Goal: Task Accomplishment & Management: Complete application form

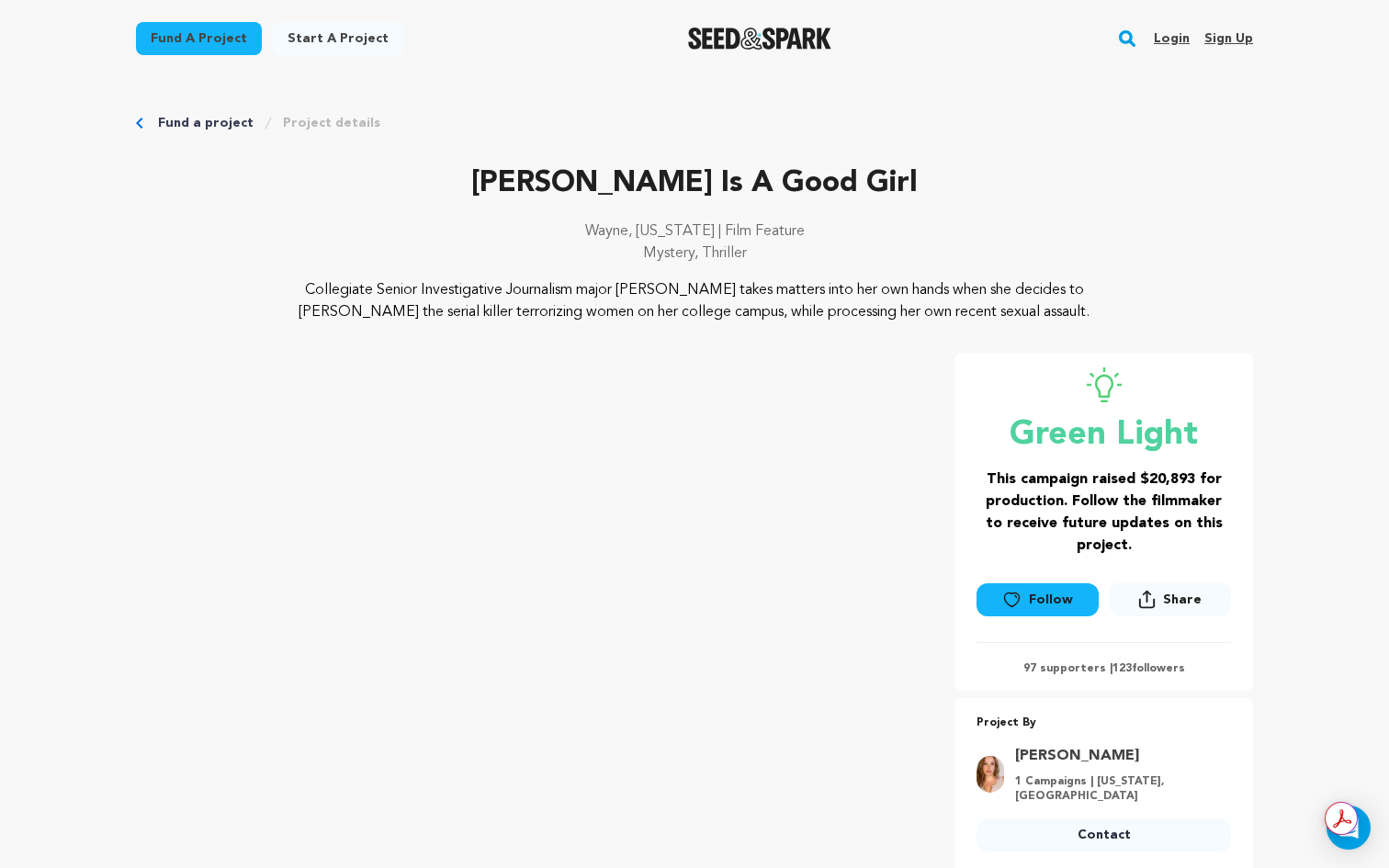
click at [1182, 39] on link "Login" at bounding box center [1171, 38] width 36 height 30
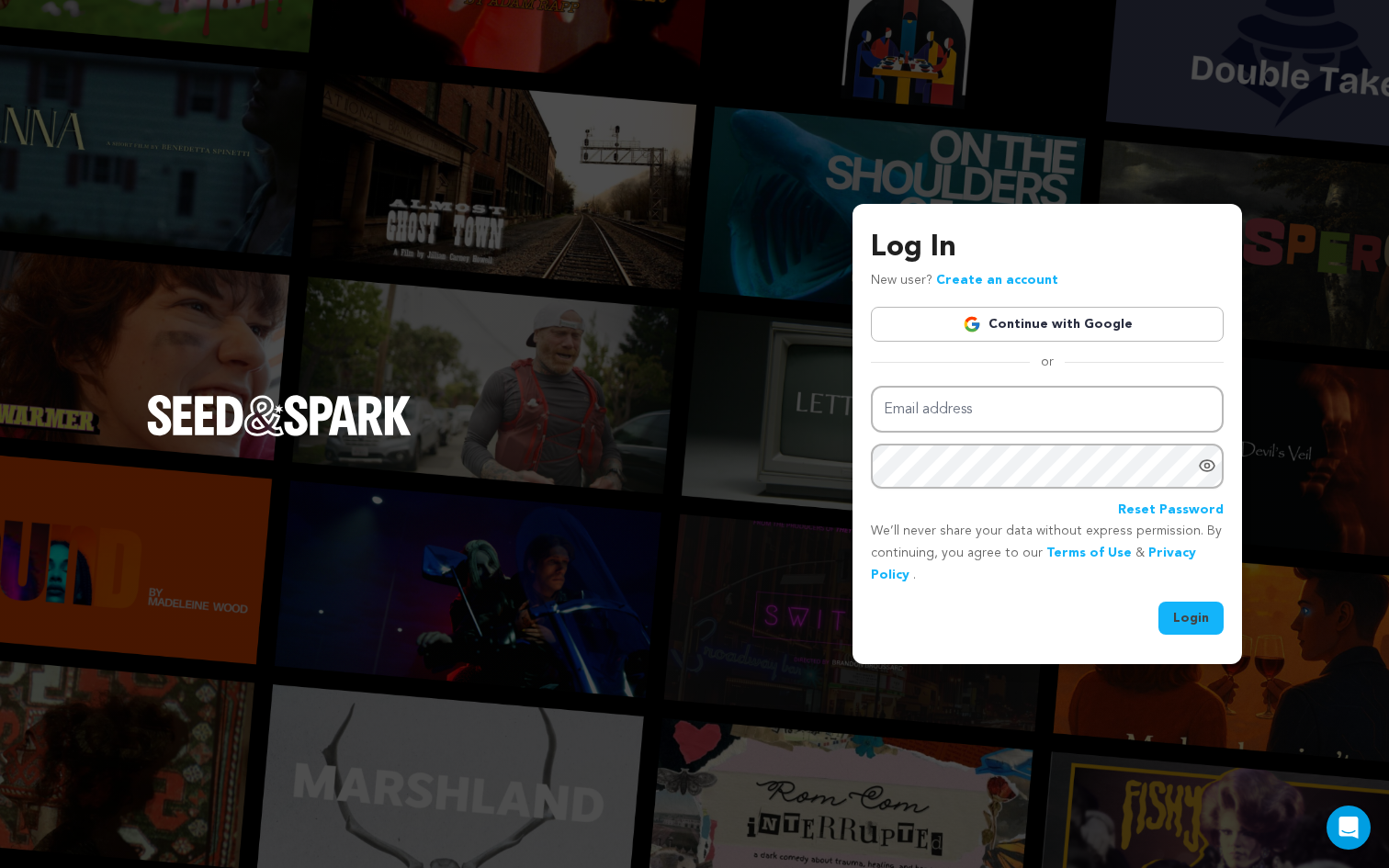
click at [1072, 338] on link "Continue with Google" at bounding box center [1047, 324] width 352 height 35
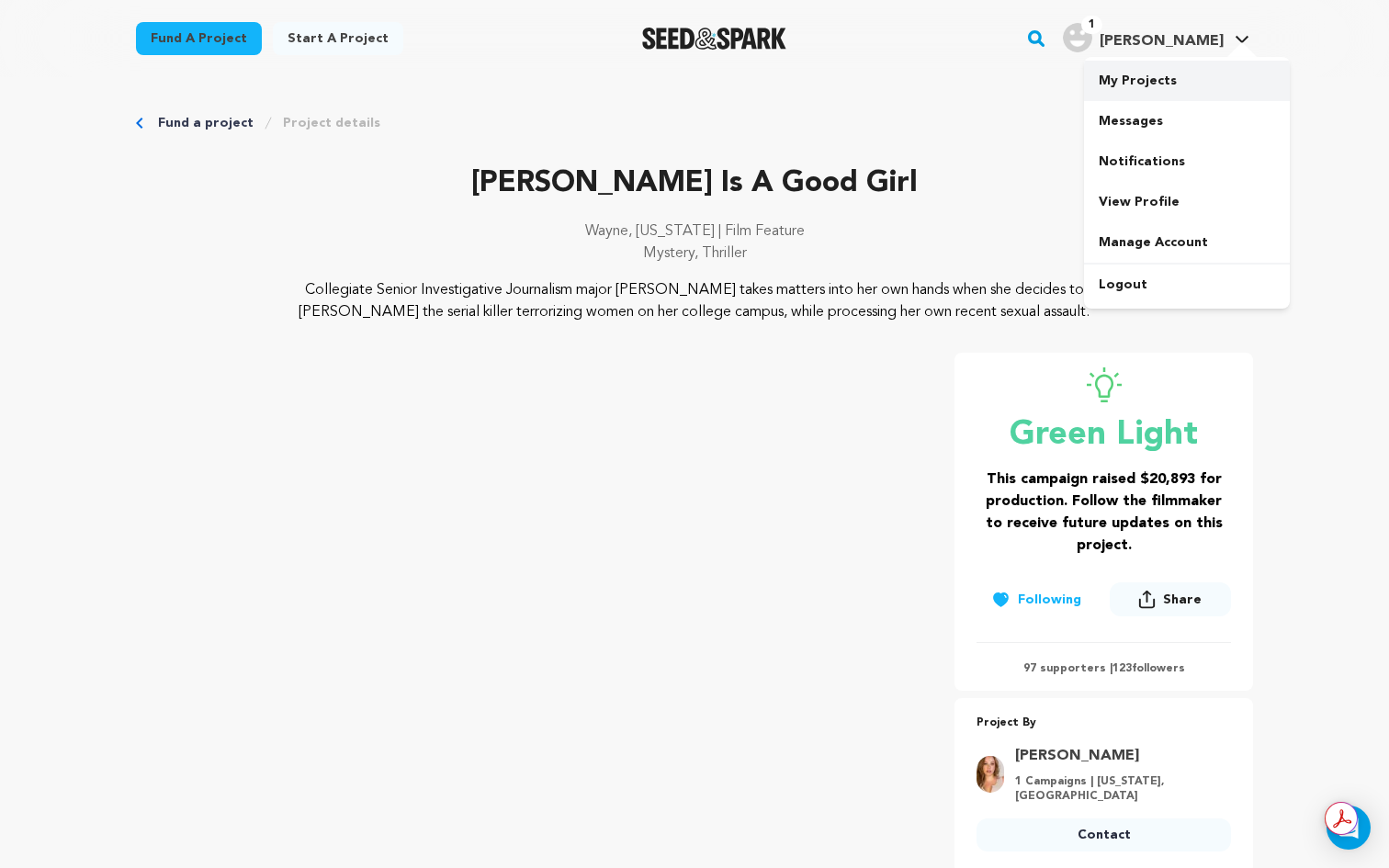
click at [1133, 79] on link "My Projects" at bounding box center [1187, 80] width 206 height 40
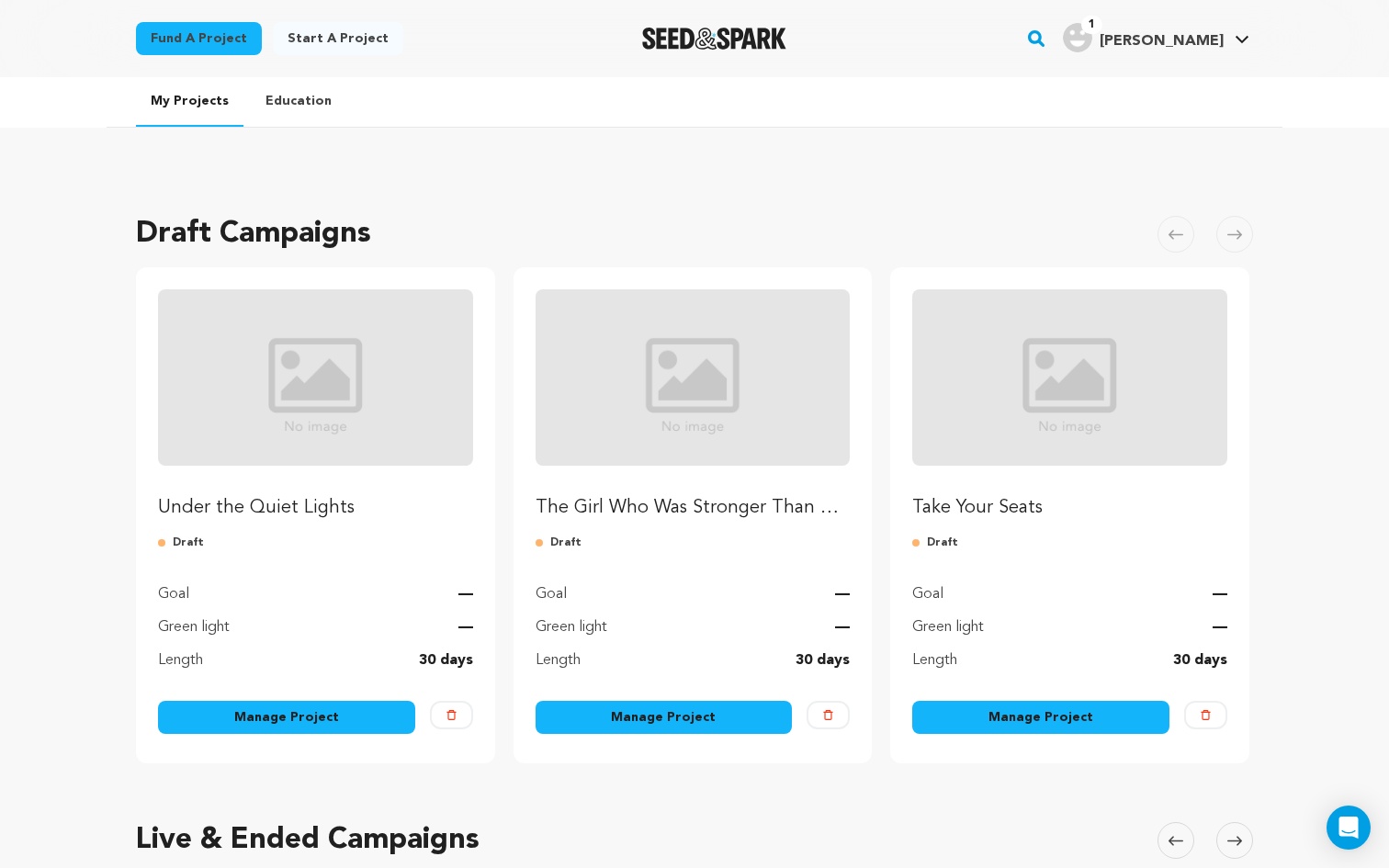
click at [279, 496] on p "Under the Quiet Lights" at bounding box center [315, 508] width 315 height 26
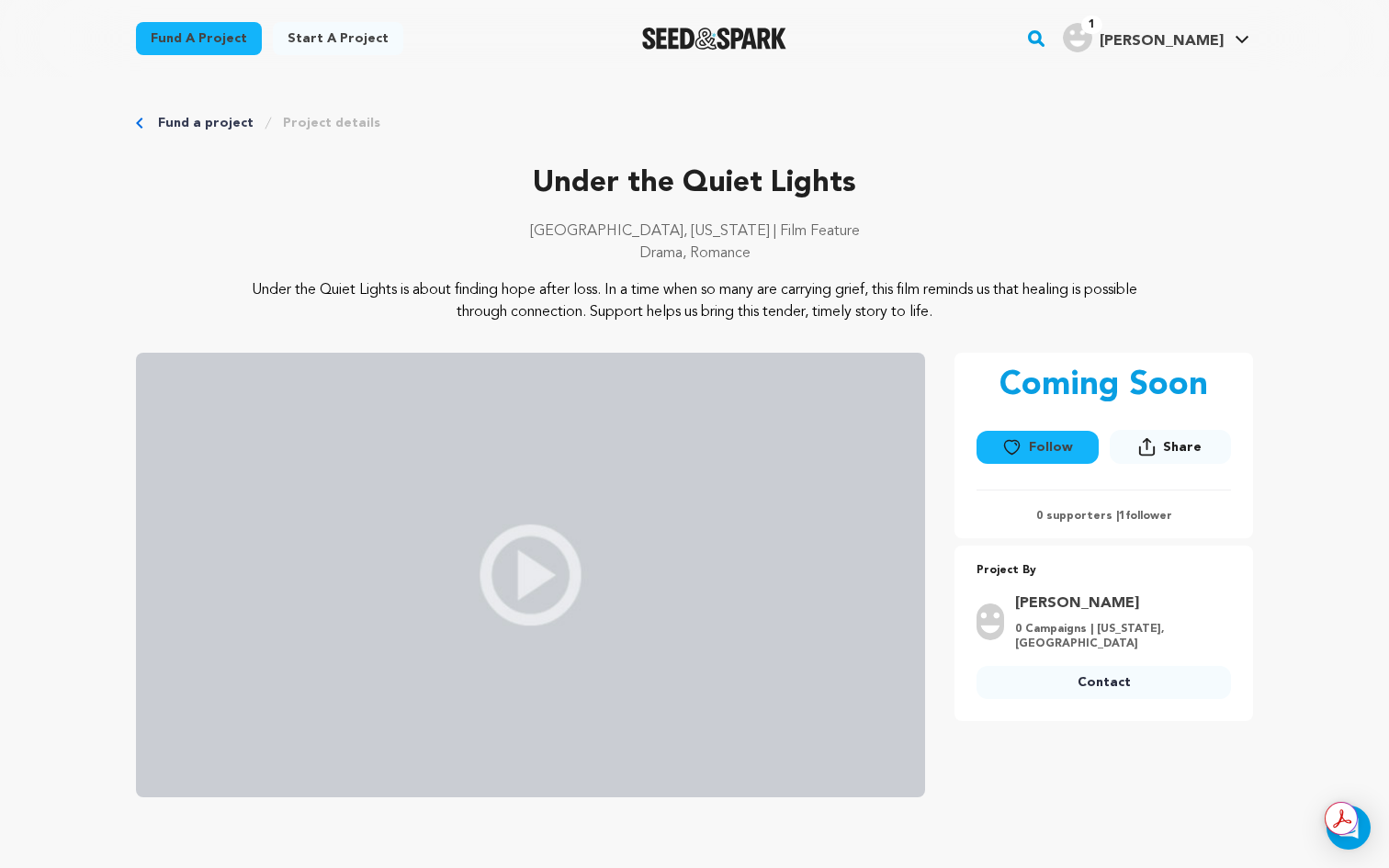
click at [326, 117] on link "Project details" at bounding box center [331, 122] width 98 height 19
click at [1145, 89] on link "My Projects" at bounding box center [1187, 80] width 206 height 40
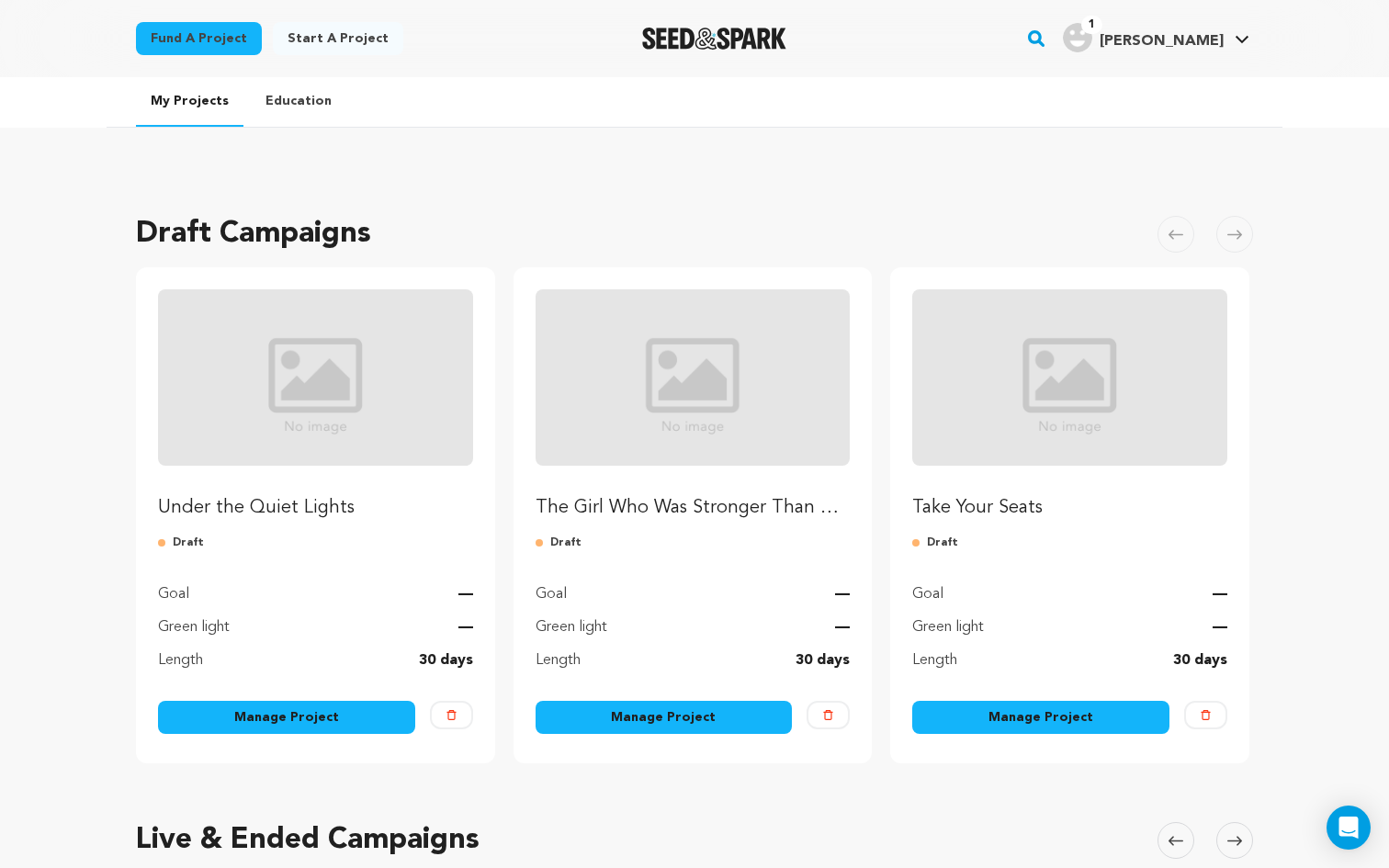
click at [265, 727] on link "Manage Project" at bounding box center [286, 717] width 257 height 34
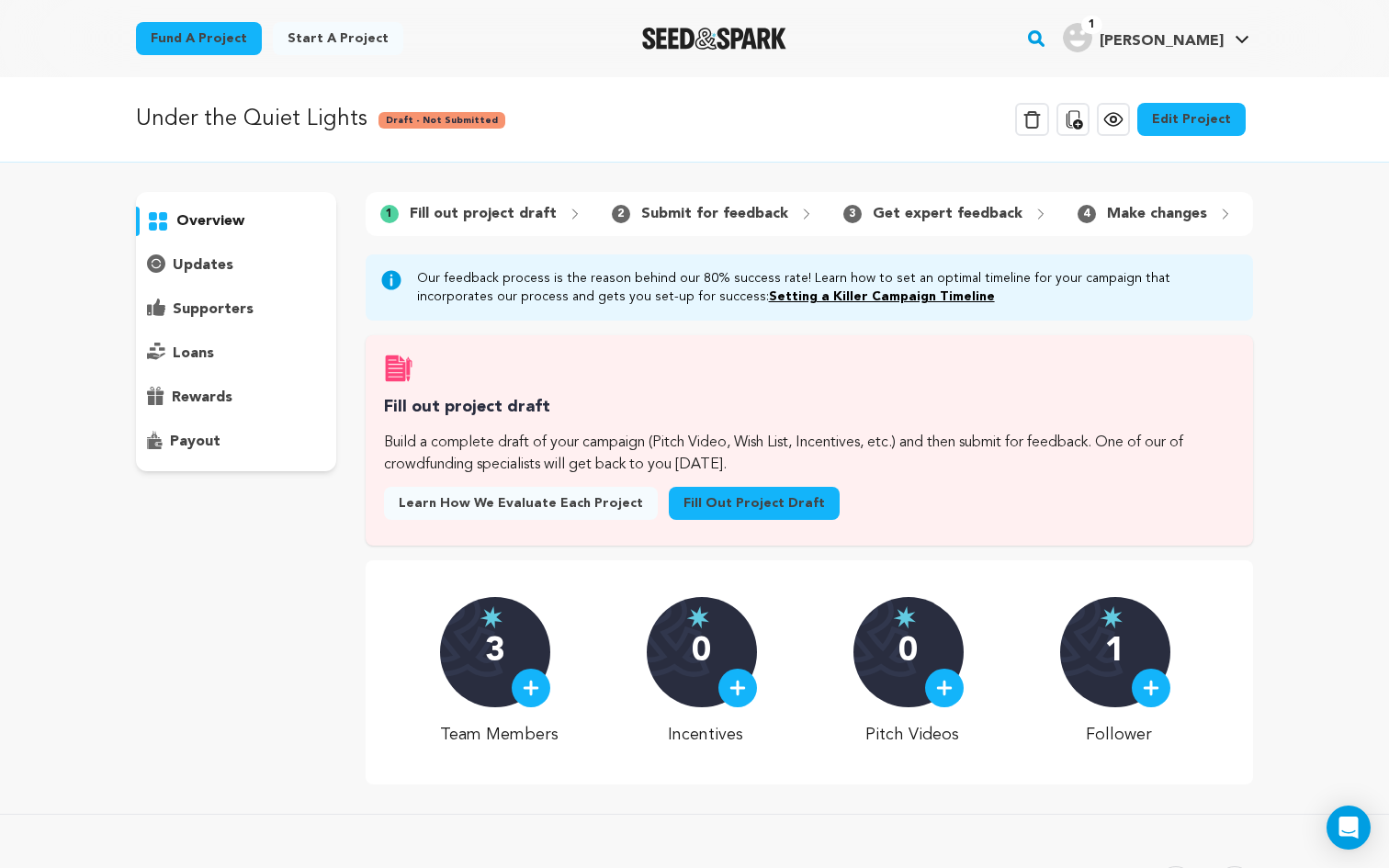
click at [743, 499] on link "Fill out project draft" at bounding box center [754, 503] width 171 height 34
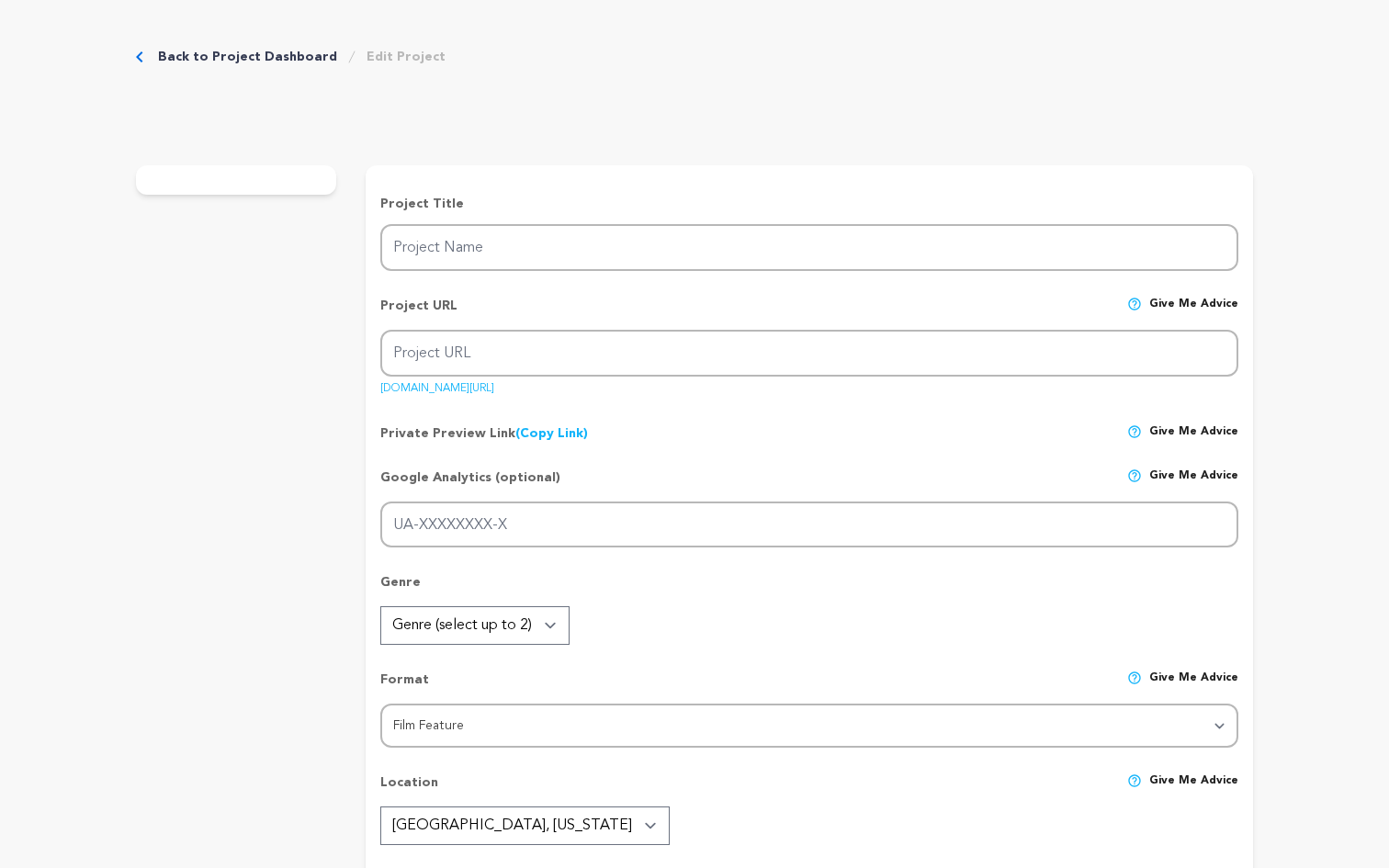
type input "Under the Quiet Lights"
type input "under-the-quiet-lights"
type textarea "Under the Quiet Lights is about finding hope after loss. In a time when so many…"
type textarea "Our mission is to tell a story that validates grief while celebrating resilienc…"
radio input "true"
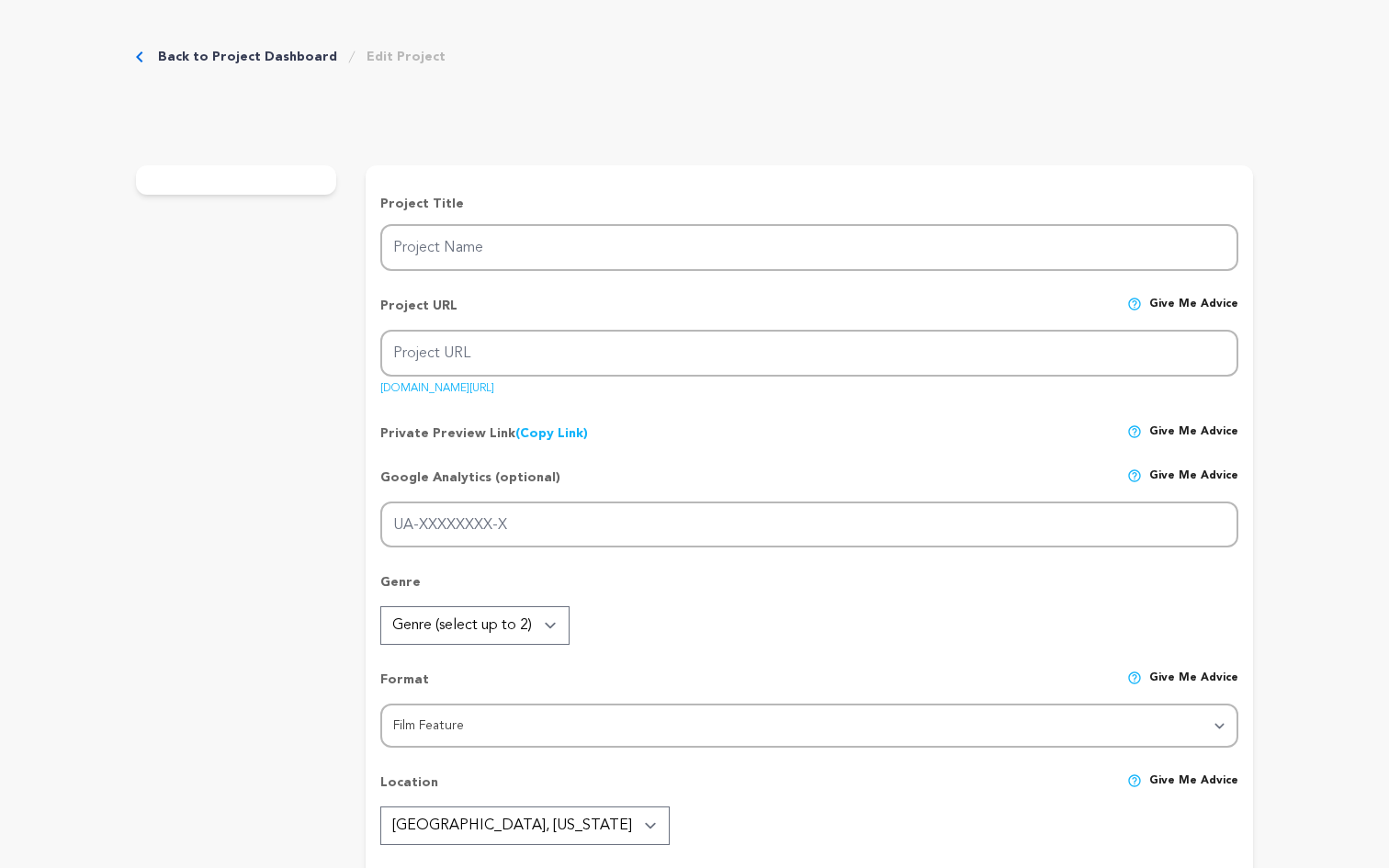
radio input "true"
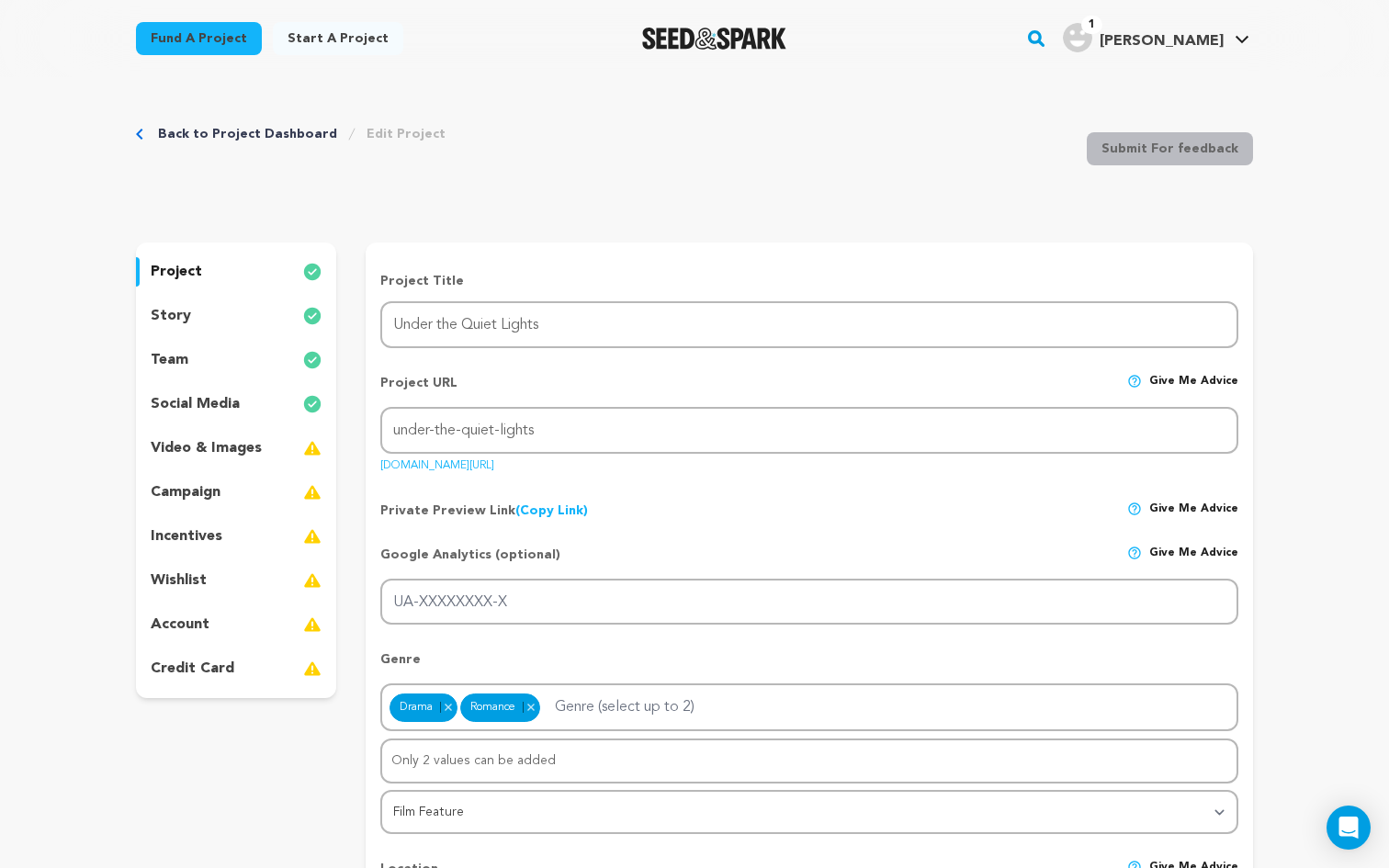
click at [229, 452] on p "video & images" at bounding box center [206, 448] width 111 height 22
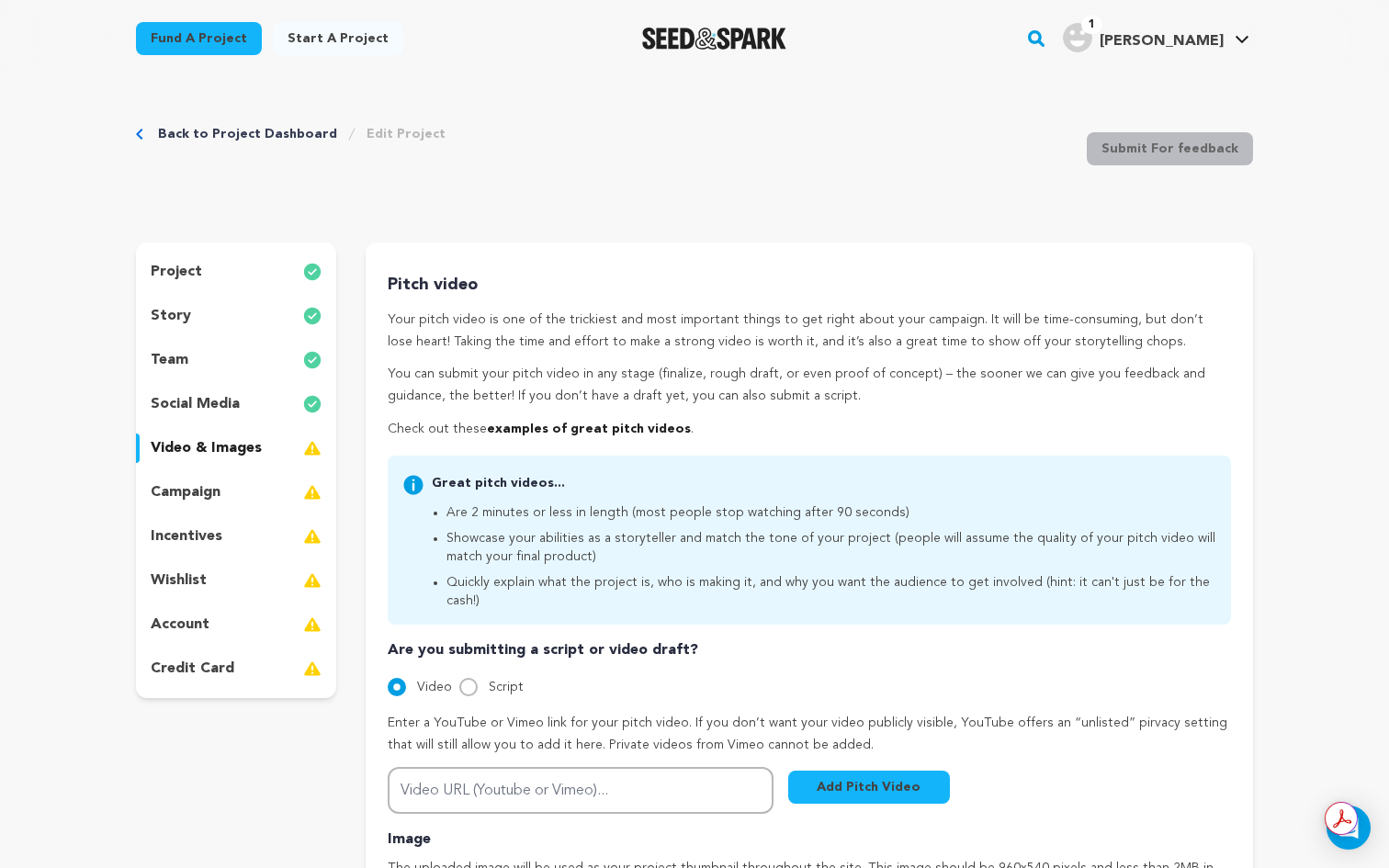
click at [238, 490] on div "campaign" at bounding box center [236, 492] width 200 height 30
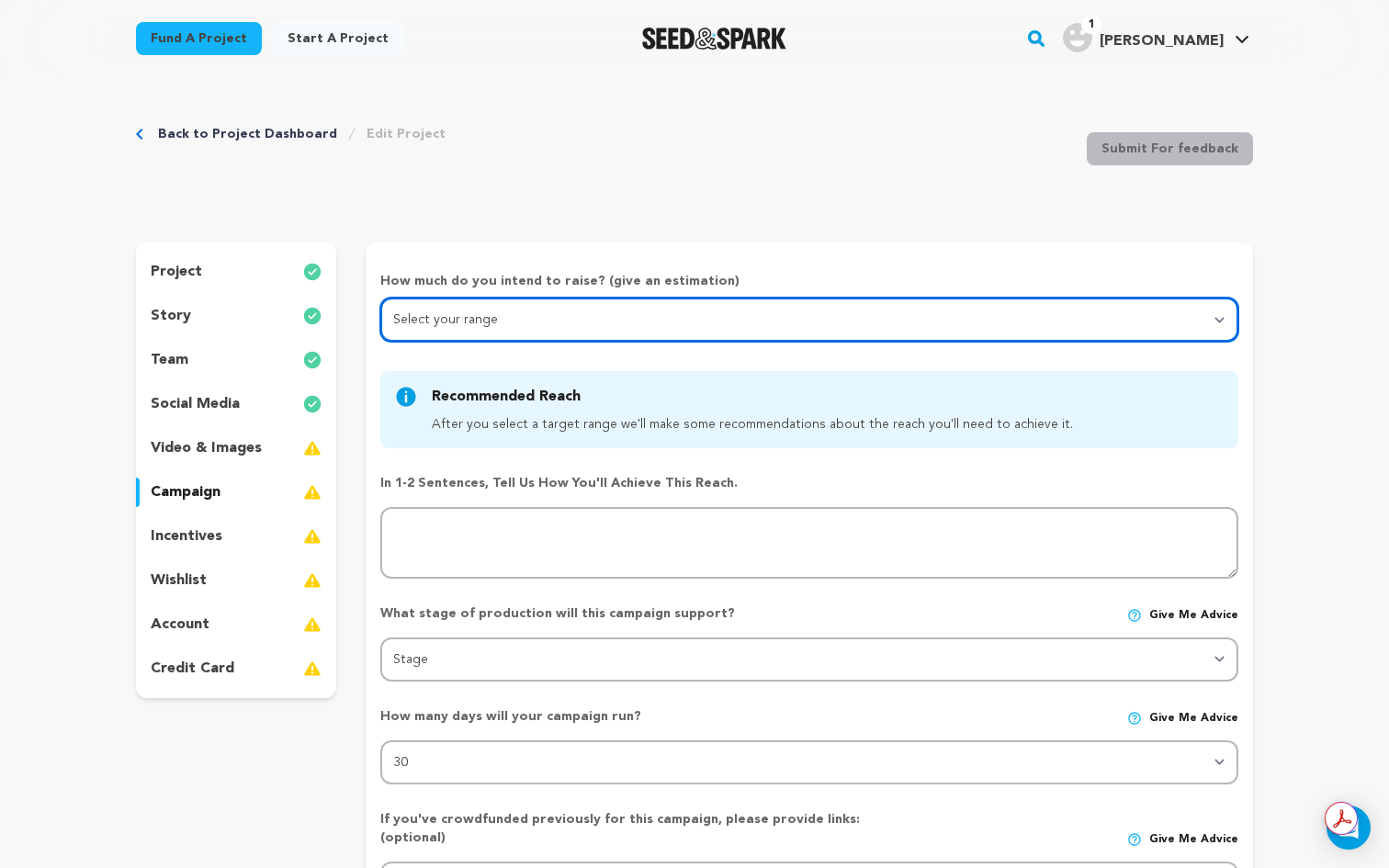
click at [525, 320] on select "Select your range Less than $10k 10k - $14k 15k - $24k 25k - $49k 50k or more" at bounding box center [809, 320] width 858 height 44
select select "3"
click at [380, 298] on select "Select your range Less than $10k 10k - $14k 15k - $24k 25k - $49k 50k or more" at bounding box center [809, 320] width 858 height 44
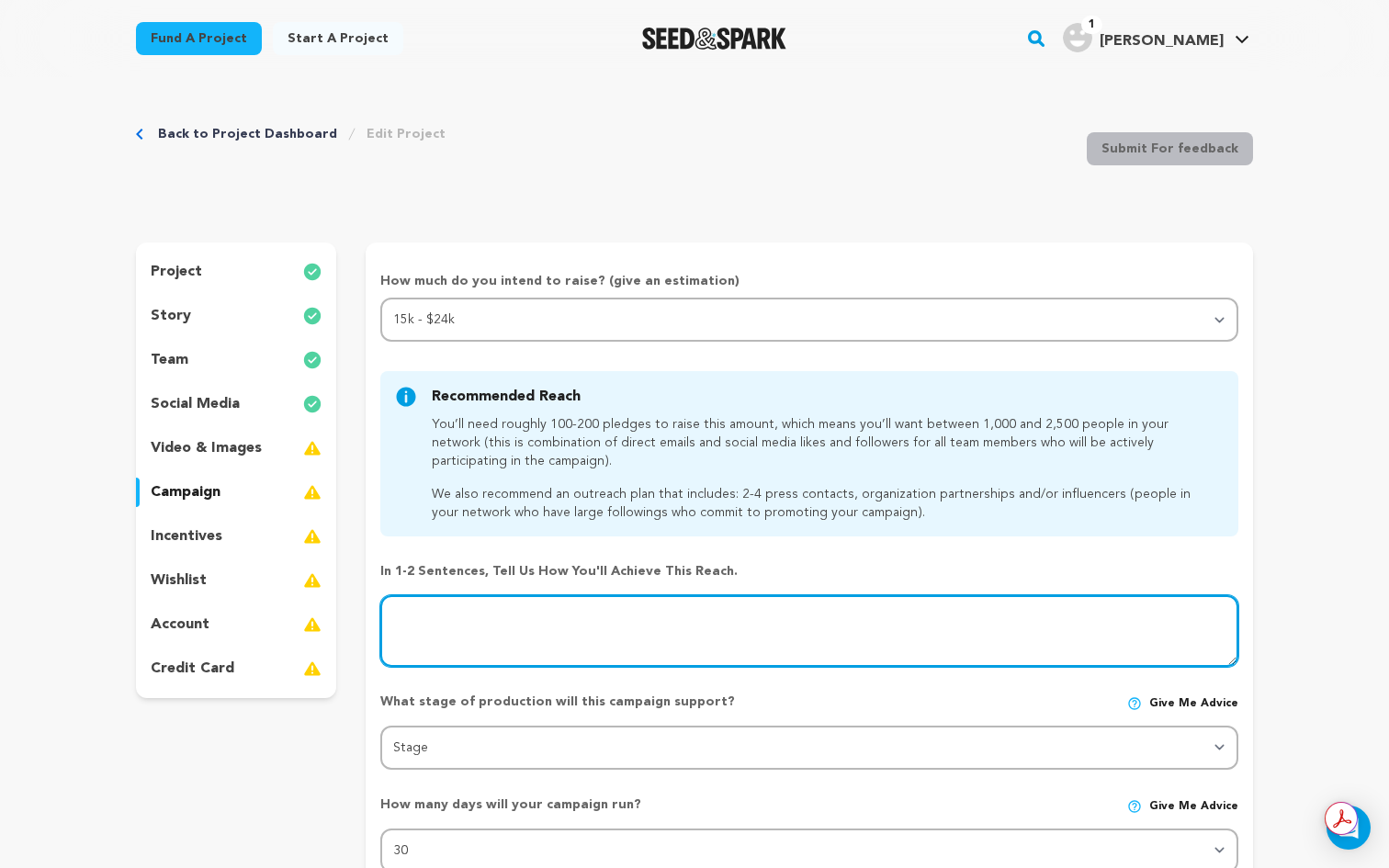
click at [484, 605] on textarea at bounding box center [809, 630] width 858 height 72
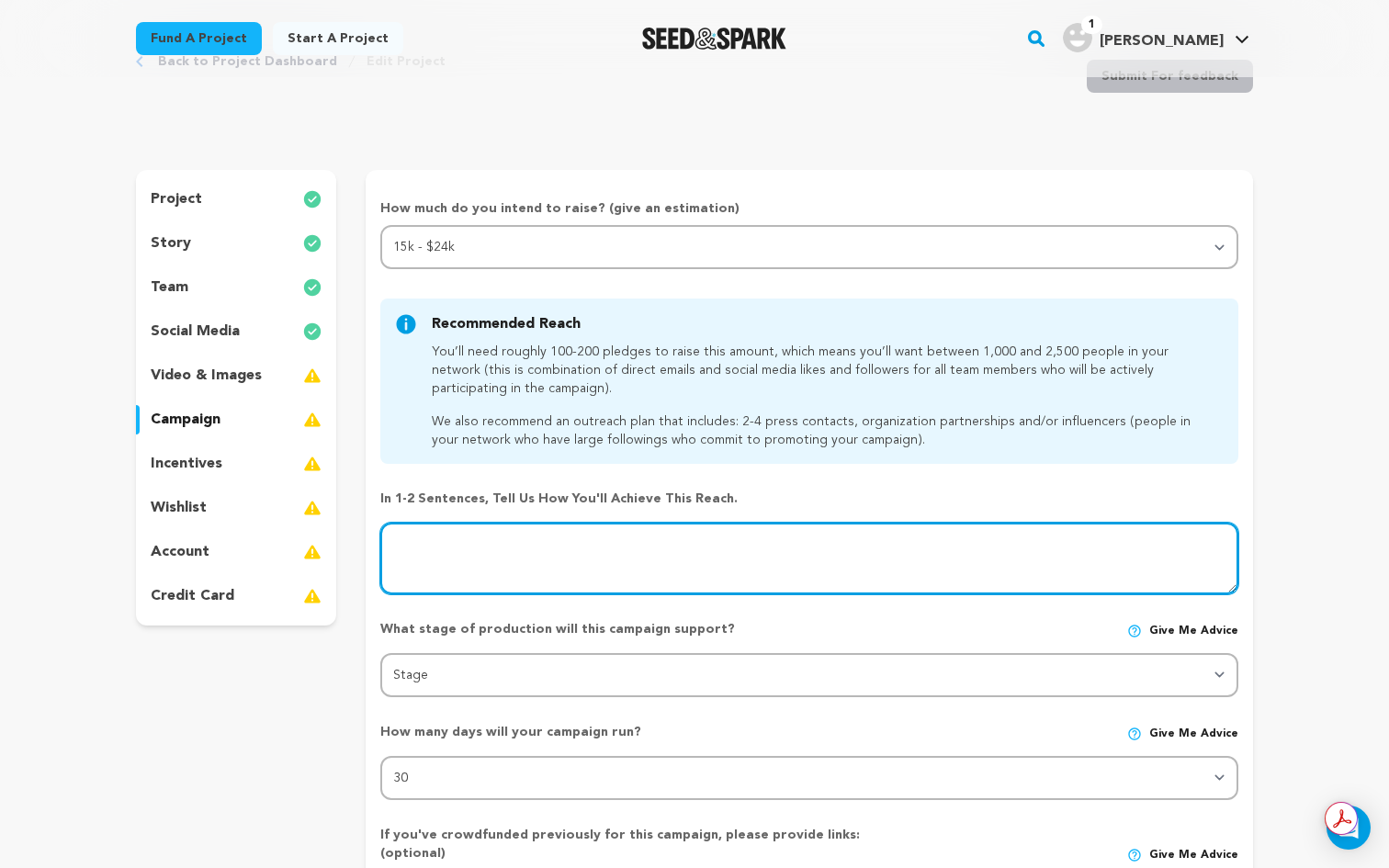
scroll to position [75, 0]
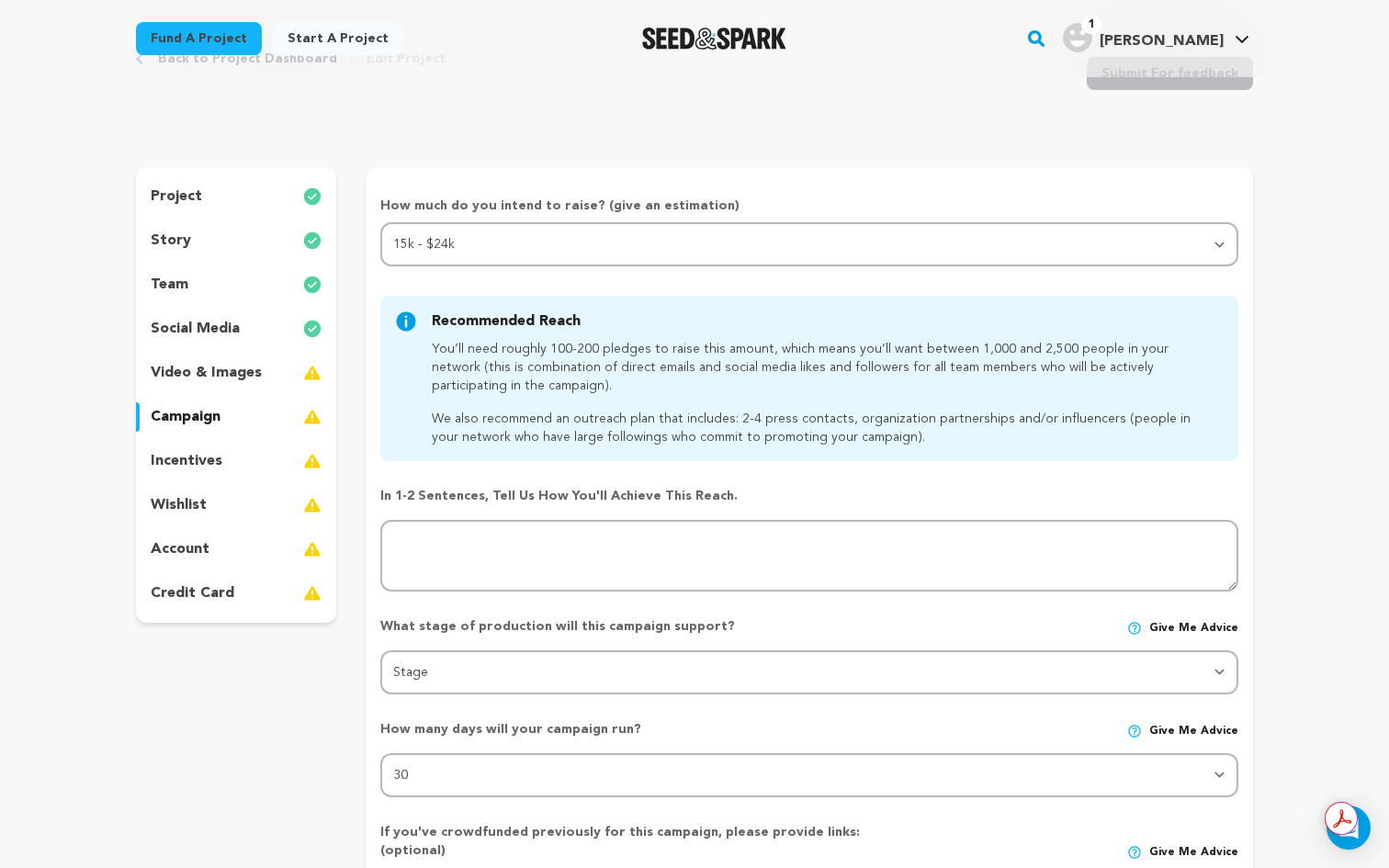
drag, startPoint x: 748, startPoint y: 502, endPoint x: 409, endPoint y: 339, distance: 376.2
click at [409, 339] on div "How much do you intend to raise? (give an estimation) Select your range Less th…" at bounding box center [809, 674] width 858 height 956
copy div "Recommended Reach After you select a target range we'll make some recommendatio…"
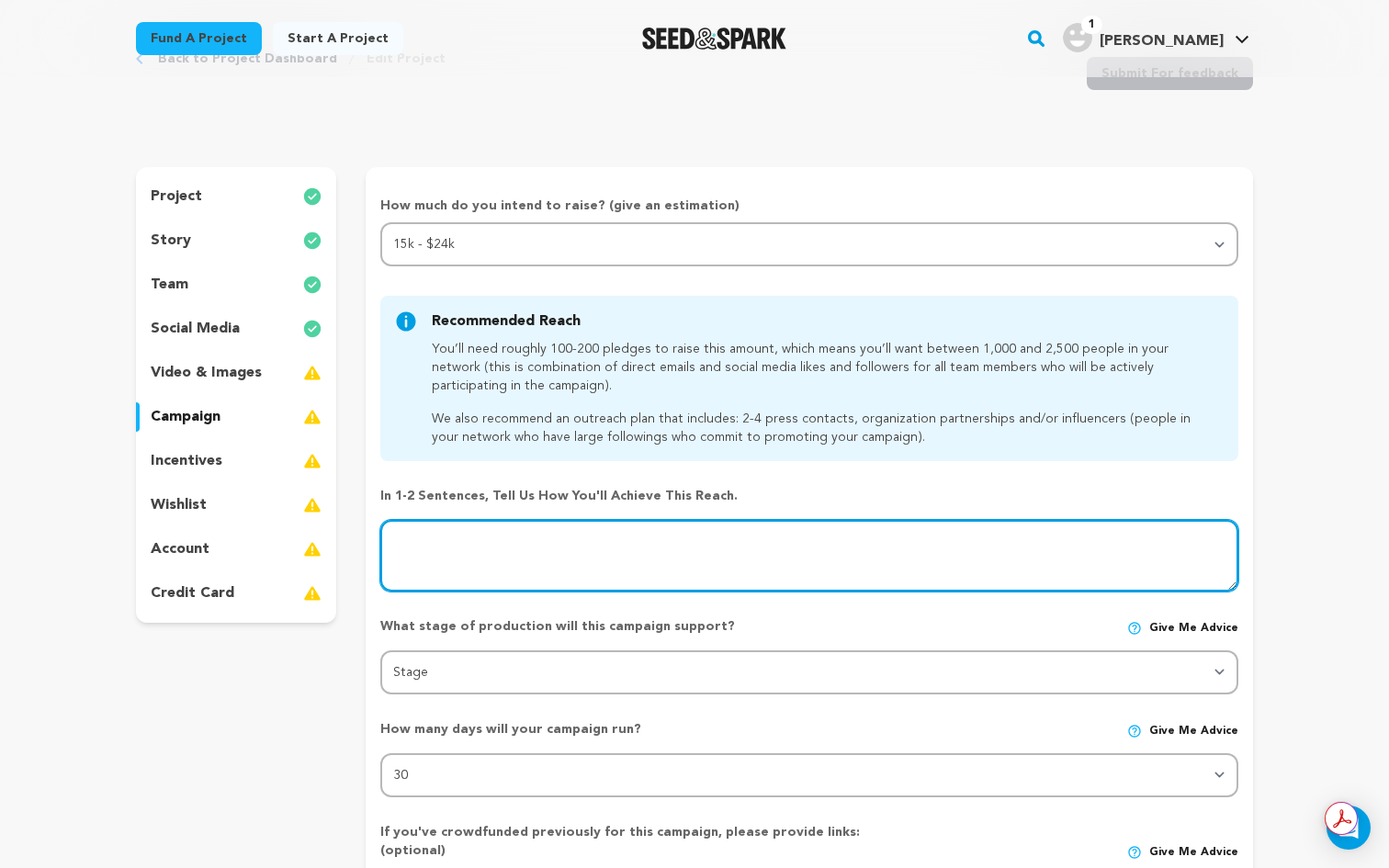
click at [447, 542] on textarea at bounding box center [809, 555] width 858 height 72
paste textarea "We’ll achieve this reach by combining the networks of our cast, crew, and produ…"
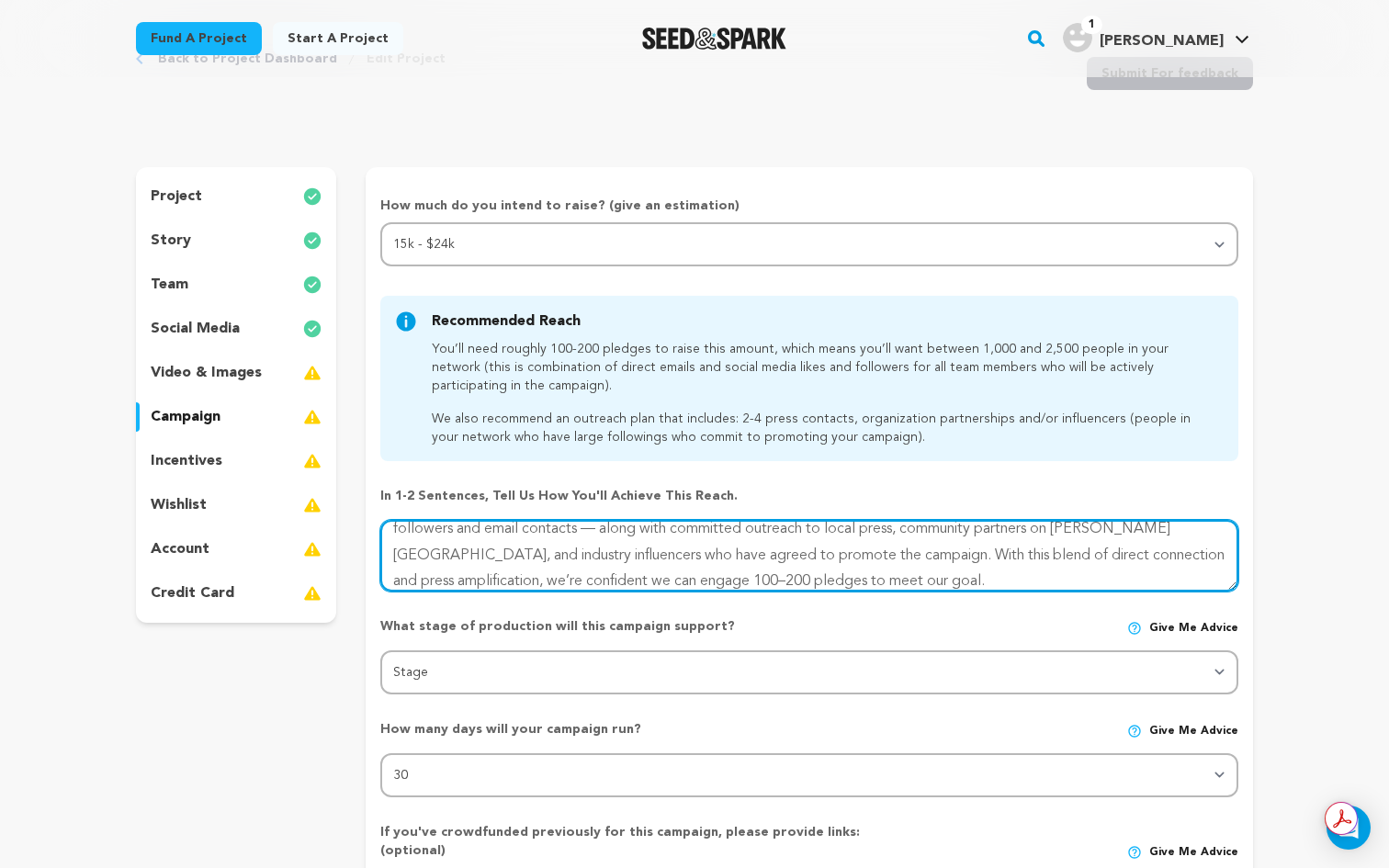
scroll to position [0, 0]
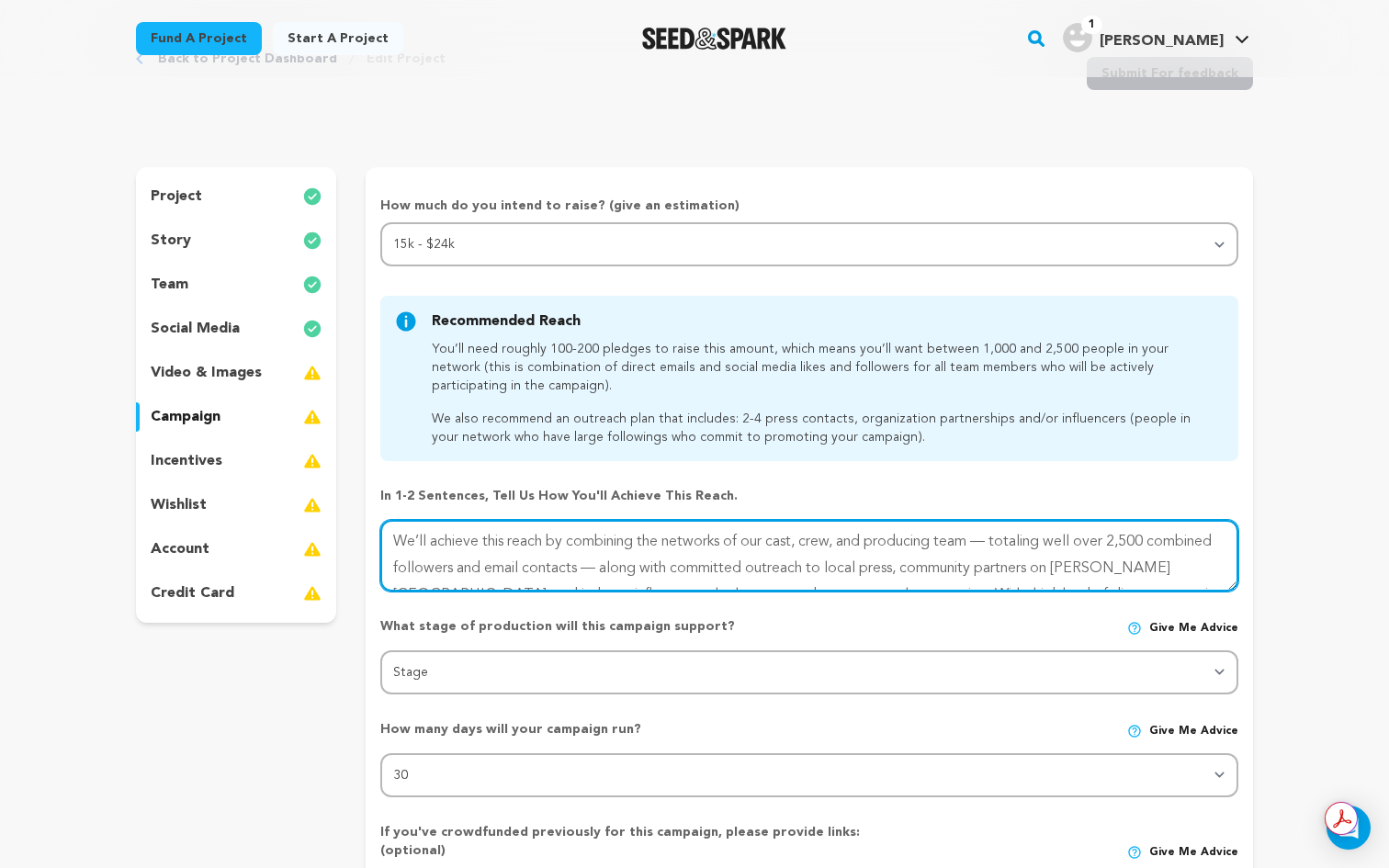
click at [993, 540] on textarea at bounding box center [809, 555] width 858 height 72
click at [596, 565] on textarea at bounding box center [809, 555] width 858 height 72
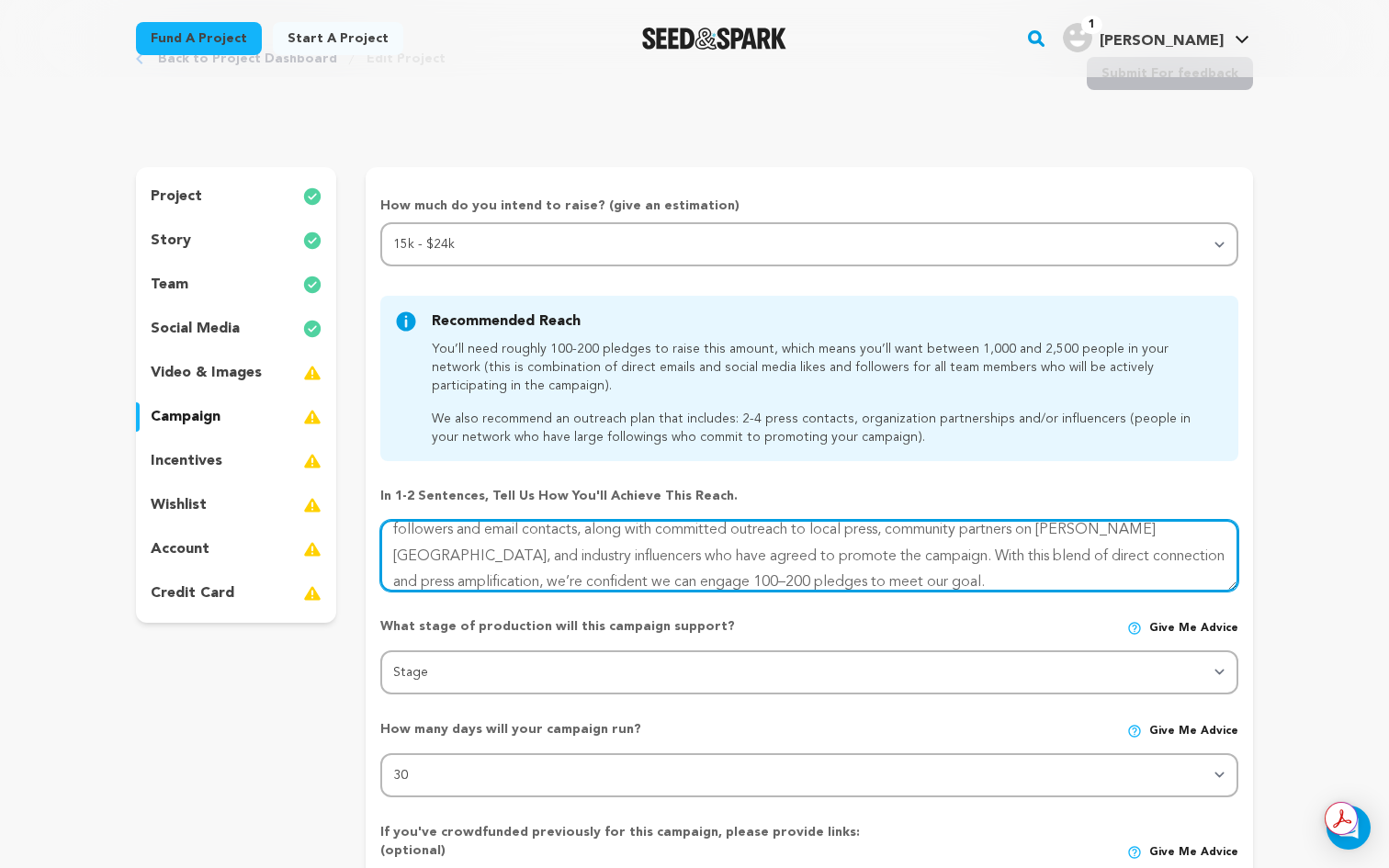
scroll to position [52, 0]
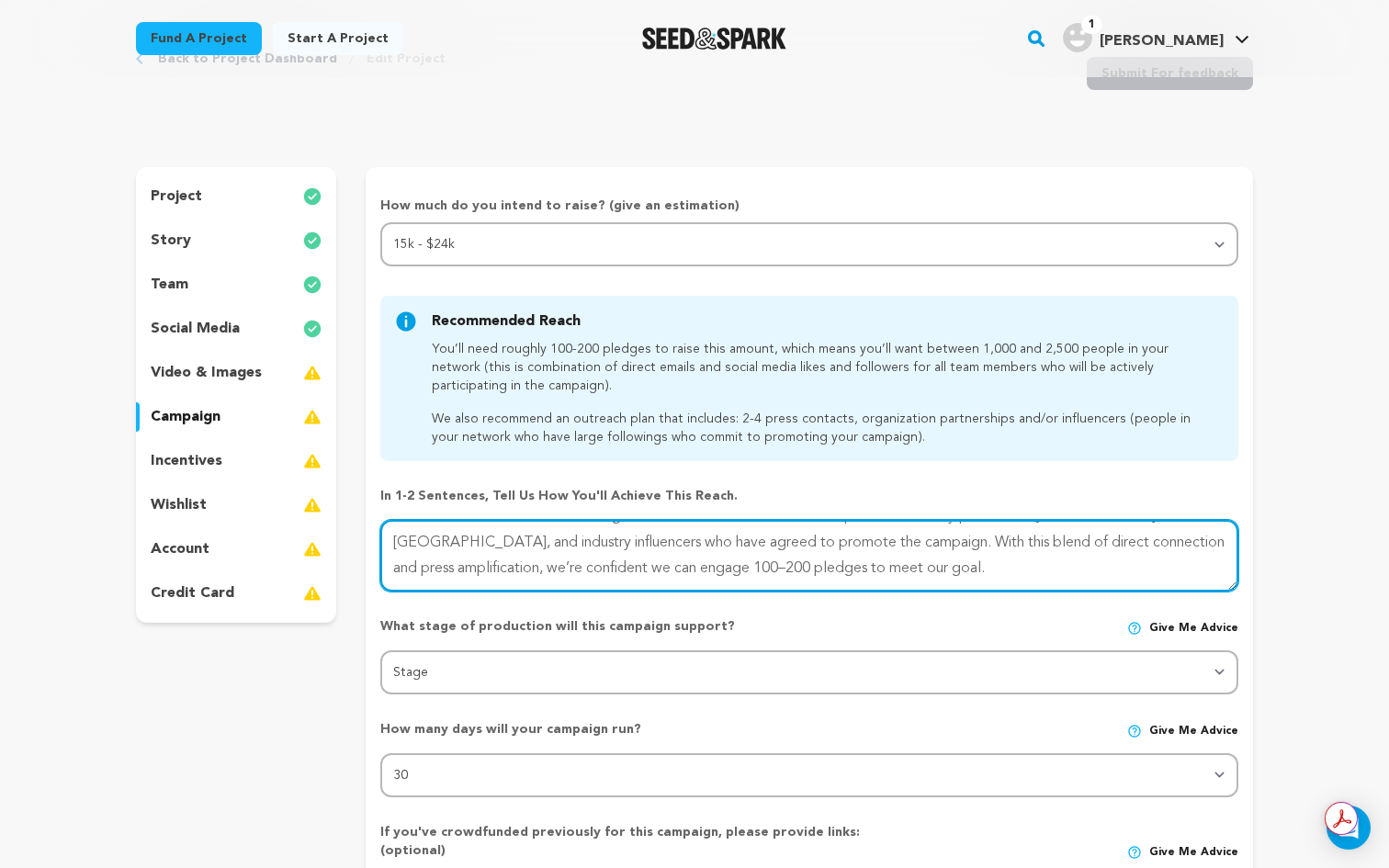
click at [848, 572] on textarea at bounding box center [809, 555] width 858 height 72
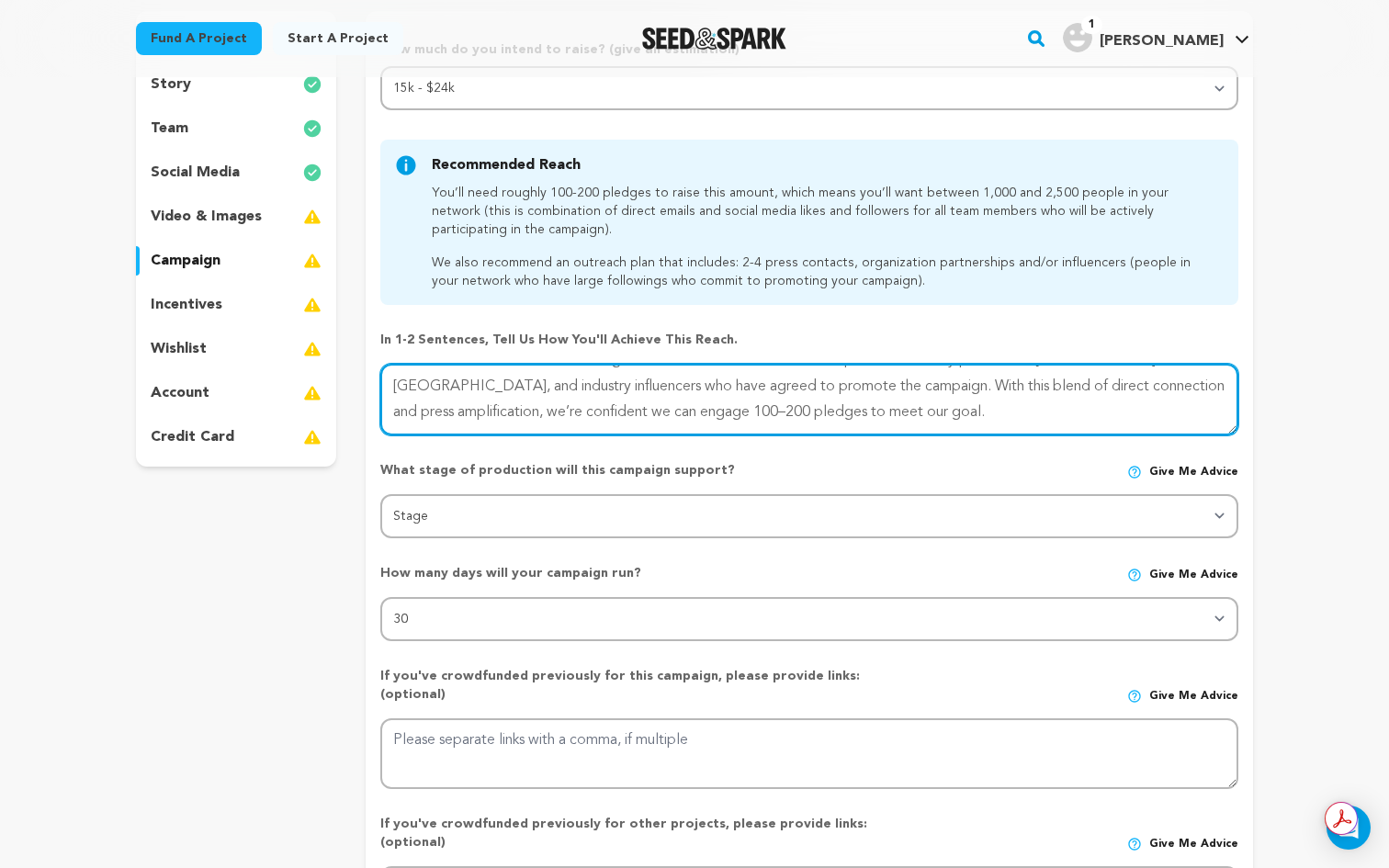
scroll to position [245, 0]
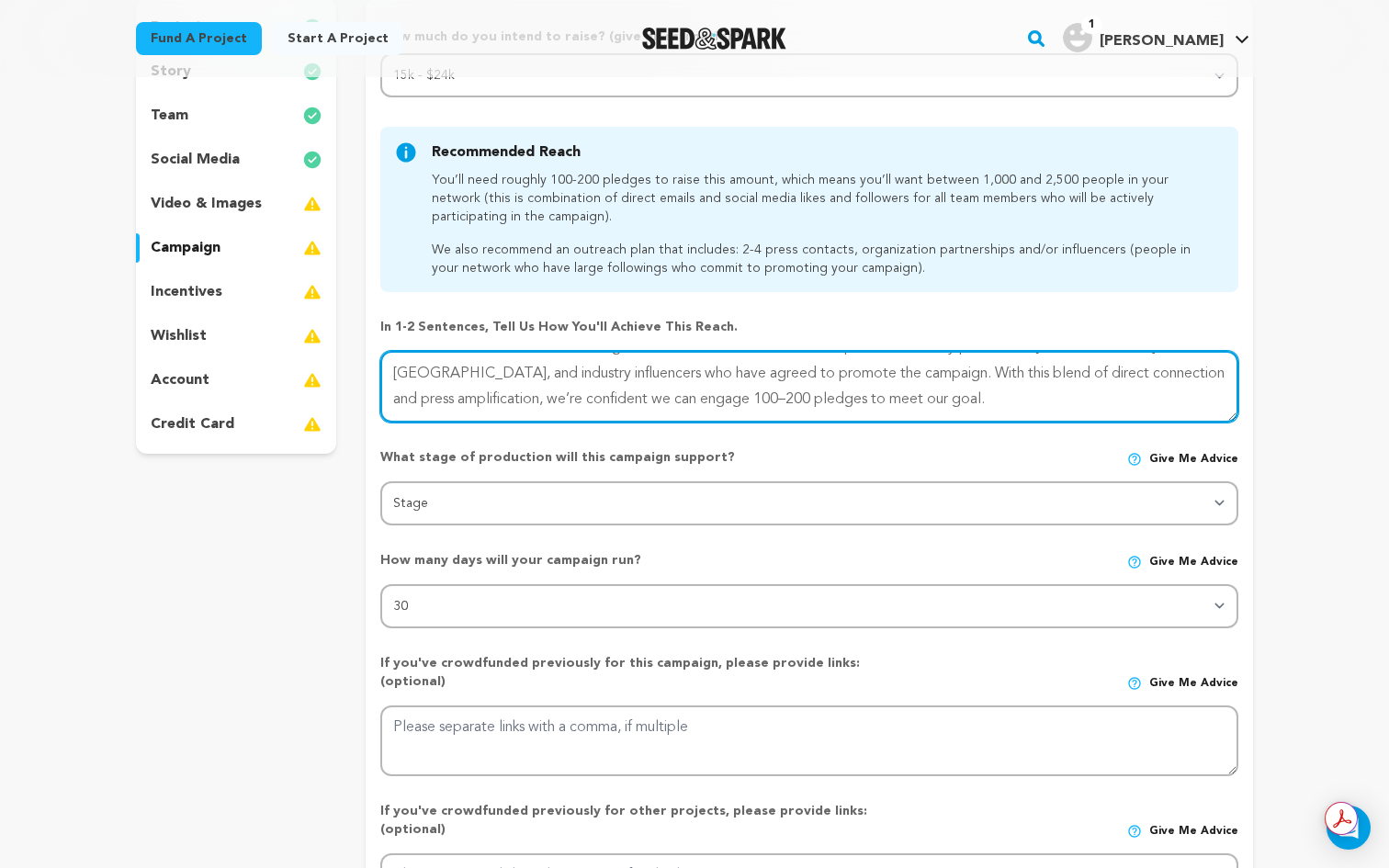
type textarea "We’ll achieve this reach by combining the networks of our cast, crew, and produ…"
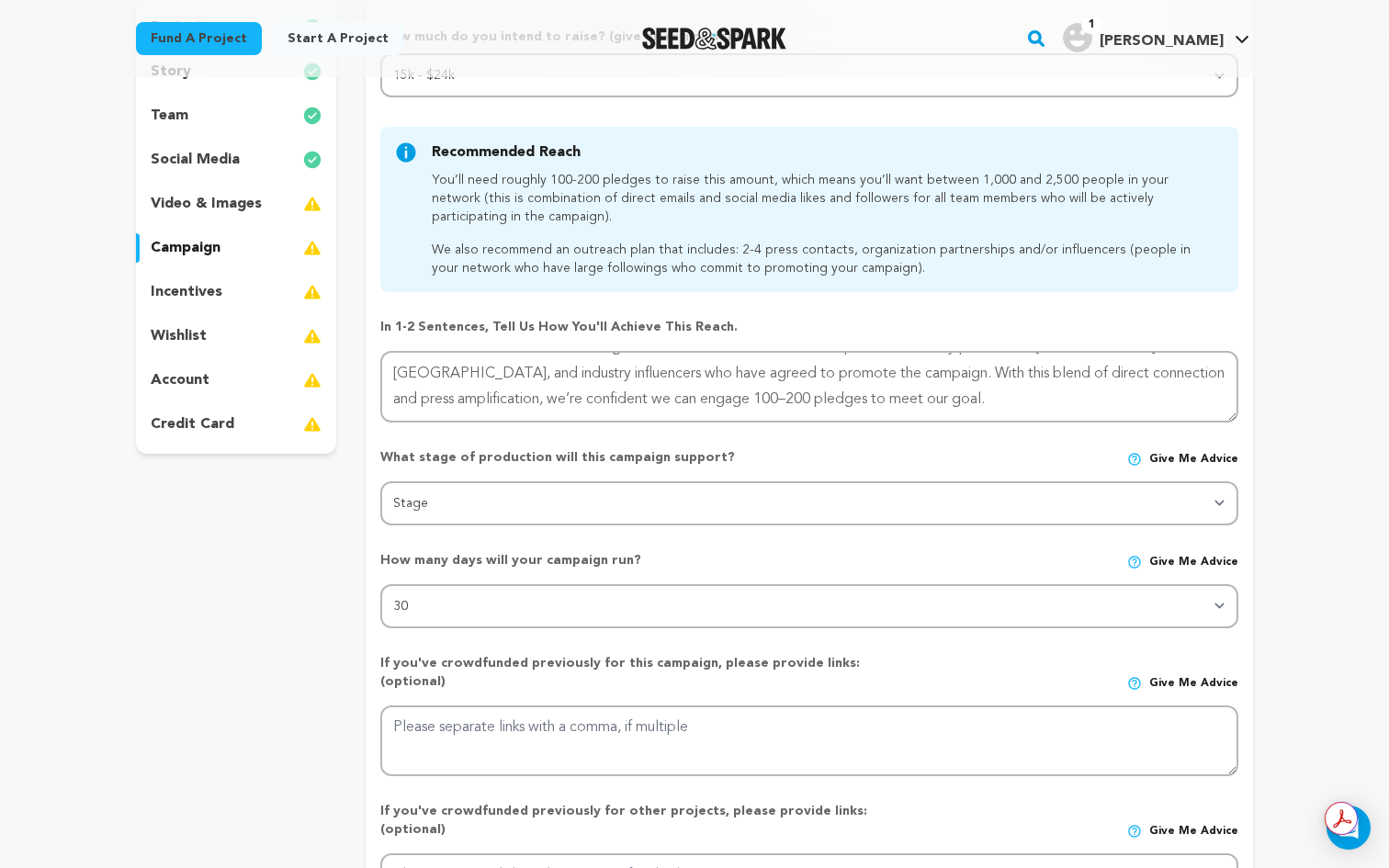
drag, startPoint x: 713, startPoint y: 458, endPoint x: 367, endPoint y: 447, distance: 346.2
click at [367, 447] on form "How much do you intend to raise? (give an estimation) Select your range Less th…" at bounding box center [809, 505] width 887 height 956
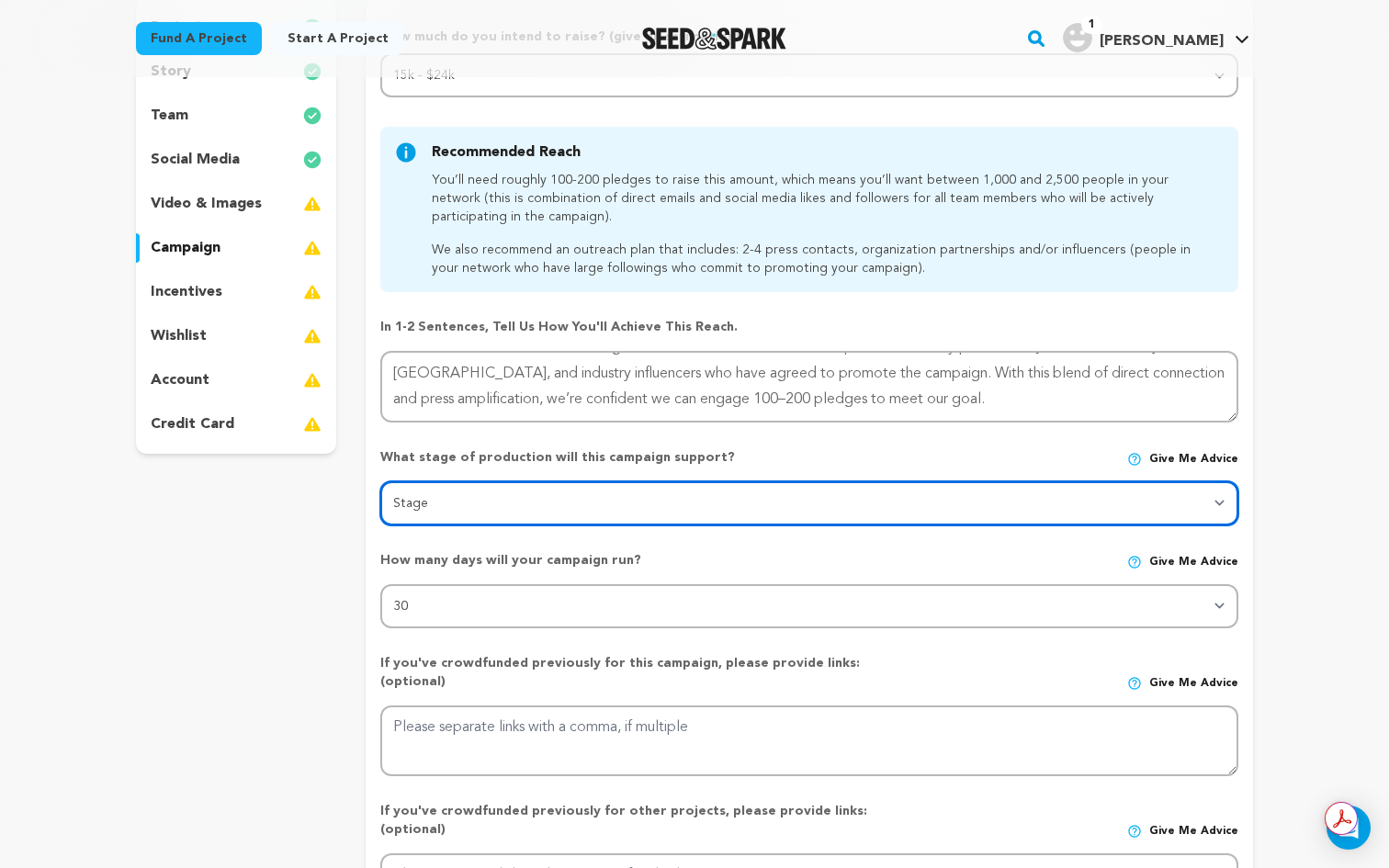
click at [858, 502] on select "Stage DEVELOPMENT PRODUCTION POST-PRODUCTION DISTRIBUTION PRE-PRODUCTION ENHANC…" at bounding box center [809, 503] width 858 height 44
select select "1402"
click at [380, 481] on select "Stage DEVELOPMENT PRODUCTION POST-PRODUCTION DISTRIBUTION PRE-PRODUCTION ENHANC…" at bounding box center [809, 503] width 858 height 44
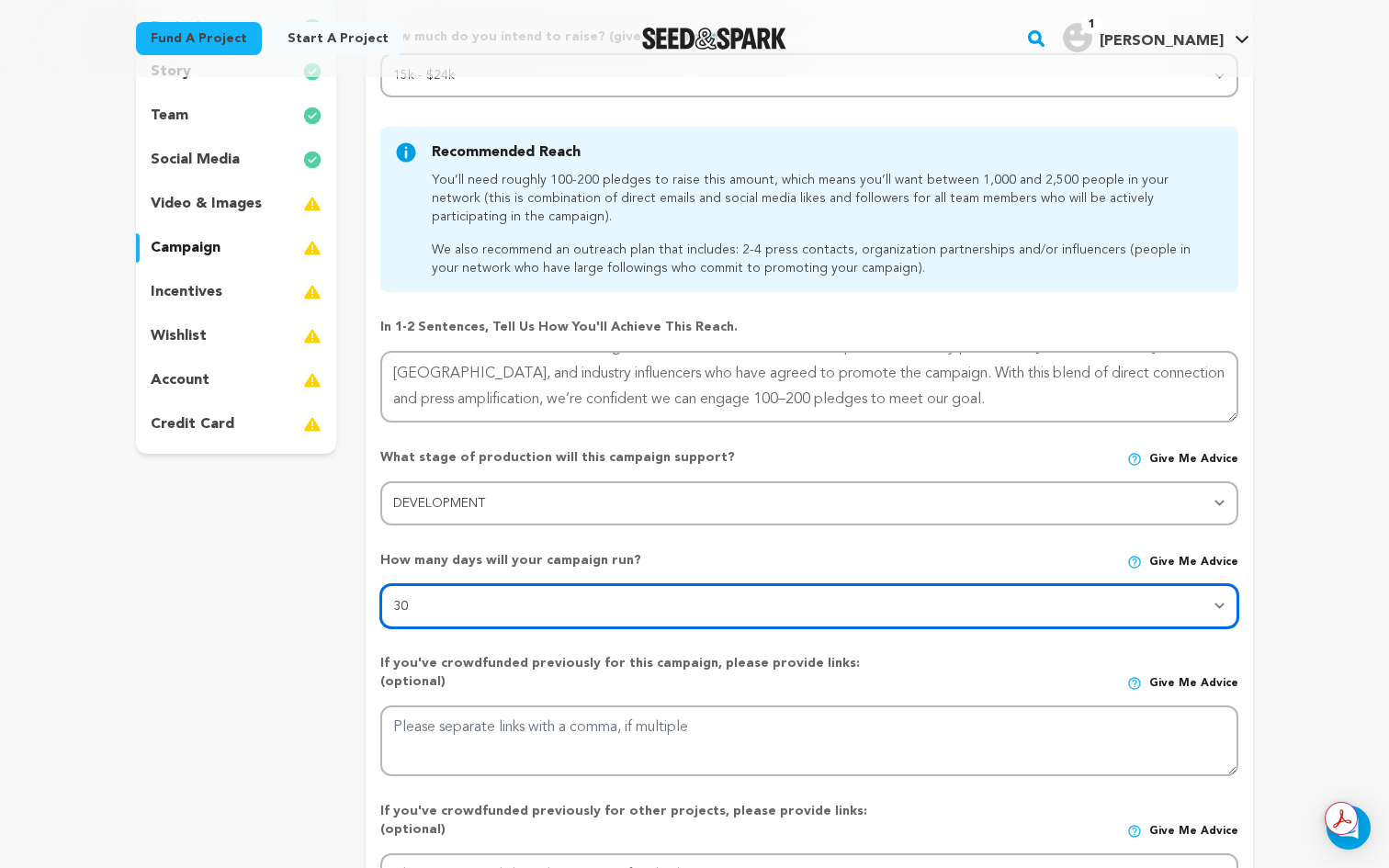
click at [606, 598] on select "30 45 60" at bounding box center [809, 606] width 858 height 44
select select "45"
click at [380, 584] on select "30 45 60" at bounding box center [809, 606] width 858 height 44
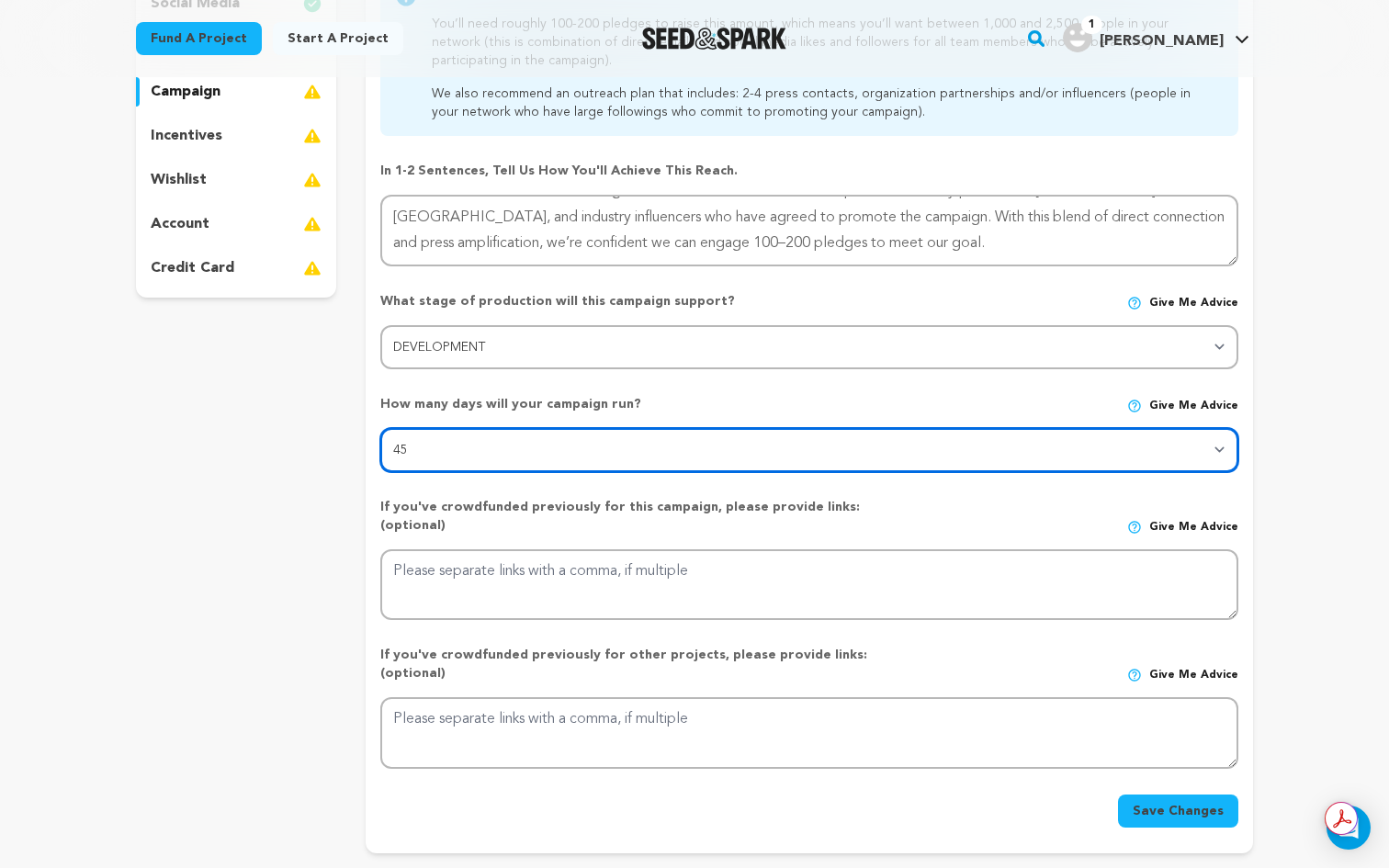
scroll to position [405, 0]
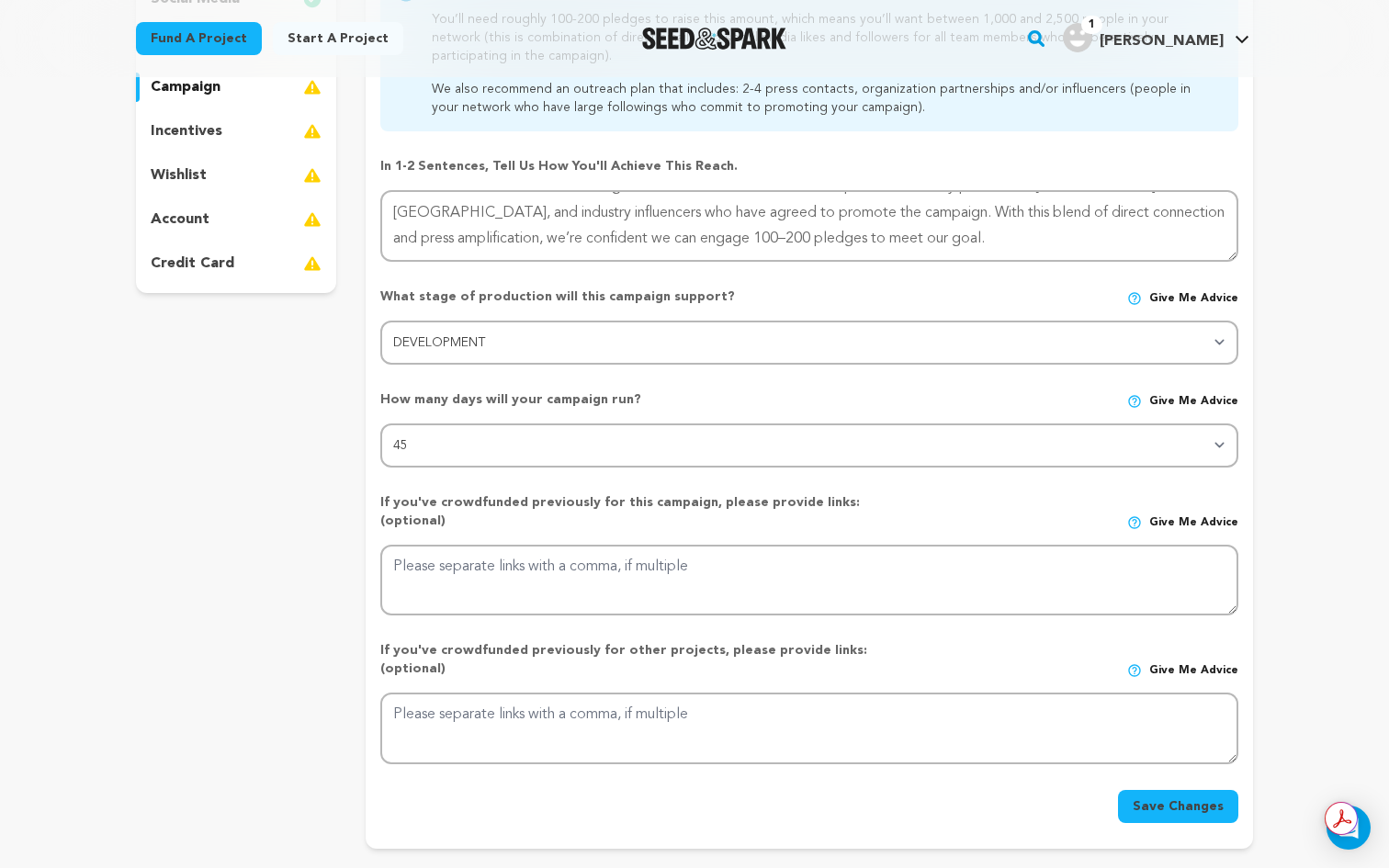
click at [510, 500] on p "If you've crowdfunded previously for this campaign, please provide links: (opti…" at bounding box center [637, 511] width 515 height 36
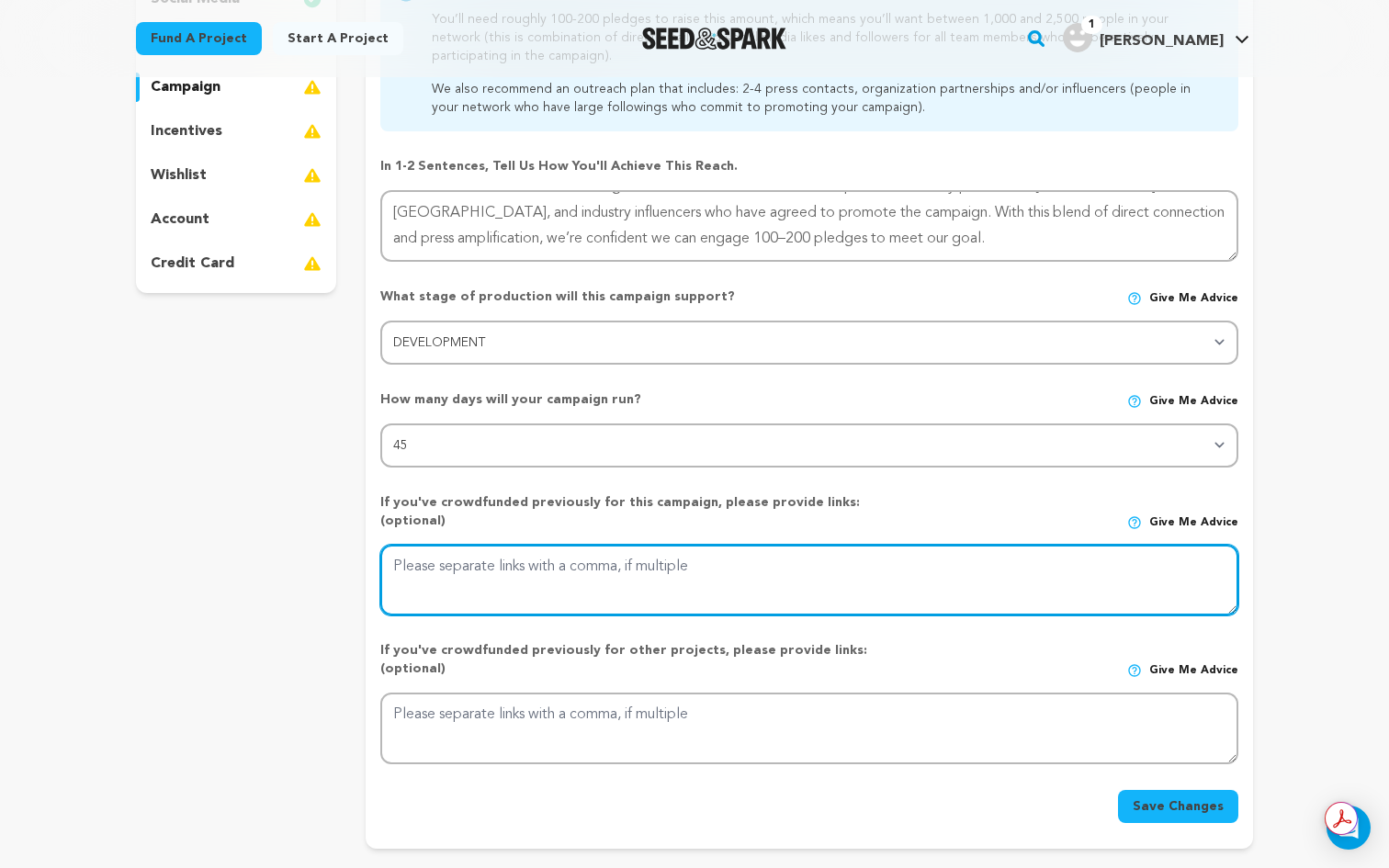
click at [916, 562] on textarea at bounding box center [809, 580] width 858 height 72
click at [503, 544] on textarea at bounding box center [809, 580] width 858 height 72
paste textarea "[URL][DOMAIN_NAME]"
type textarea "[URL][DOMAIN_NAME]"
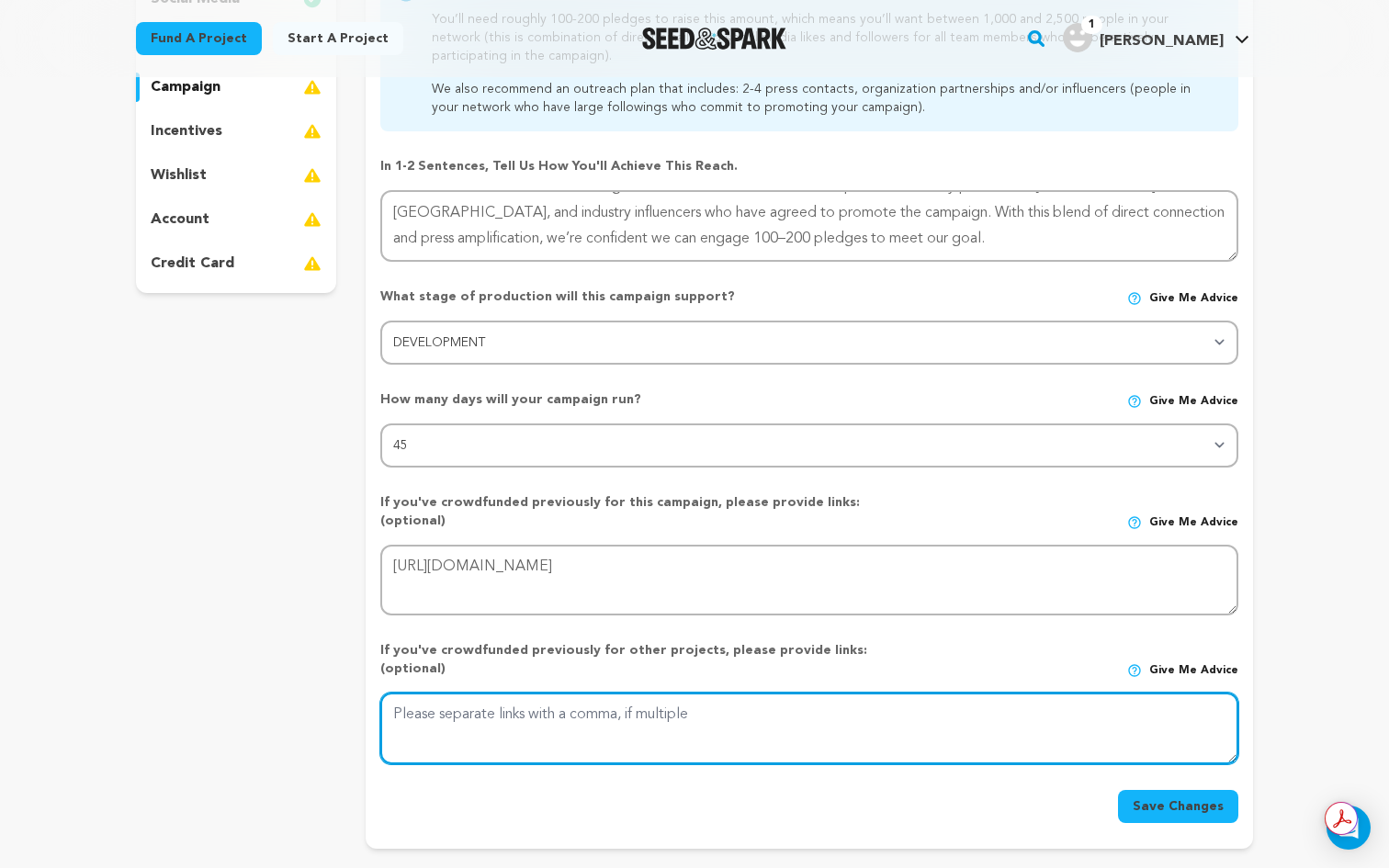
click at [483, 701] on textarea at bounding box center [809, 728] width 858 height 72
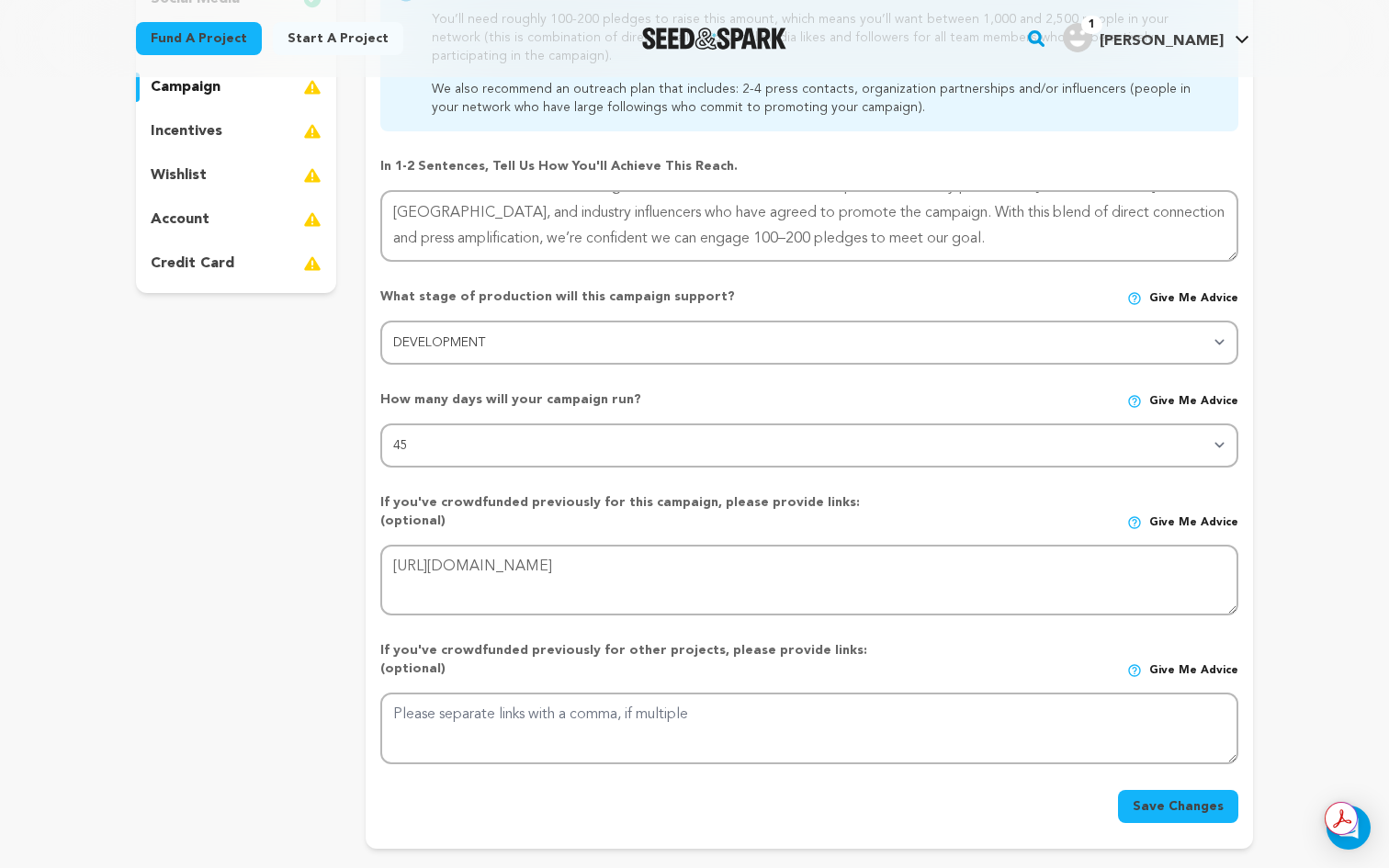
click at [1181, 790] on button "Save Changes" at bounding box center [1178, 807] width 120 height 34
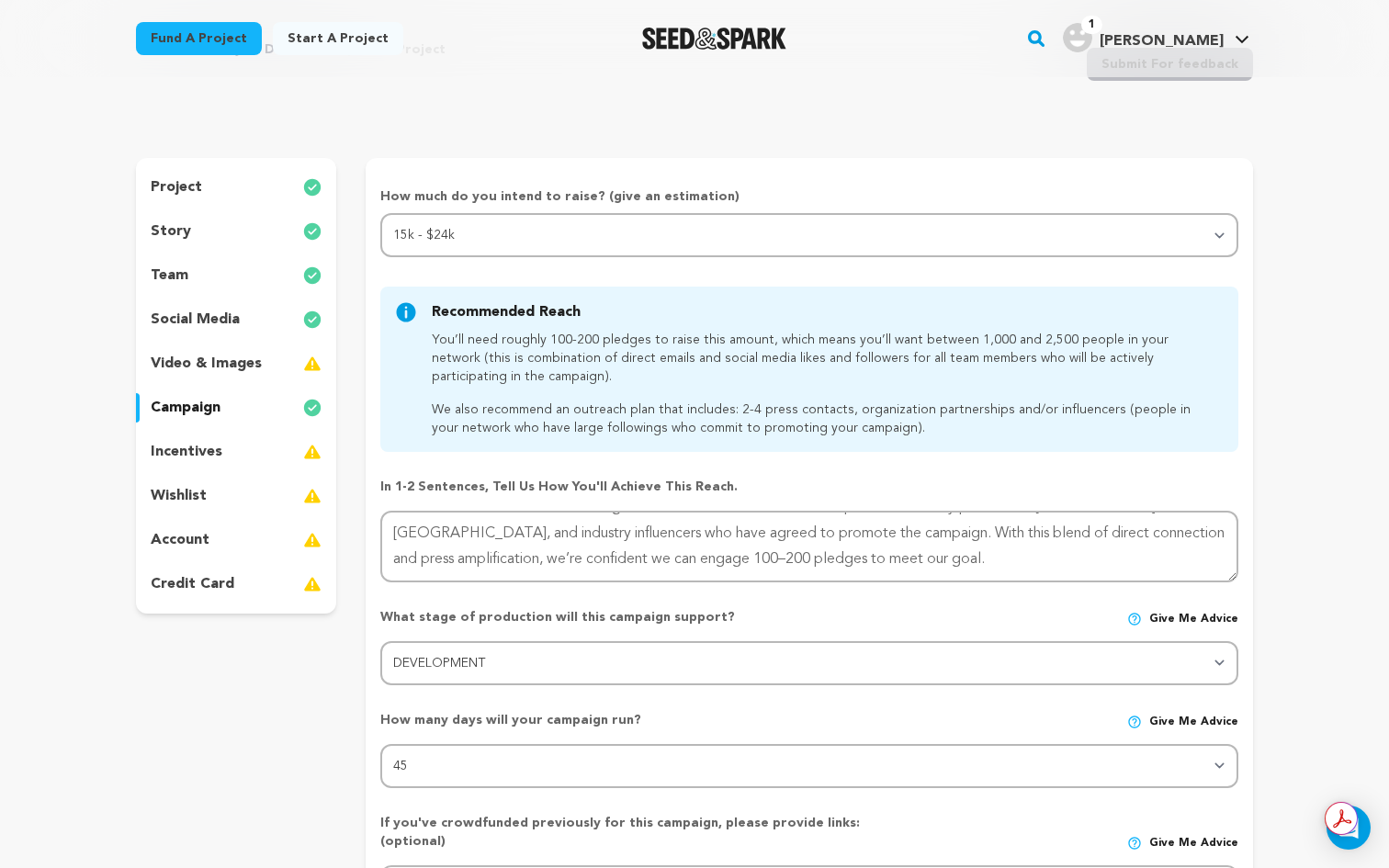
scroll to position [0, 0]
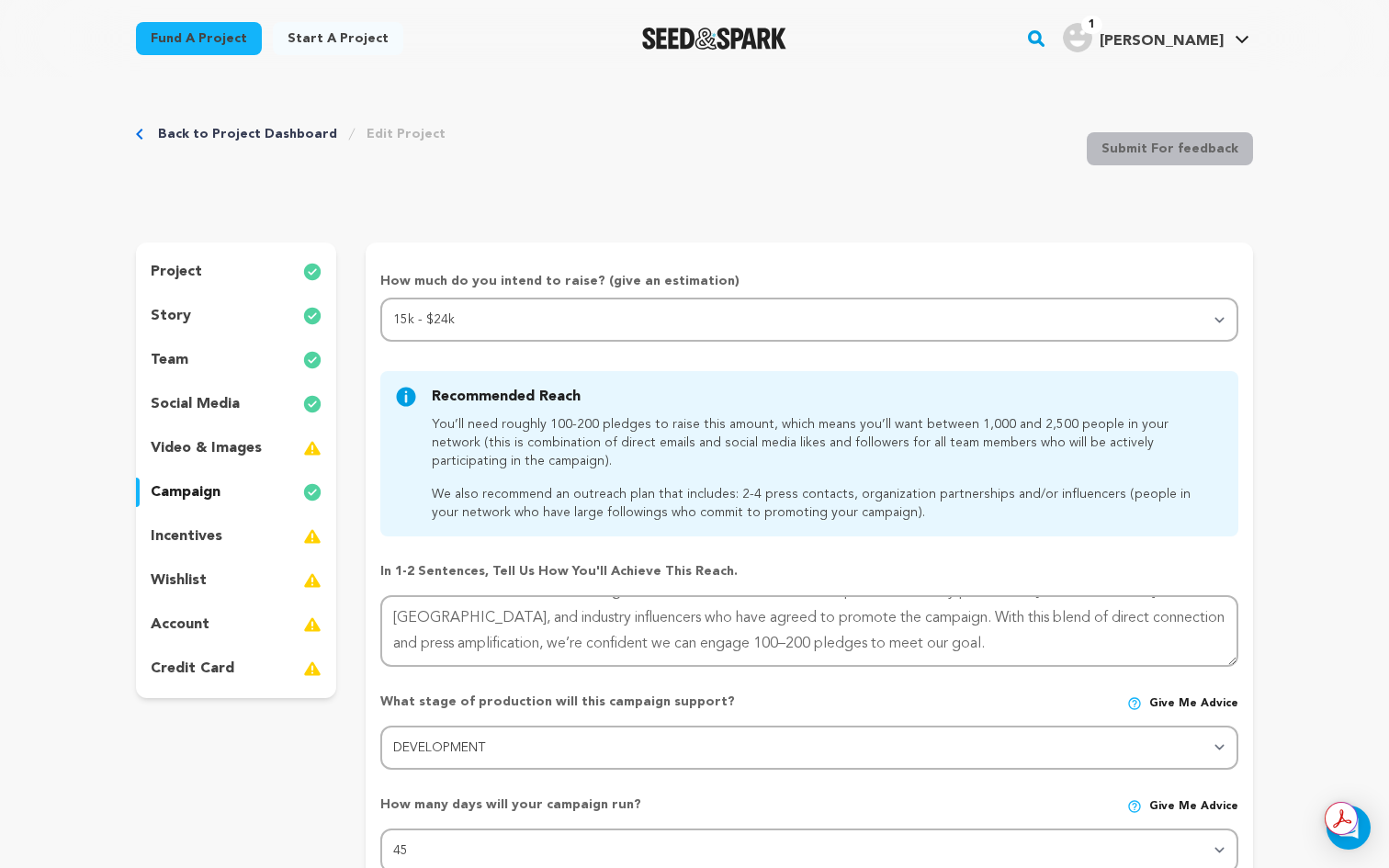
click at [250, 539] on div "incentives" at bounding box center [236, 537] width 200 height 30
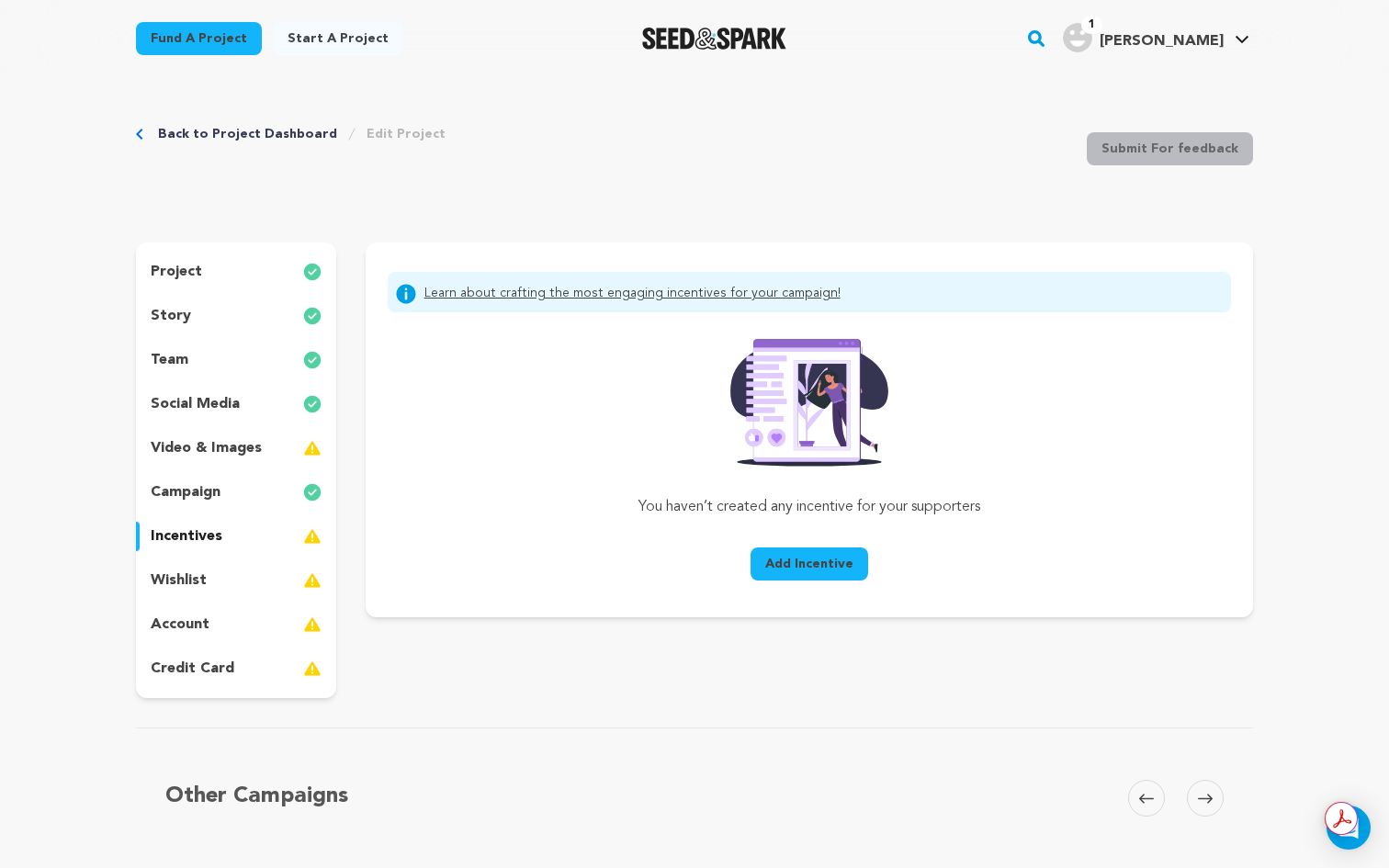
click at [816, 575] on button "Add Incentive" at bounding box center [809, 564] width 117 height 34
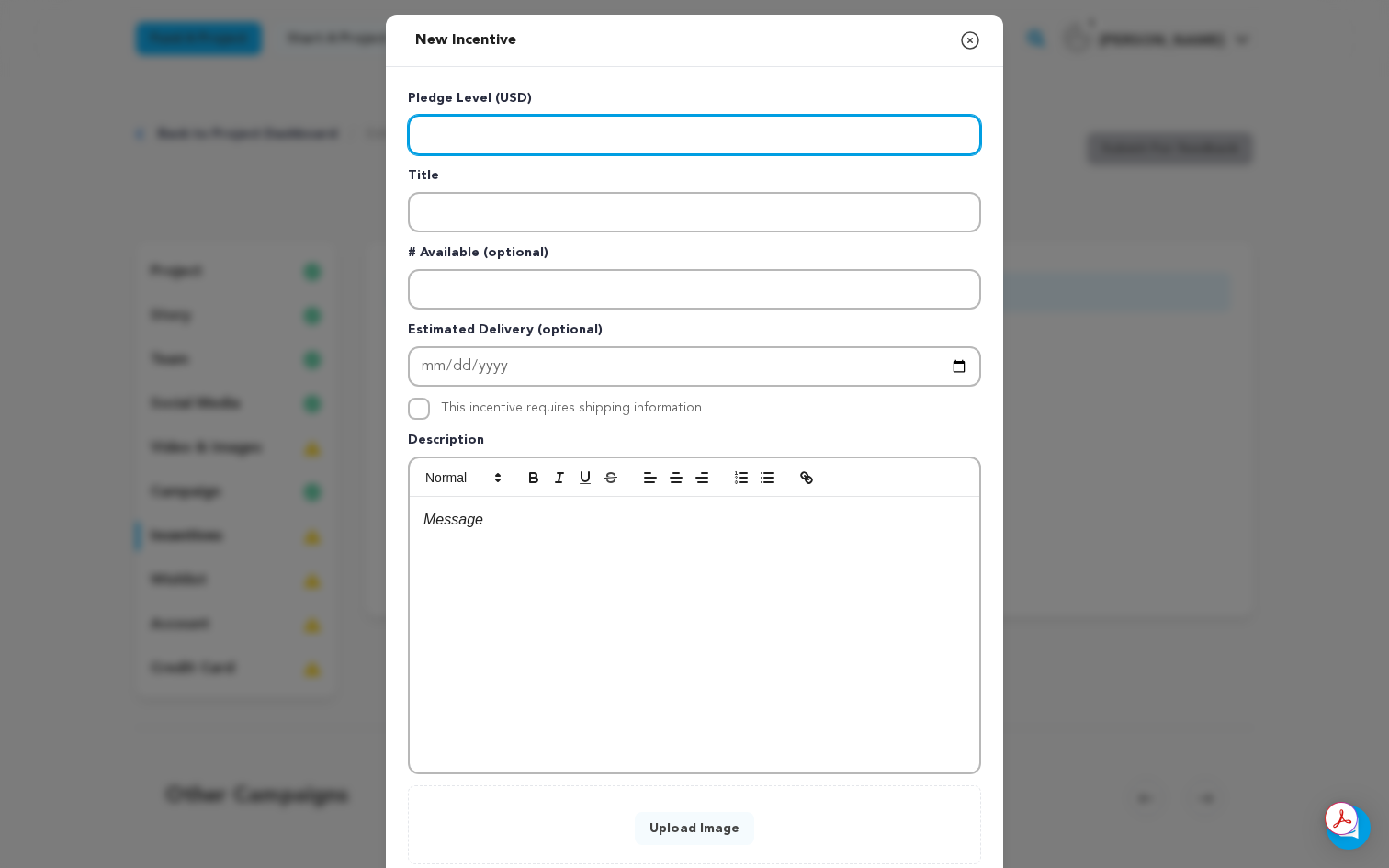
click at [485, 141] on input "Enter level" at bounding box center [694, 134] width 573 height 40
type input "25"
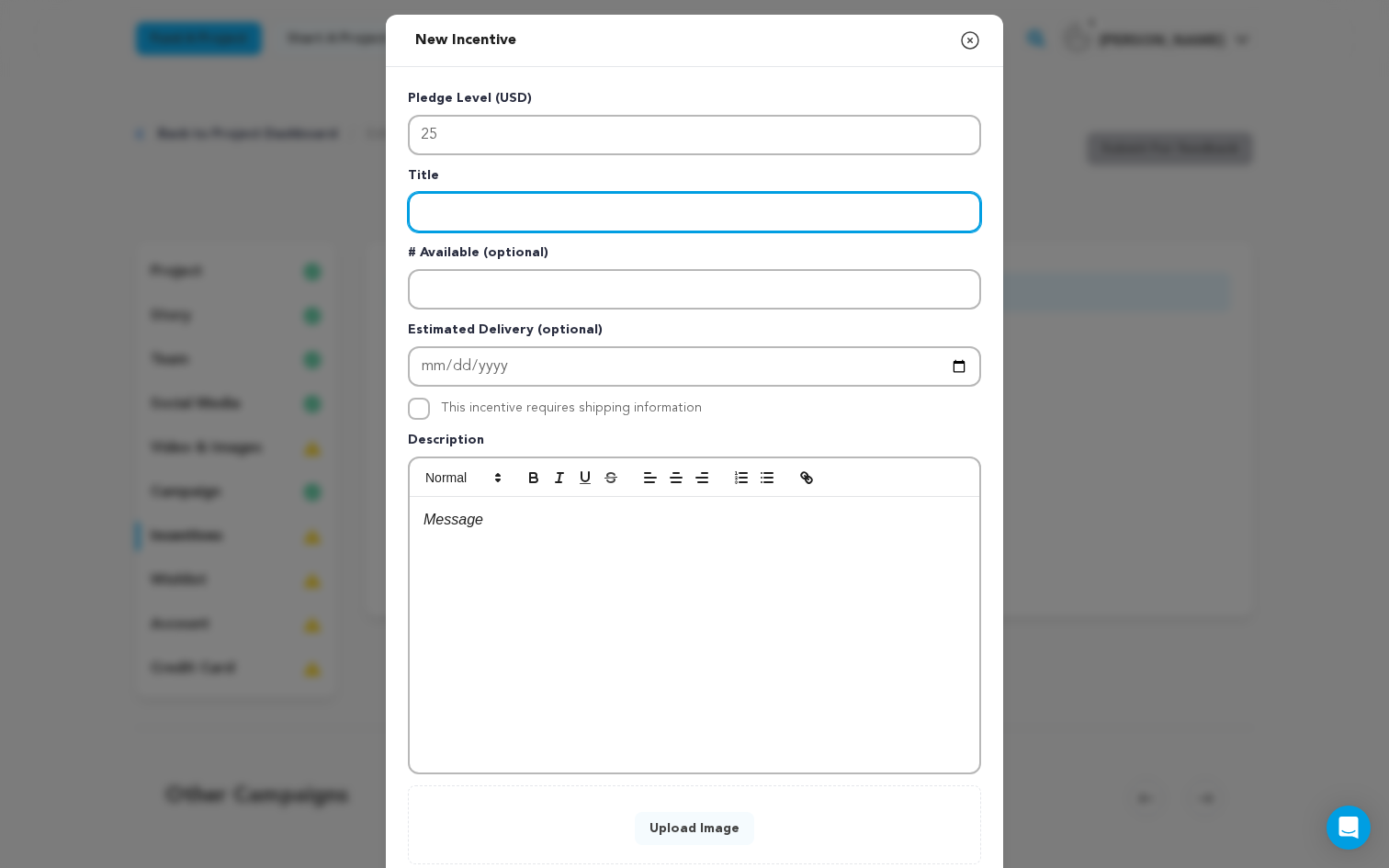
click at [456, 226] on input "Enter title" at bounding box center [694, 212] width 573 height 40
click at [469, 200] on input "Enter title" at bounding box center [694, 212] width 573 height 40
paste input "“Under the Lights”"
type input "“Under the Lights”"
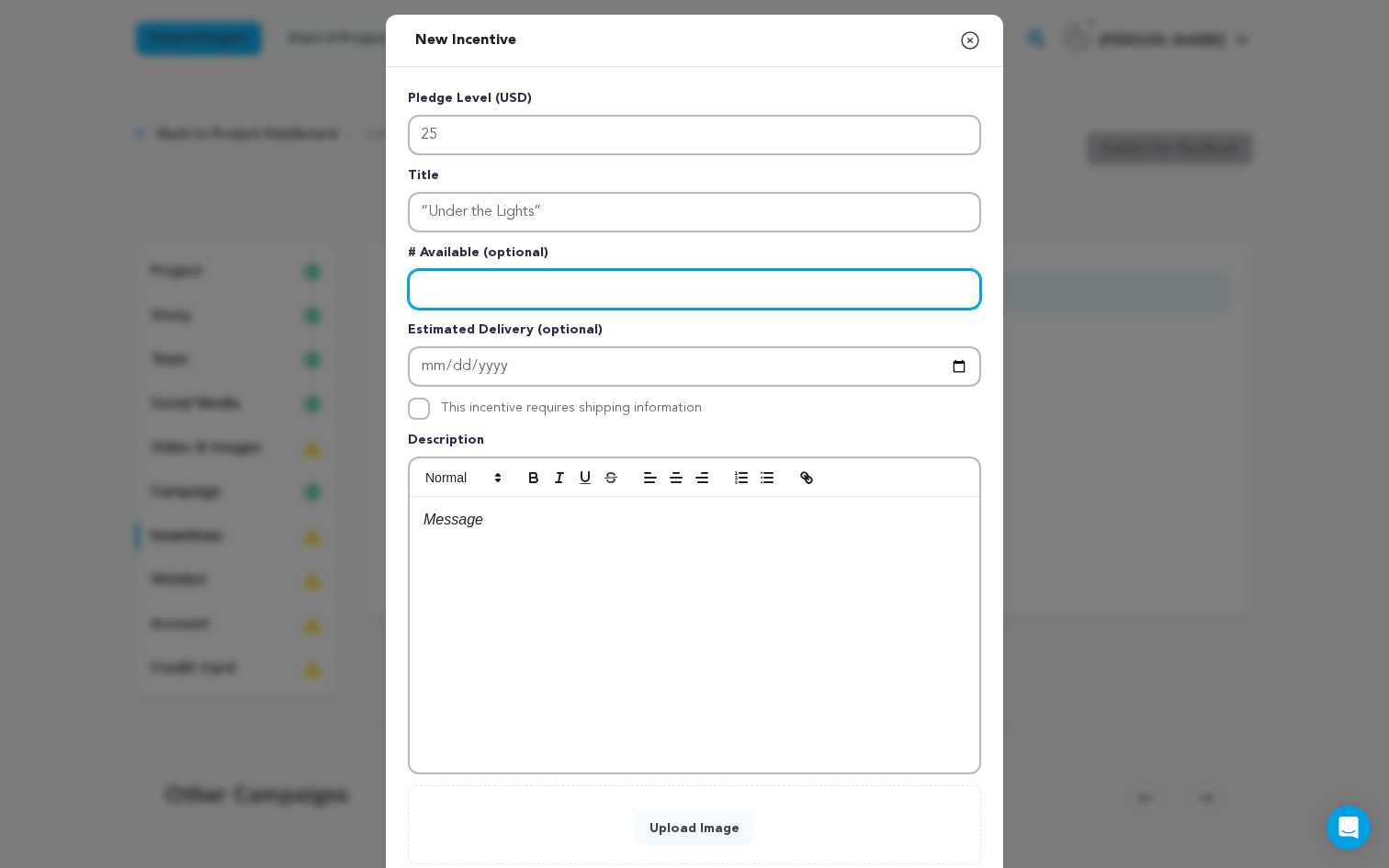
click at [522, 304] on input "Enter number available" at bounding box center [694, 289] width 573 height 40
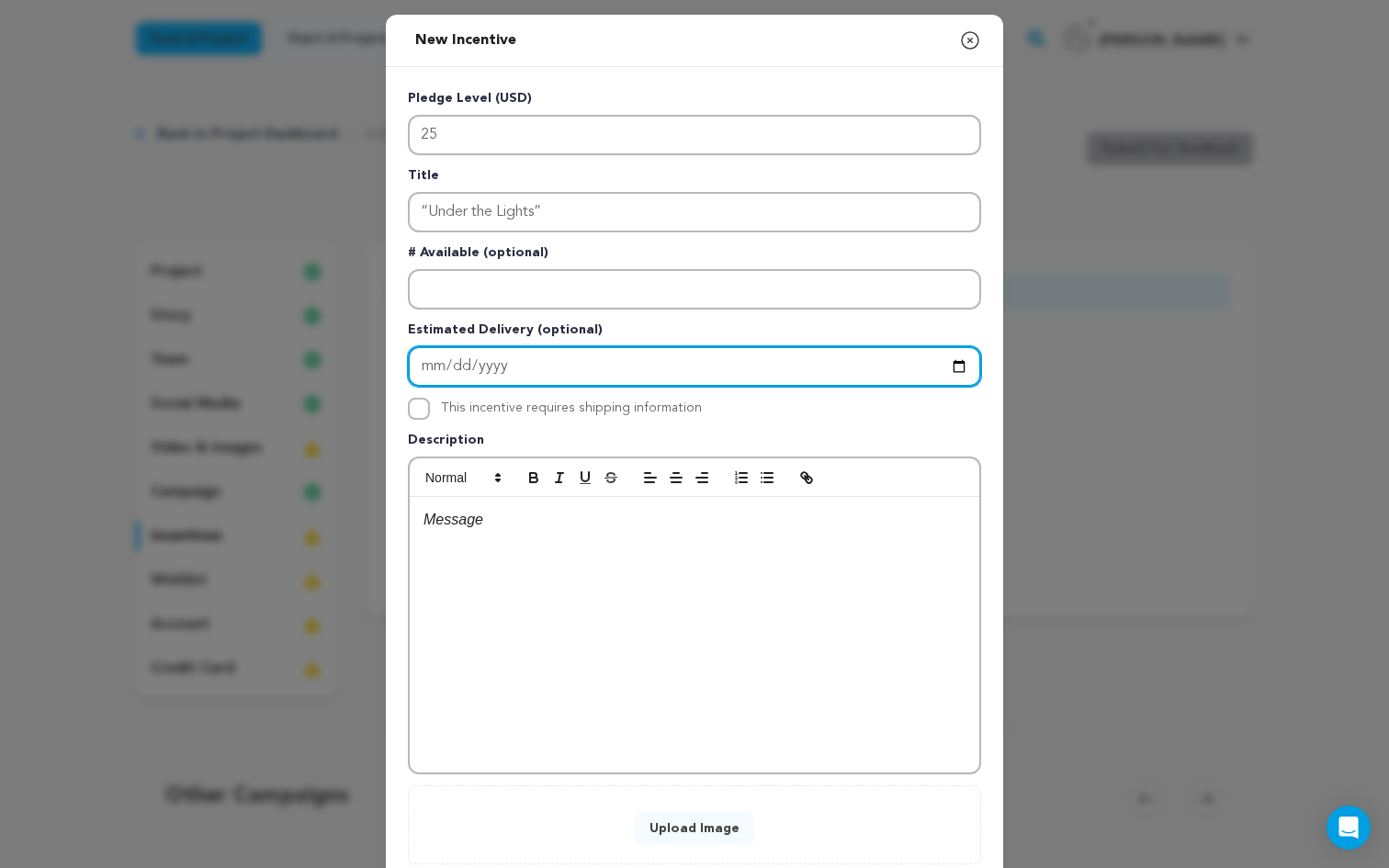
click at [491, 363] on input "Enter Estimated Delivery" at bounding box center [694, 366] width 573 height 40
click at [619, 371] on input "Enter Estimated Delivery" at bounding box center [694, 366] width 573 height 40
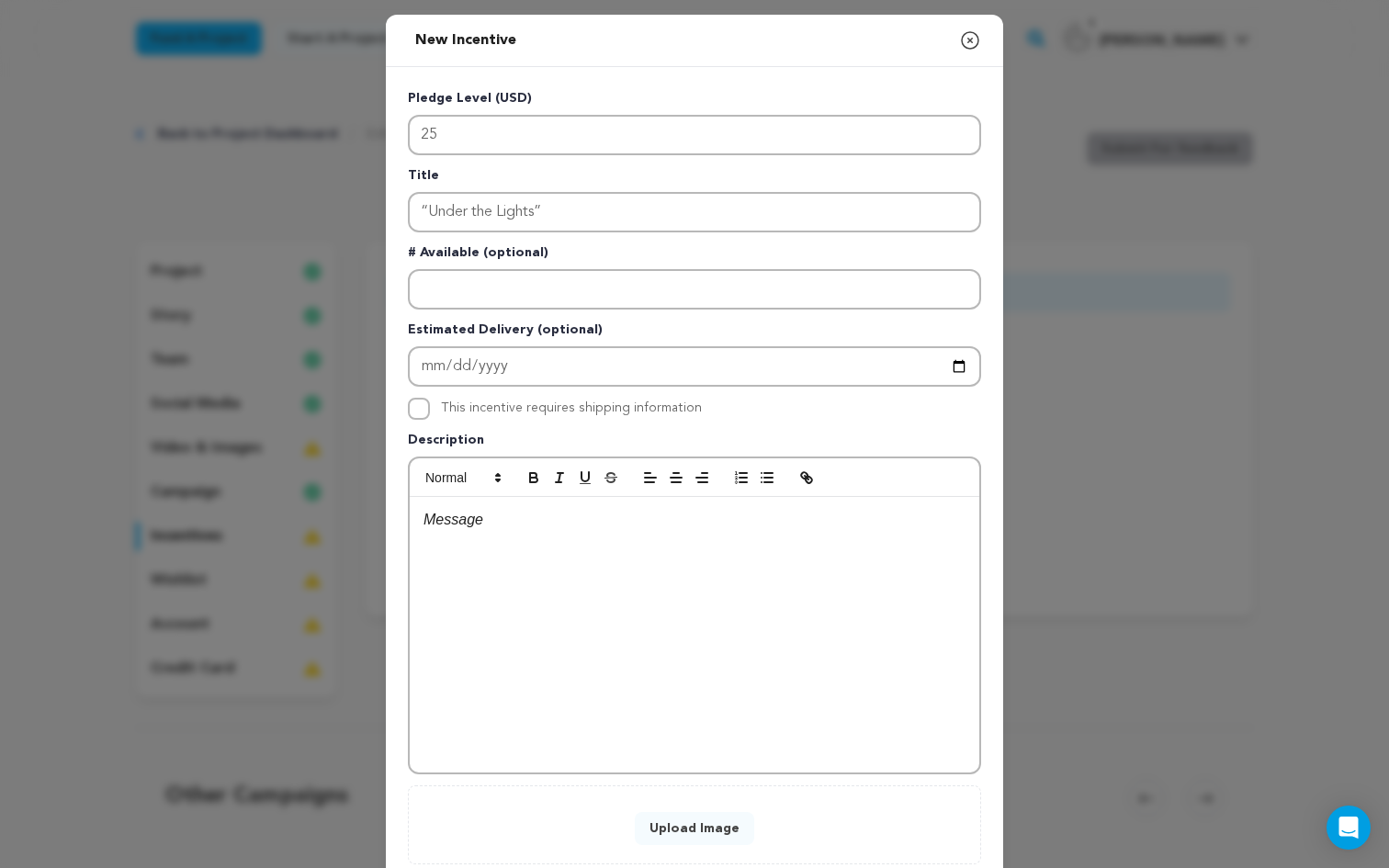
click at [691, 786] on div "Upload Image" at bounding box center [694, 825] width 573 height 79
click at [656, 555] on div at bounding box center [694, 634] width 569 height 275
click at [464, 545] on li "A social media thank you shoutout + your name on our campaign wall of supporter…" at bounding box center [705, 553] width 520 height 46
drag, startPoint x: 468, startPoint y: 545, endPoint x: 355, endPoint y: 499, distance: 122.0
click at [355, 499] on div "New Incentive Close modal Pledge Level (USD) 25 Title “Under the Lights” # Avai…" at bounding box center [694, 492] width 1389 height 985
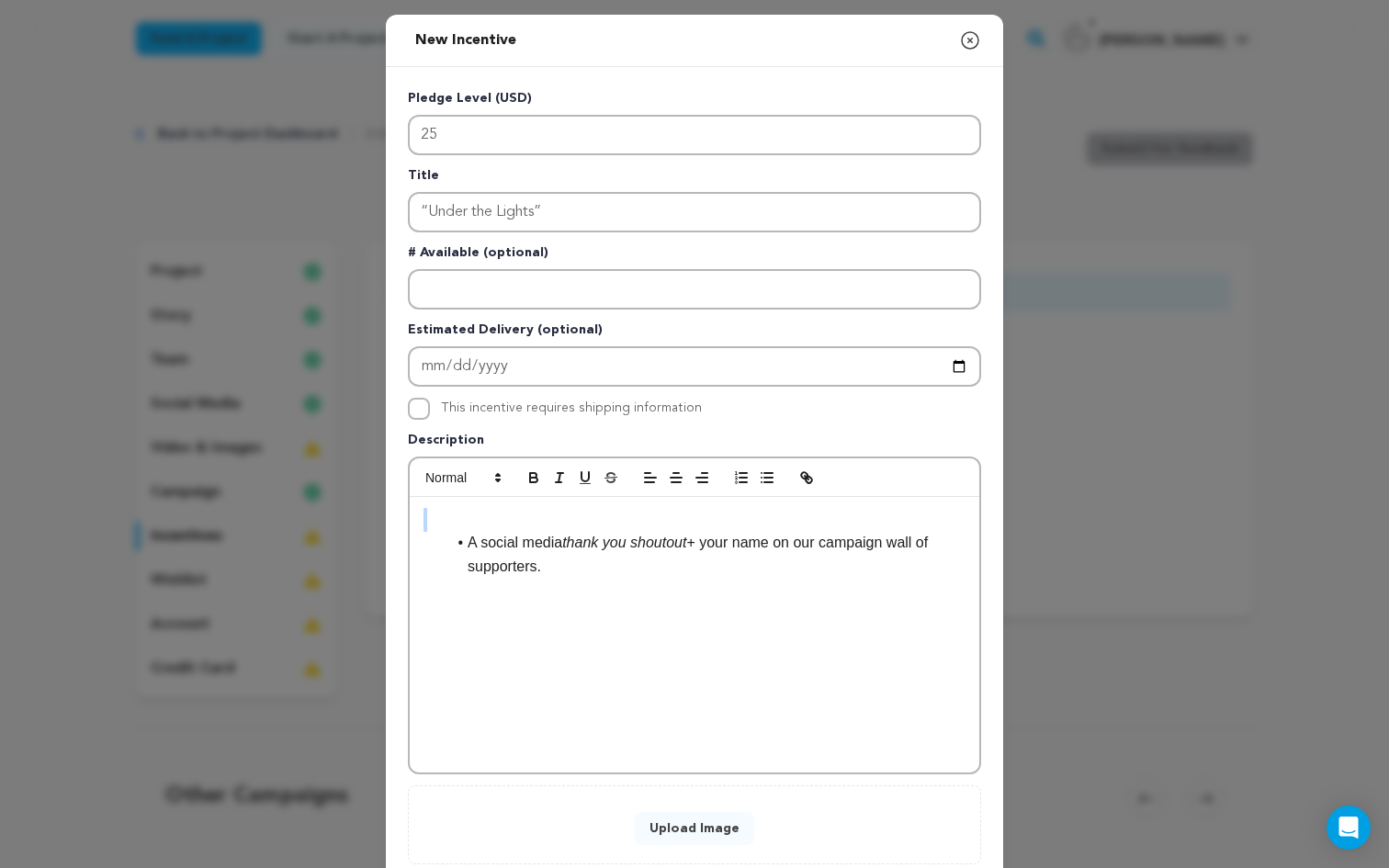
click at [472, 548] on li "A social media thank you shoutout + your name on our campaign wall of supporter…" at bounding box center [705, 553] width 520 height 46
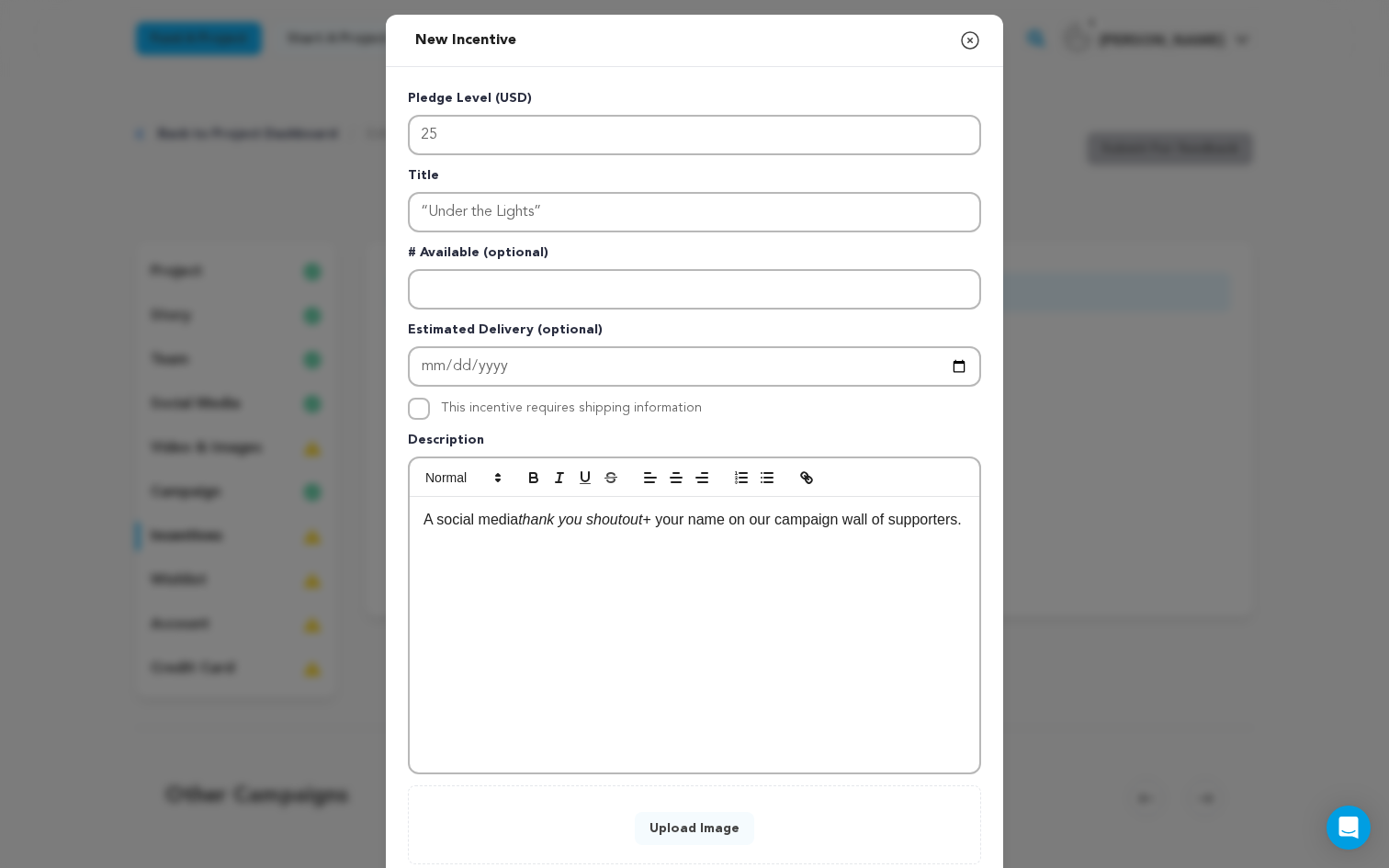
click at [672, 818] on button "Upload Image" at bounding box center [694, 829] width 119 height 34
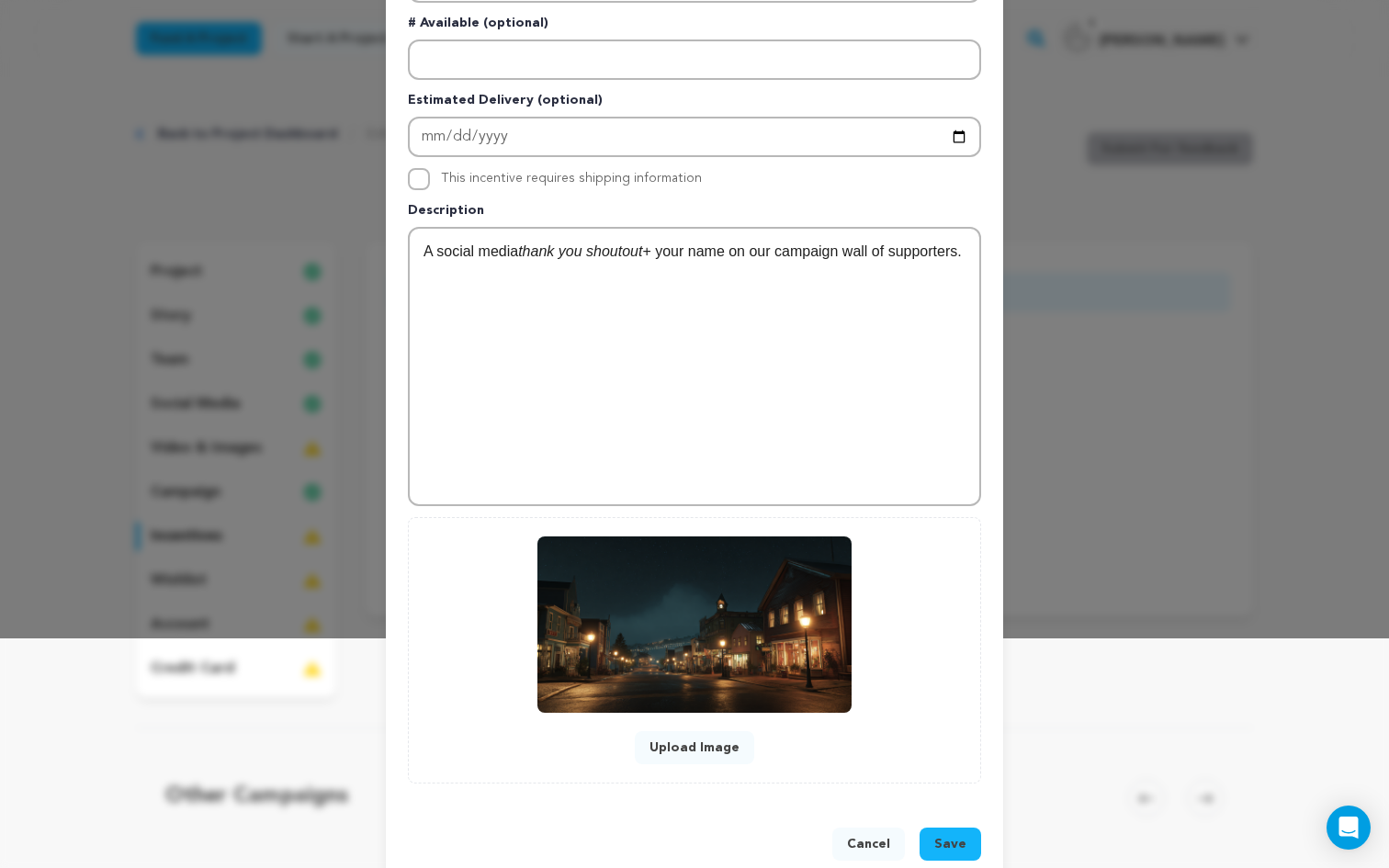
scroll to position [266, 0]
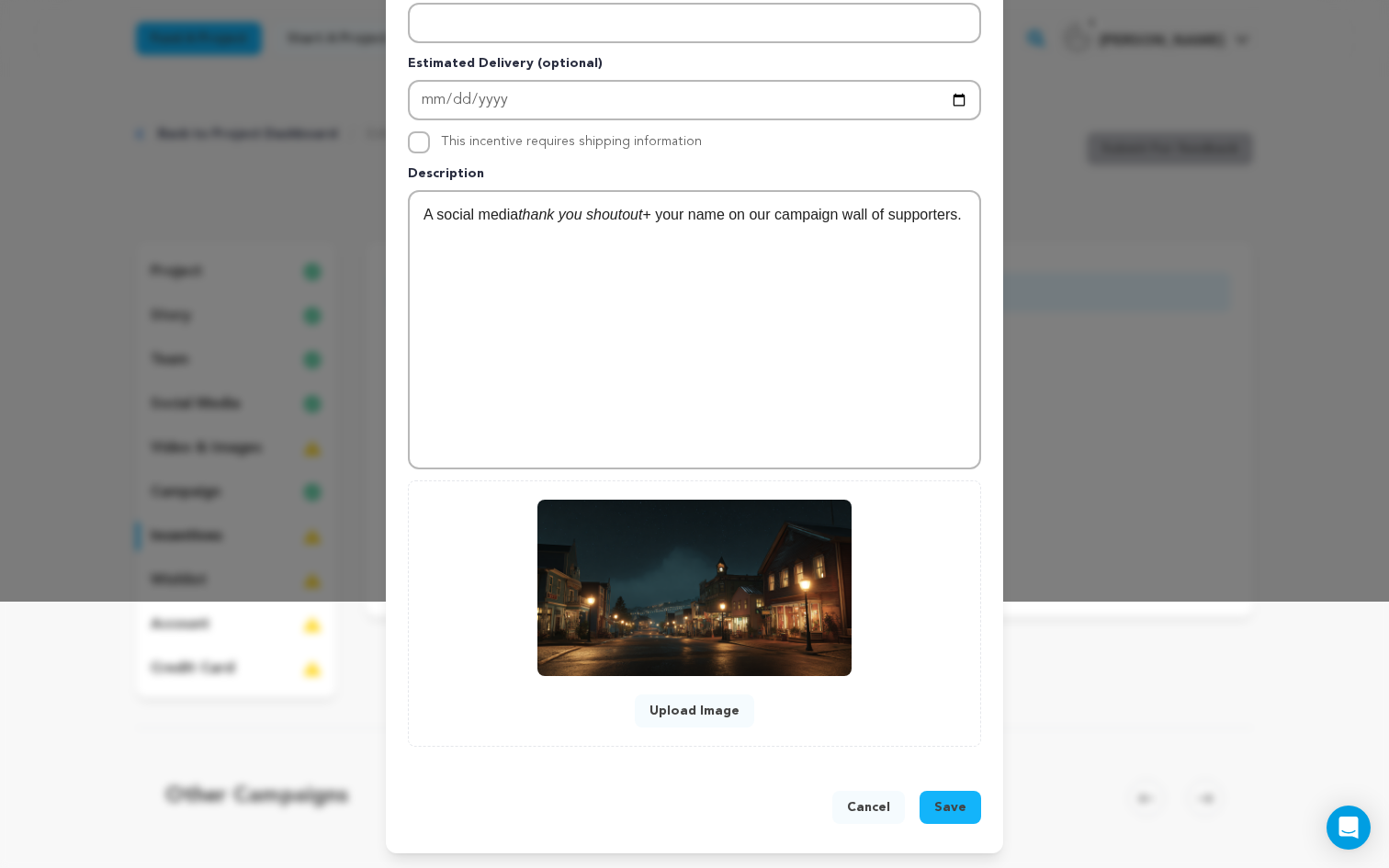
click at [954, 805] on span "Save" at bounding box center [950, 807] width 33 height 19
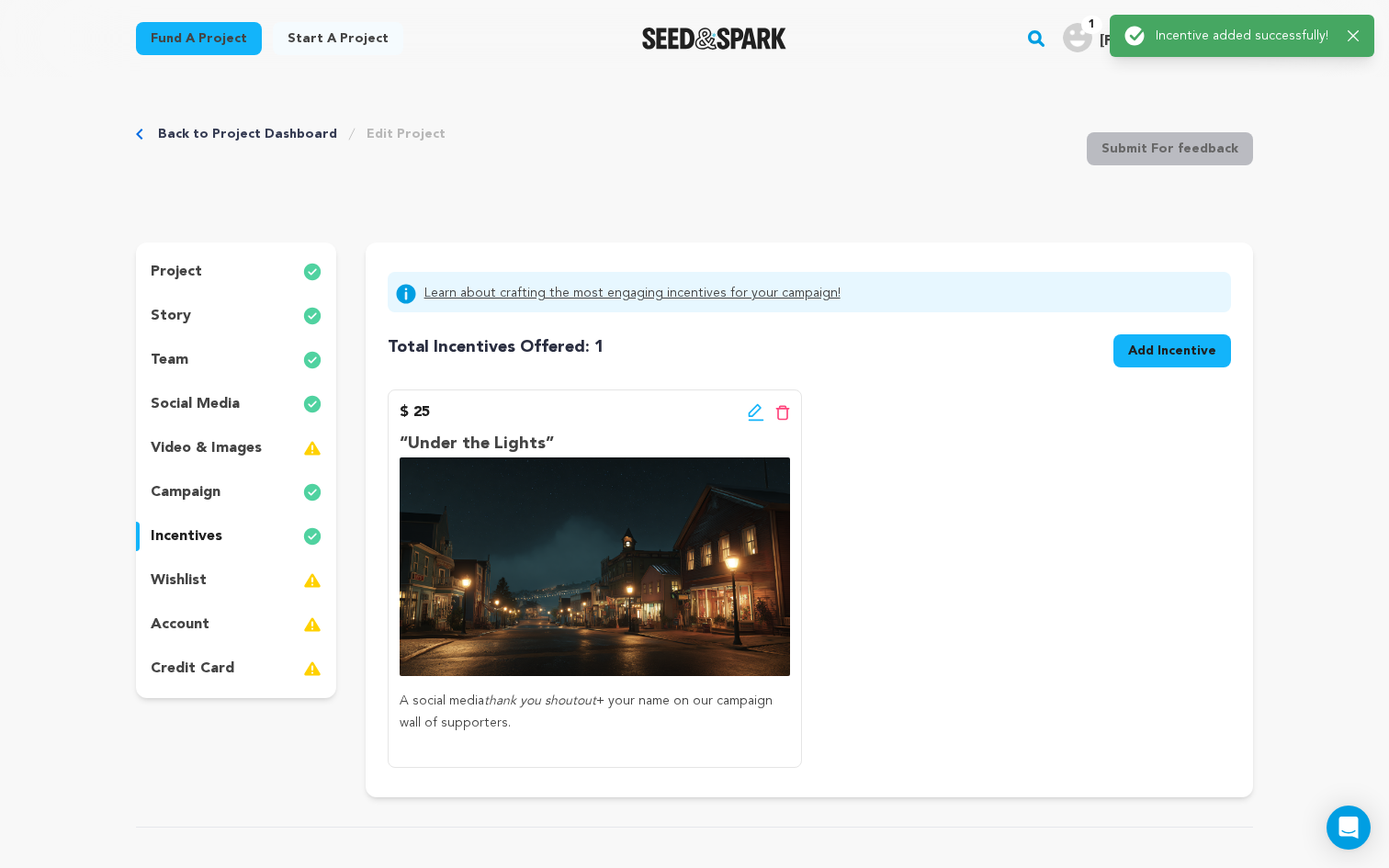
click at [1217, 344] on button "Add Incentive" at bounding box center [1171, 351] width 117 height 34
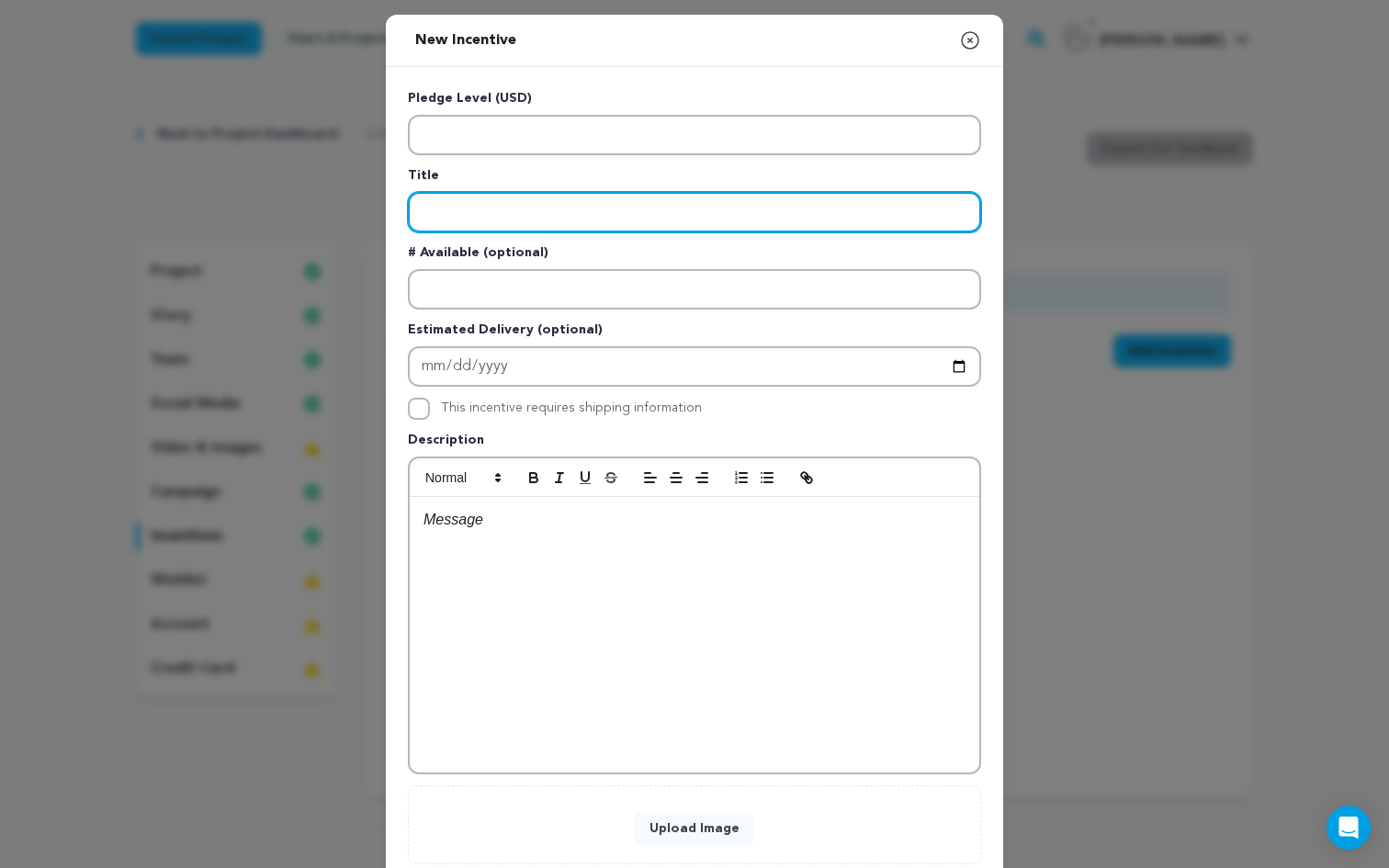
click at [480, 213] on input "Enter title" at bounding box center [694, 212] width 573 height 40
paste input "“The Quiet Seat”"
type input "“The Quiet Seat”"
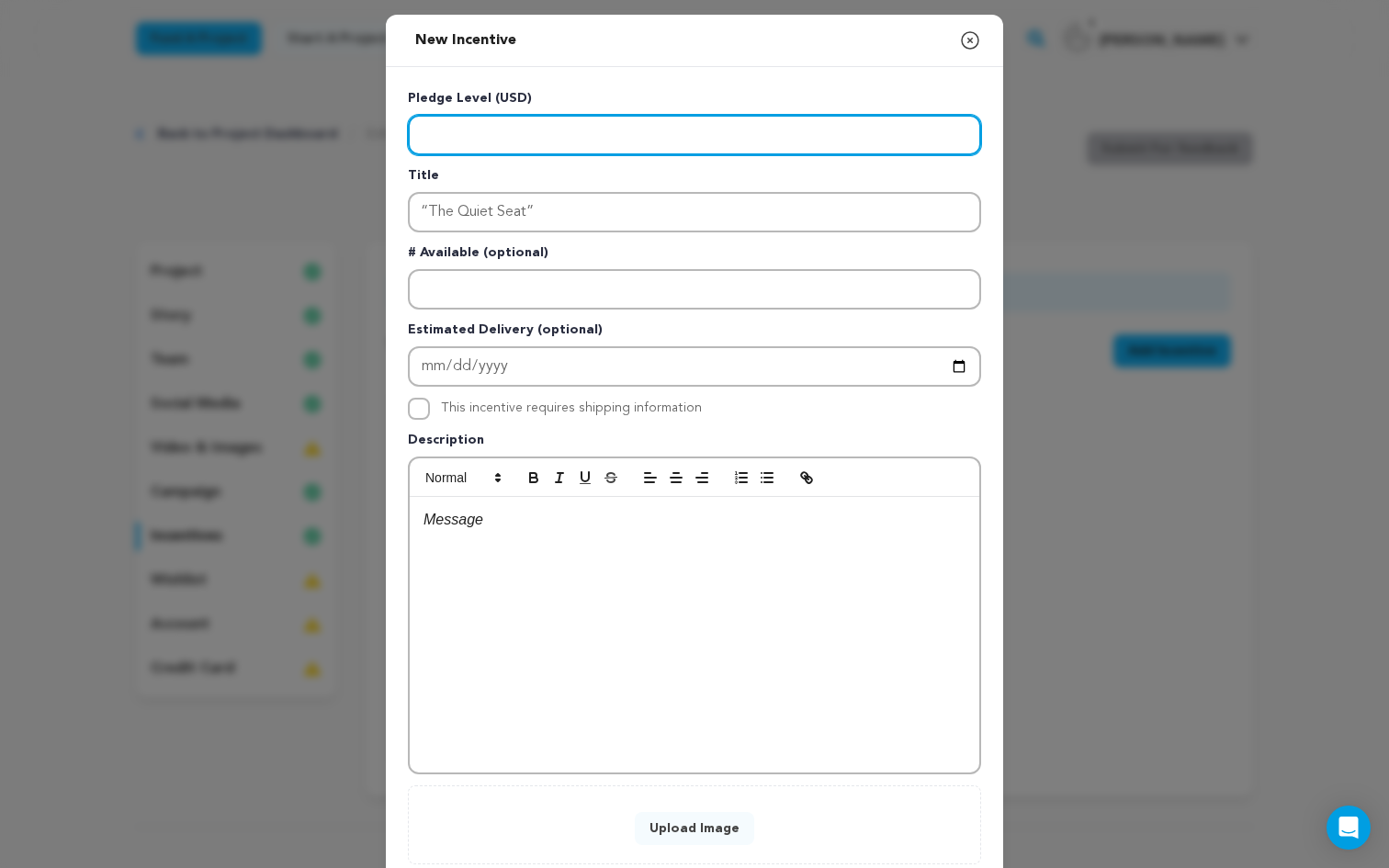
click at [471, 123] on input "Enter level" at bounding box center [694, 134] width 573 height 40
type input "50"
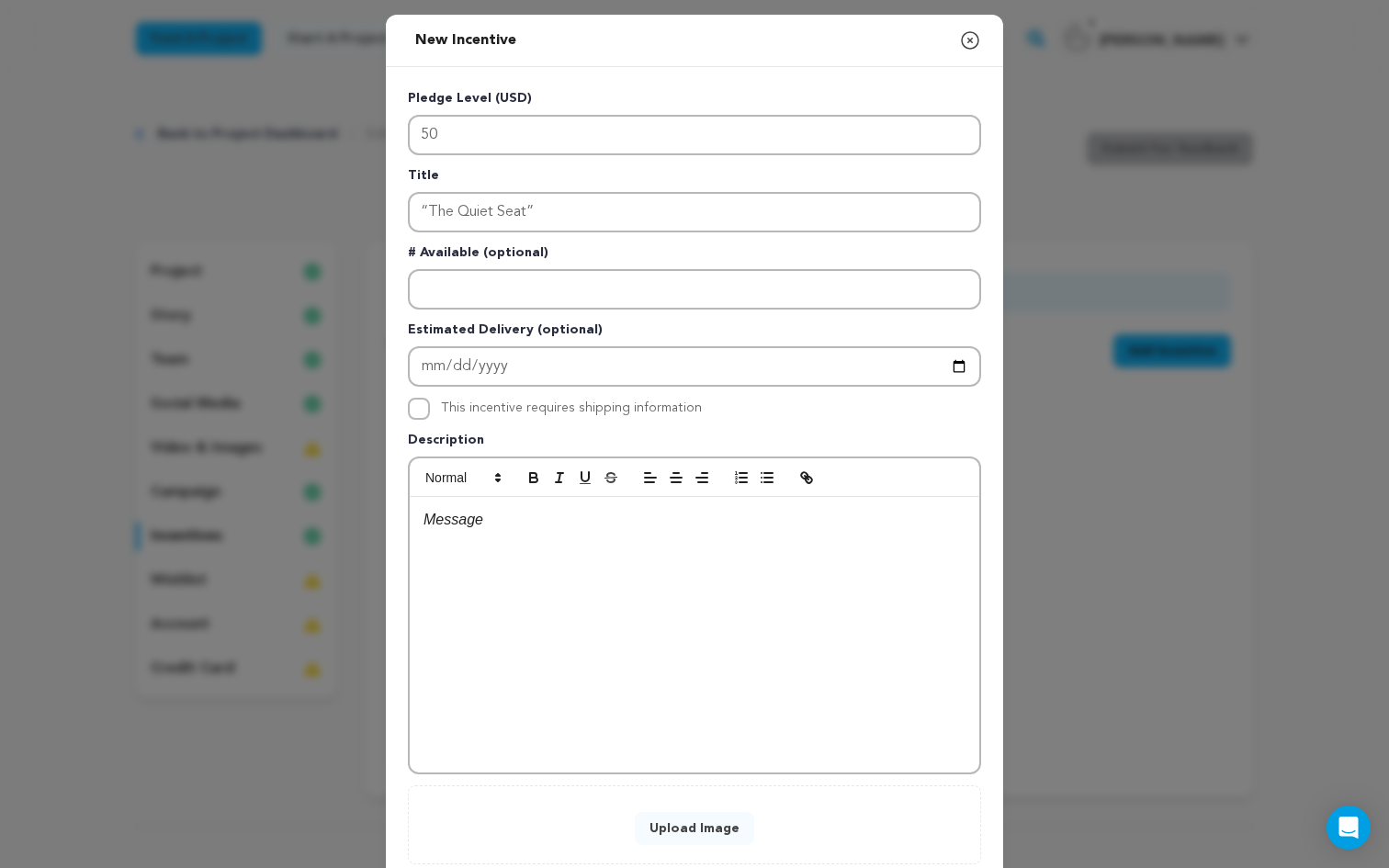
drag, startPoint x: 499, startPoint y: 526, endPoint x: 378, endPoint y: 517, distance: 121.3
click at [378, 517] on div "New Incentive Close modal Pledge Level (USD) 50 Title “The Quiet Seat” # Availa…" at bounding box center [694, 492] width 1389 height 985
click at [463, 544] on li "Early-access digital link to the film + campaign wall credit." at bounding box center [705, 542] width 520 height 24
click at [690, 831] on button "Upload Image" at bounding box center [694, 829] width 119 height 34
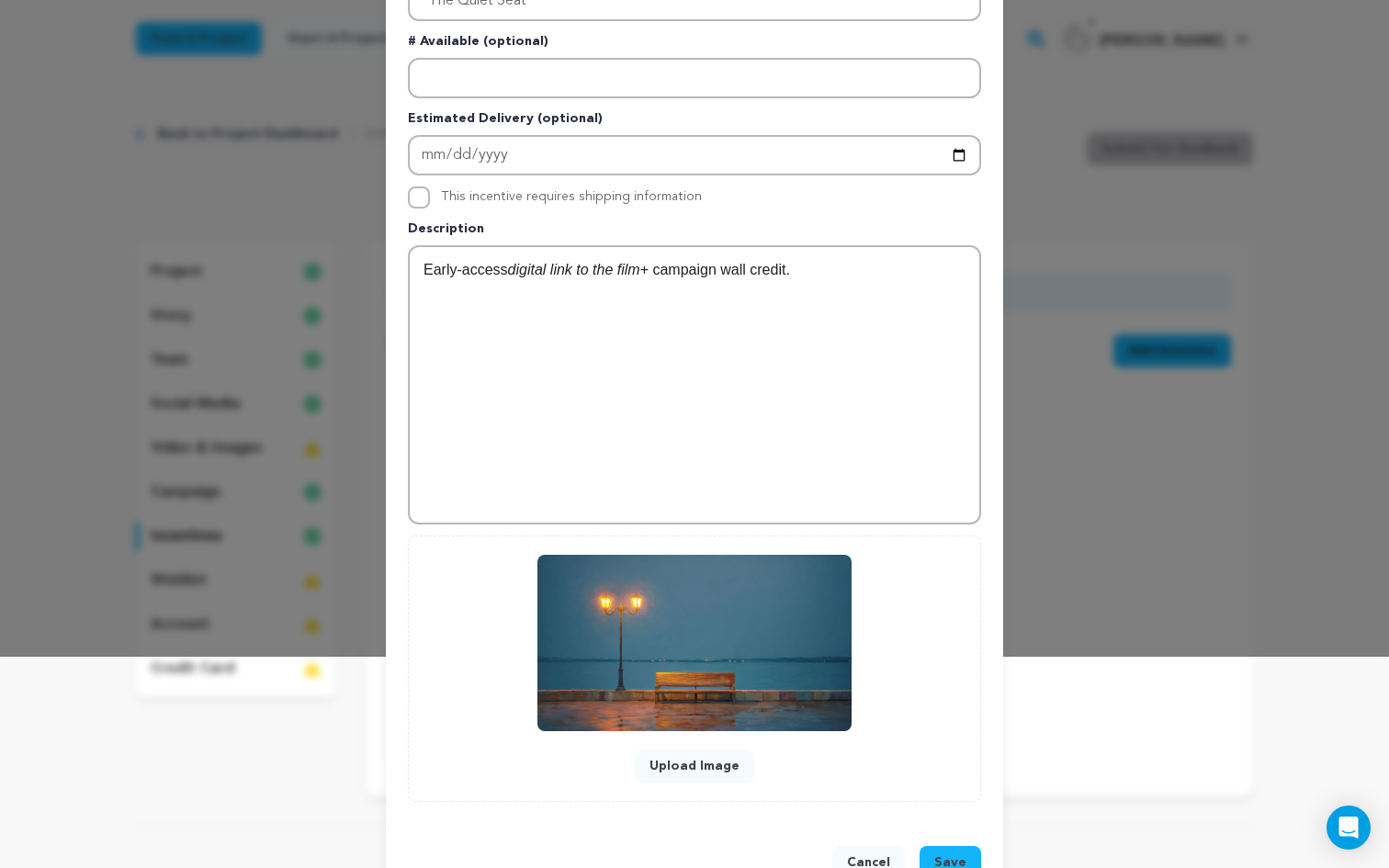
scroll to position [266, 0]
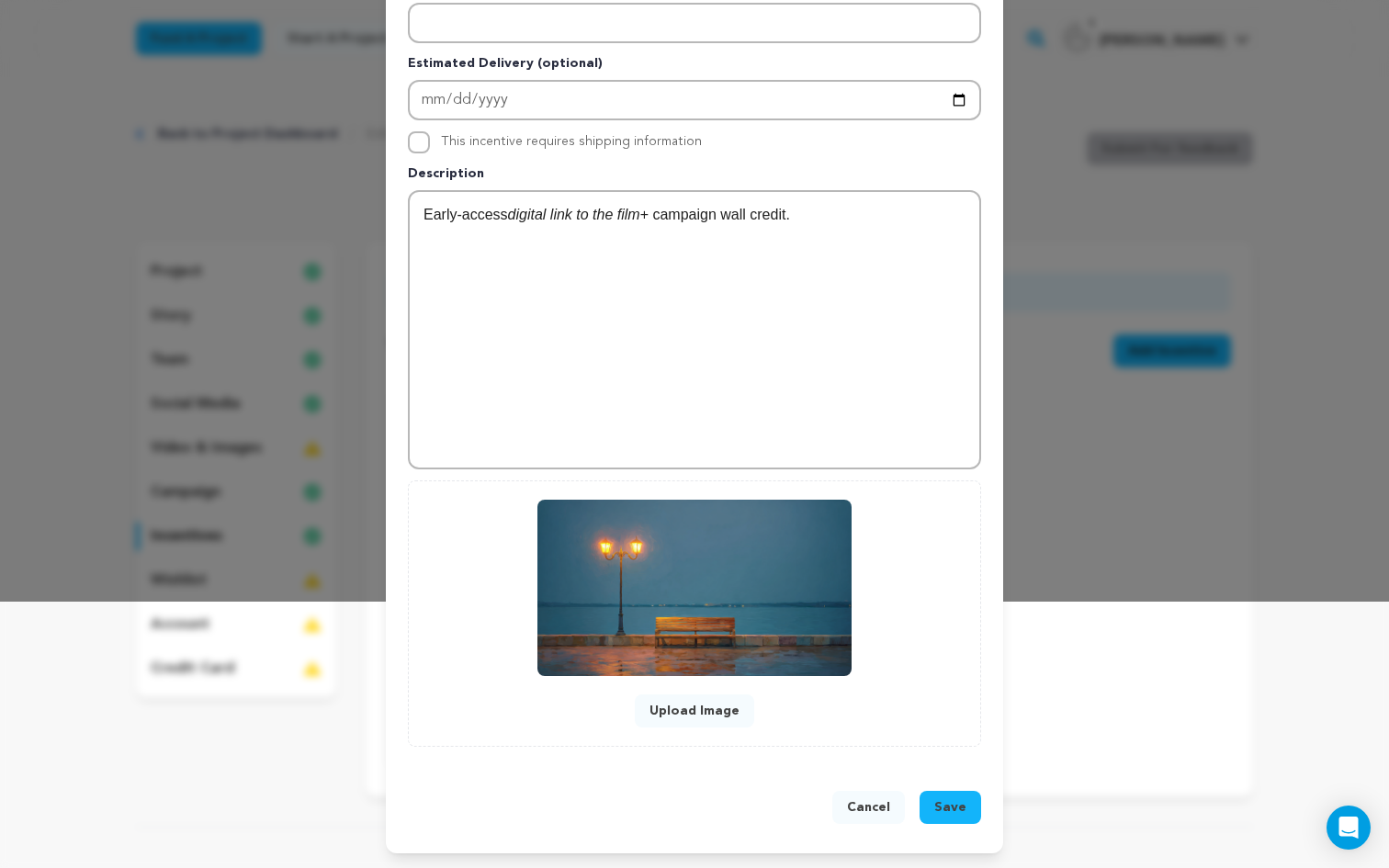
click at [953, 818] on button "Save" at bounding box center [950, 808] width 61 height 34
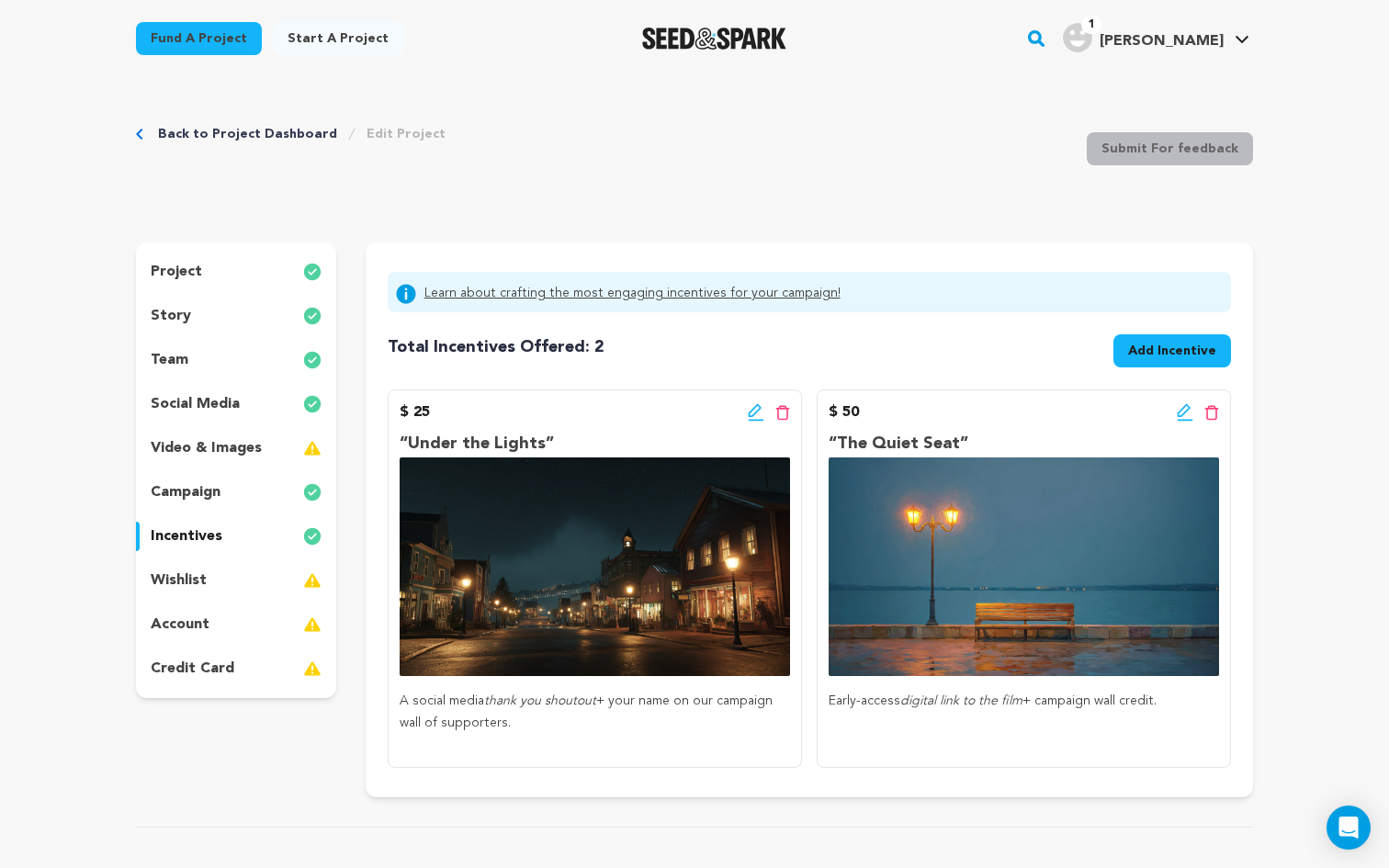
click at [1156, 344] on span "Add Incentive" at bounding box center [1171, 350] width 88 height 19
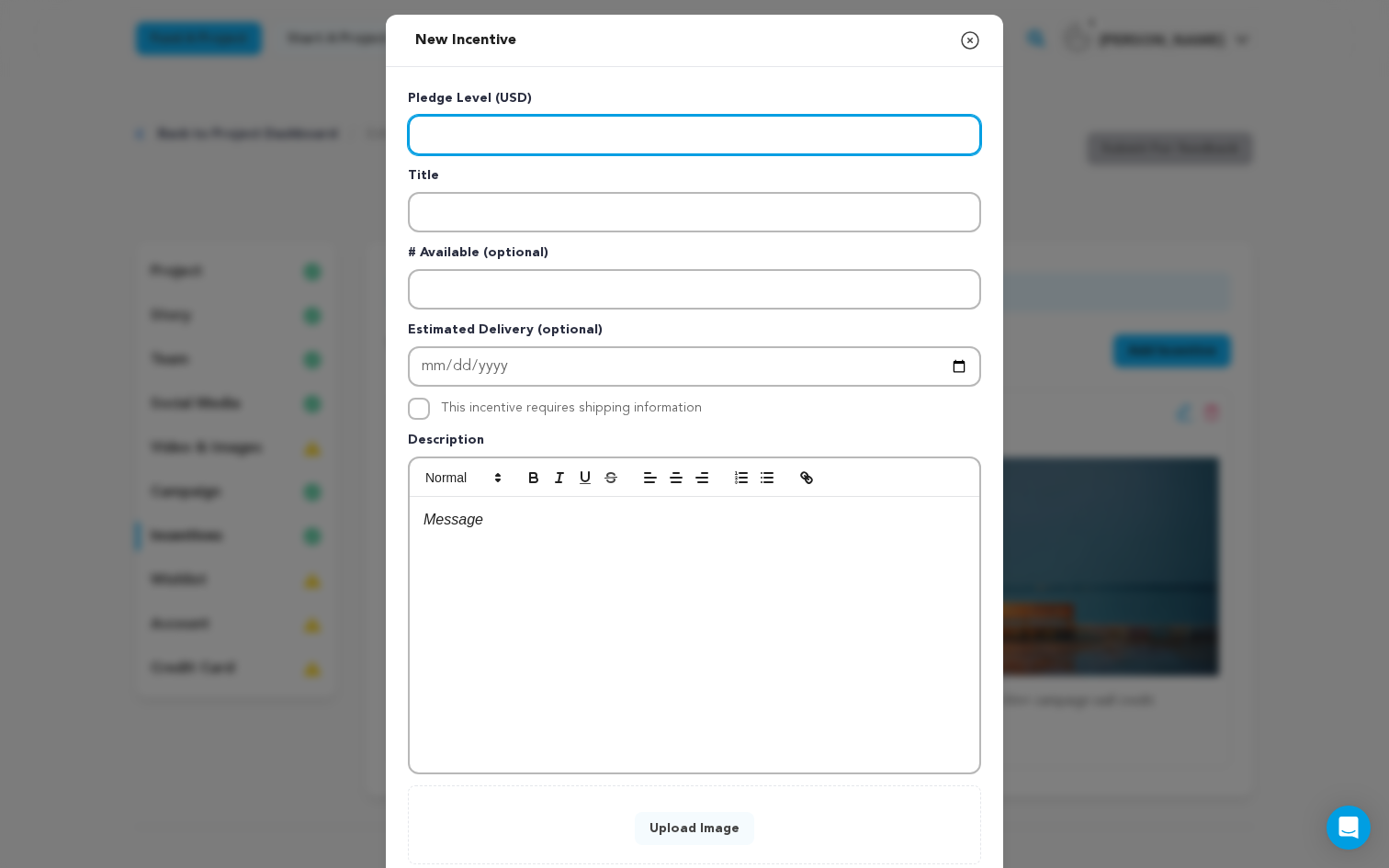
click at [544, 142] on input "Enter level" at bounding box center [694, 134] width 573 height 40
type input "75"
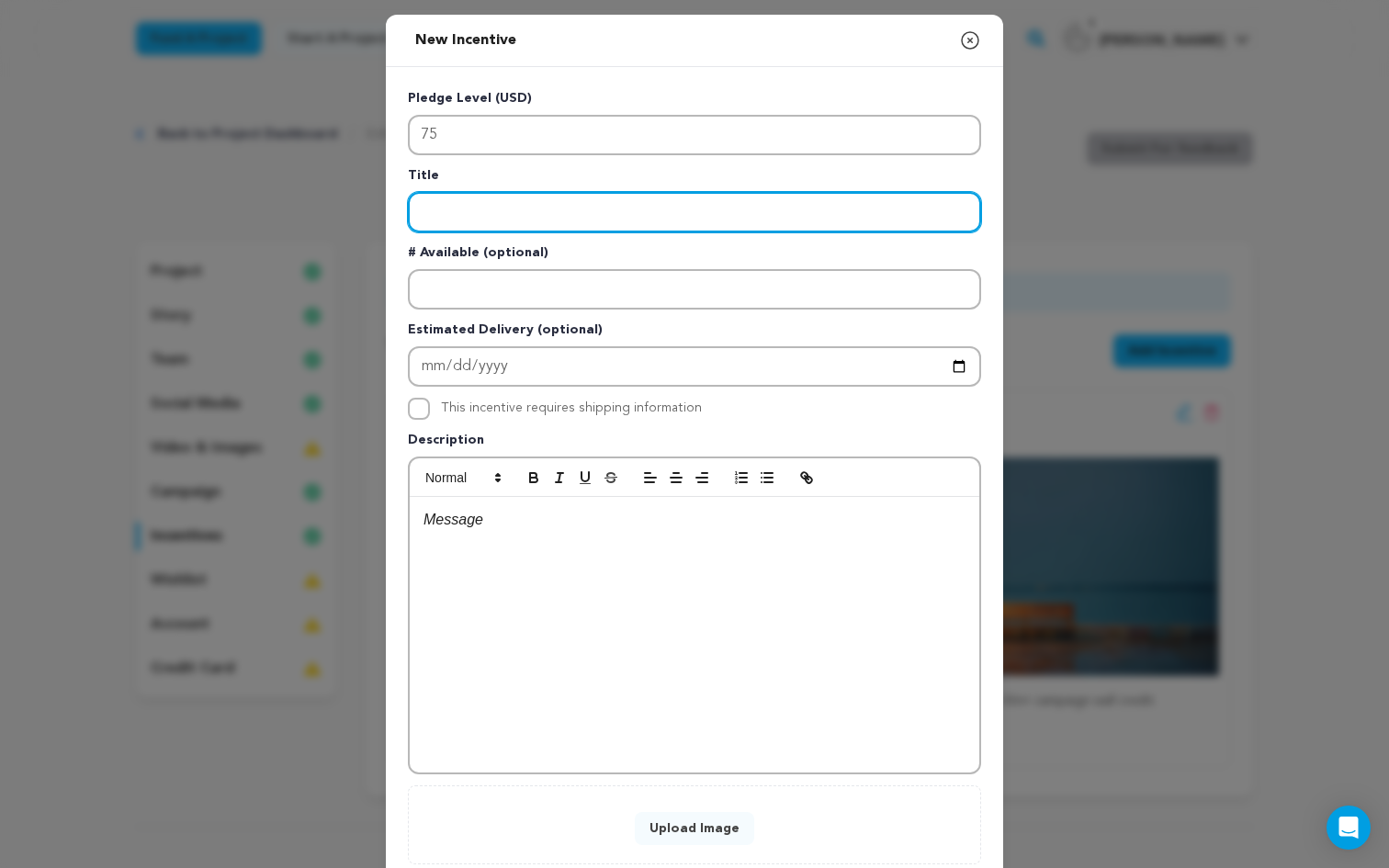
click at [471, 212] on input "Enter title" at bounding box center [694, 212] width 573 height 40
paste input "“The Diner Booth”"
click at [425, 204] on input "“The Diner Booth”" at bounding box center [694, 212] width 573 height 40
type input "“The Diner Booth”"
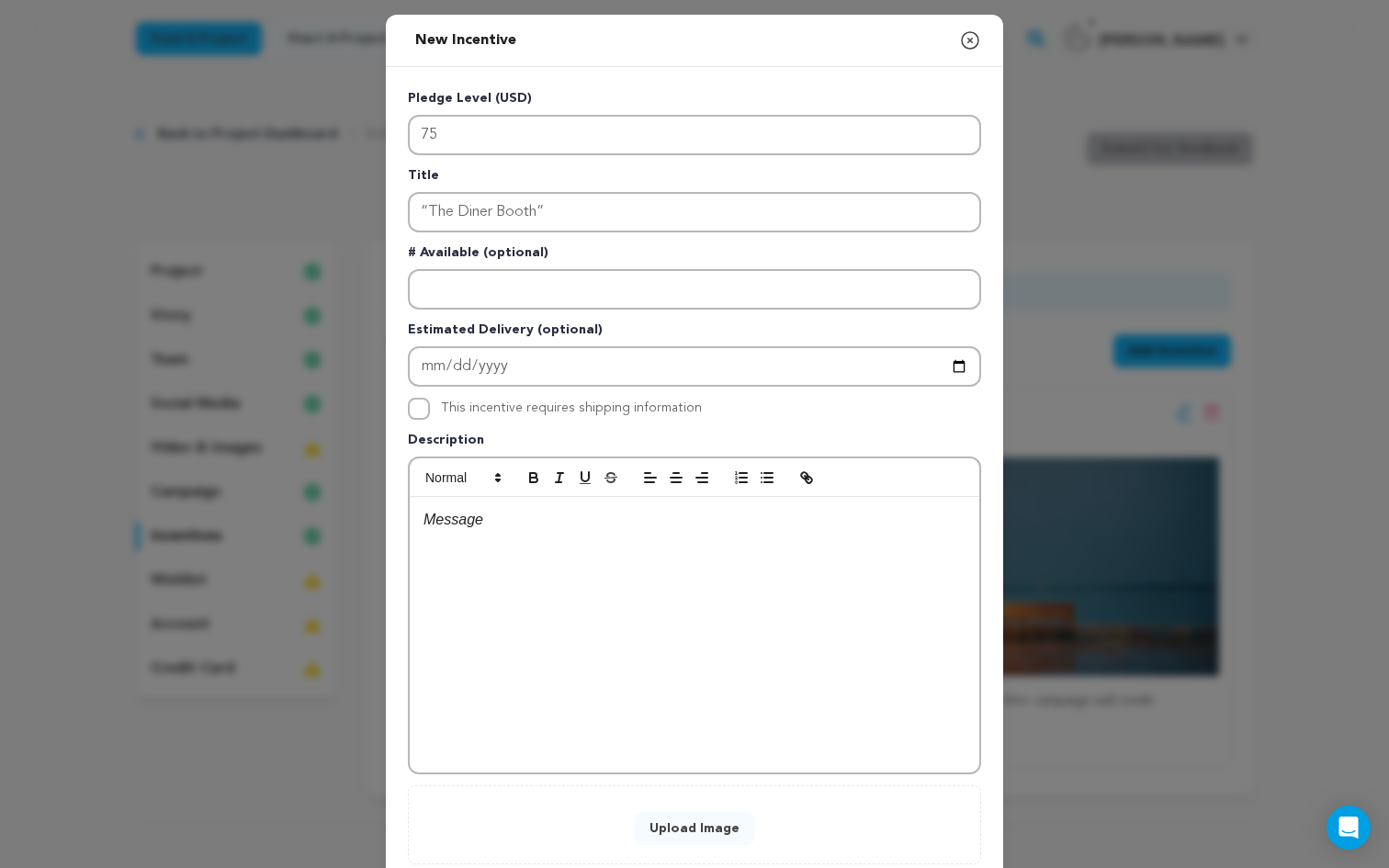
click at [519, 588] on div at bounding box center [694, 634] width 569 height 275
click at [823, 523] on p "Exclusive behind-the-scenes updates, photos, and videos — your seat at the tabl…" at bounding box center [694, 531] width 542 height 46
click at [773, 562] on p at bounding box center [694, 566] width 542 height 24
click at [694, 832] on button "Upload Image" at bounding box center [694, 829] width 119 height 34
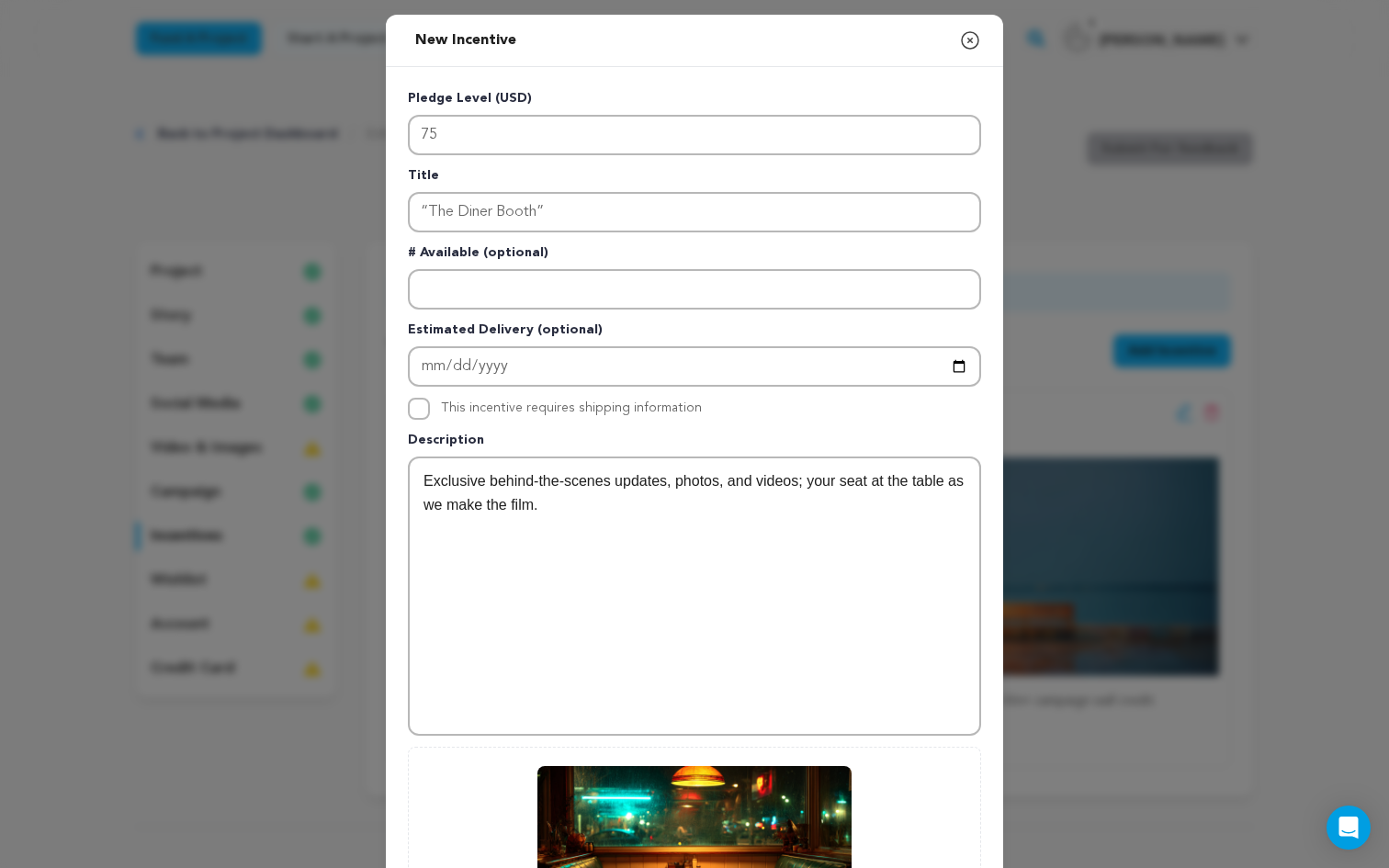
scroll to position [266, 0]
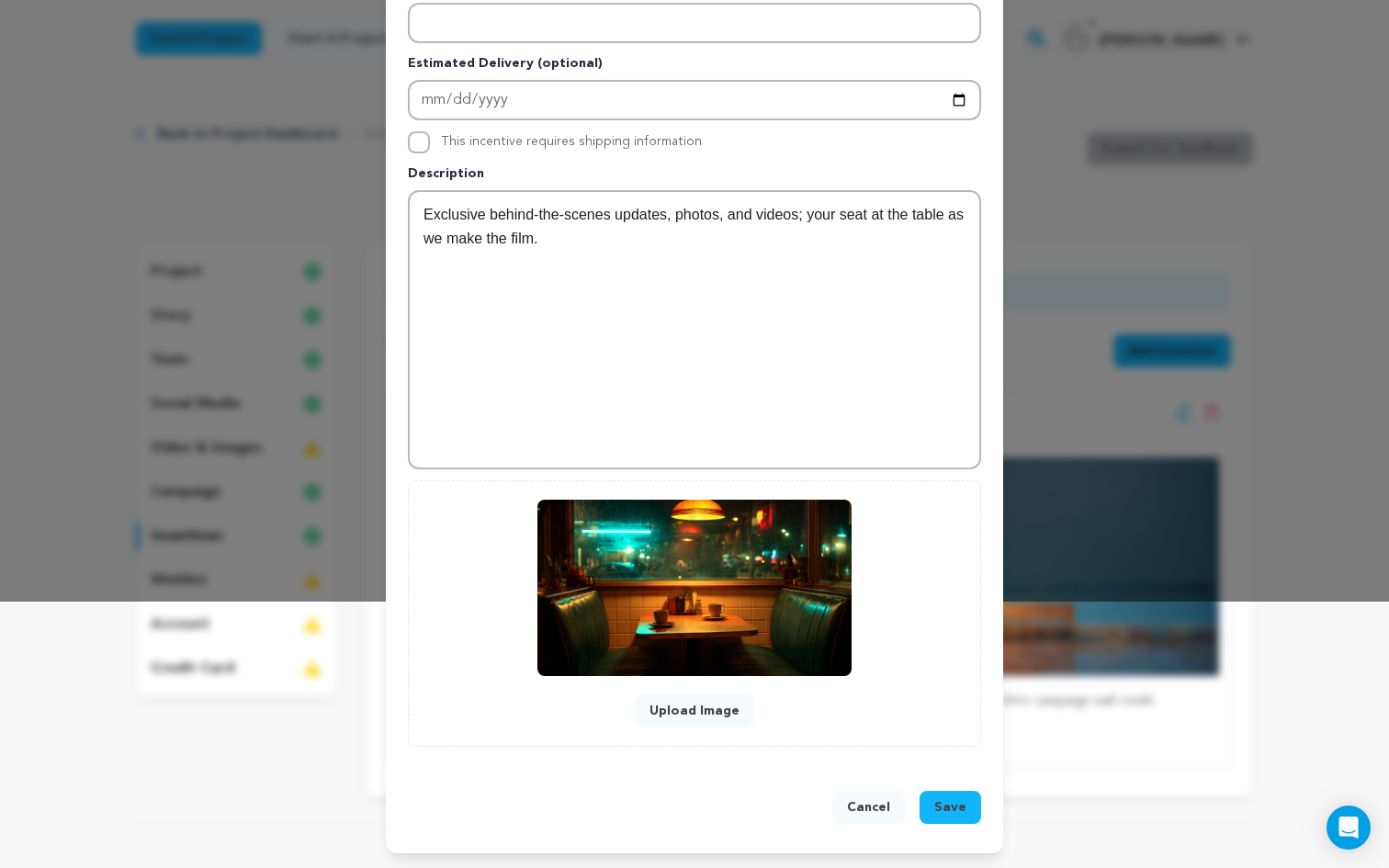
click at [951, 818] on button "Save" at bounding box center [950, 808] width 61 height 34
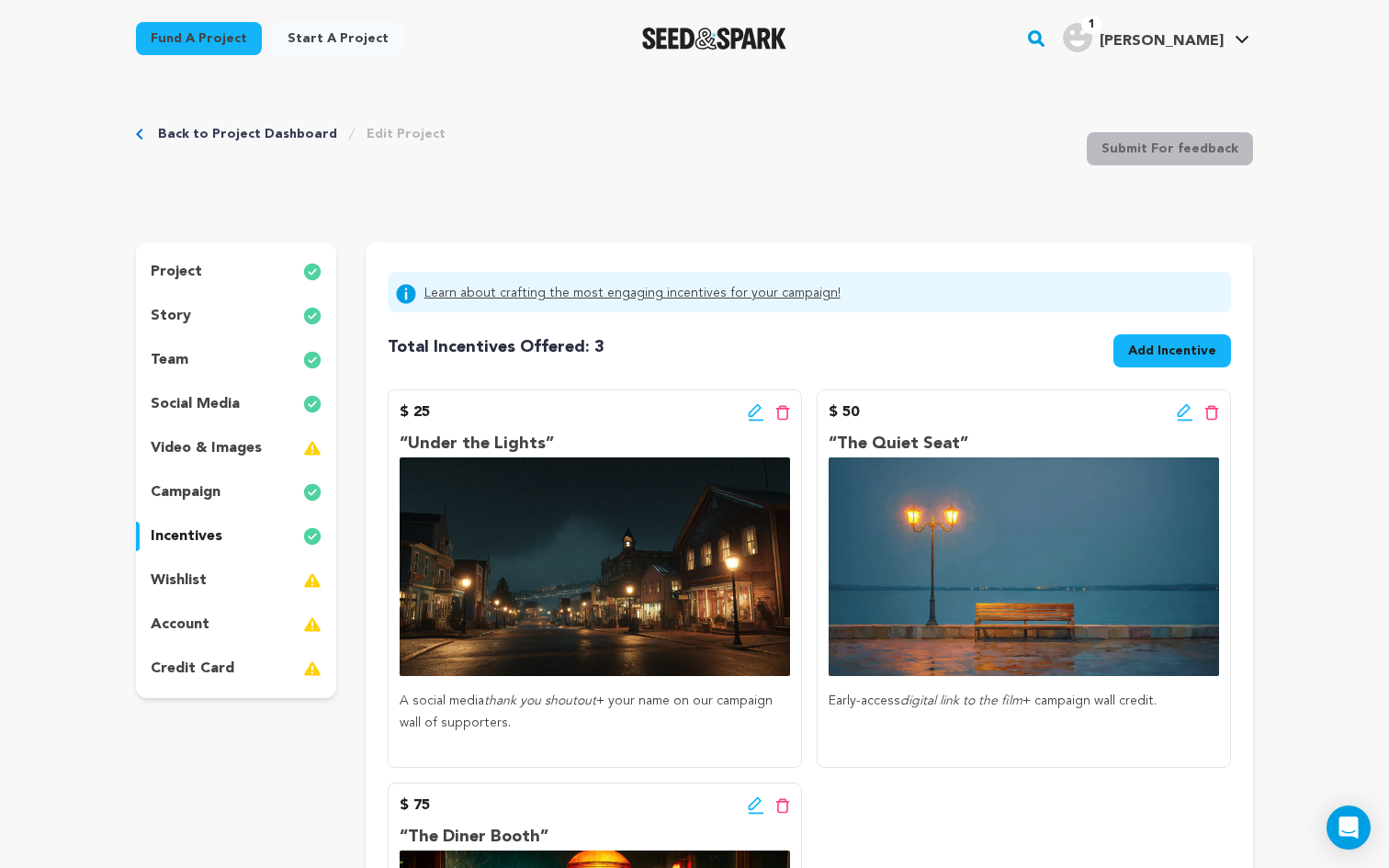
click at [1168, 351] on span "Add Incentive" at bounding box center [1171, 350] width 88 height 19
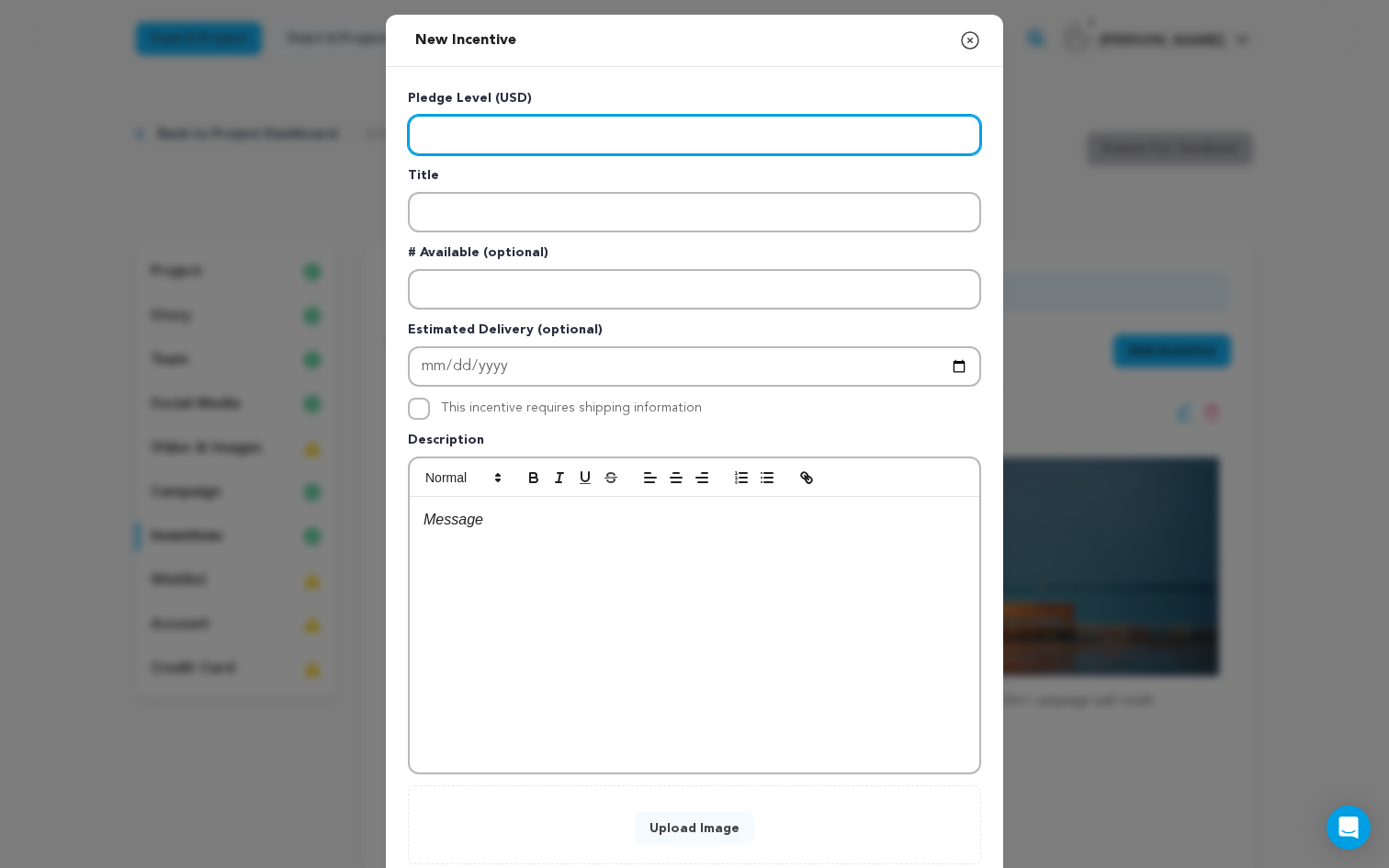
click at [500, 138] on input "Enter level" at bounding box center [694, 134] width 573 height 40
paste input "1"
type input "100"
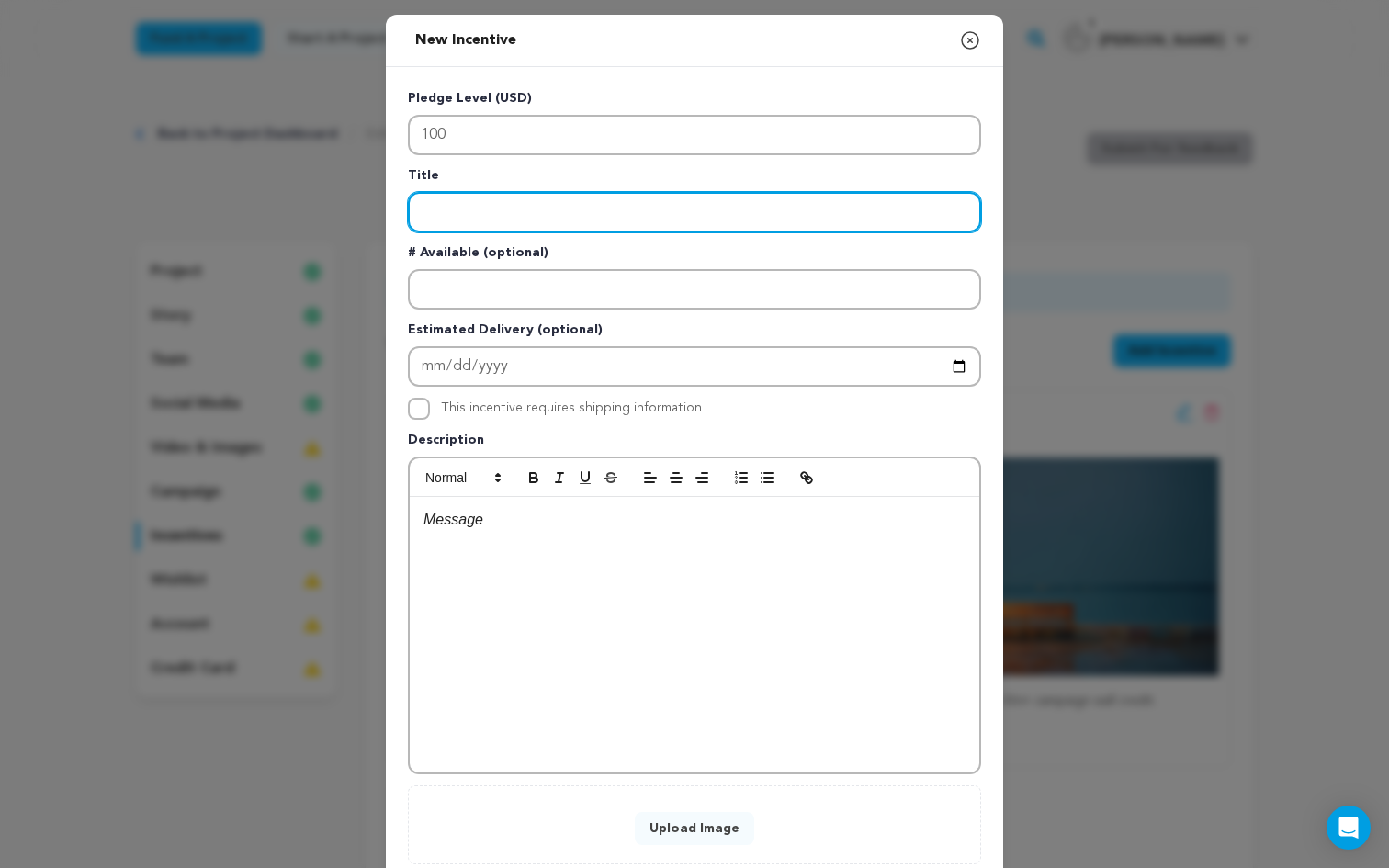
click at [496, 199] on input "Enter title" at bounding box center [694, 212] width 573 height 40
paste input "“Bench by the Water”"
type input "“Bench by the Water”"
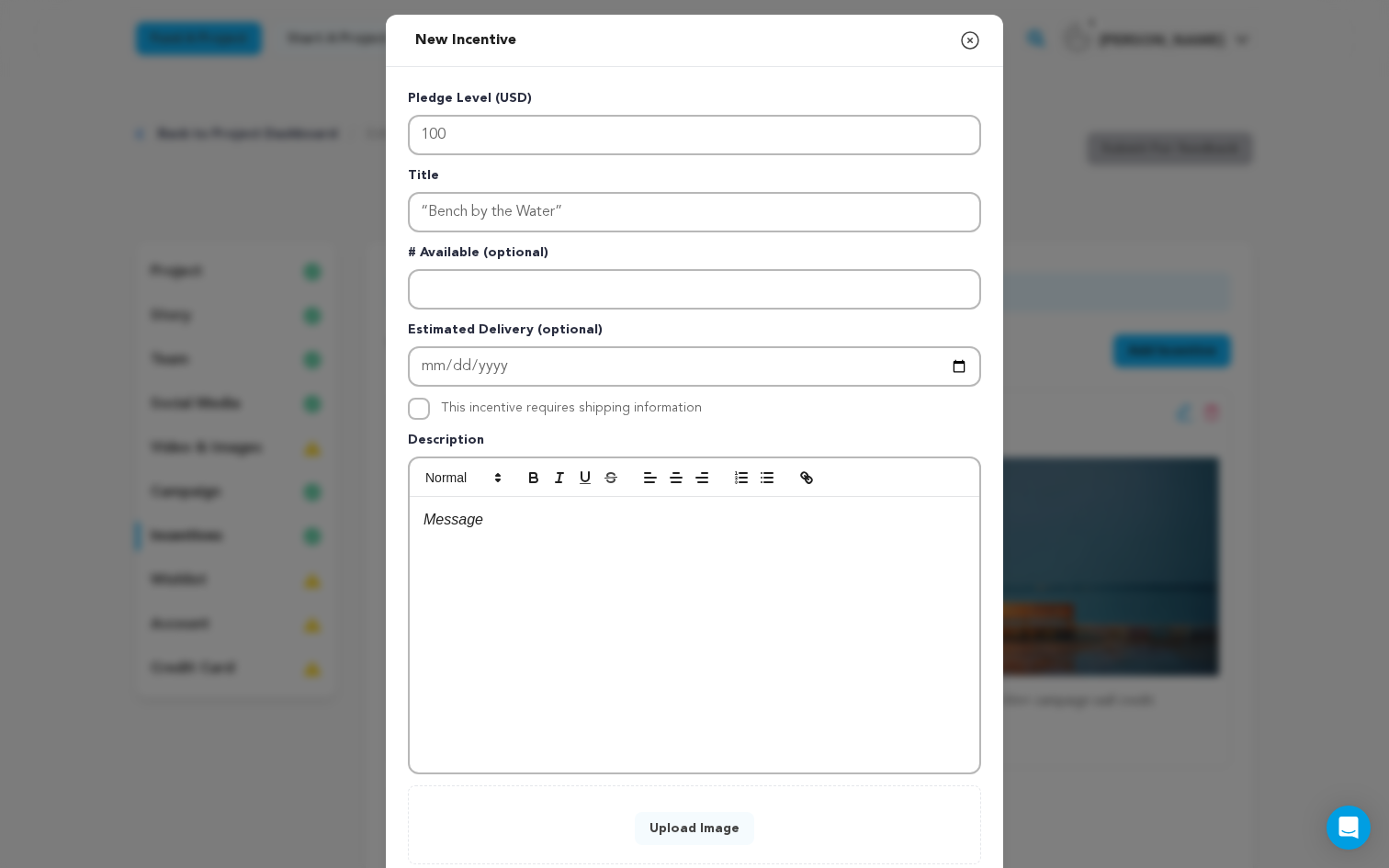
click at [514, 575] on div at bounding box center [694, 634] width 569 height 275
click at [471, 544] on em "Special Thanks" at bounding box center [517, 542] width 100 height 16
click at [712, 835] on button "Upload Image" at bounding box center [694, 829] width 119 height 34
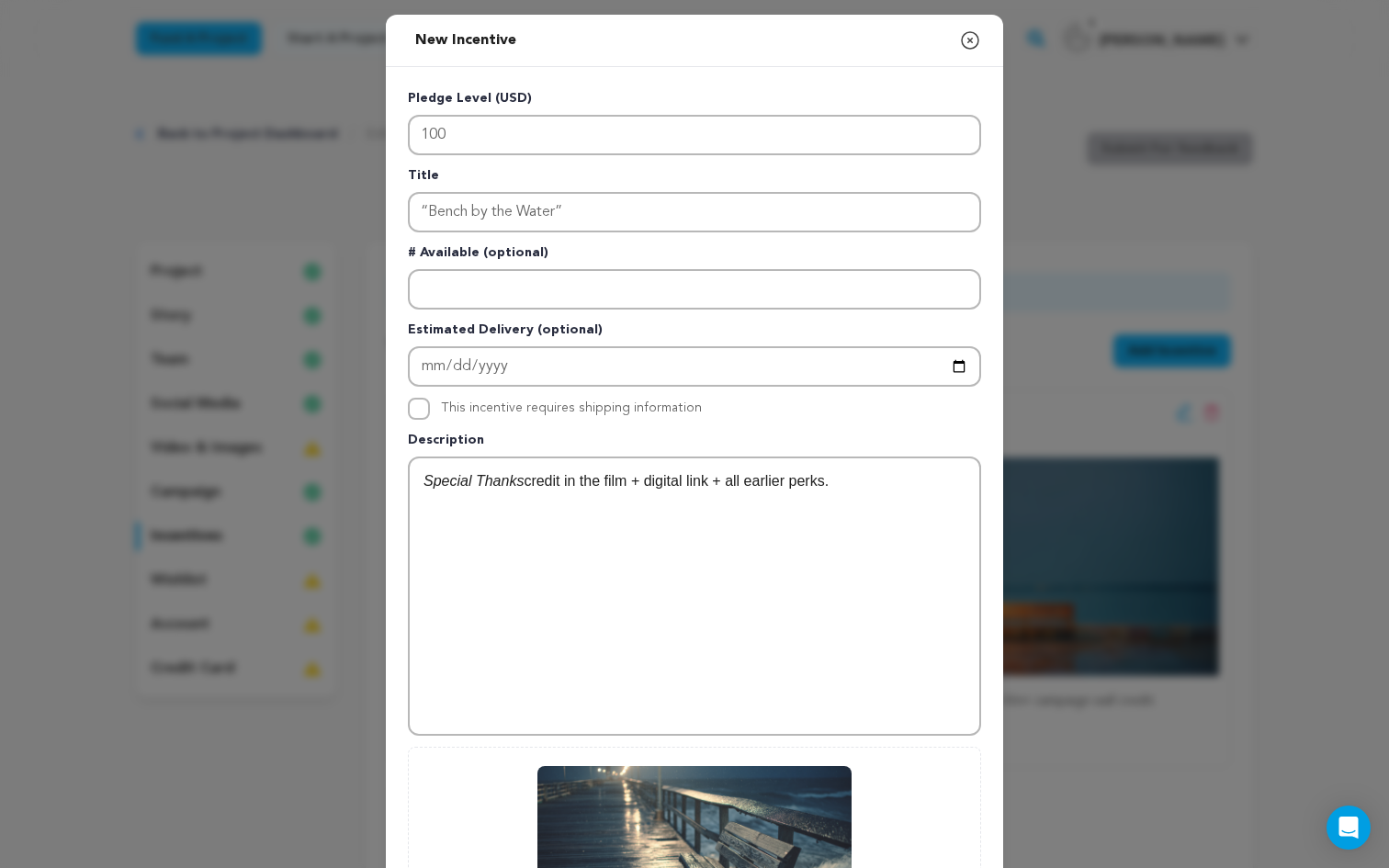
scroll to position [266, 0]
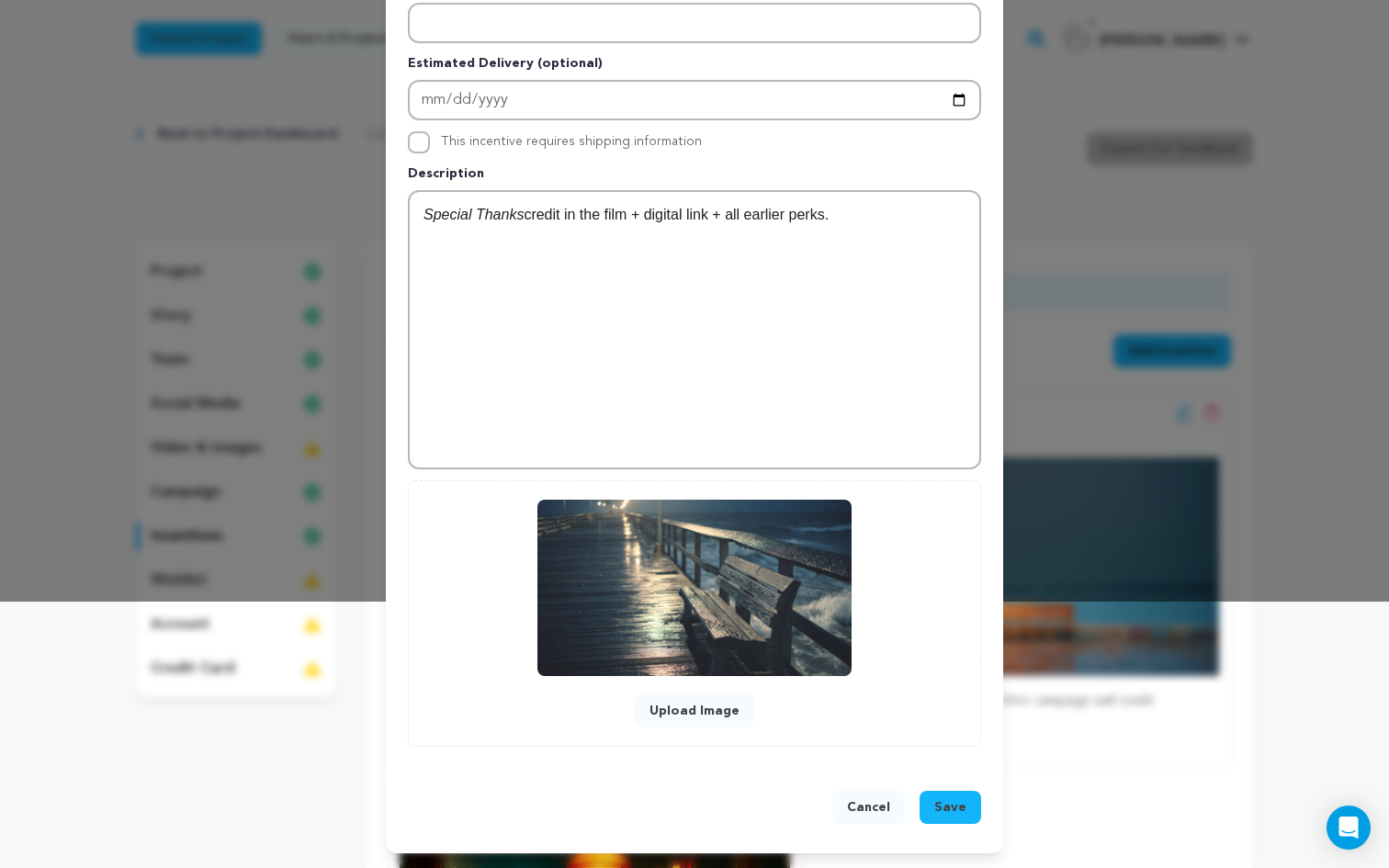
click at [952, 805] on span "Save" at bounding box center [950, 807] width 33 height 19
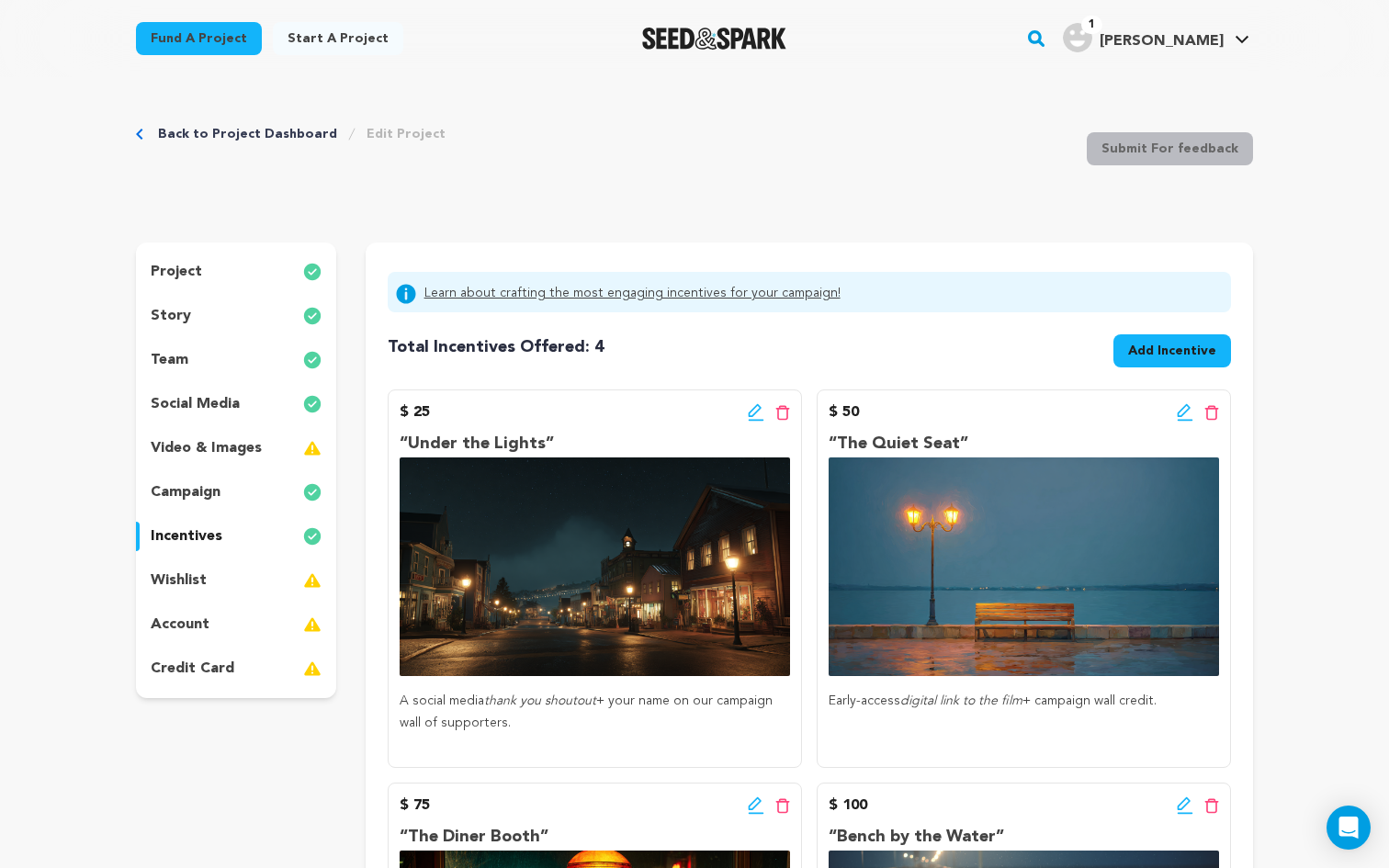
click at [1178, 356] on span "Add Incentive" at bounding box center [1171, 350] width 88 height 19
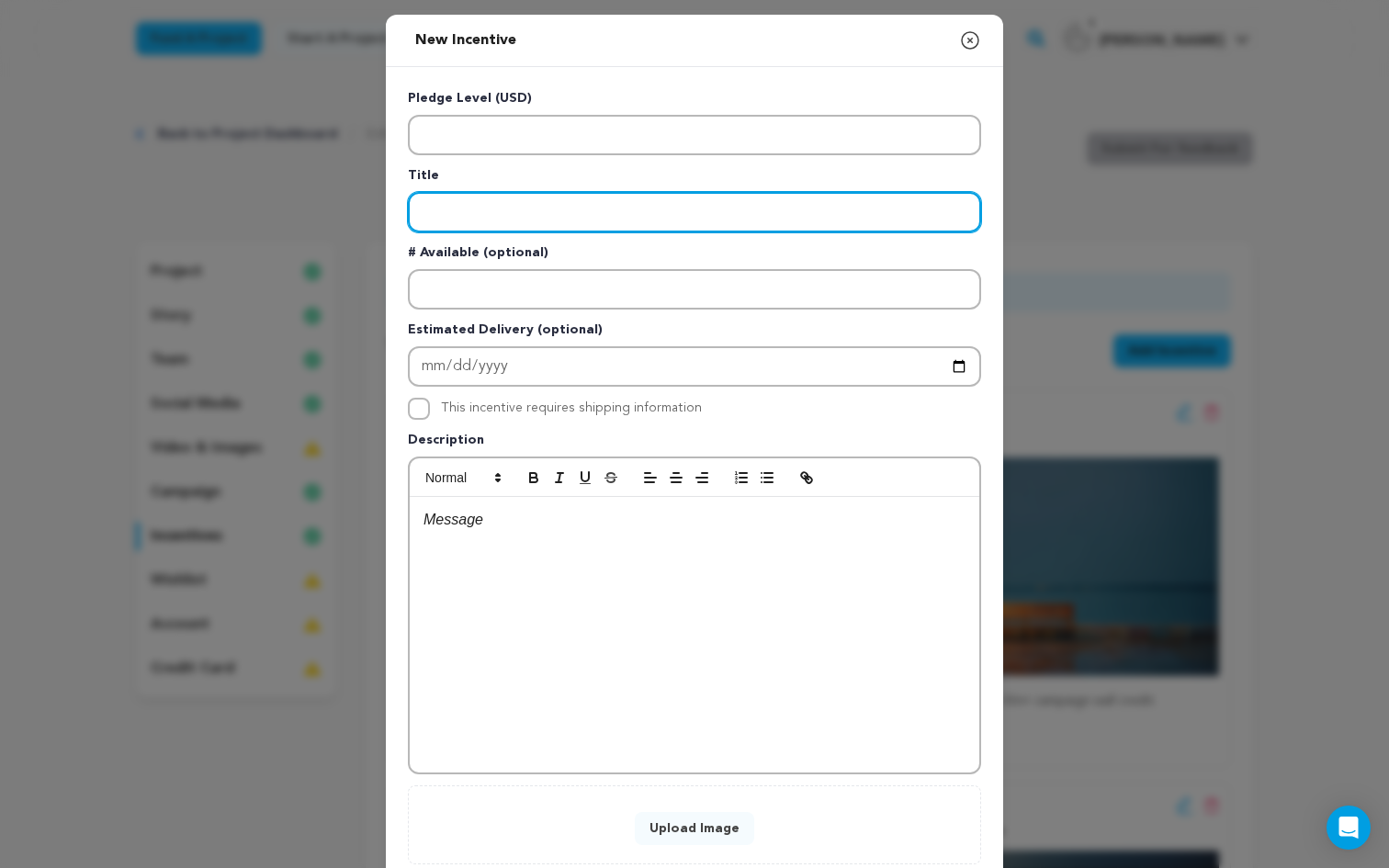
click at [584, 209] on input "Enter title" at bounding box center [694, 212] width 573 height 40
paste input "“Main Street Memory”"
type input "“Main Street Memory”"
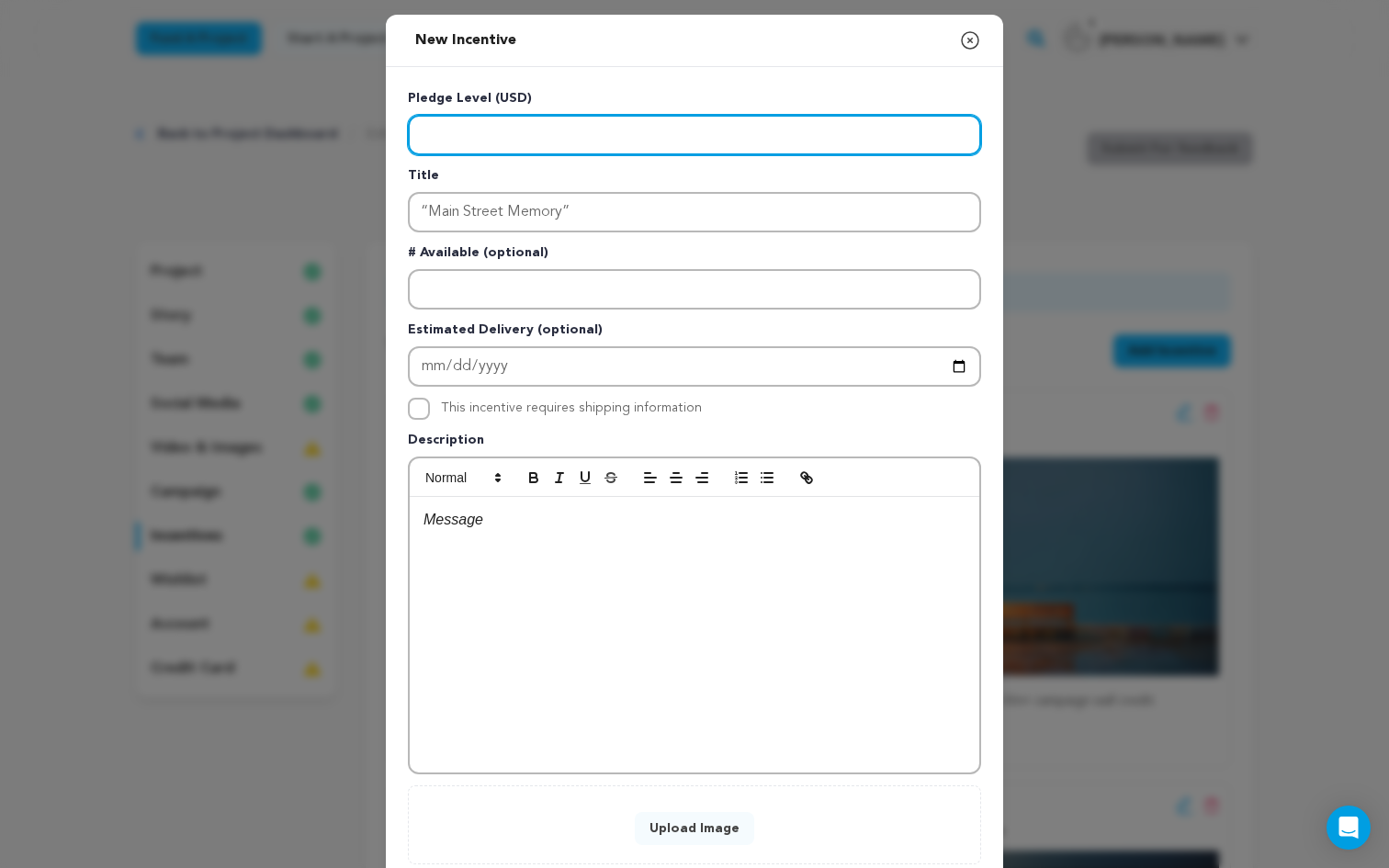
click at [512, 135] on input "Enter level" at bounding box center [694, 134] width 573 height 40
type input "250"
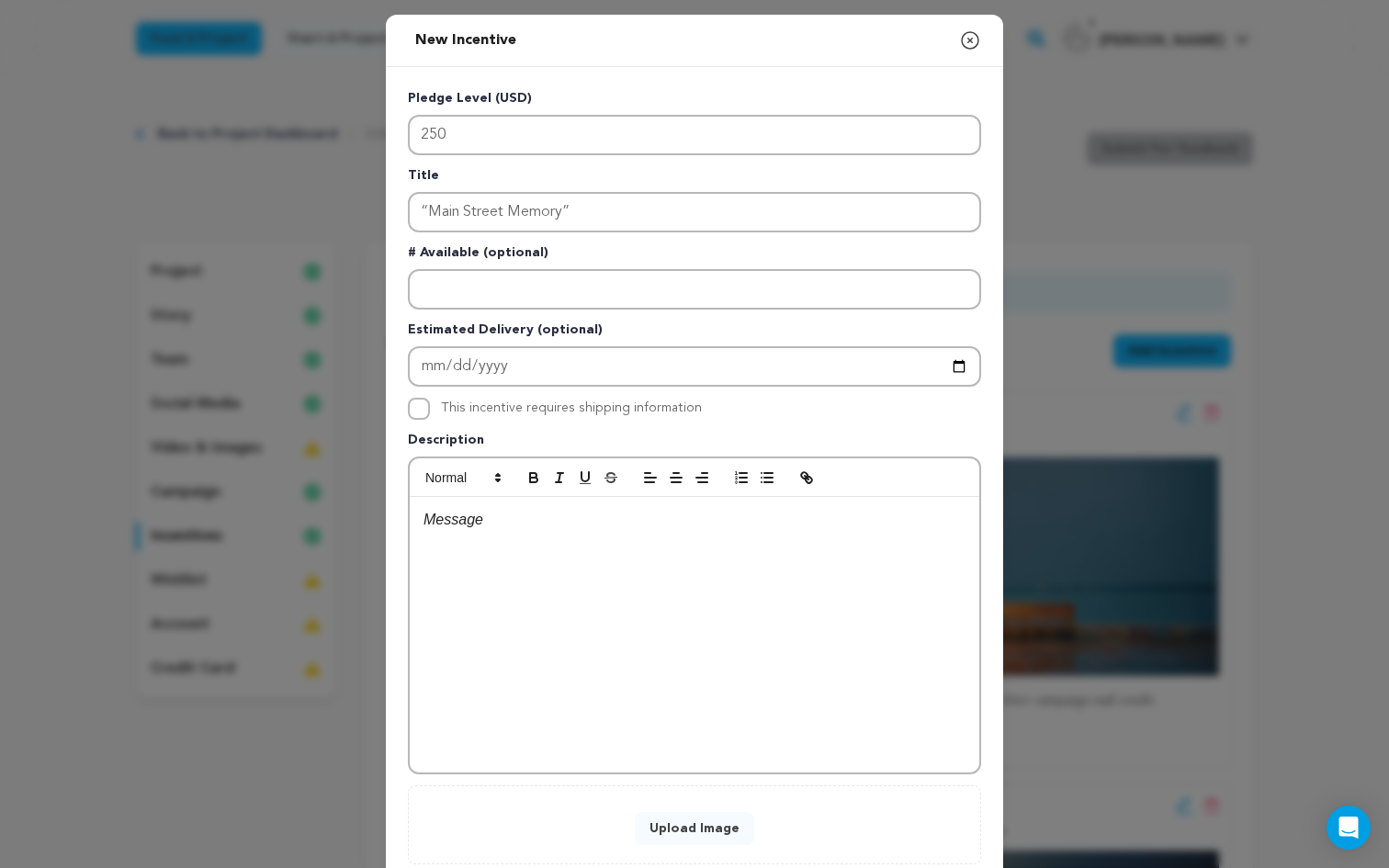
click at [534, 560] on div at bounding box center [694, 634] width 569 height 275
click at [472, 542] on li "Signed script page or poster from the film + all earlier perks." at bounding box center [705, 542] width 520 height 24
click at [677, 841] on button "Upload Image" at bounding box center [694, 829] width 119 height 34
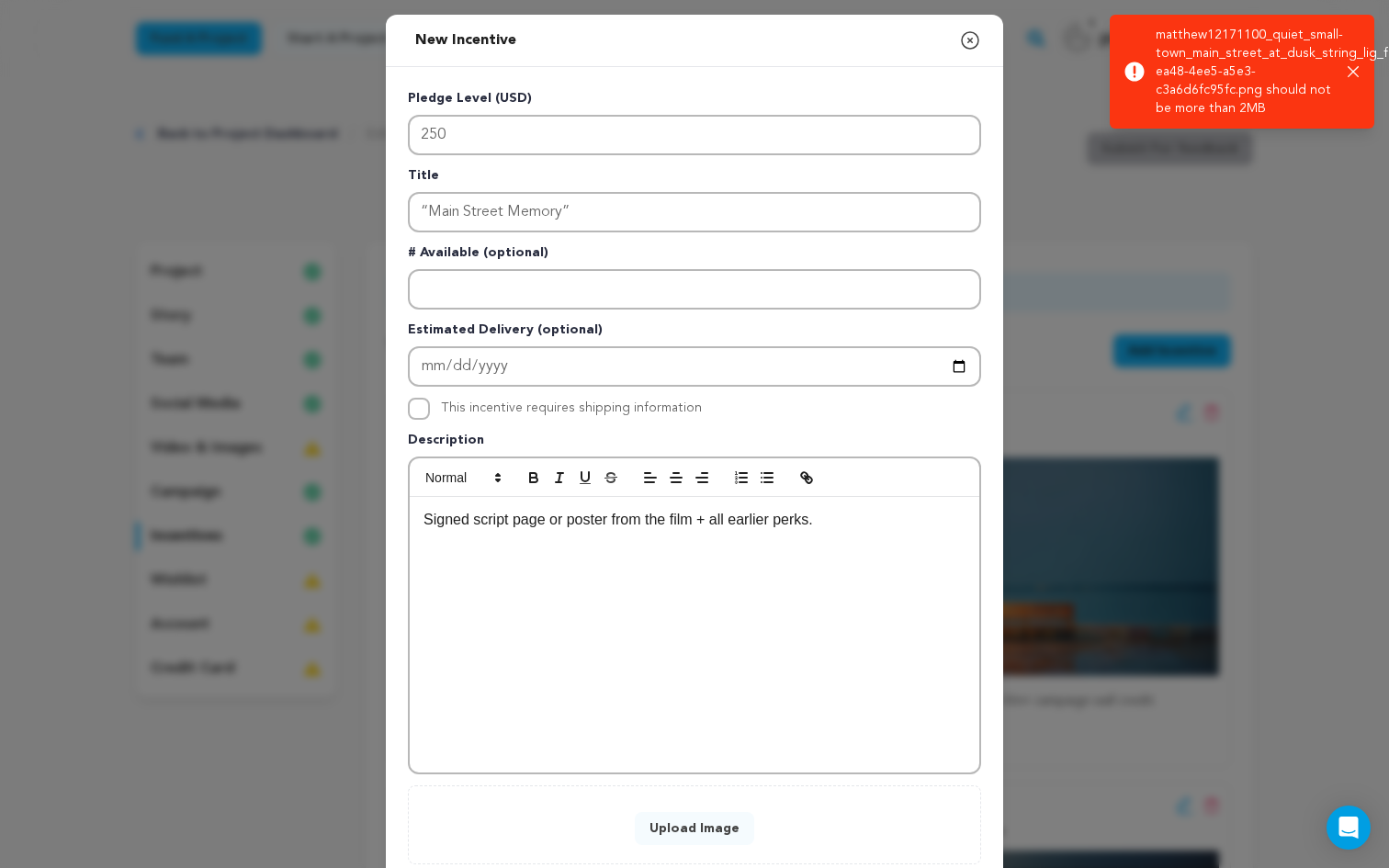
click at [647, 828] on button "Upload Image" at bounding box center [694, 829] width 119 height 34
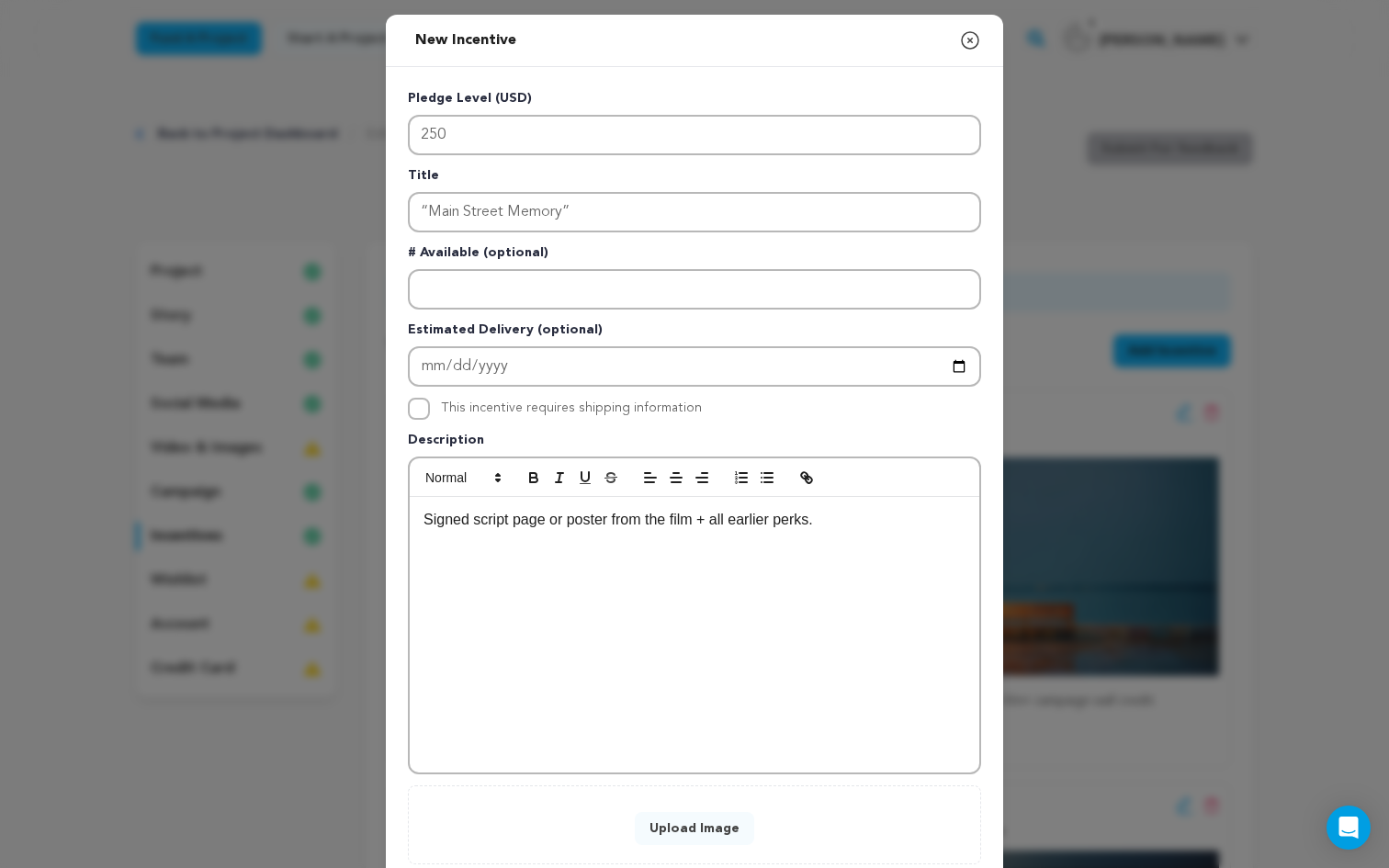
click at [684, 833] on button "Upload Image" at bounding box center [694, 829] width 119 height 34
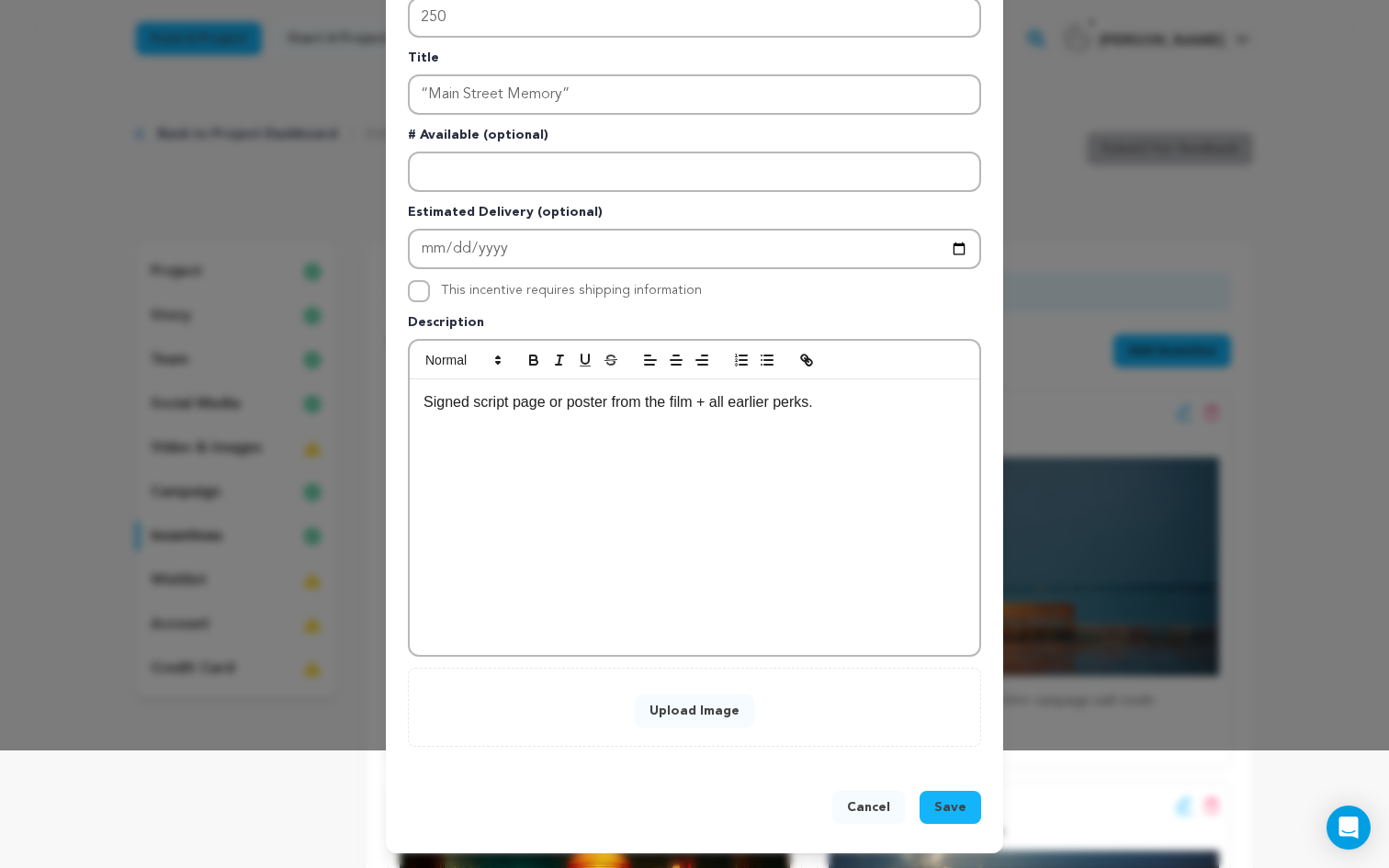
click at [956, 800] on span "Save" at bounding box center [950, 807] width 33 height 19
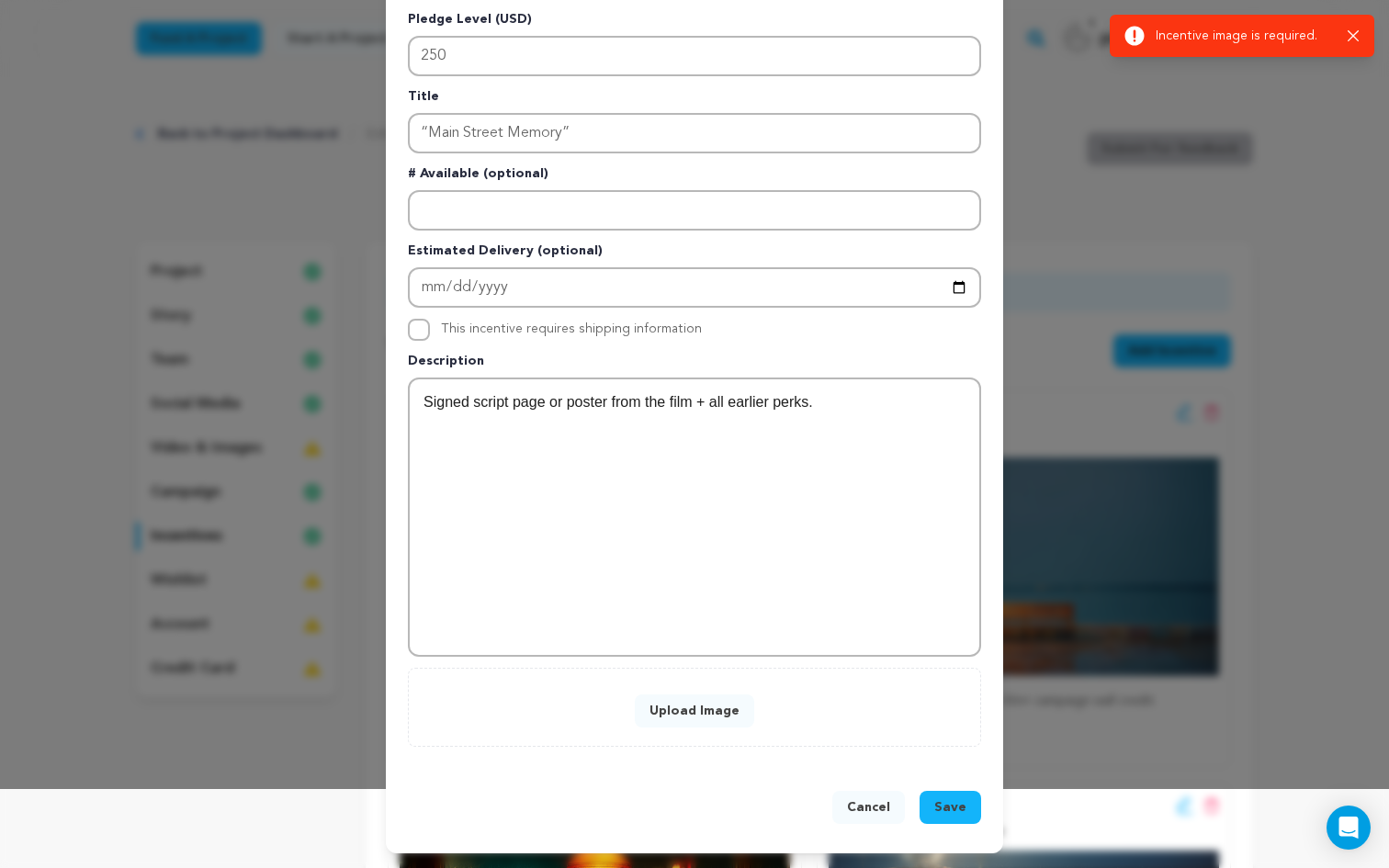
click at [713, 714] on button "Upload Image" at bounding box center [694, 711] width 119 height 34
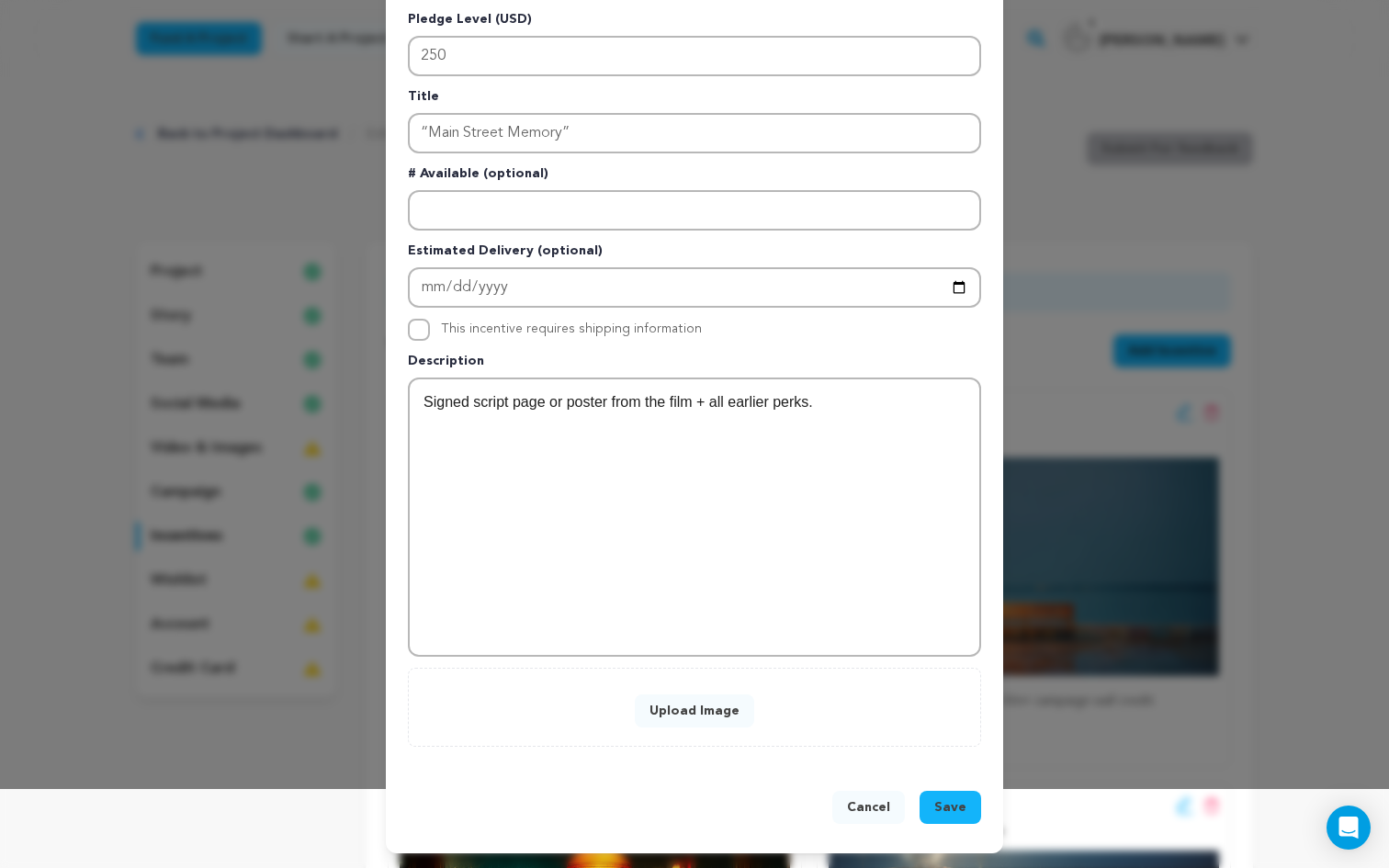
click at [705, 721] on button "Upload Image" at bounding box center [694, 711] width 119 height 34
click at [672, 729] on div "Upload Image" at bounding box center [694, 707] width 573 height 79
click at [678, 713] on button "Upload Image" at bounding box center [694, 711] width 119 height 34
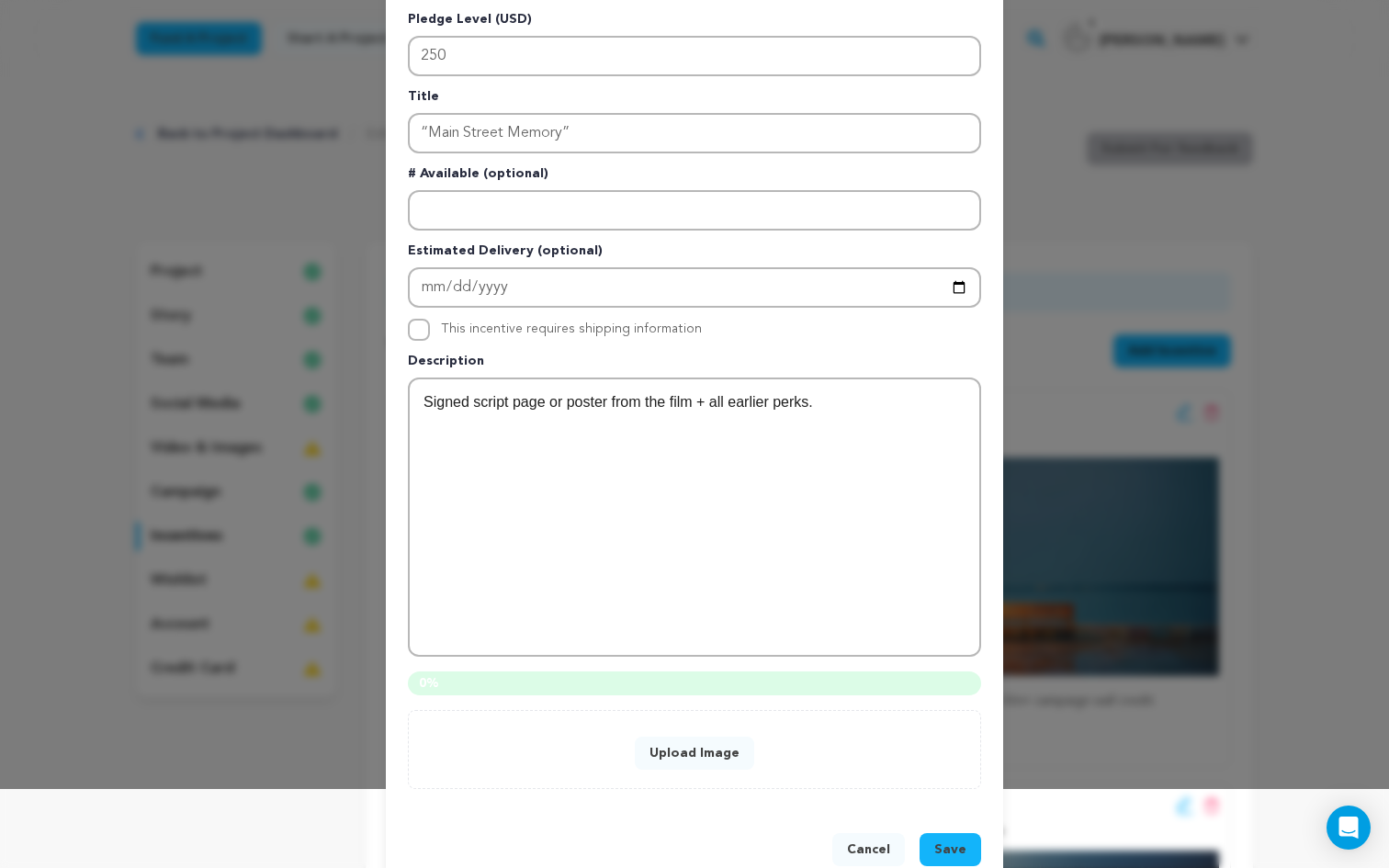
scroll to position [121, 0]
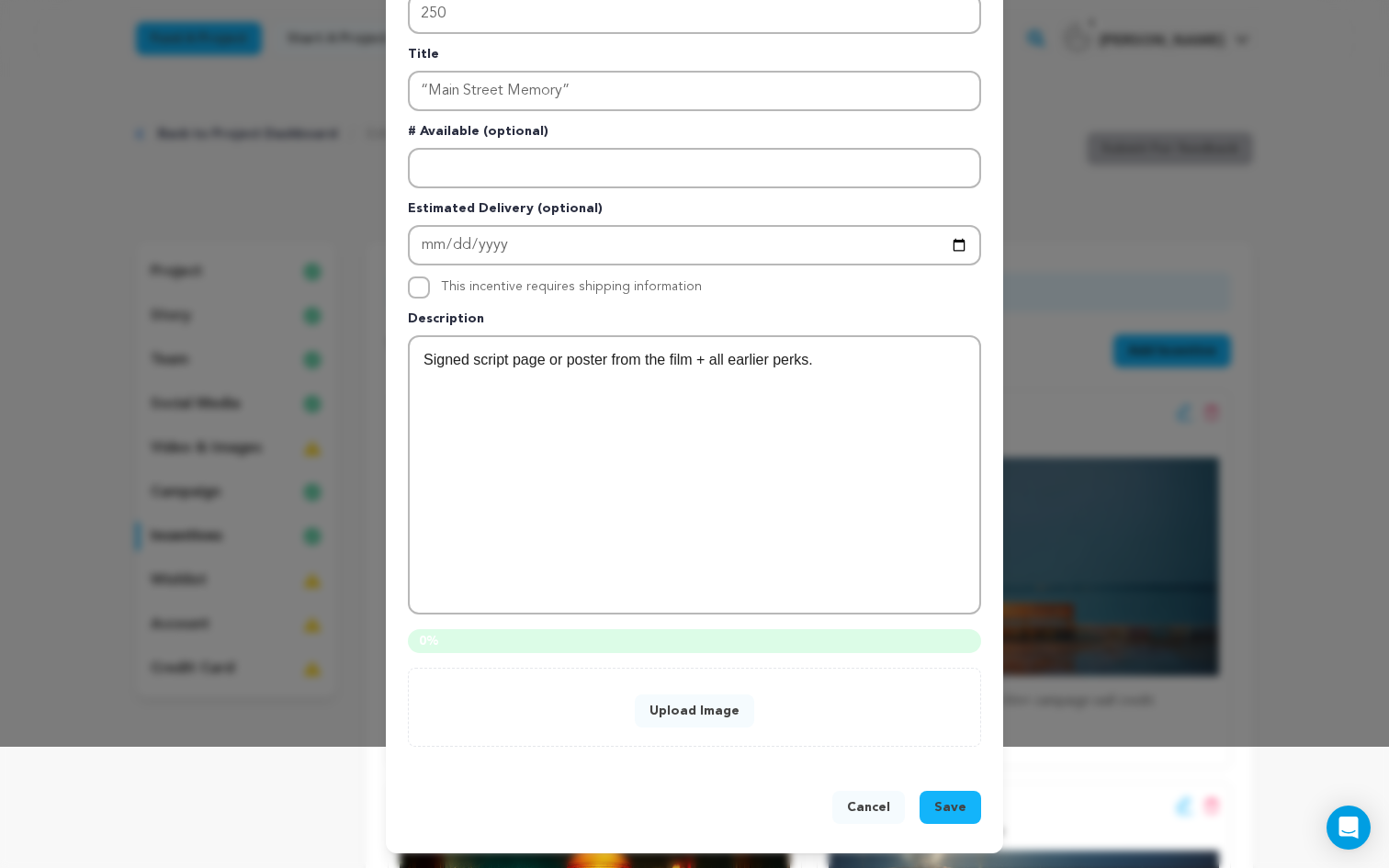
click at [711, 718] on button "Upload Image" at bounding box center [694, 711] width 119 height 34
click at [698, 704] on button "Upload Image" at bounding box center [694, 711] width 119 height 34
drag, startPoint x: 840, startPoint y: 361, endPoint x: 377, endPoint y: 339, distance: 463.5
click at [377, 339] on div "New Incentive Close modal Pledge Level (USD) 250 Title “Main Street Memory” # A…" at bounding box center [694, 373] width 1389 height 989
copy p "Signed script page or poster from the film + all earlier perks."
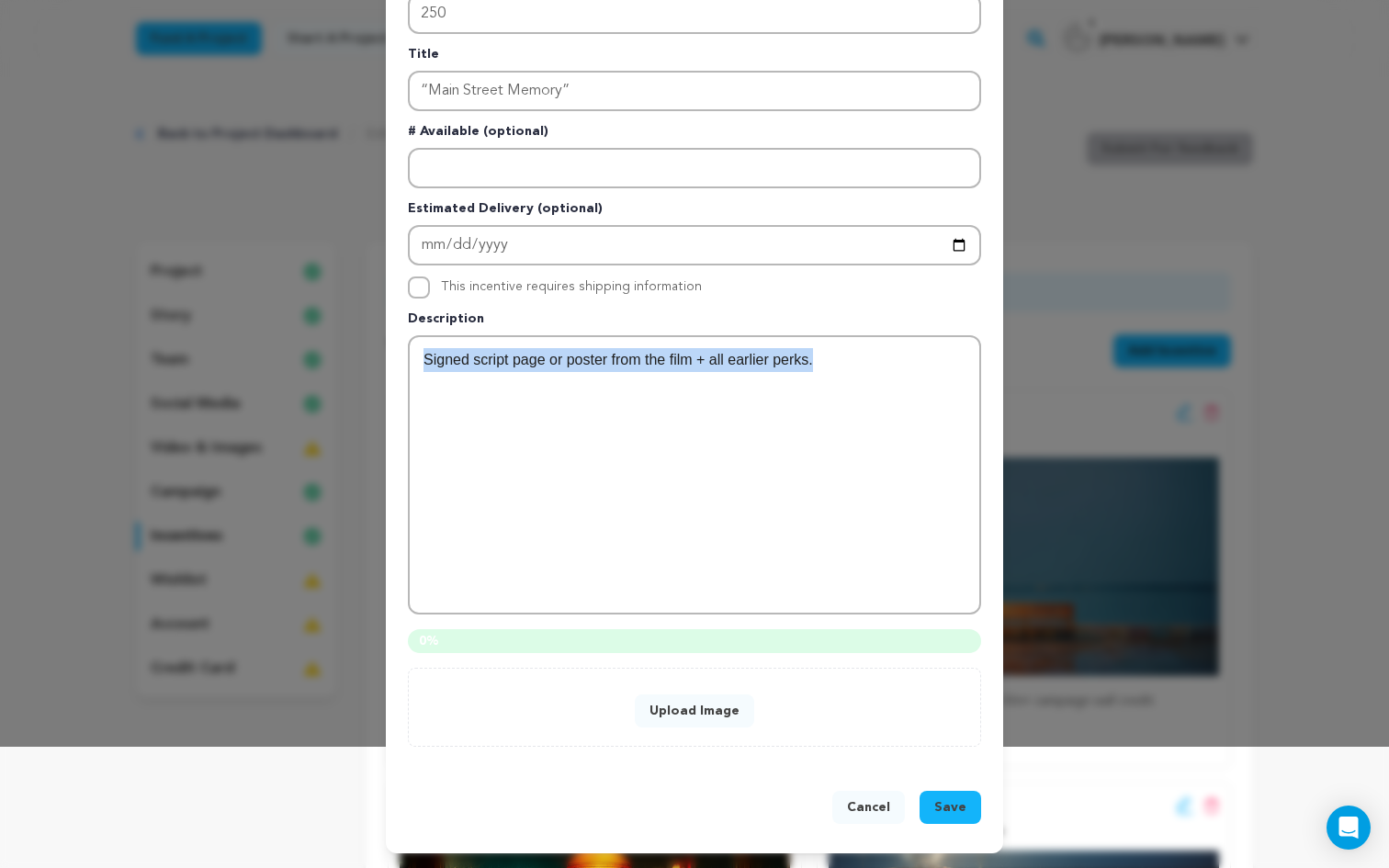
click at [873, 808] on button "Cancel" at bounding box center [868, 808] width 73 height 34
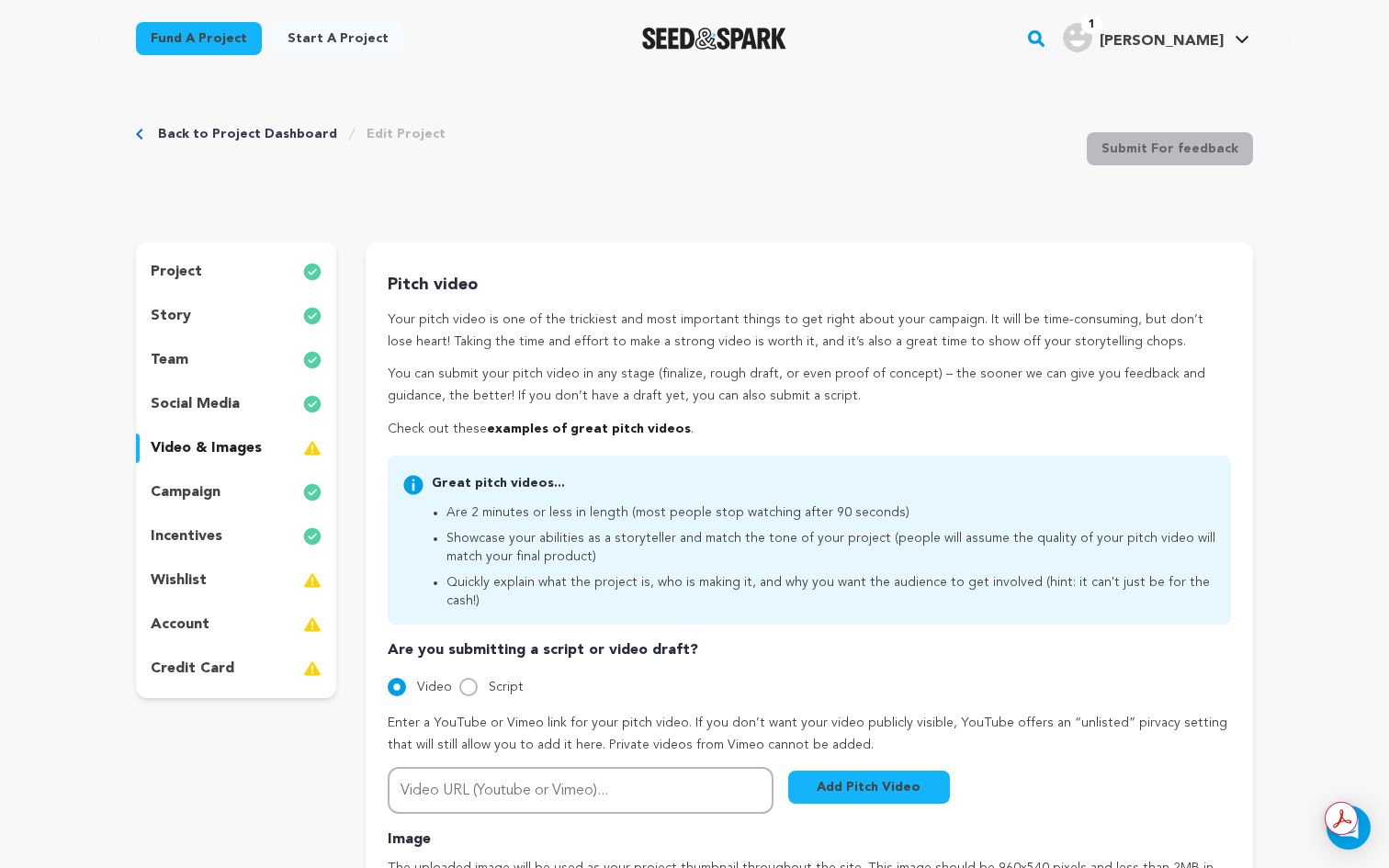
click at [231, 532] on div "incentives" at bounding box center [236, 537] width 200 height 30
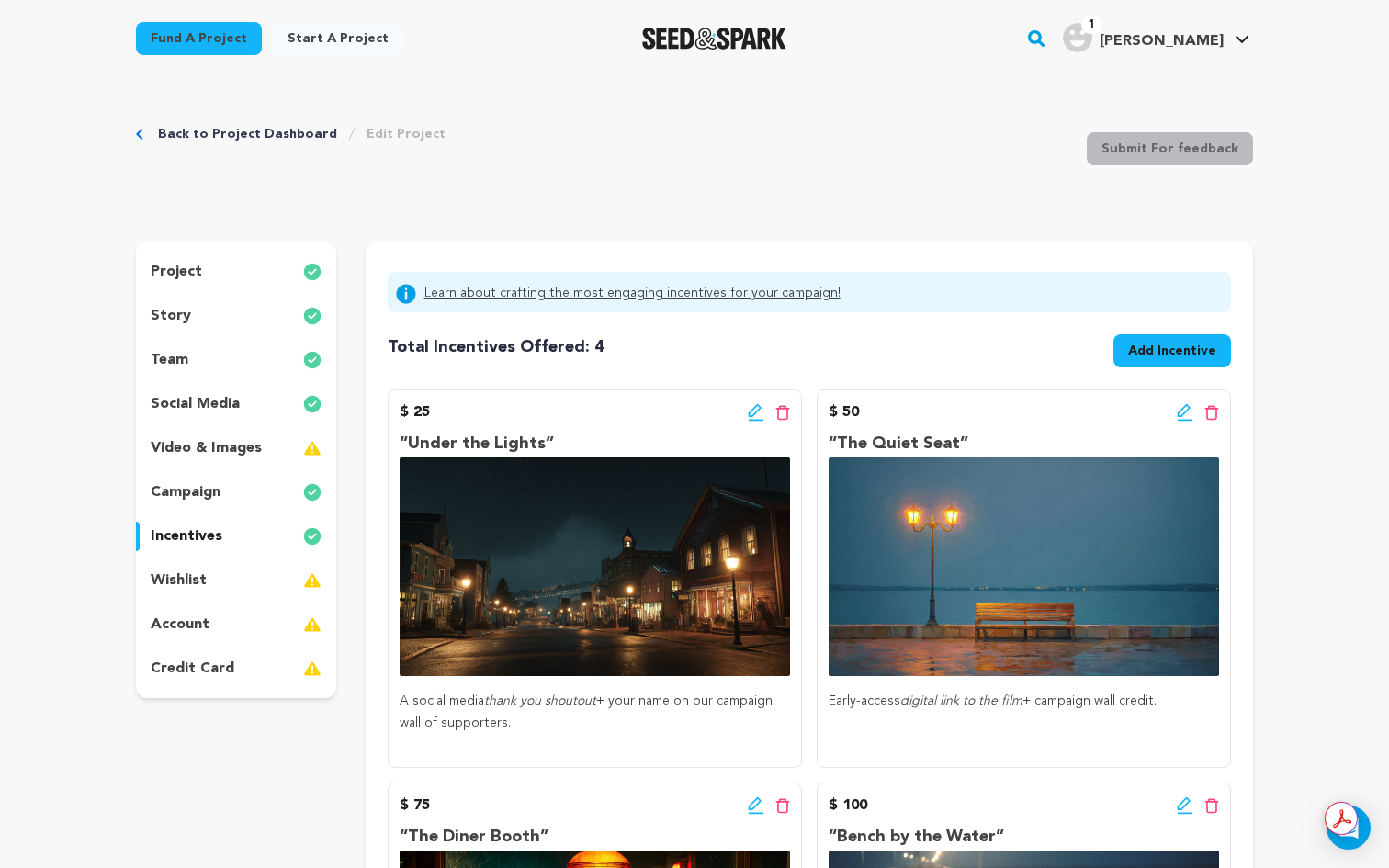
click at [1194, 352] on span "Add Incentive" at bounding box center [1171, 350] width 88 height 19
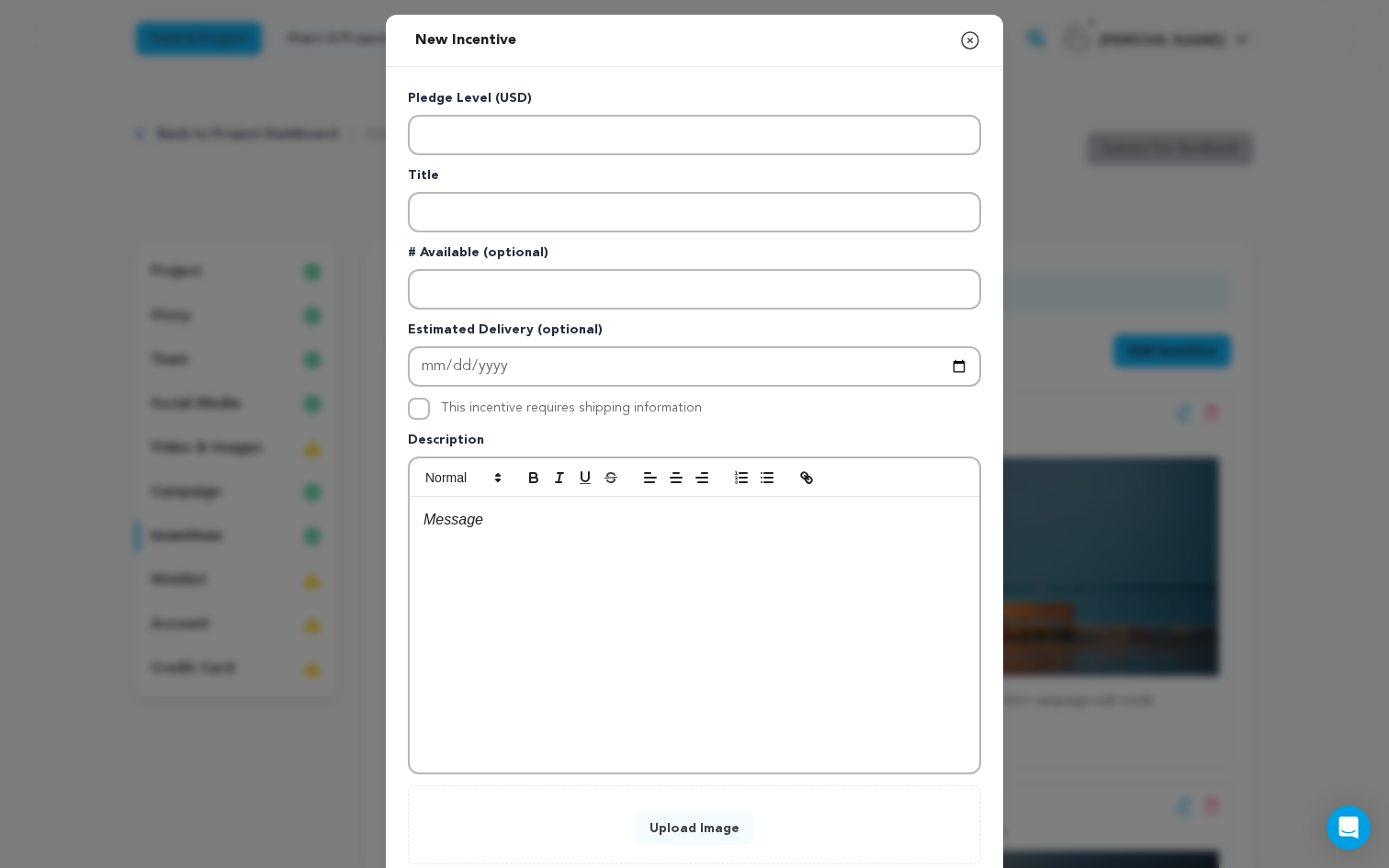
click at [448, 548] on div at bounding box center [694, 634] width 569 height 275
click at [715, 826] on button "Upload Image" at bounding box center [694, 829] width 119 height 34
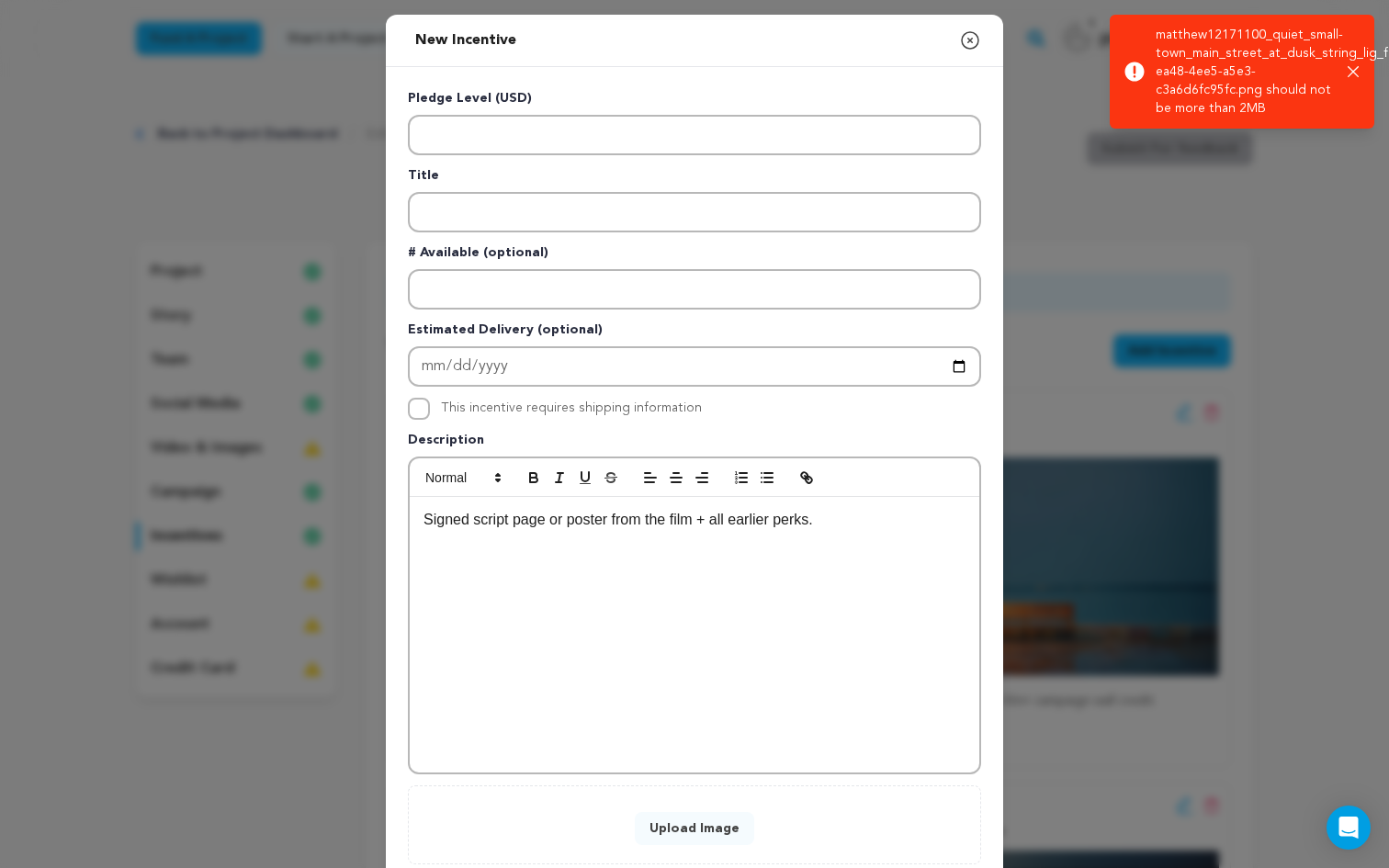
click at [1355, 68] on icon "button" at bounding box center [1352, 71] width 11 height 11
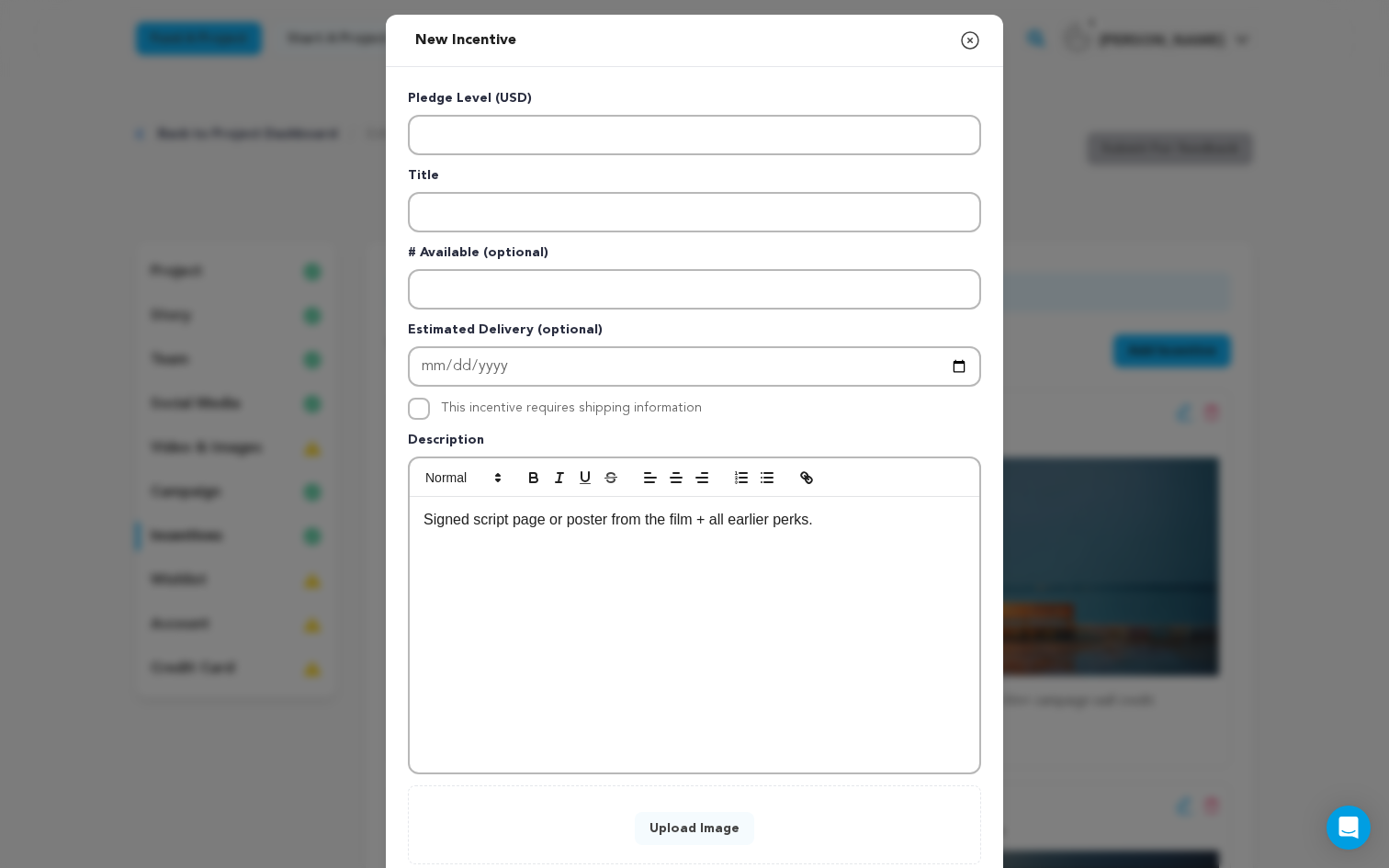
click at [671, 822] on button "Upload Image" at bounding box center [694, 829] width 119 height 34
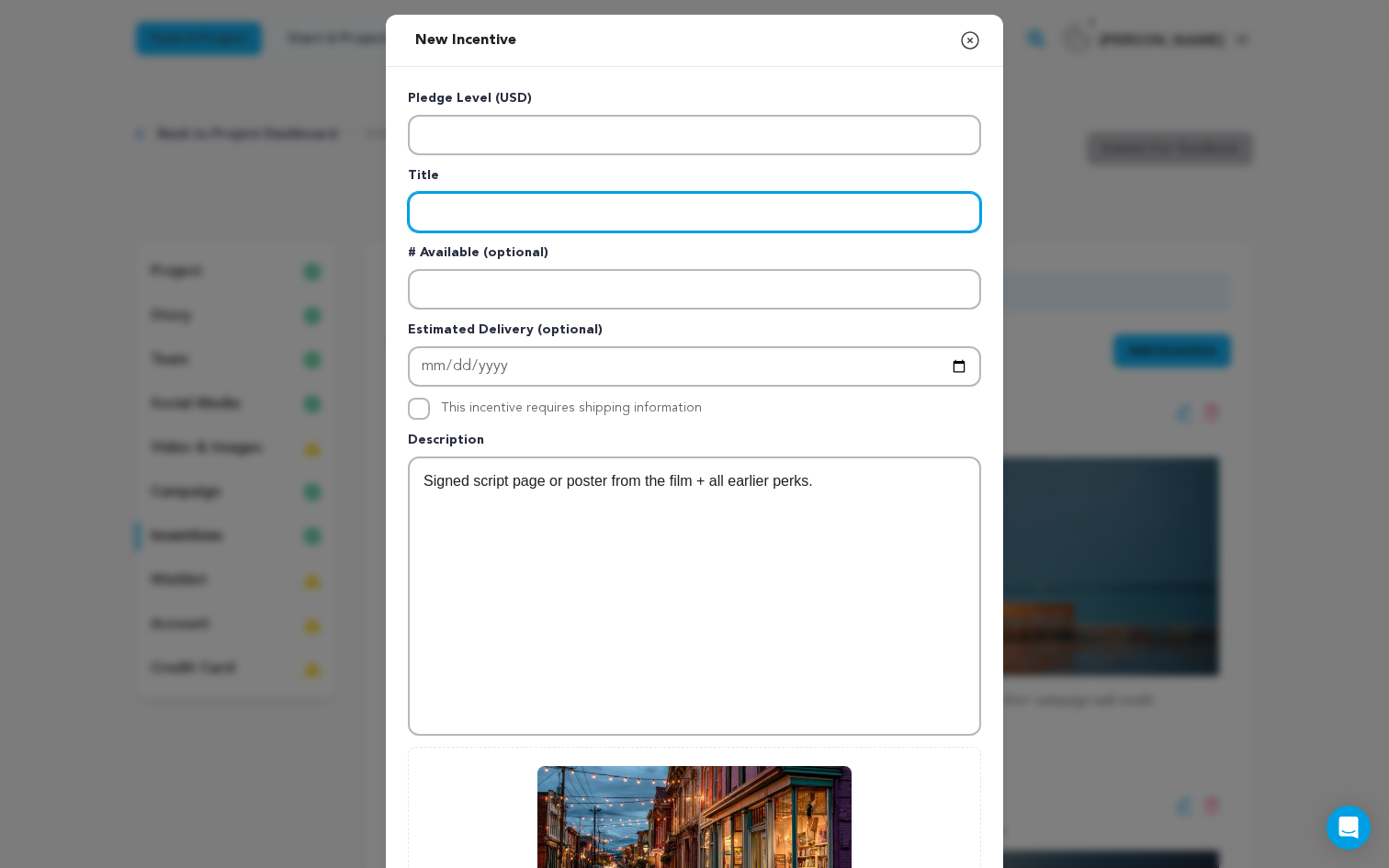
click at [455, 216] on input "Enter title" at bounding box center [694, 212] width 573 height 40
paste input "“Main Street Memory”"
type input "“Main Street Memory”"
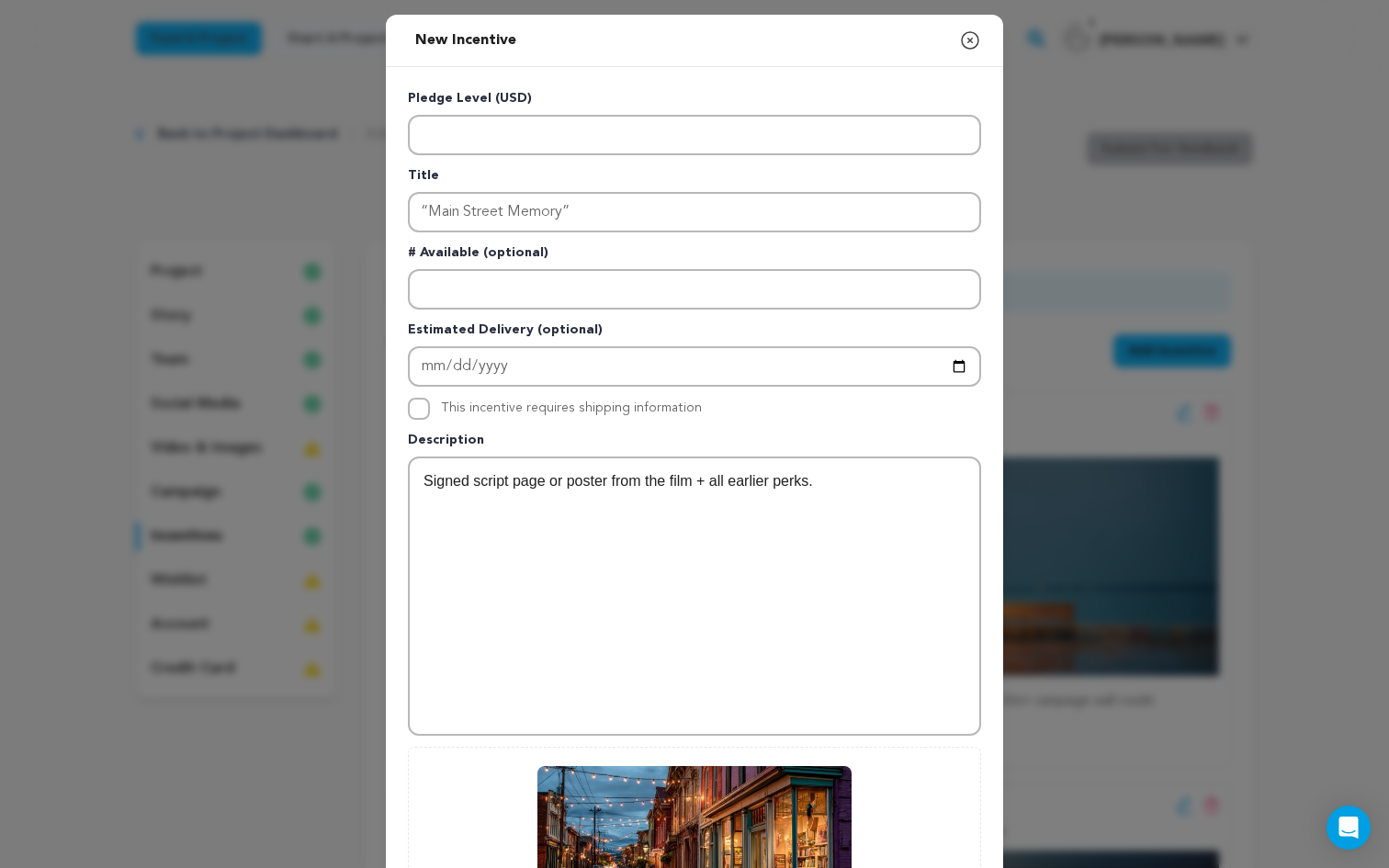
click at [469, 111] on p "Pledge Level (USD)" at bounding box center [694, 102] width 573 height 26
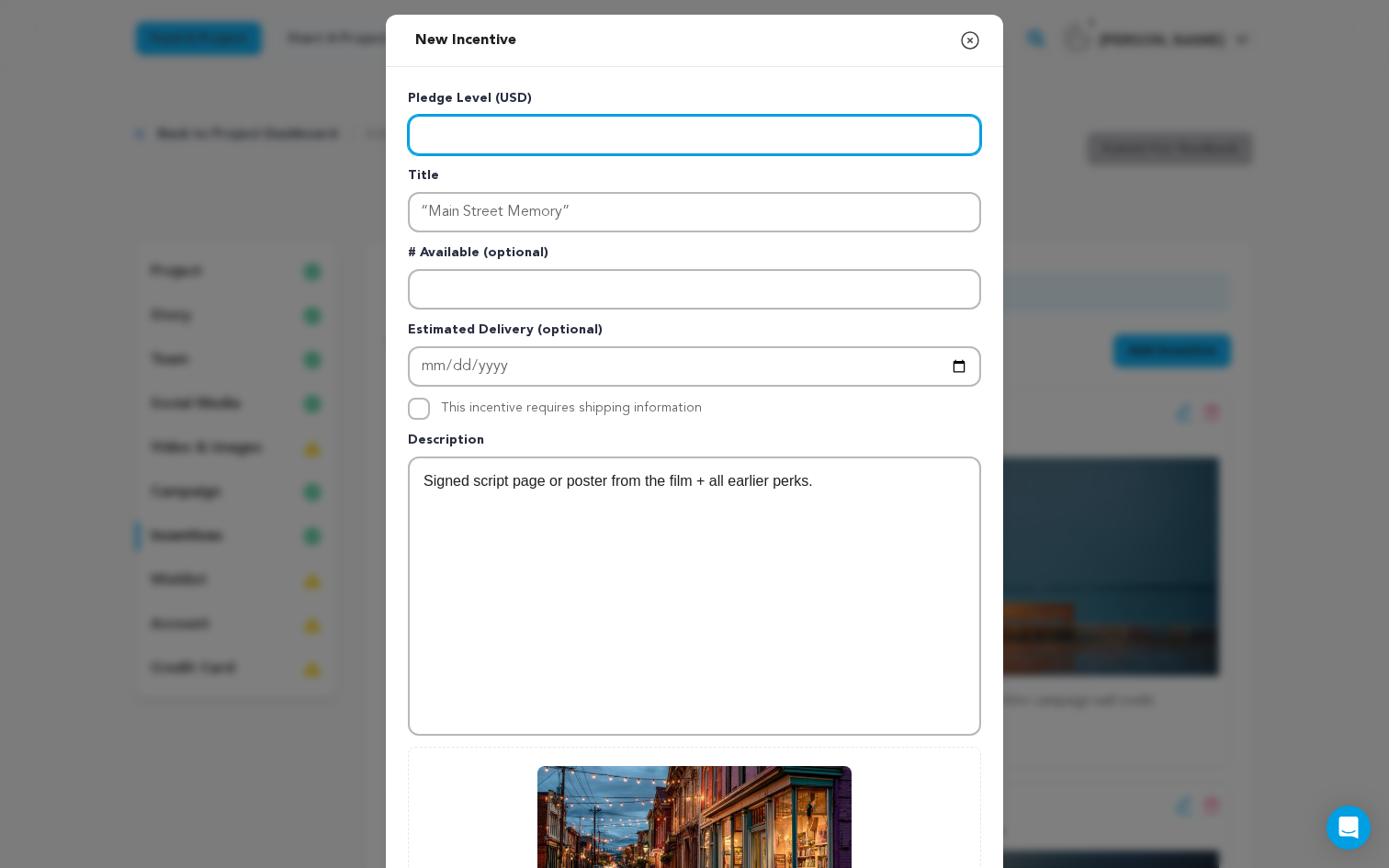
click at [467, 153] on input "Enter level" at bounding box center [694, 134] width 573 height 40
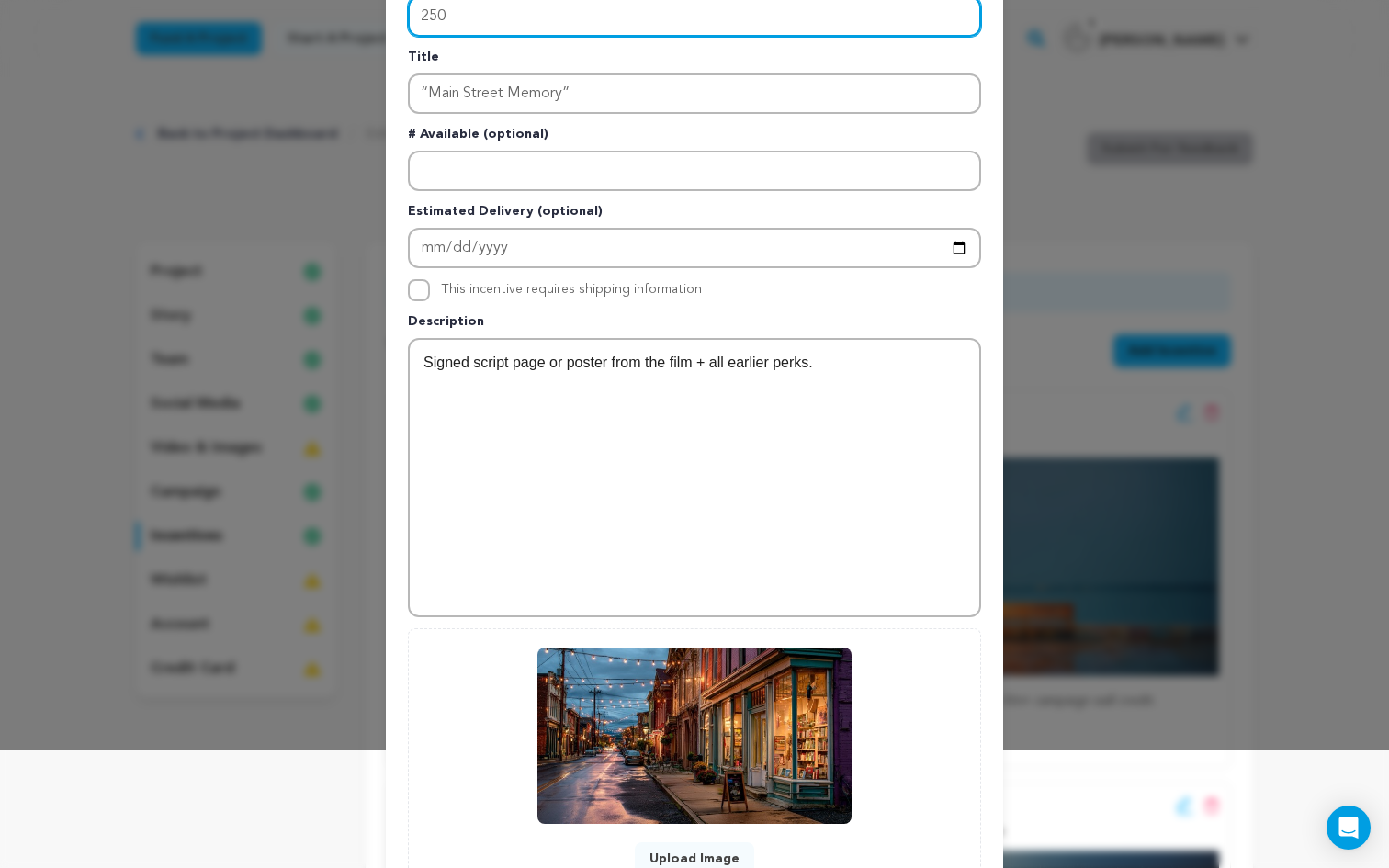
scroll to position [266, 0]
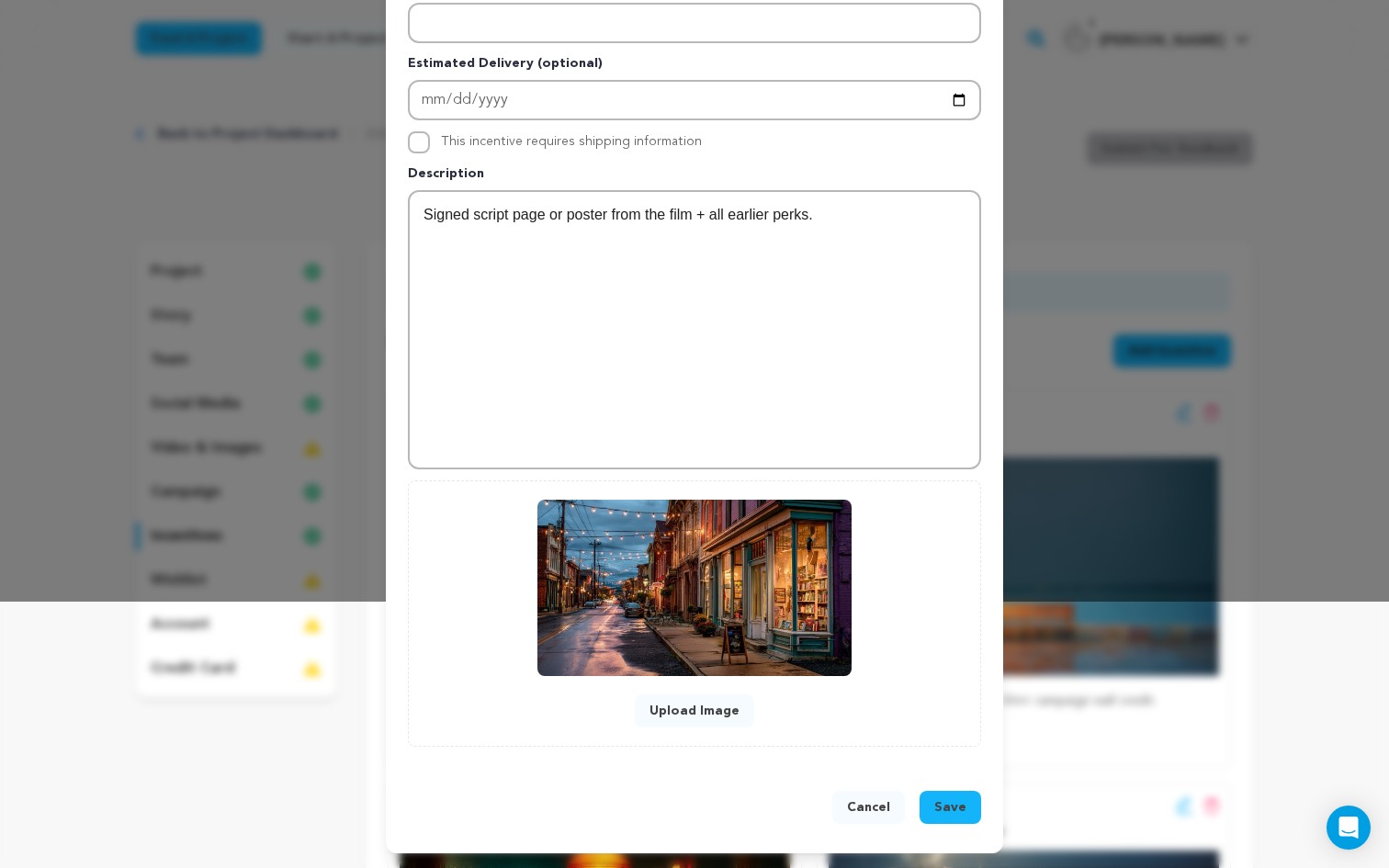
type input "250"
click at [970, 815] on button "Save" at bounding box center [950, 808] width 61 height 34
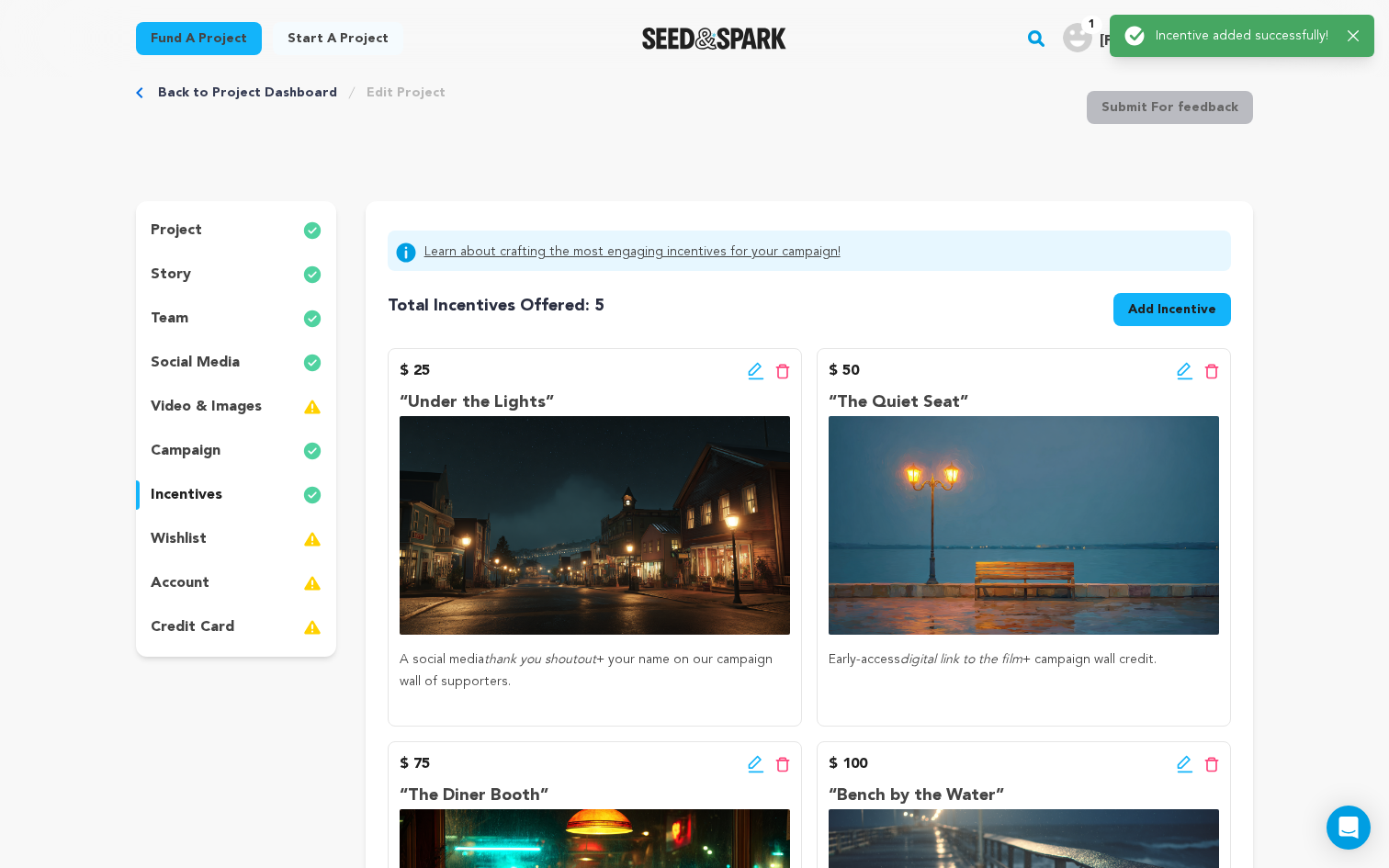
scroll to position [0, 0]
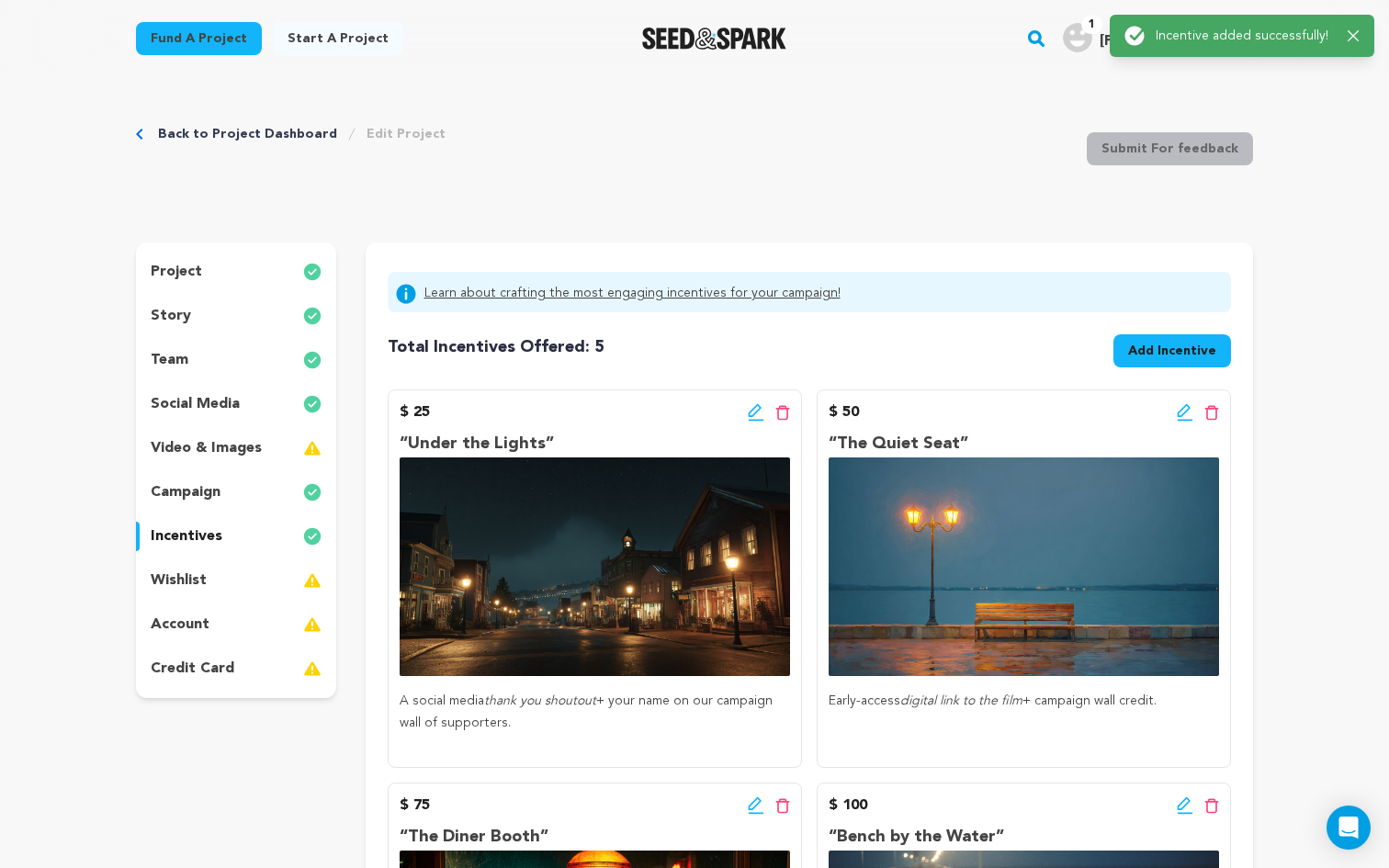
click at [1181, 363] on button "Add Incentive" at bounding box center [1171, 351] width 117 height 34
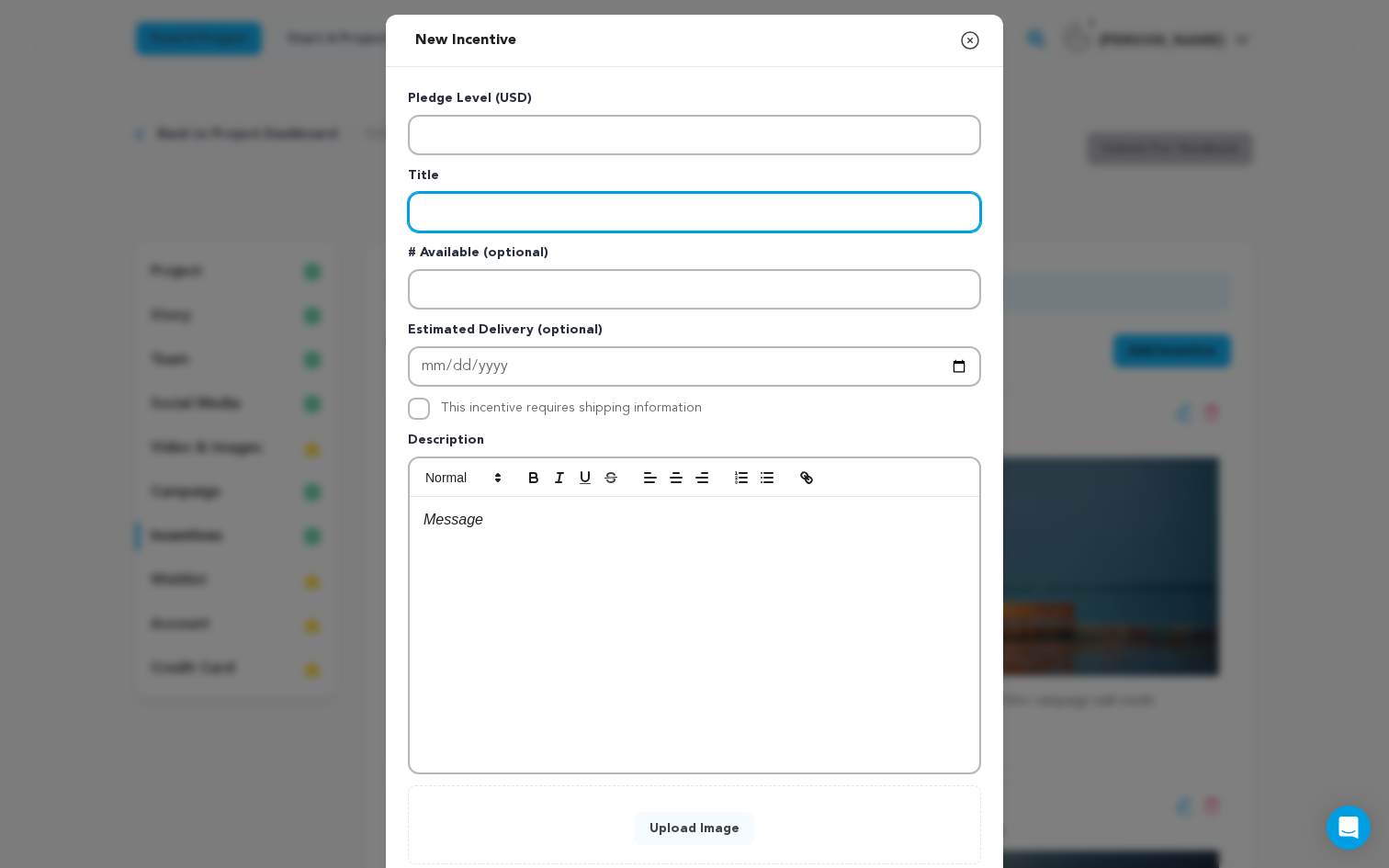
click at [494, 212] on input "Enter title" at bounding box center [694, 212] width 573 height 40
paste input "“Coffee with Jack & [PERSON_NAME]”"
type input "“Coffee with Jack & [PERSON_NAME]”"
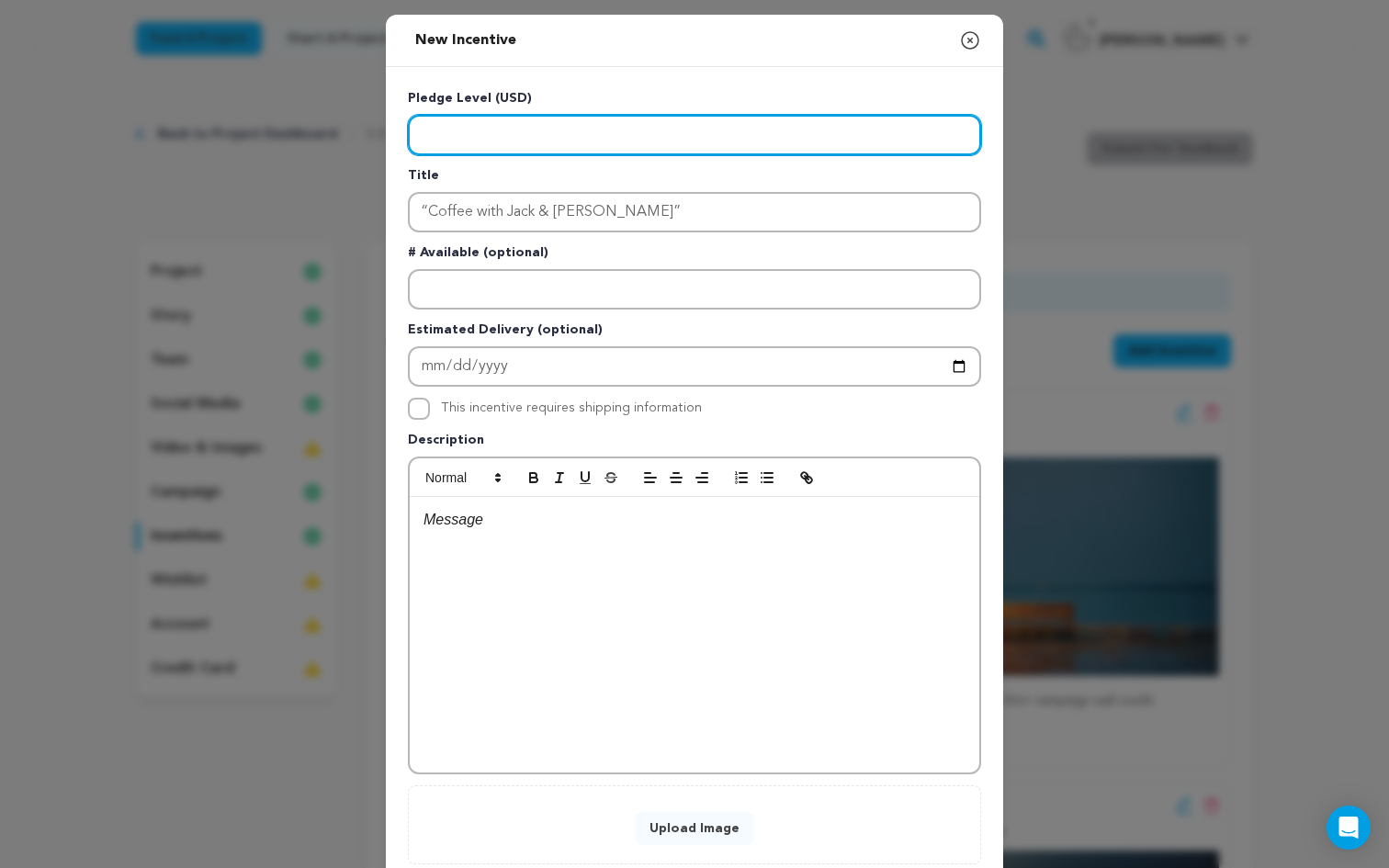
click at [481, 127] on input "Enter level" at bounding box center [694, 134] width 573 height 40
type input "500"
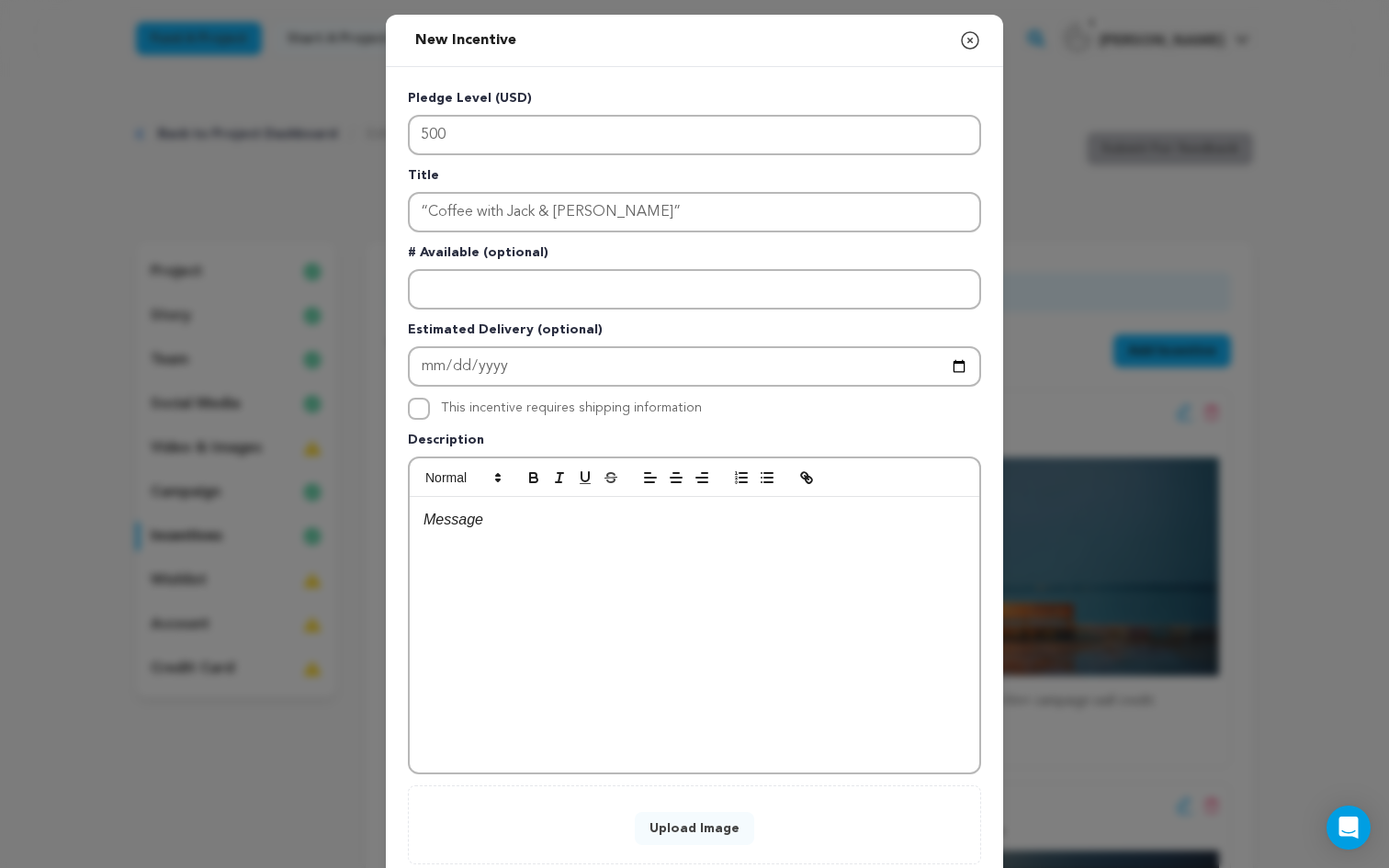
click at [545, 626] on div at bounding box center [694, 634] width 569 height 275
click at [473, 549] on em "Co-Producer Credit" at bounding box center [531, 542] width 126 height 16
click at [686, 828] on button "Upload Image" at bounding box center [694, 829] width 119 height 34
click at [666, 602] on div "Co-Producer Credit on-screen & IMDB + set visit for 2 during filming + all earl…" at bounding box center [694, 634] width 569 height 275
drag, startPoint x: 666, startPoint y: 602, endPoint x: 382, endPoint y: 473, distance: 311.9
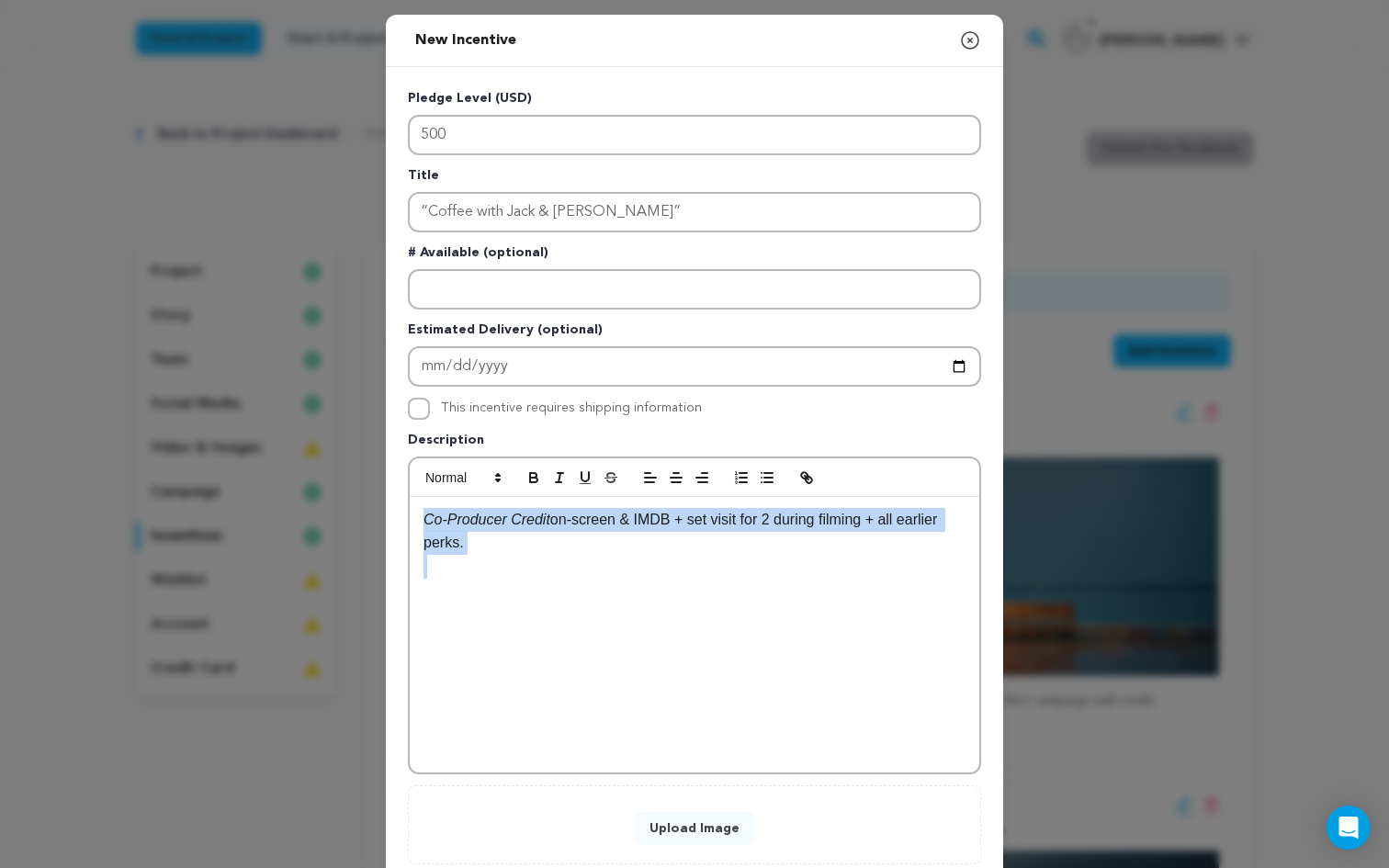
click at [382, 473] on div "New Incentive Close modal Pledge Level (USD) 500 Title “Coffee with Jack & [PER…" at bounding box center [694, 492] width 1389 height 985
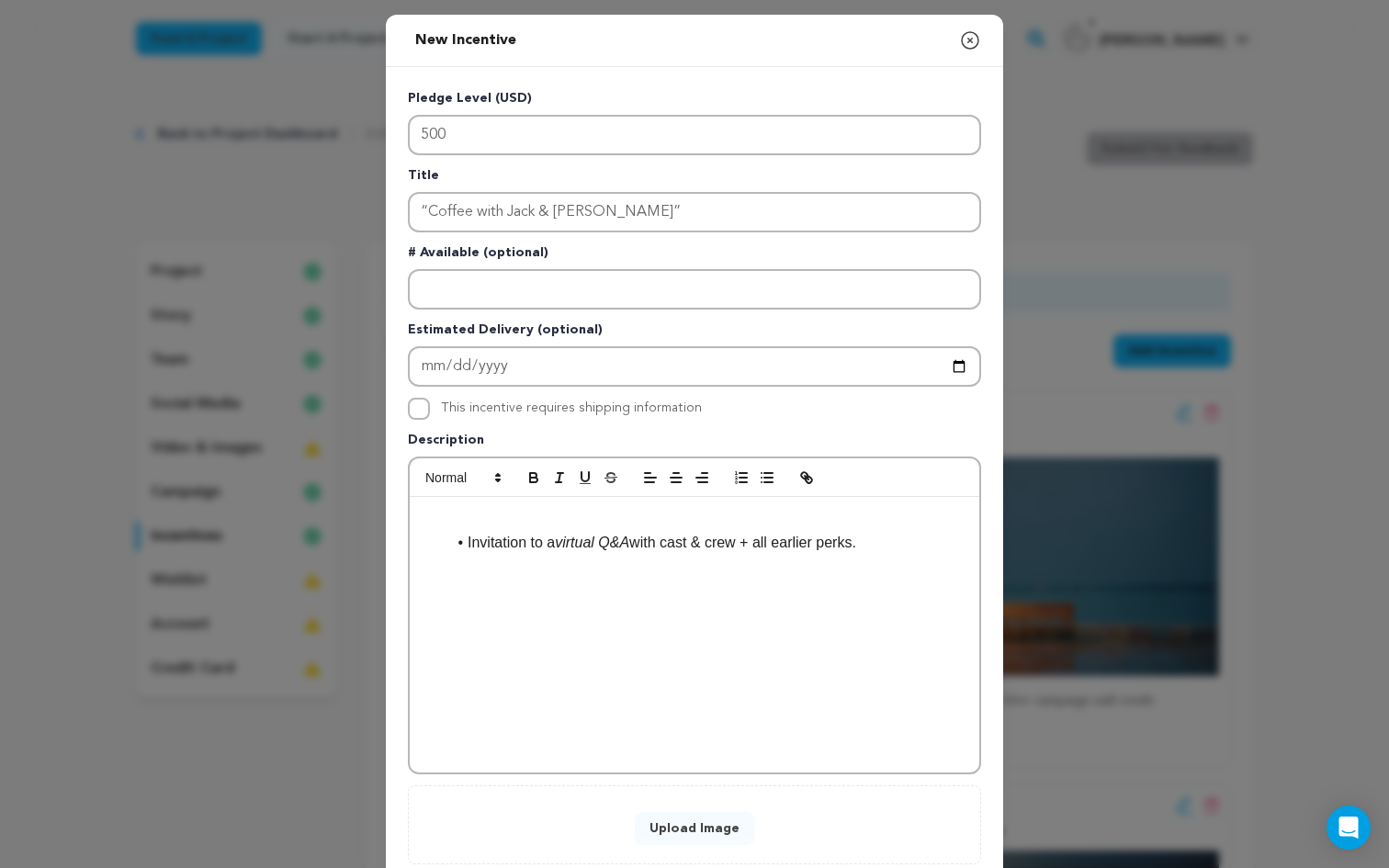
click at [464, 546] on li "Invitation to a virtual Q&A with cast & crew + all earlier perks." at bounding box center [705, 542] width 520 height 24
click at [688, 826] on button "Upload Image" at bounding box center [694, 829] width 119 height 34
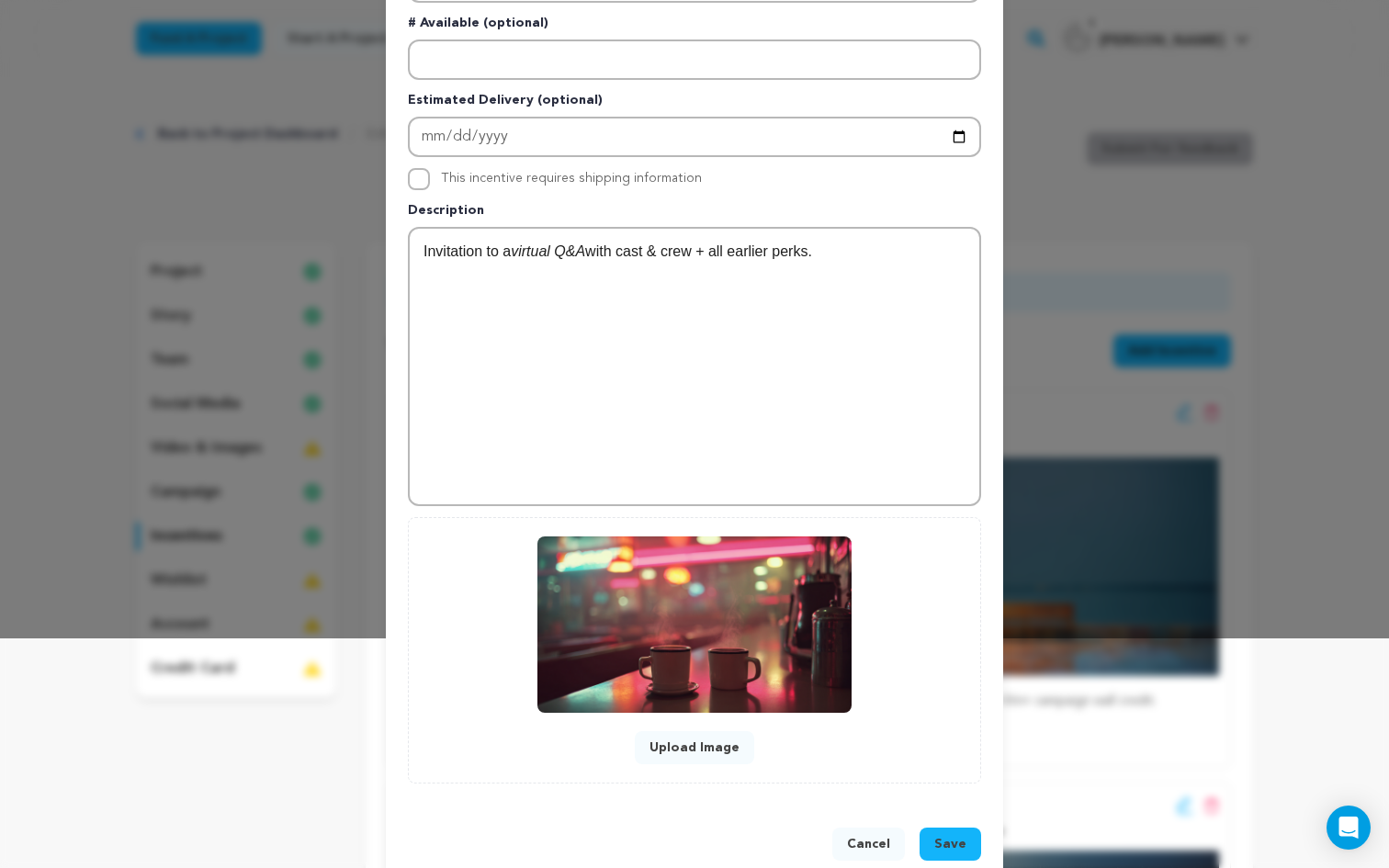
scroll to position [233, 0]
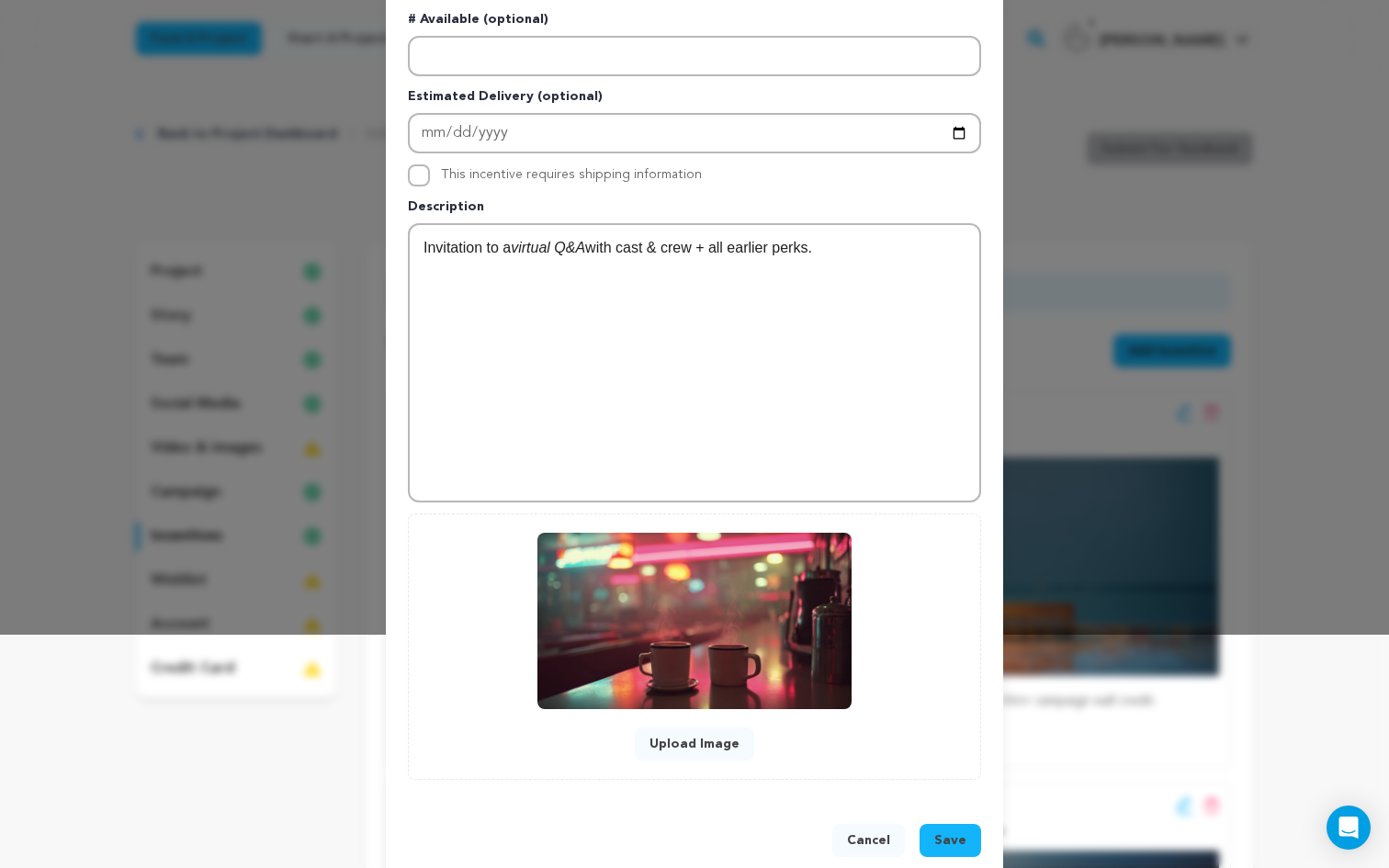
click at [943, 839] on span "Save" at bounding box center [950, 840] width 33 height 19
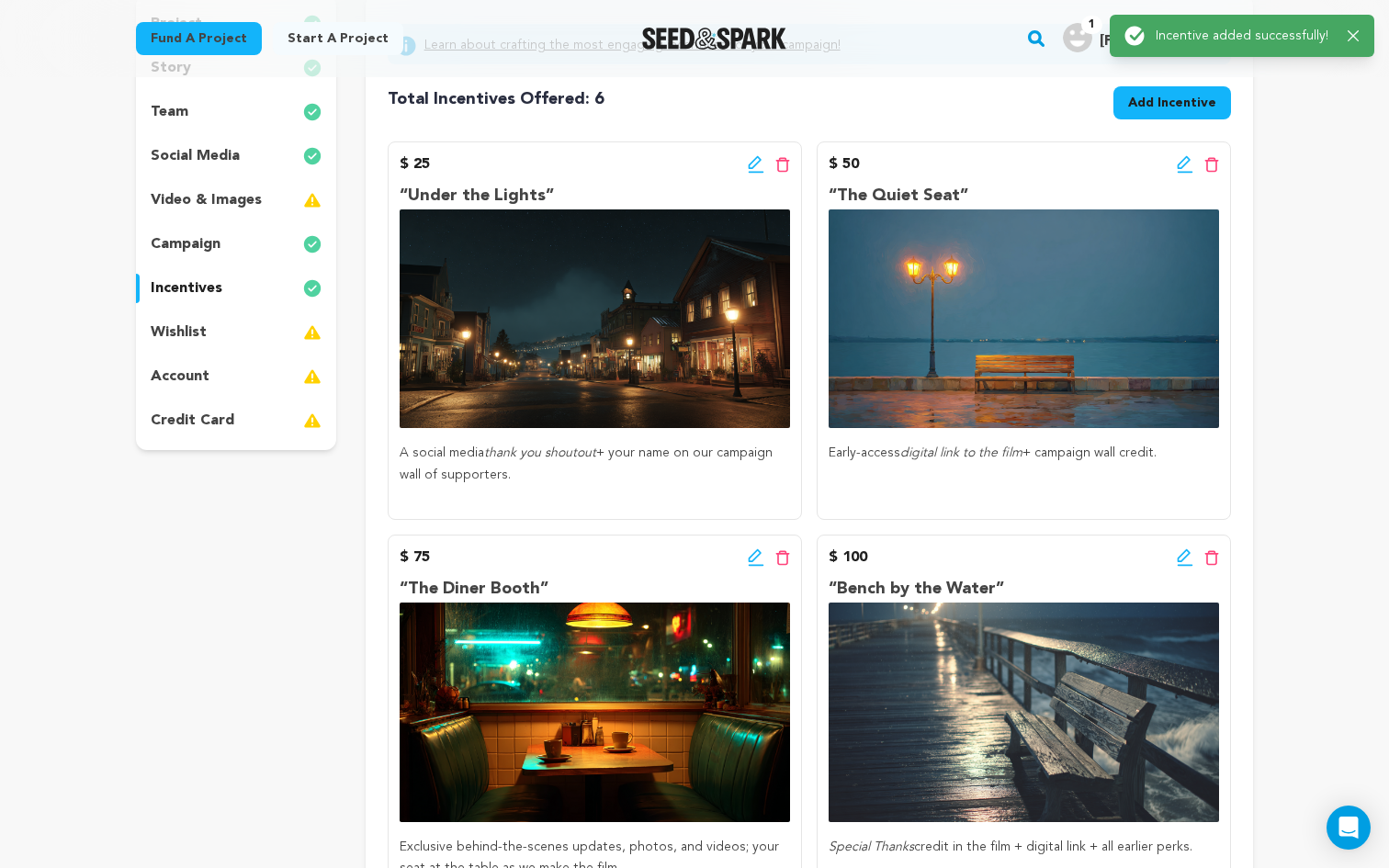
scroll to position [192, 0]
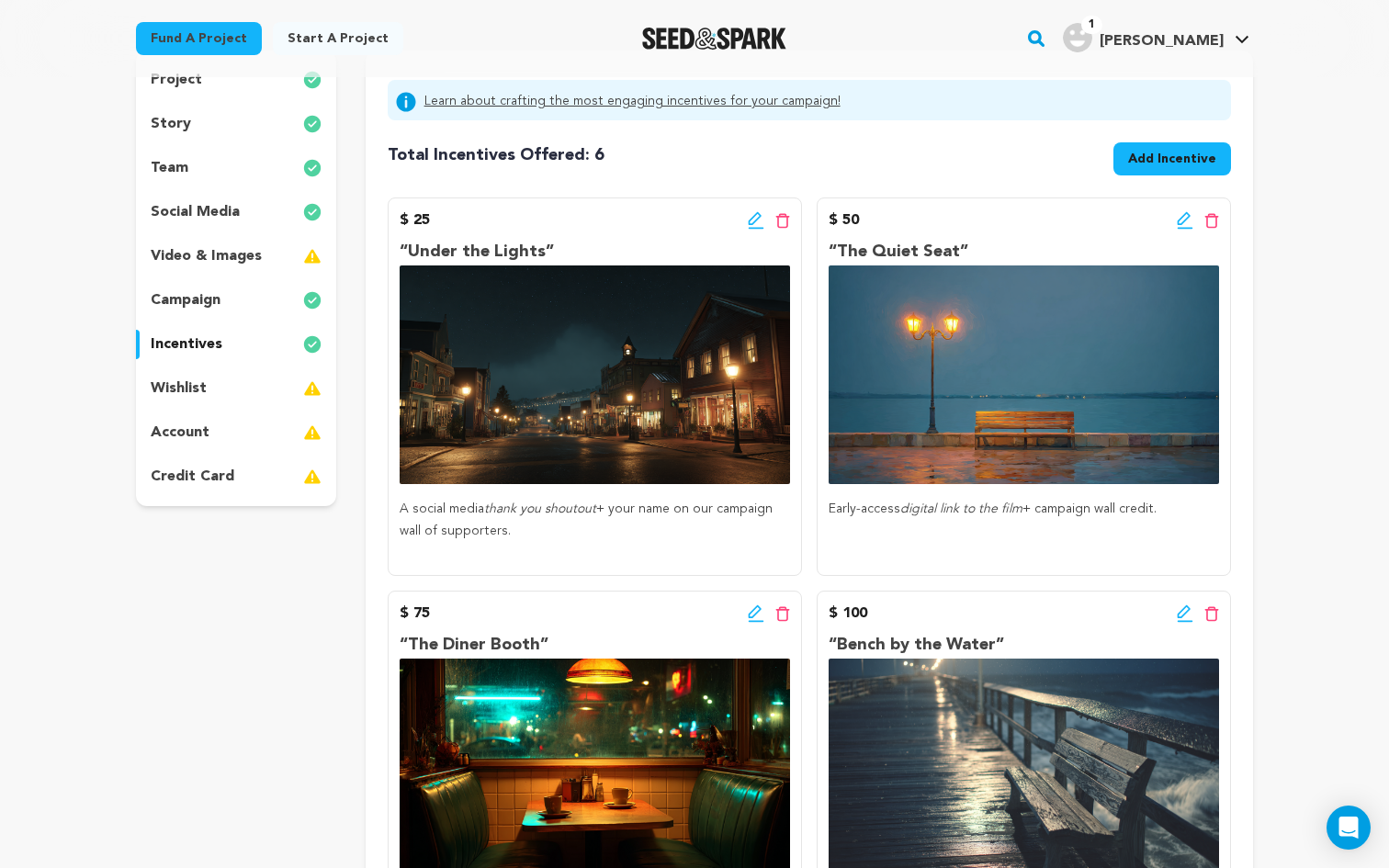
click at [1205, 157] on span "Add Incentive" at bounding box center [1171, 159] width 88 height 19
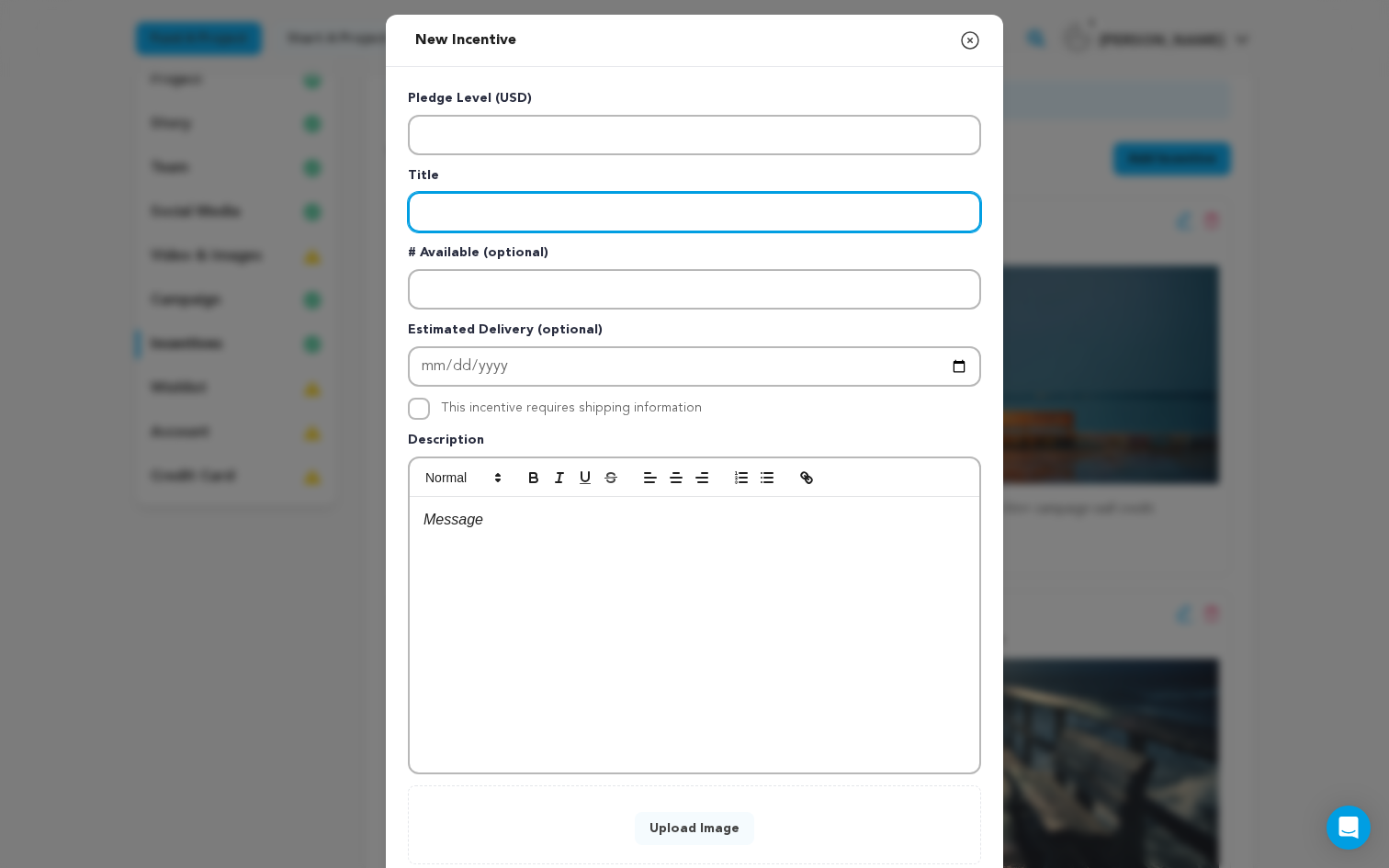
click at [493, 205] on input "Enter title" at bounding box center [694, 212] width 573 height 40
paste input "“The Pier at Midnight”"
type input "“The Pier at Midnight”"
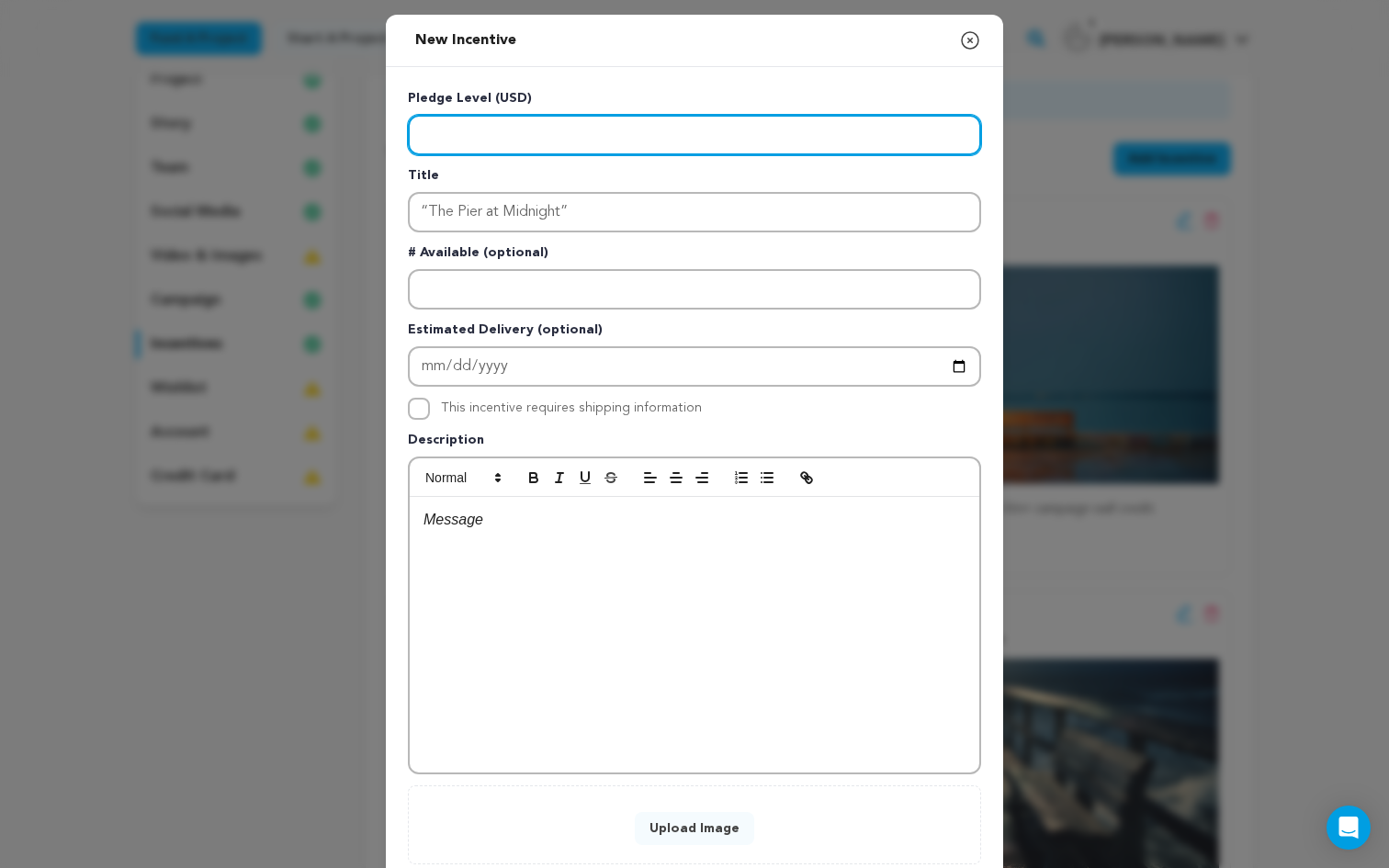
click at [473, 138] on input "Enter level" at bounding box center [694, 134] width 573 height 40
type input "1000"
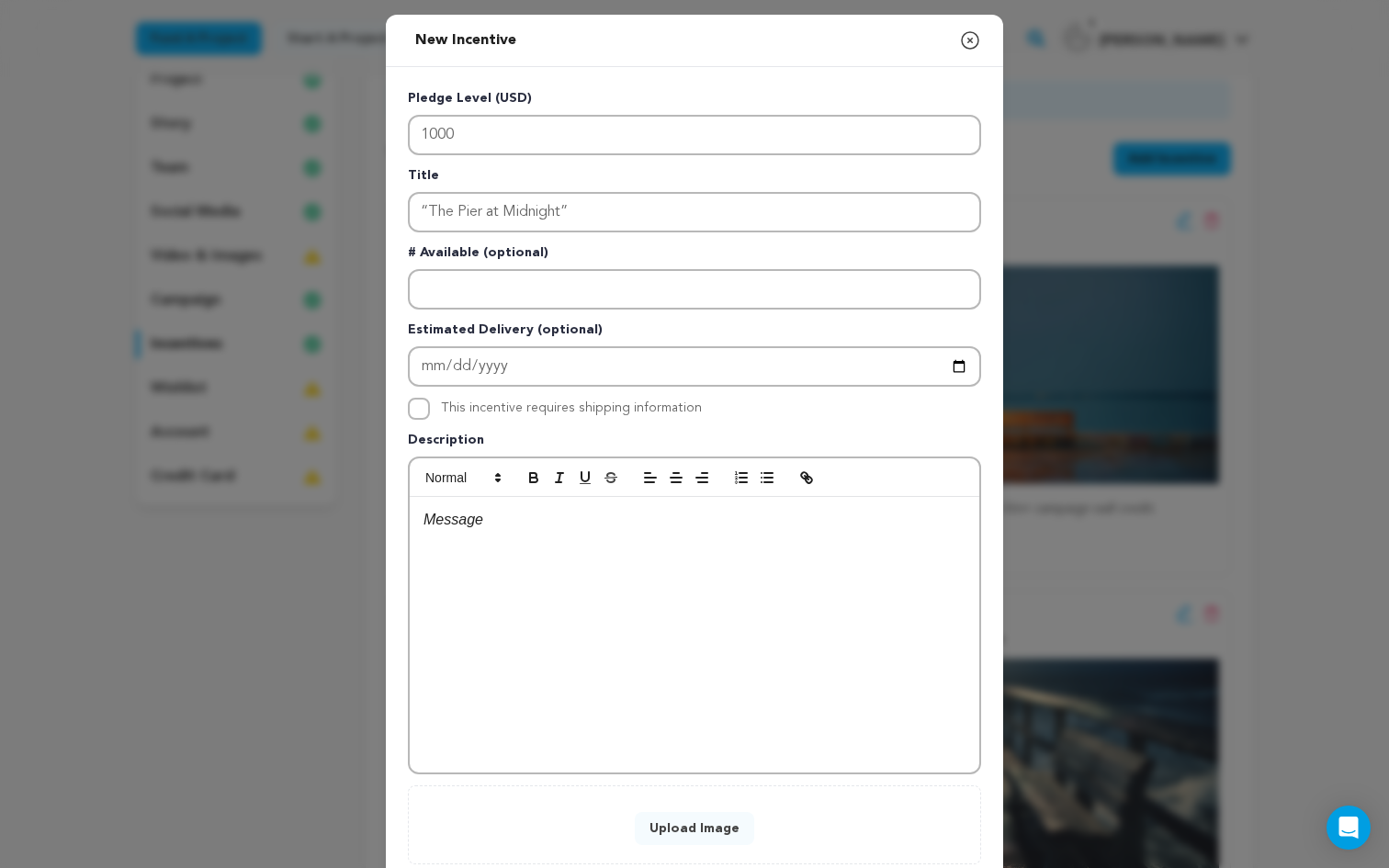
click at [494, 536] on div at bounding box center [694, 634] width 569 height 275
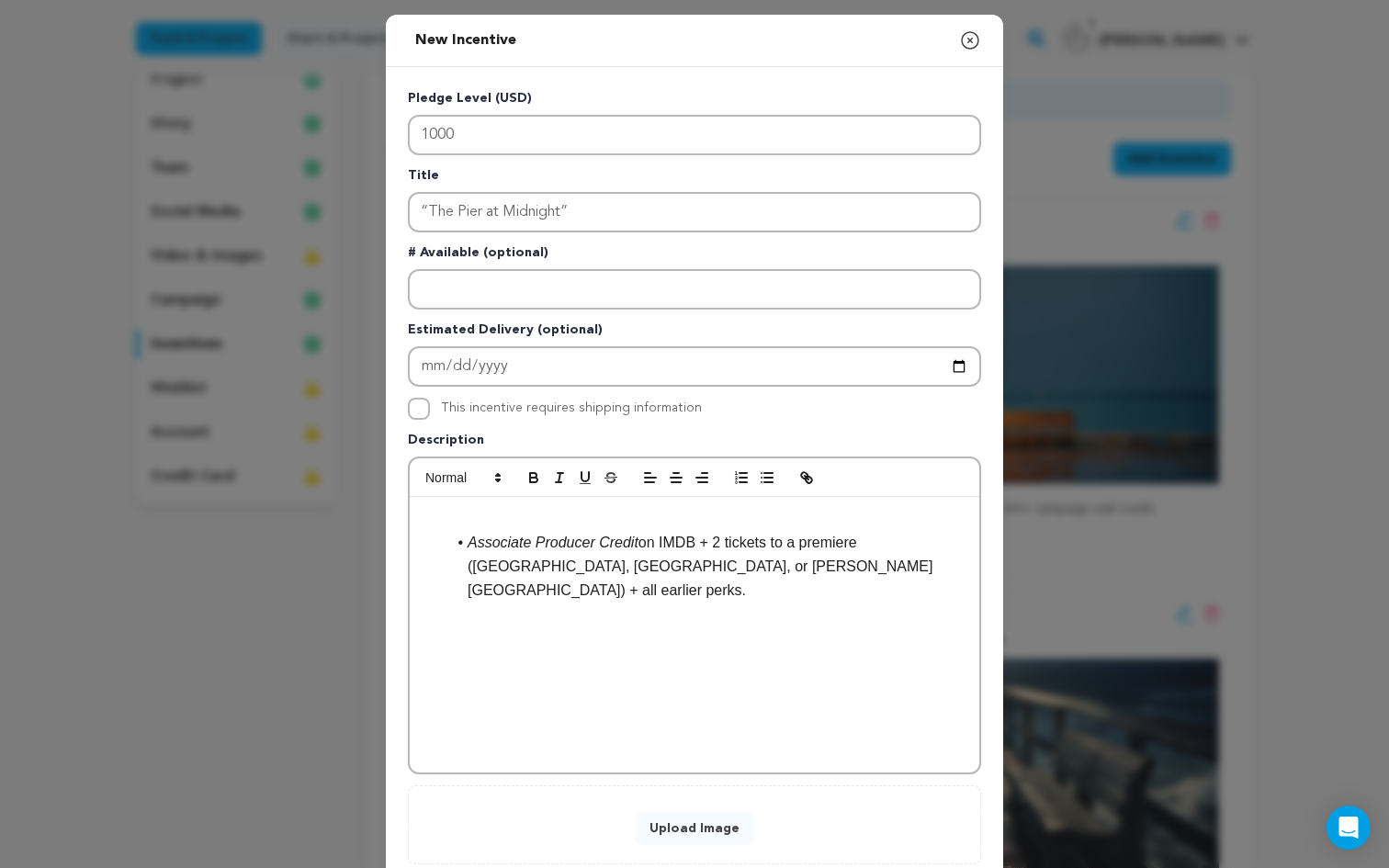
click at [471, 545] on em "Associate Producer Credit" at bounding box center [552, 542] width 171 height 16
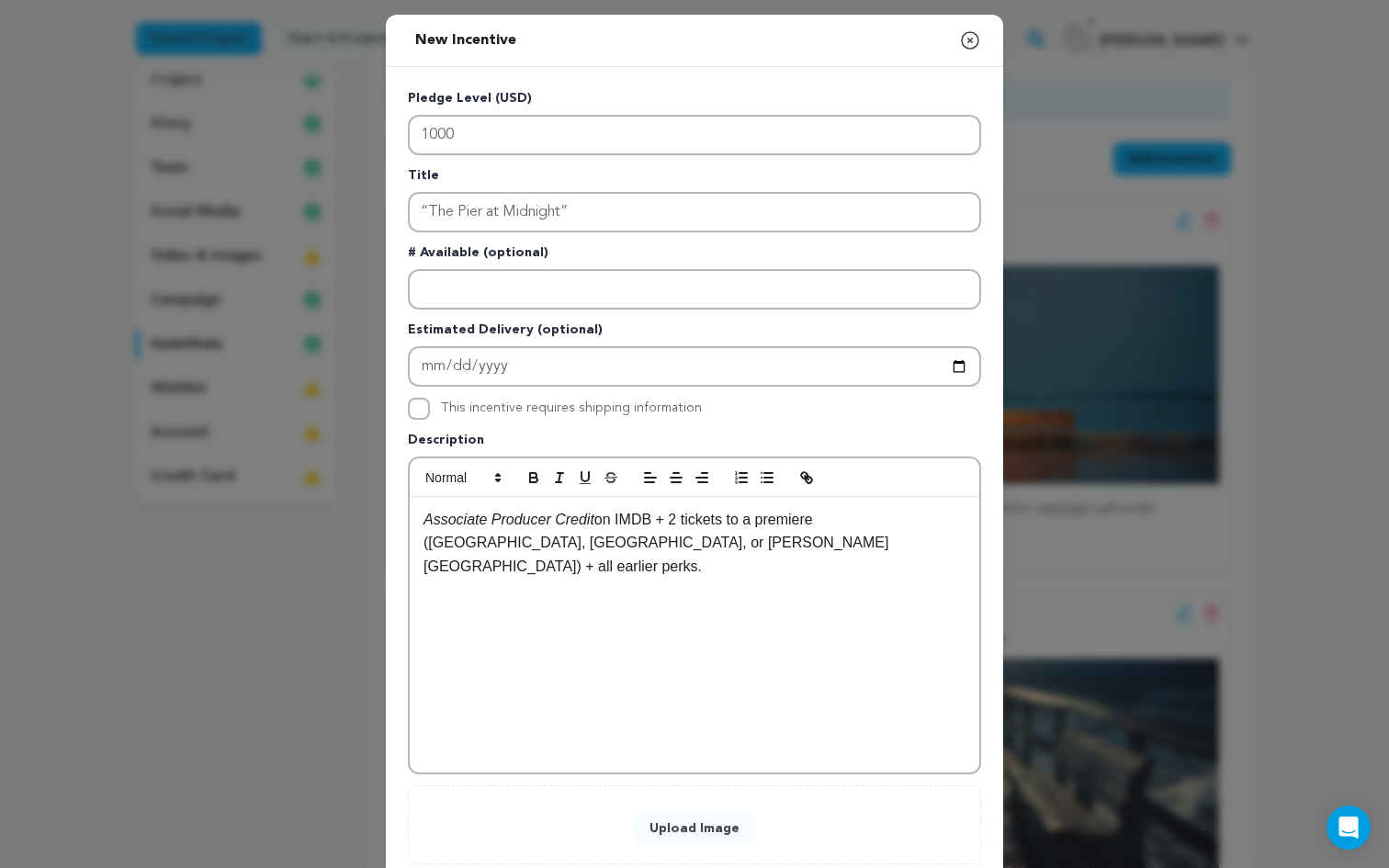
click at [694, 831] on button "Upload Image" at bounding box center [694, 829] width 119 height 34
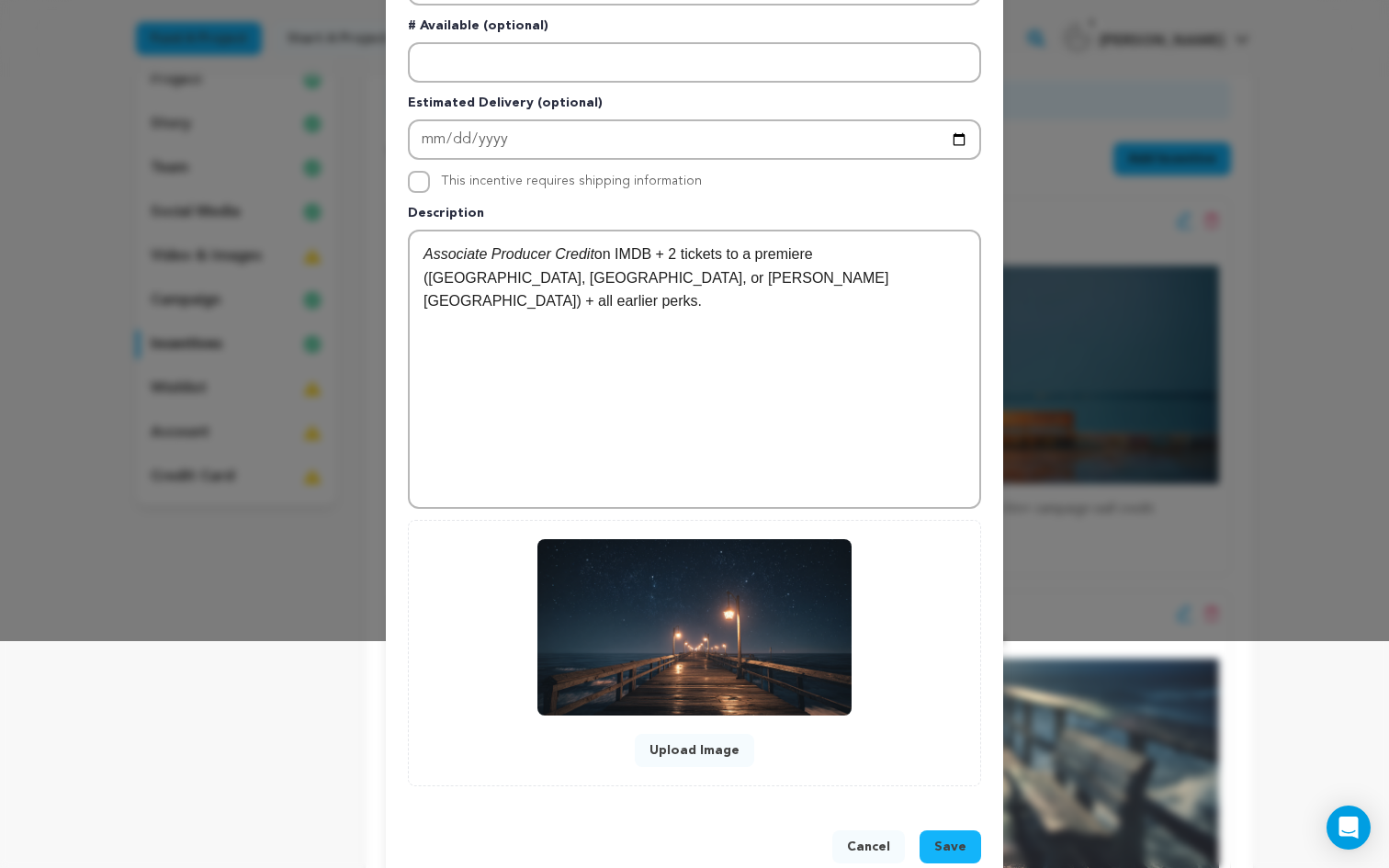
scroll to position [266, 0]
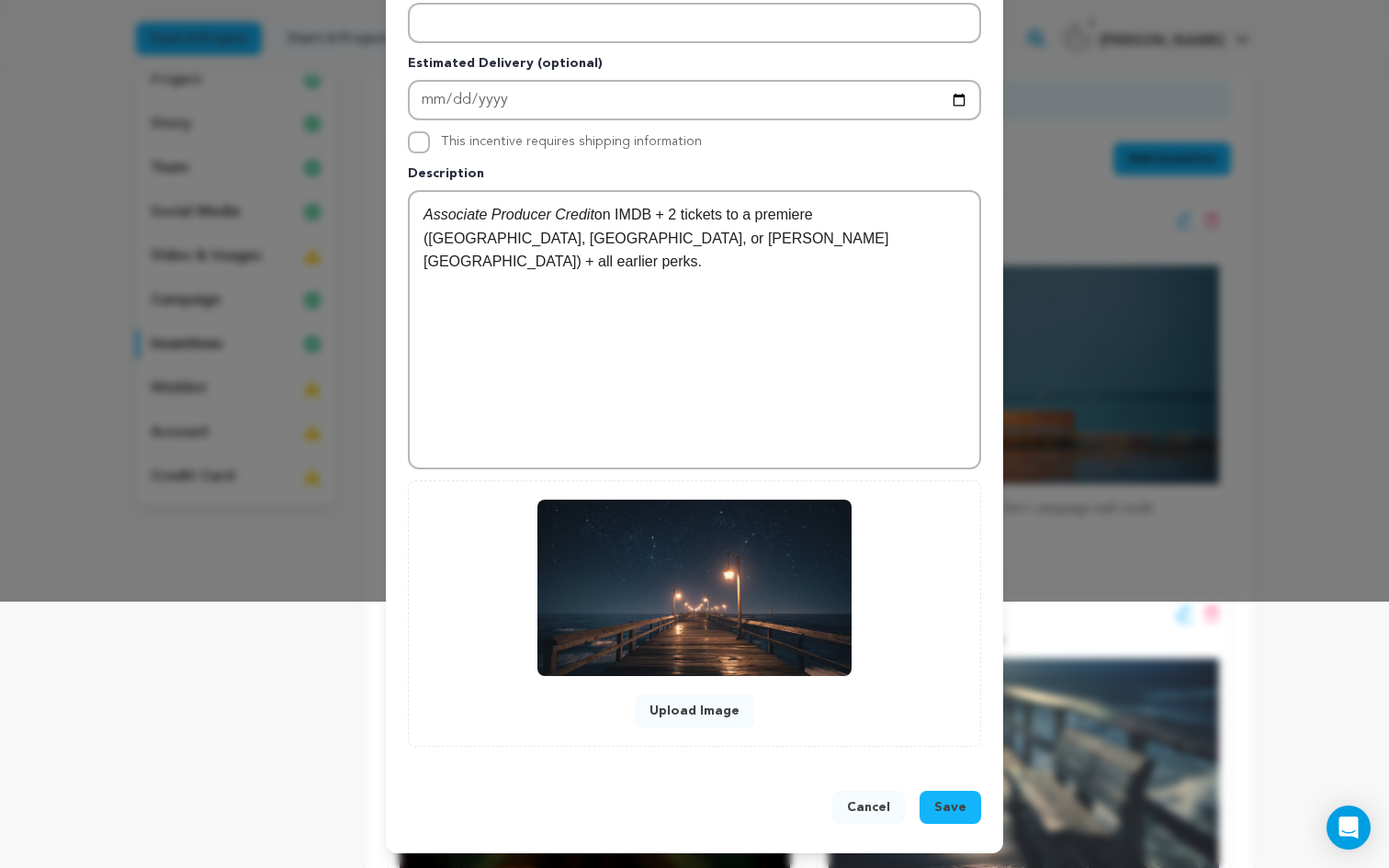
click at [967, 814] on button "Save" at bounding box center [950, 808] width 61 height 34
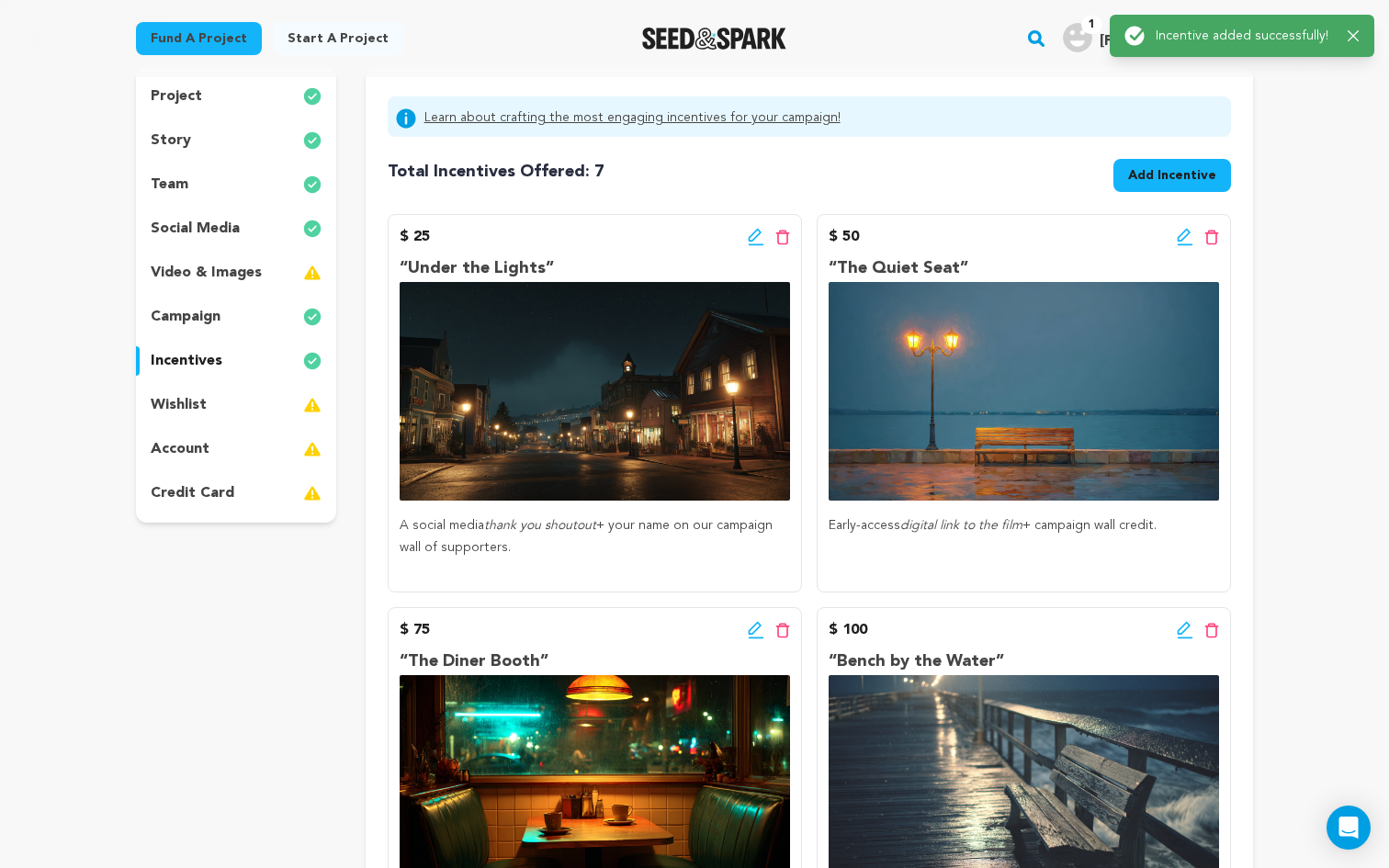
scroll to position [0, 0]
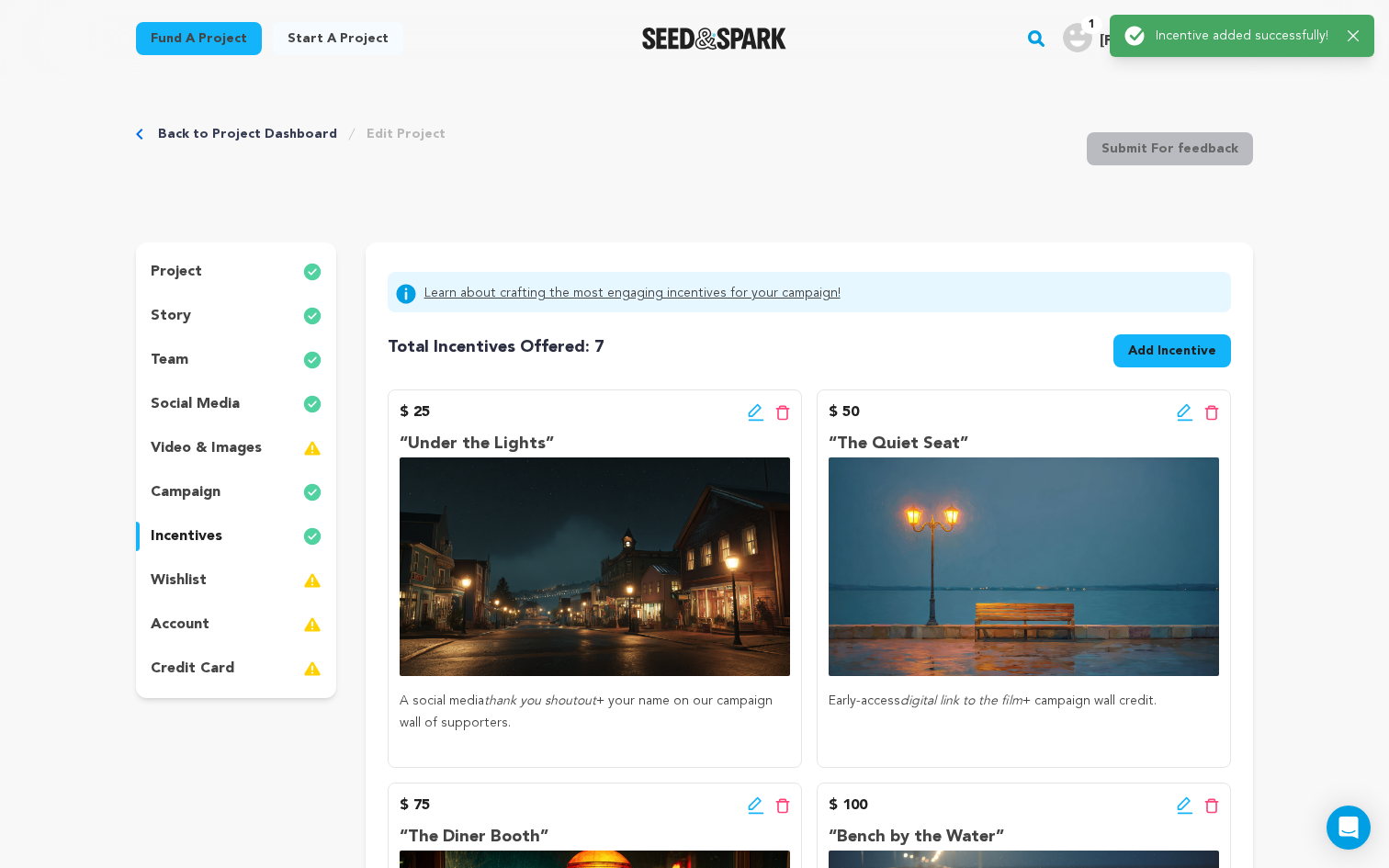
click at [1177, 352] on span "Add Incentive" at bounding box center [1171, 350] width 88 height 19
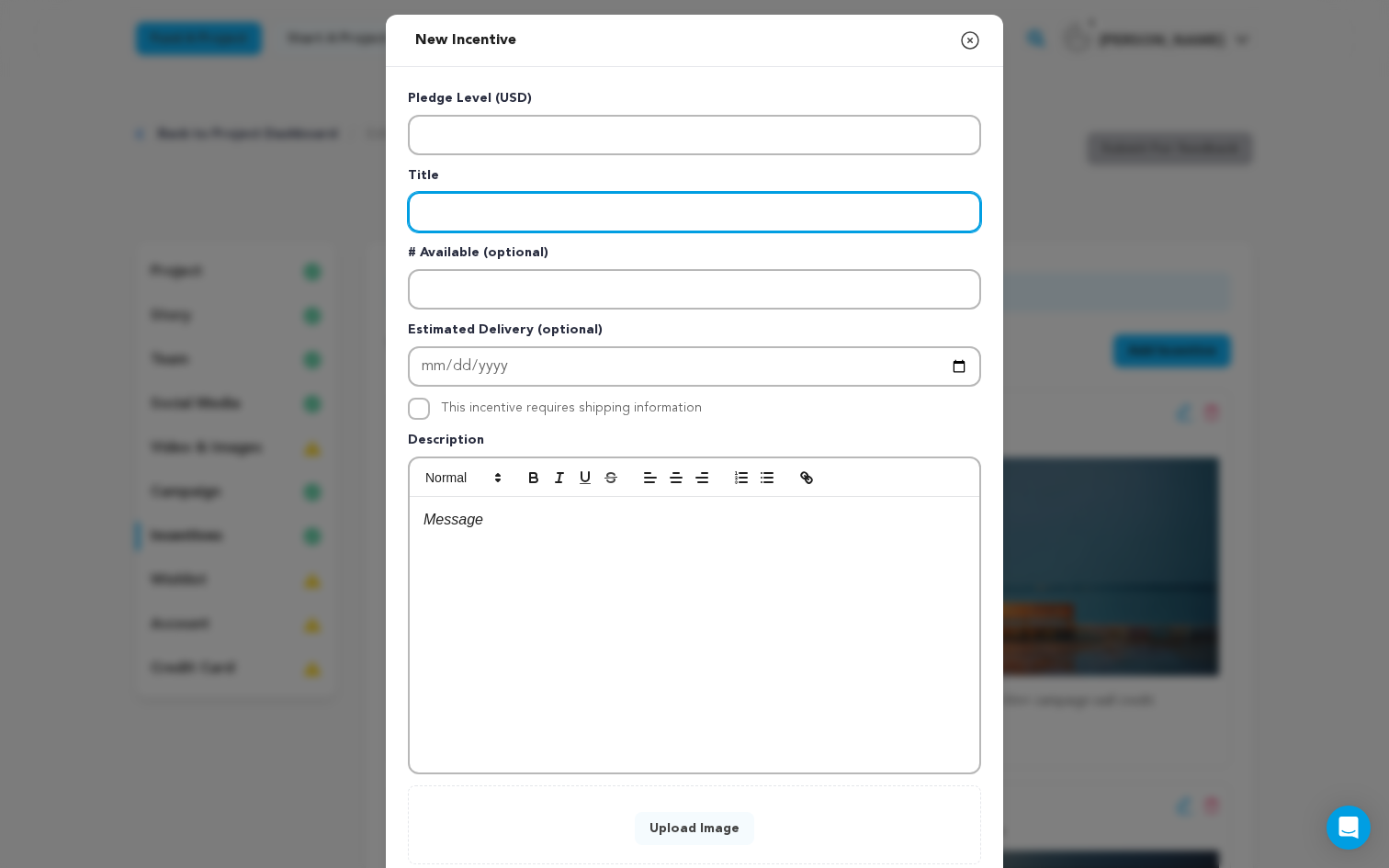
click at [491, 218] on input "Enter title" at bounding box center [694, 212] width 573 height 40
paste input "“The Bookstore Key”"
type input "“The Bookstore Key”"
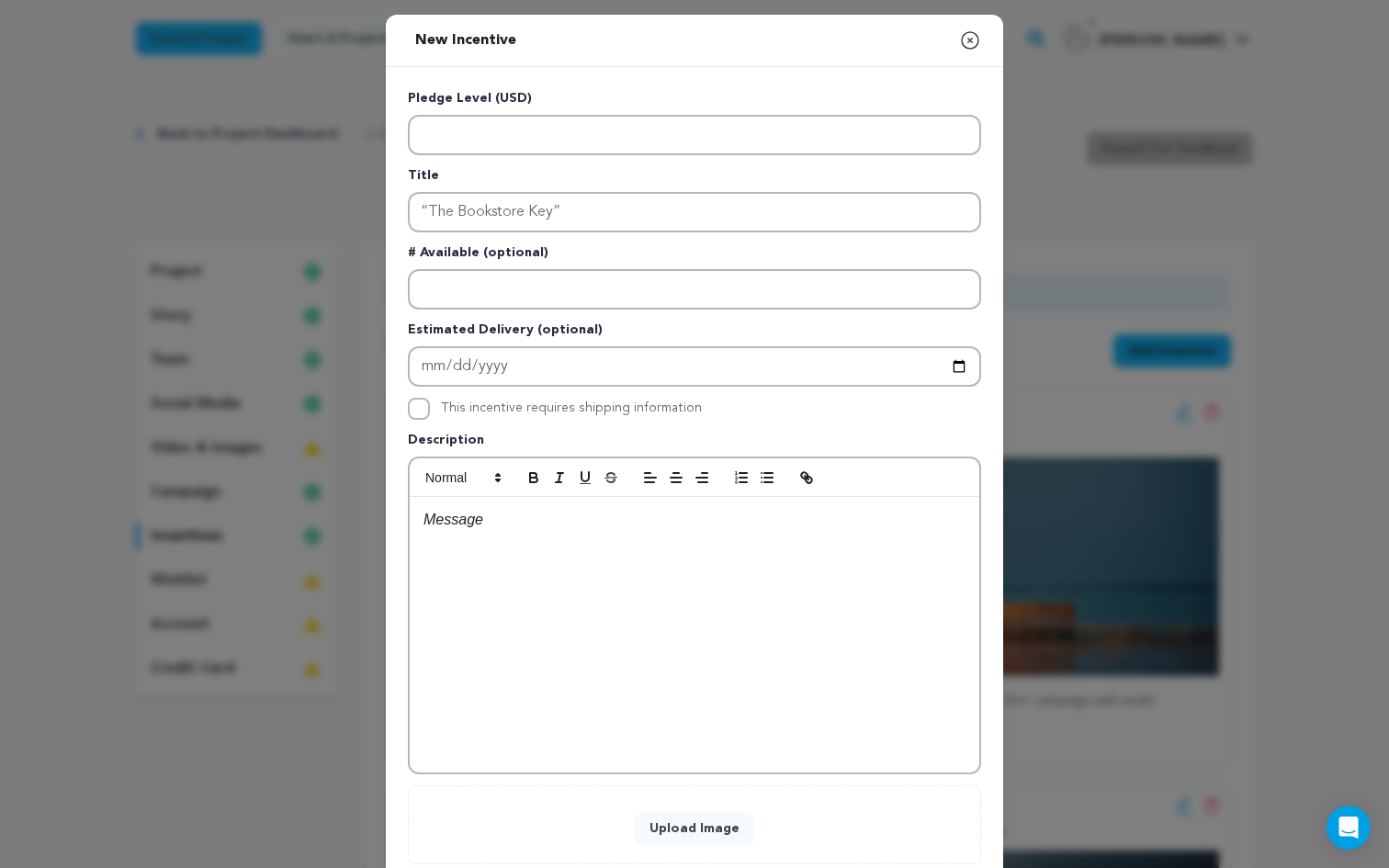
click at [510, 580] on div at bounding box center [694, 634] width 569 height 275
click at [467, 552] on li "Producer Credit on IMDB & on-screen + VIP seating at a premiere + dinner with t…" at bounding box center [705, 553] width 520 height 46
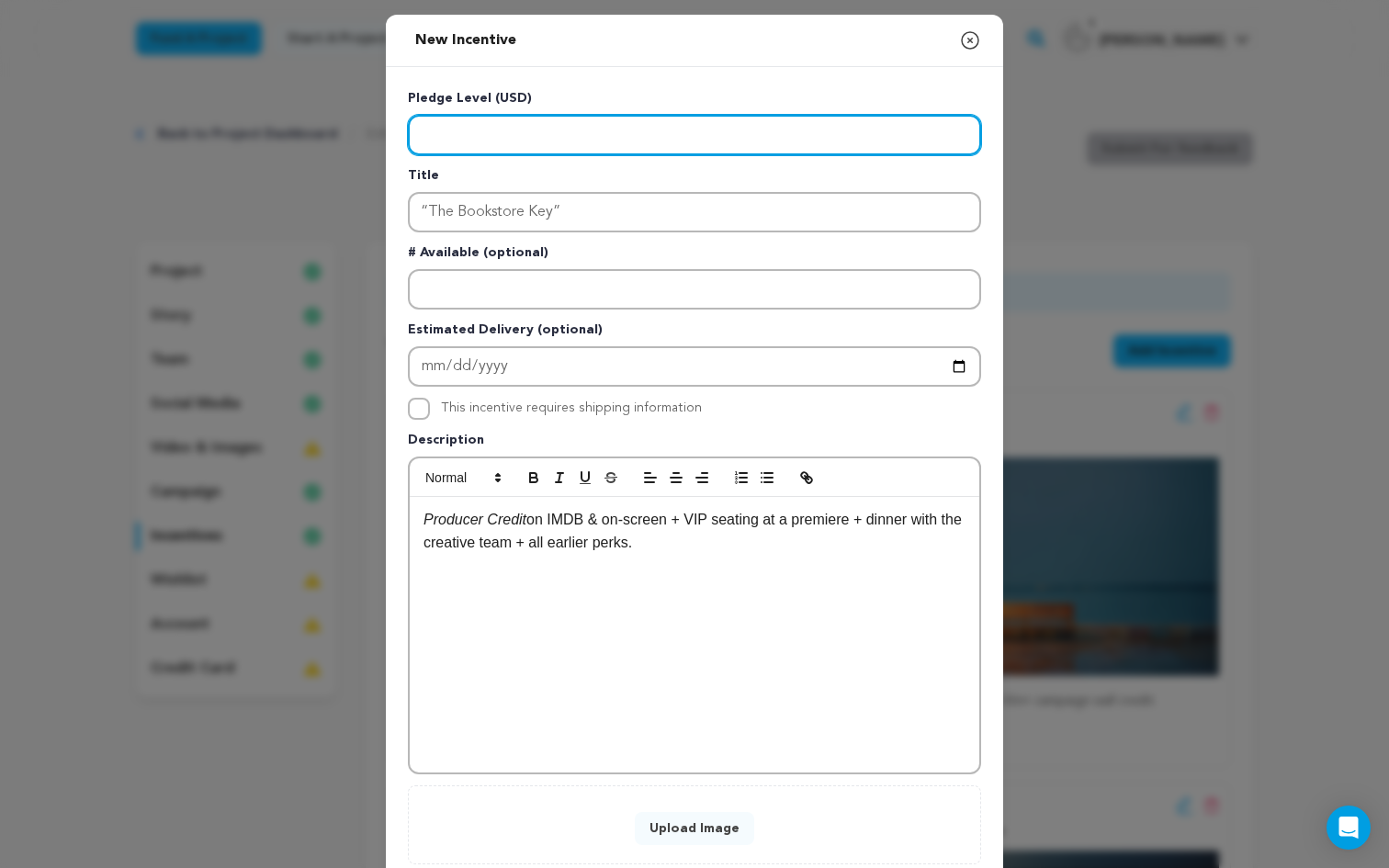
click at [520, 131] on input "Enter level" at bounding box center [694, 134] width 573 height 40
type input "2500"
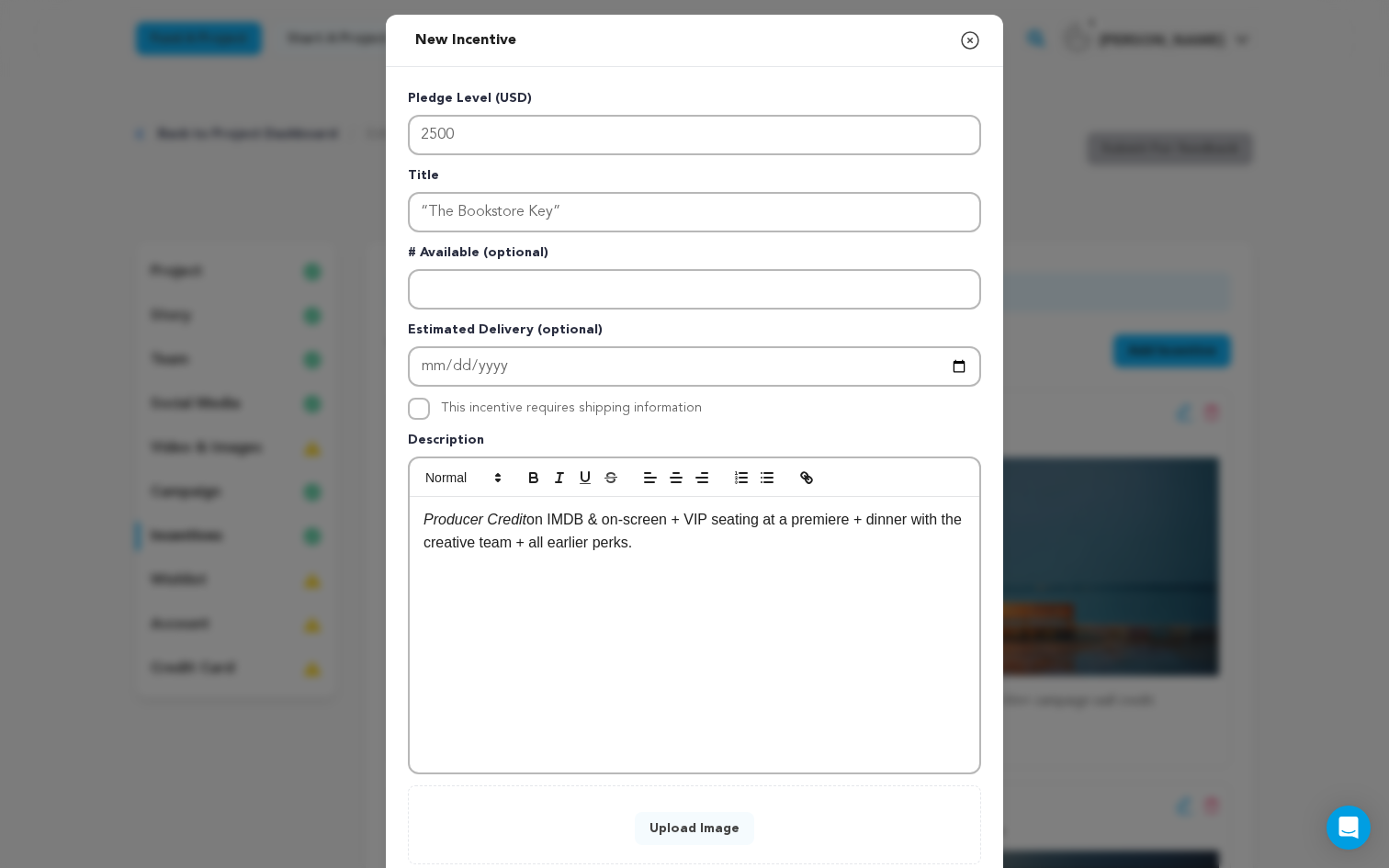
click at [618, 545] on p "Producer Credit on IMDB & on-screen + VIP seating at a premiere + dinner with t…" at bounding box center [694, 531] width 542 height 46
click at [717, 523] on p "Producer Credit on IMDB & on-screen + VIP seating at a premiere + dinner with t…" at bounding box center [694, 531] width 542 height 46
drag, startPoint x: 538, startPoint y: 543, endPoint x: 876, endPoint y: 525, distance: 338.5
click at [876, 525] on p "Producer Credit on IMDB & on-screen + VIP seating at a premiere + dinner with t…" at bounding box center [694, 531] width 542 height 46
click at [823, 834] on div "Upload Image" at bounding box center [694, 825] width 535 height 40
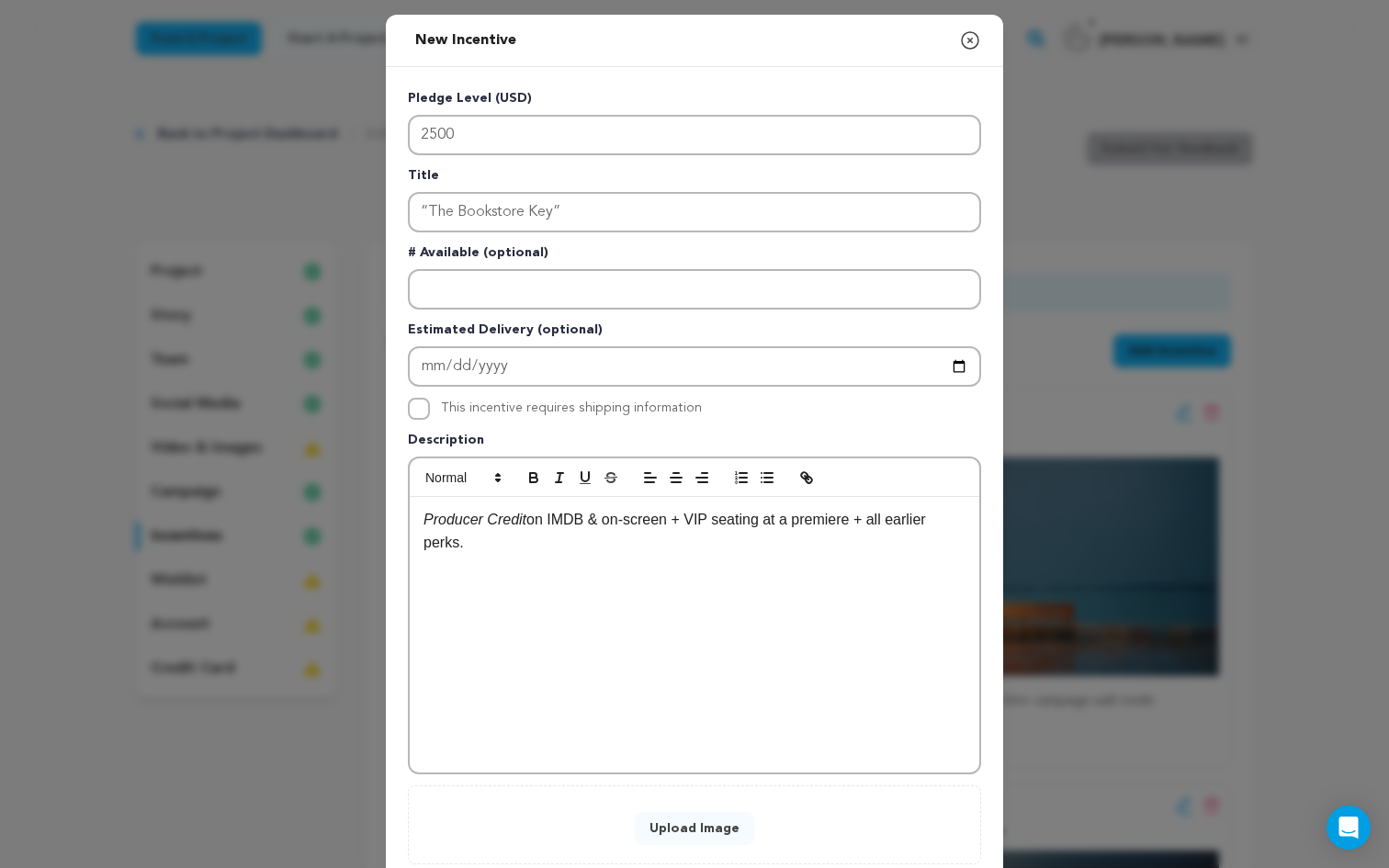
click at [679, 841] on button "Upload Image" at bounding box center [694, 829] width 119 height 34
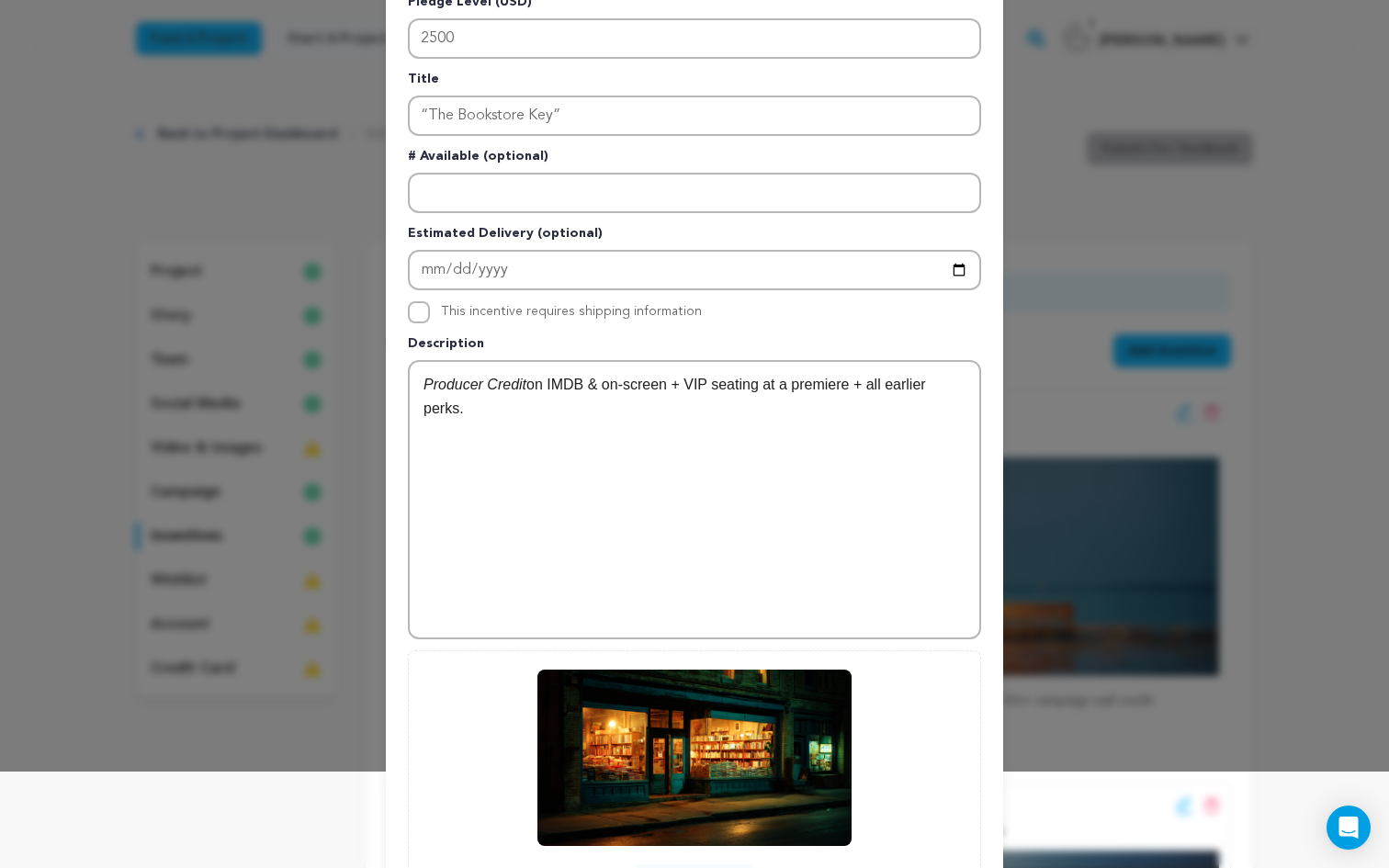
scroll to position [266, 0]
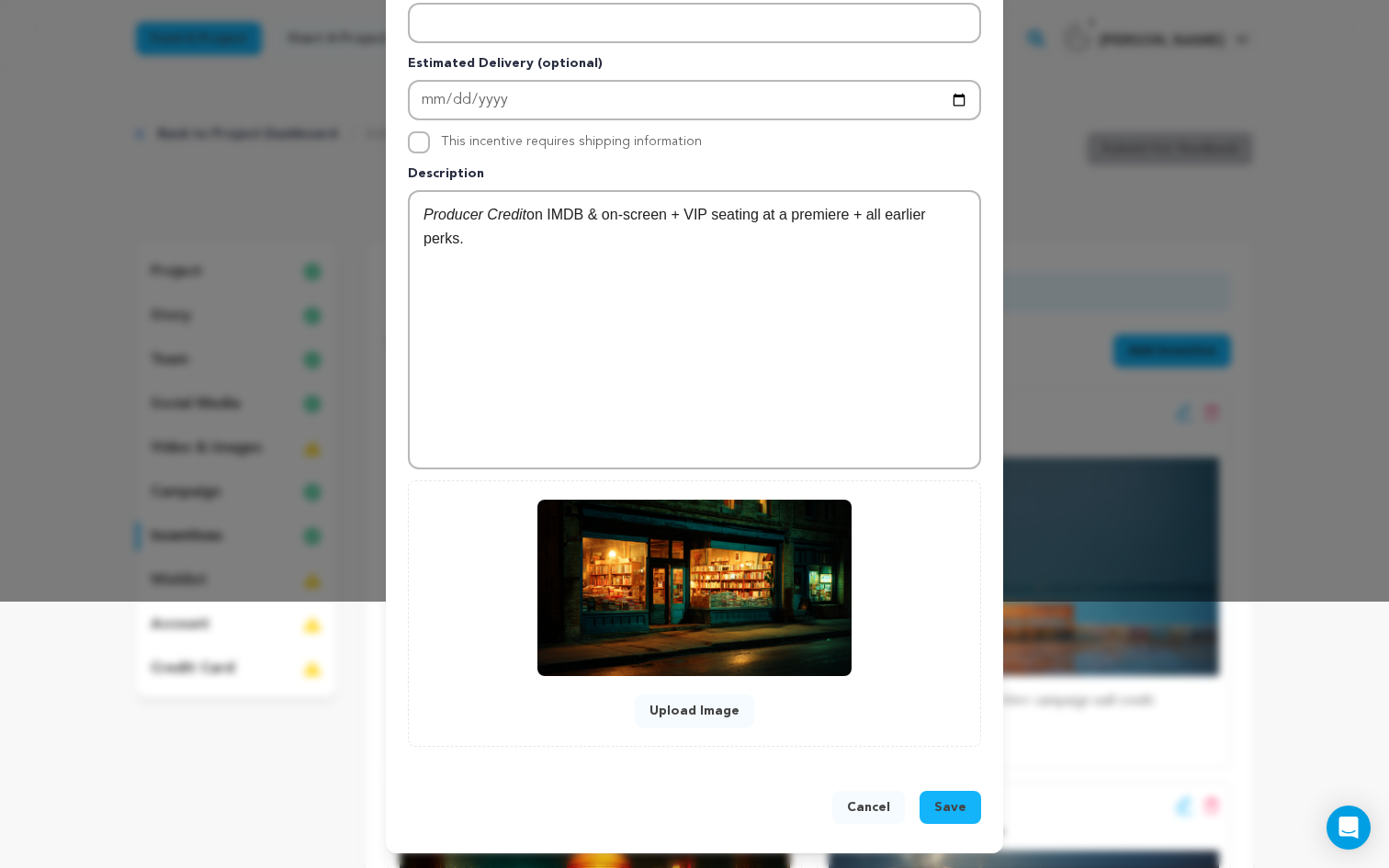
click at [966, 811] on button "Save" at bounding box center [950, 808] width 61 height 34
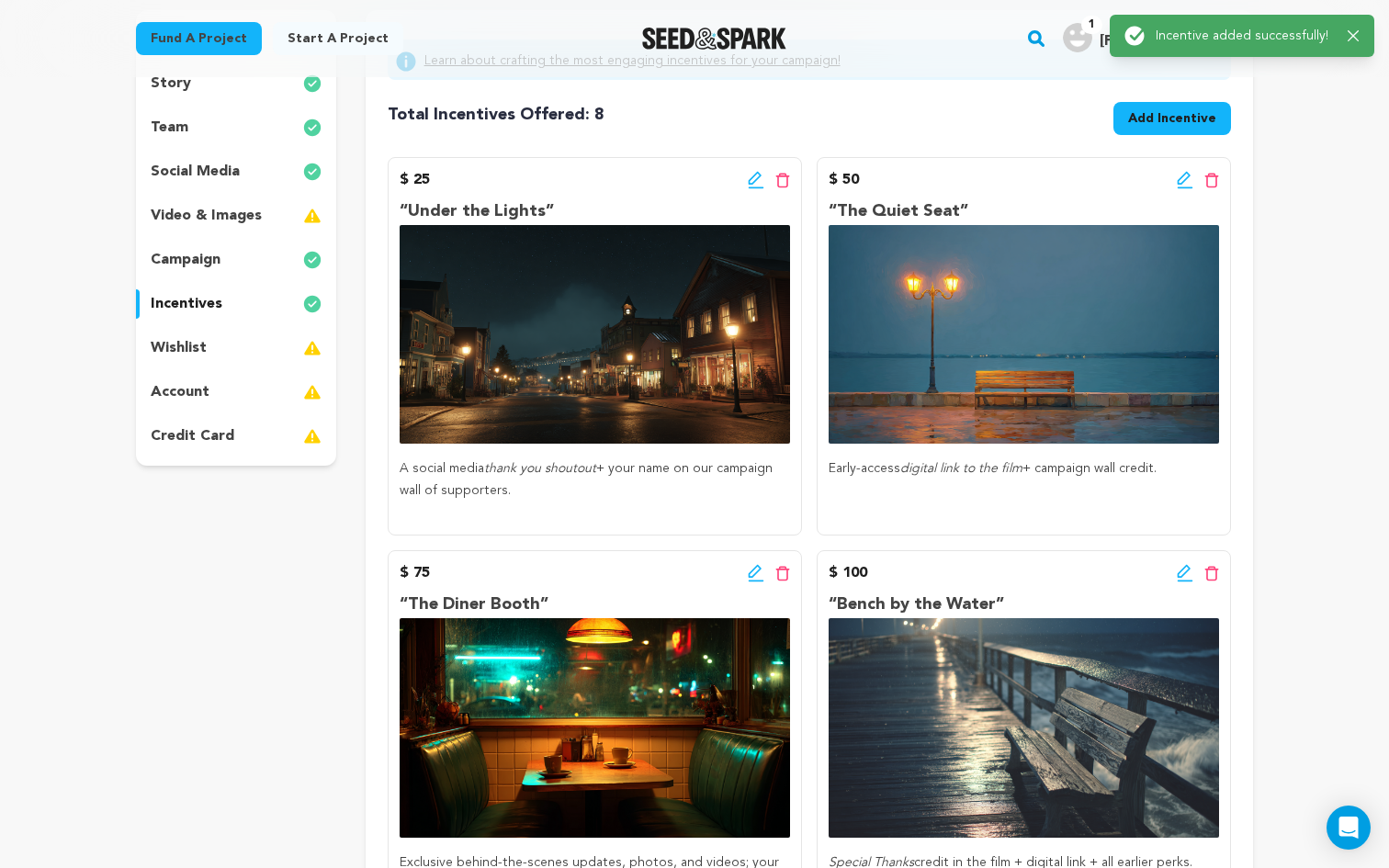
scroll to position [33, 0]
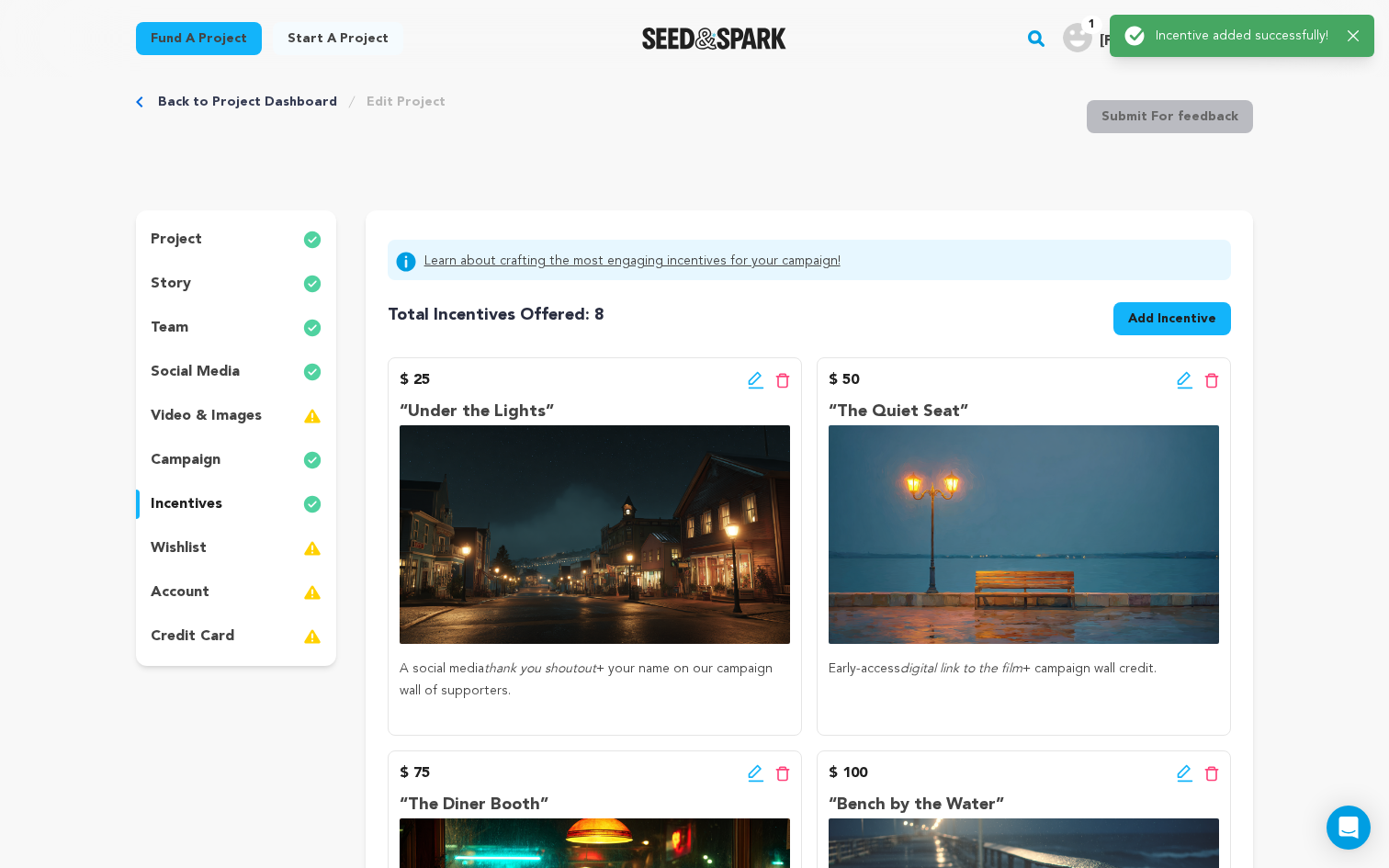
click at [1187, 326] on span "Add Incentive" at bounding box center [1171, 319] width 88 height 19
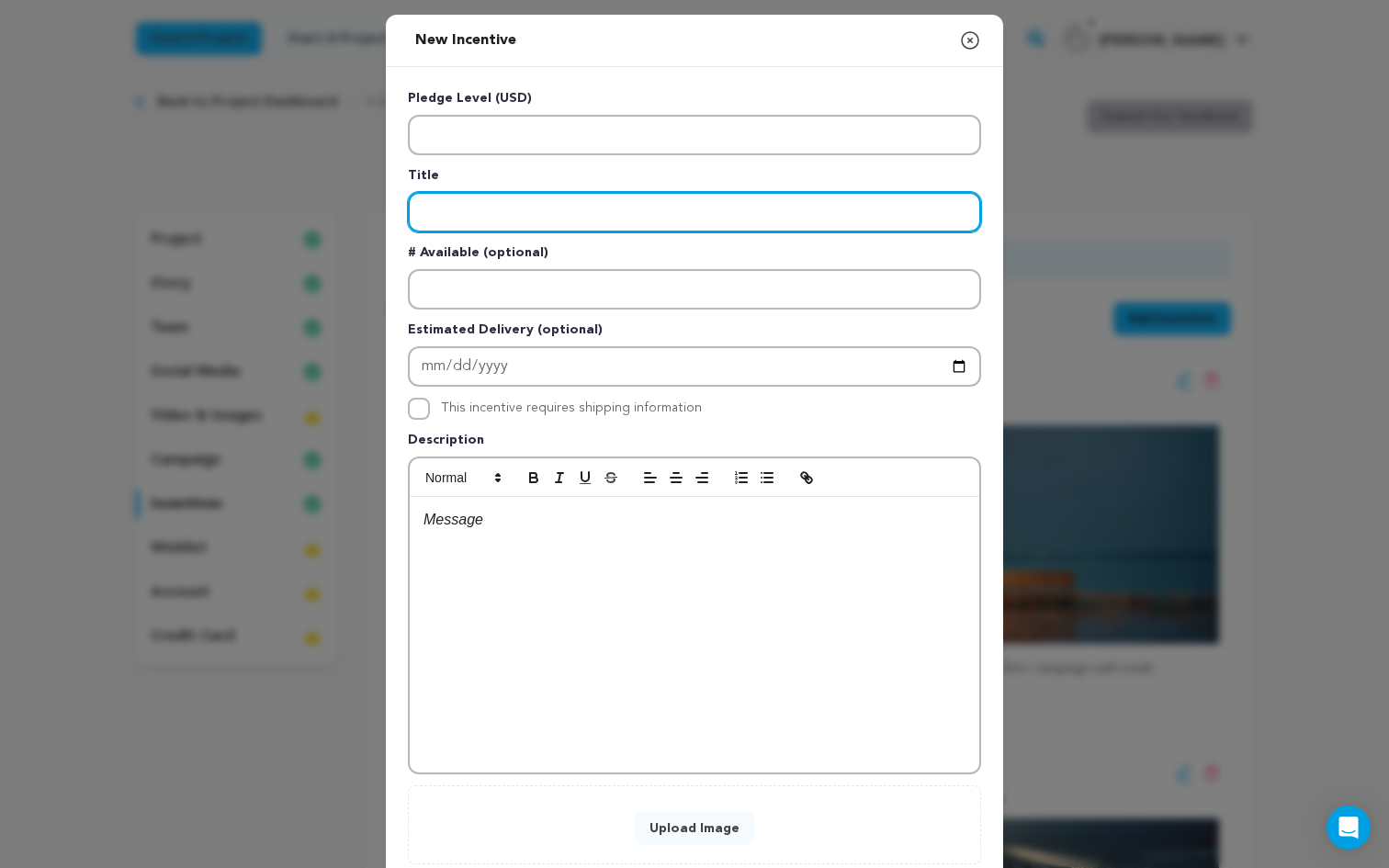
click at [459, 212] on input "Enter title" at bounding box center [694, 212] width 573 height 40
paste input "“[PERSON_NAME] Legacy”"
type input "“[PERSON_NAME] Legacy”"
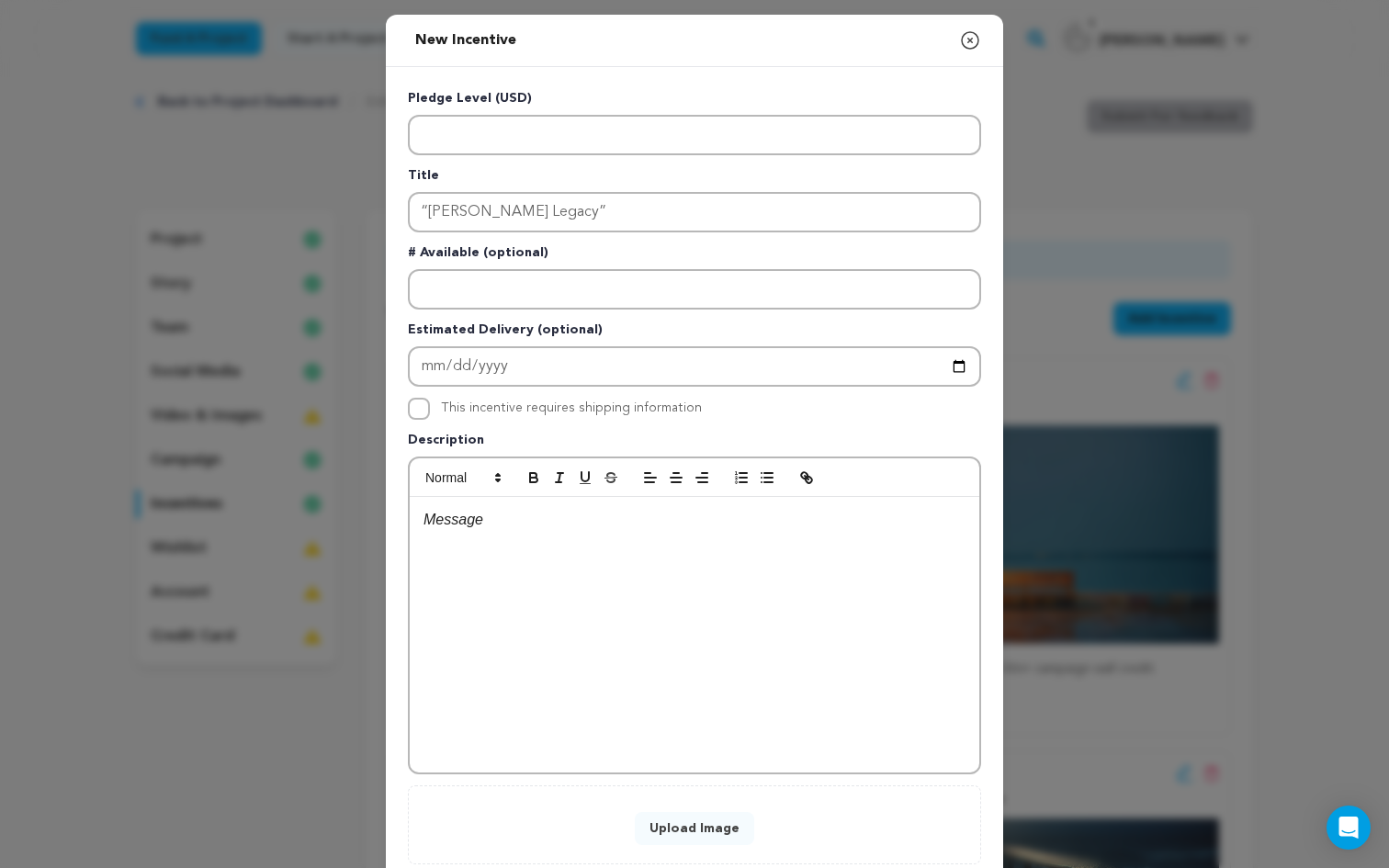
click at [573, 603] on div at bounding box center [694, 634] width 569 height 275
click at [465, 543] on li "Co-Producer Credit on-screen & IMDB + set visit for 2 during filming + all earl…" at bounding box center [705, 553] width 520 height 46
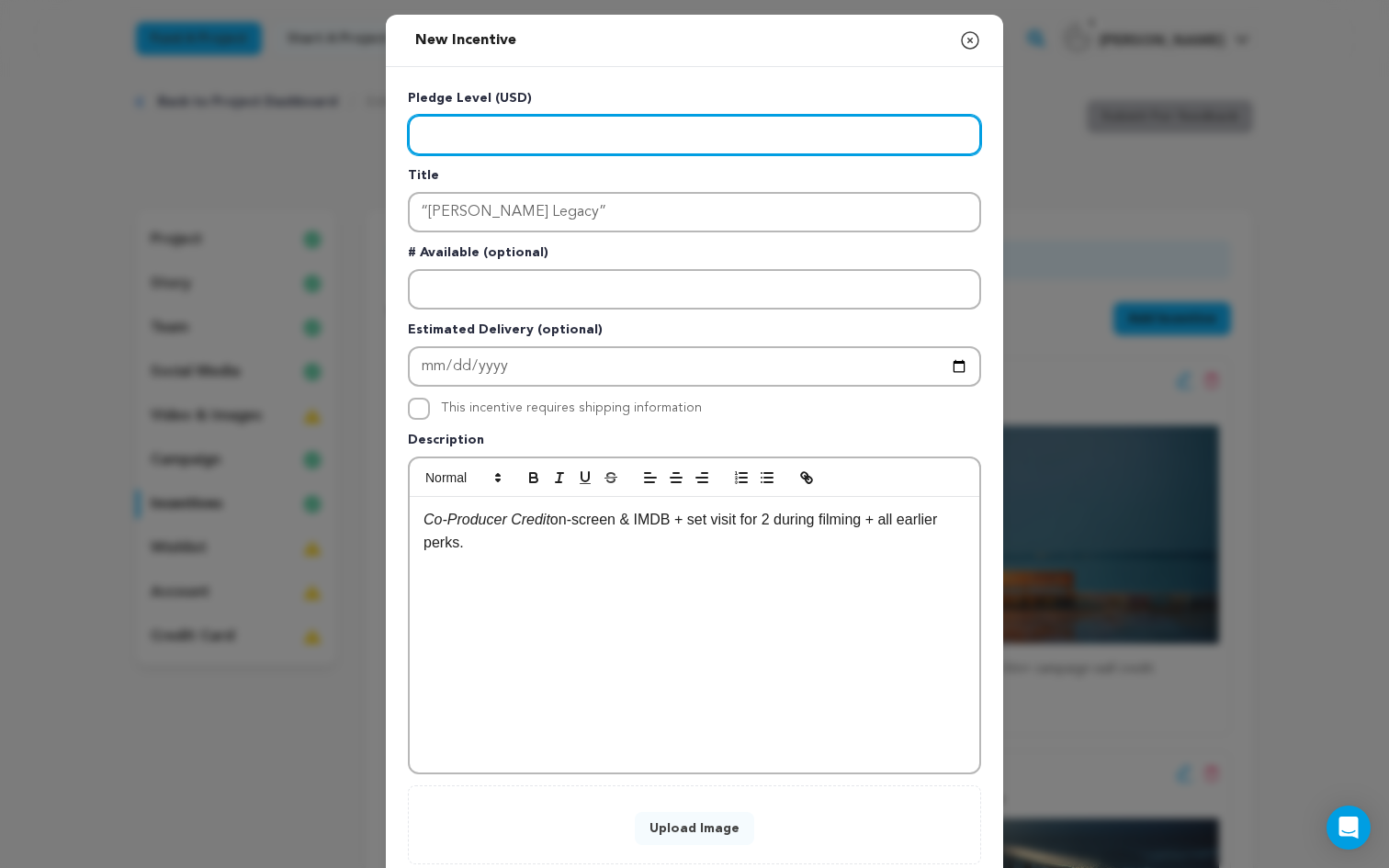
click at [462, 153] on input "Enter level" at bounding box center [694, 134] width 573 height 40
type input "5000"
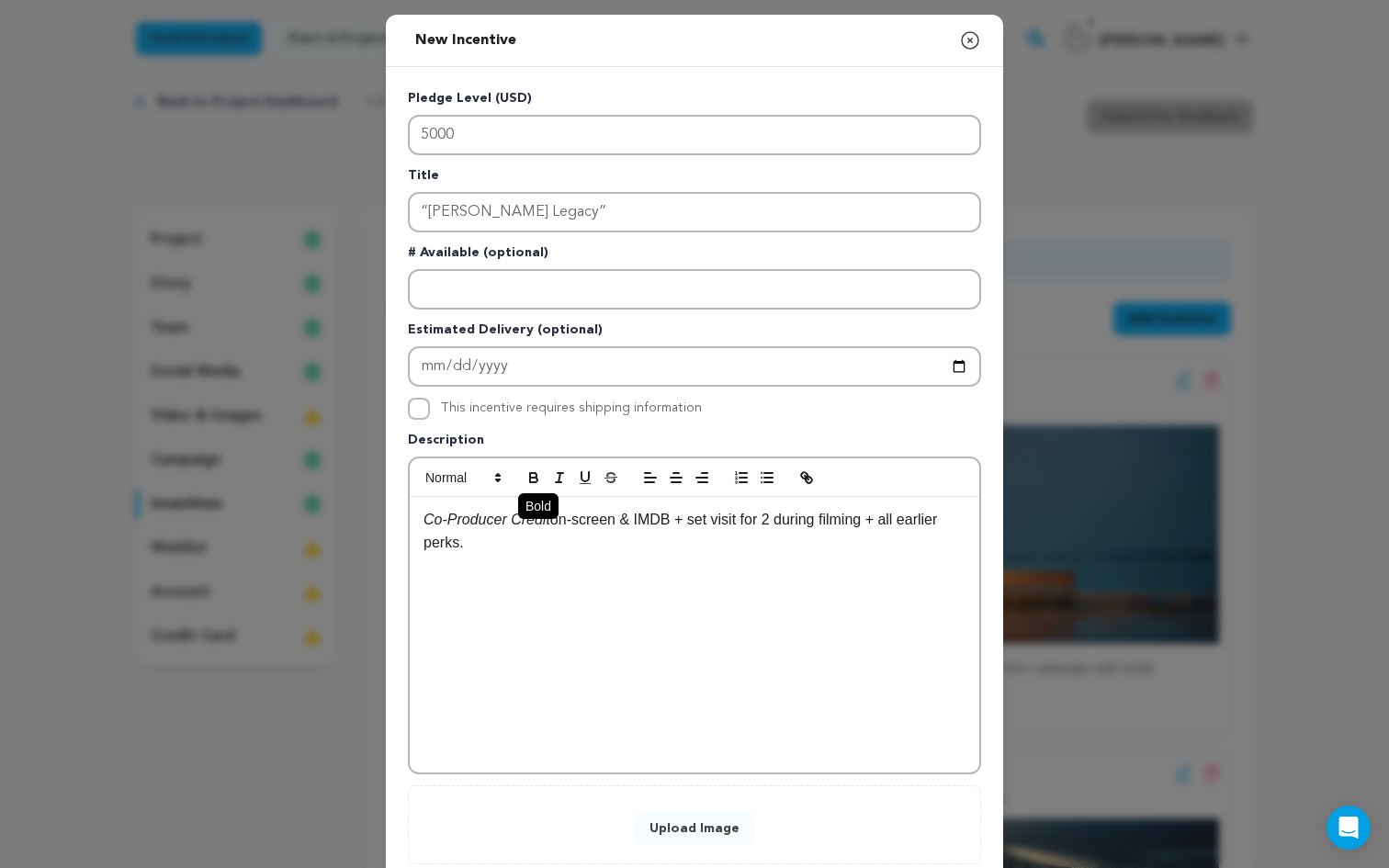
click at [543, 488] on button "button" at bounding box center [534, 477] width 26 height 22
click at [550, 575] on p at bounding box center [694, 566] width 542 height 24
click at [692, 835] on button "Upload Image" at bounding box center [694, 829] width 119 height 34
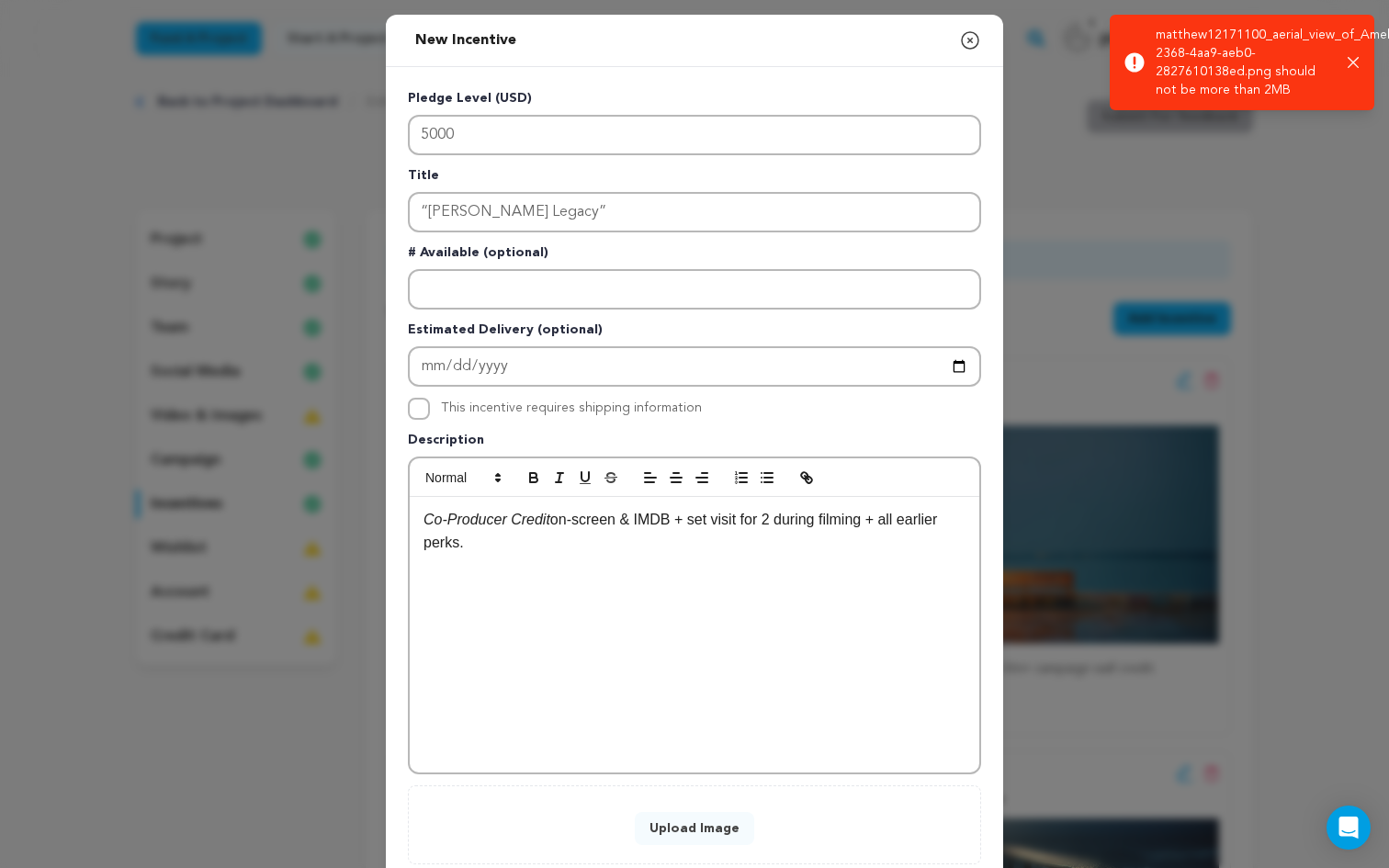
click at [700, 837] on button "Upload Image" at bounding box center [694, 829] width 119 height 34
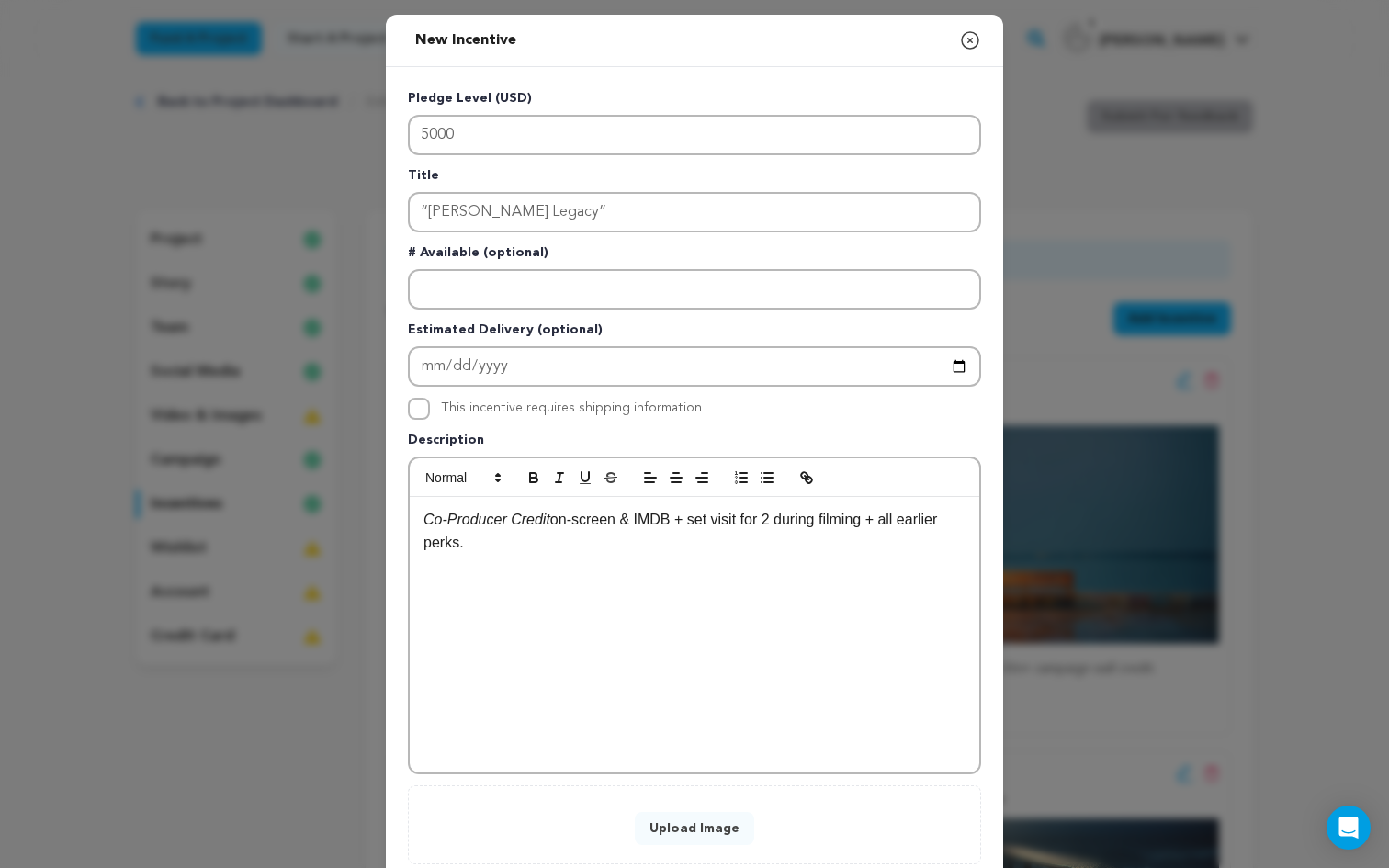
click at [704, 832] on button "Upload Image" at bounding box center [694, 829] width 119 height 34
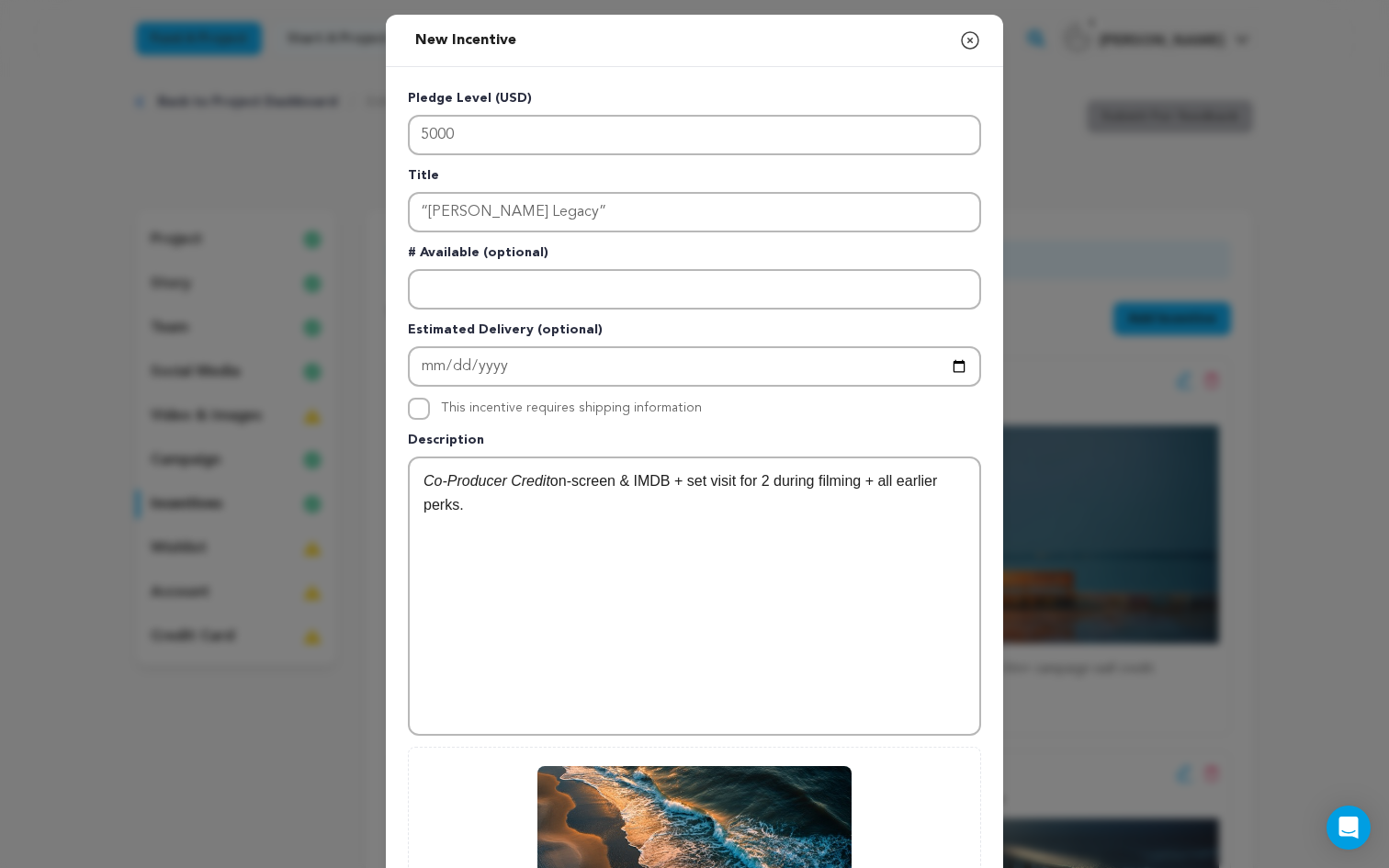
scroll to position [266, 0]
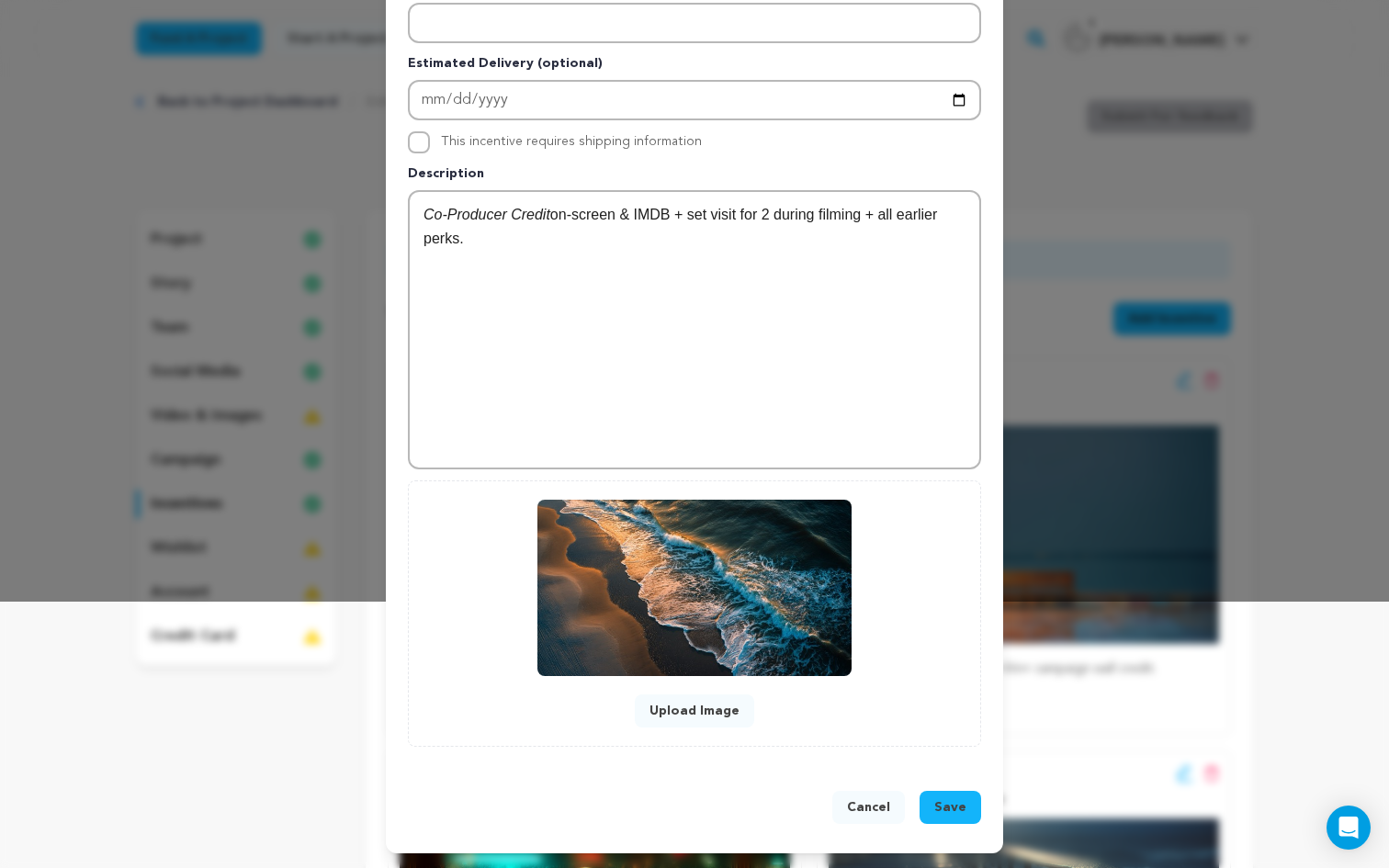
click at [961, 814] on span "Save" at bounding box center [950, 807] width 33 height 19
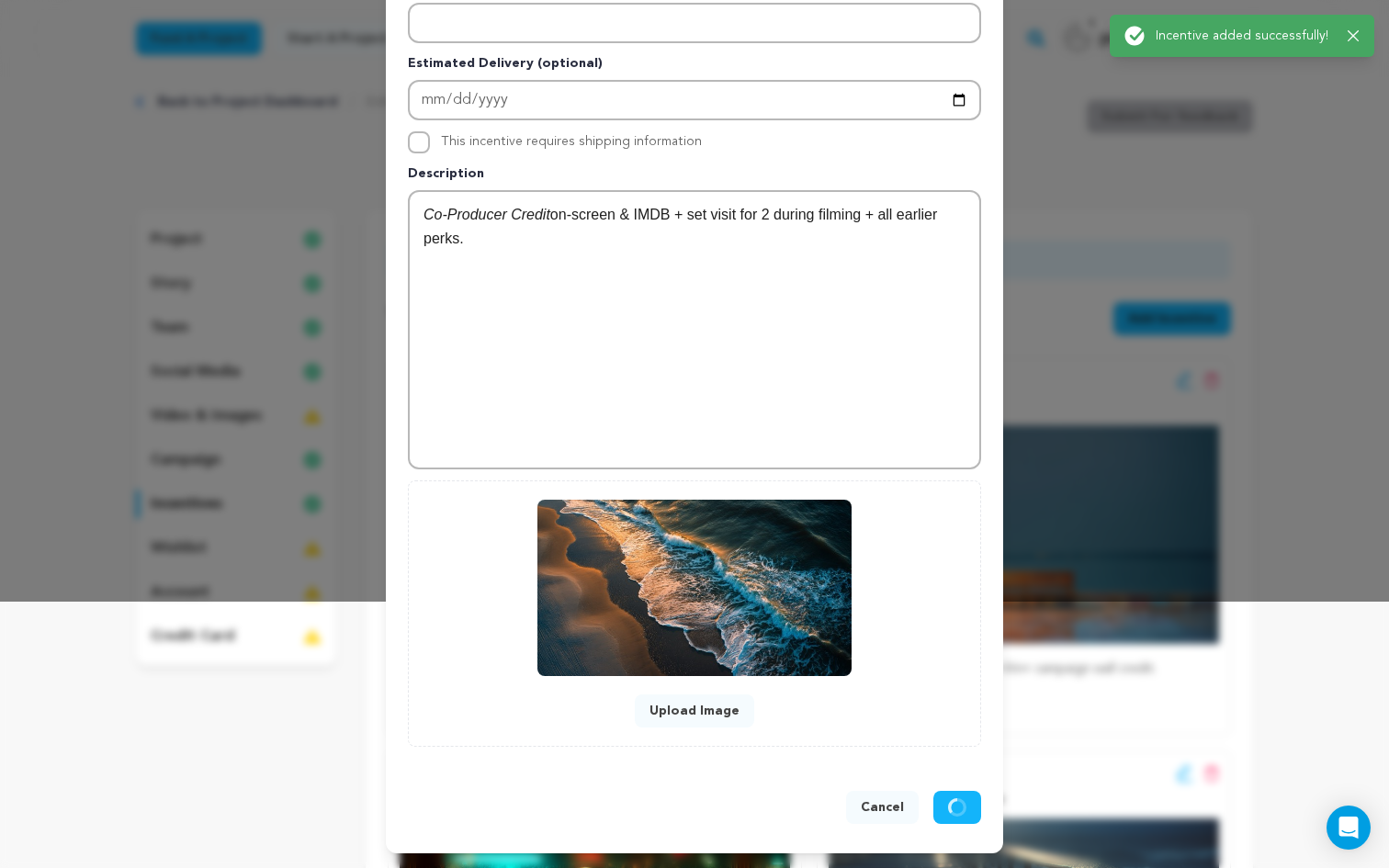
scroll to position [0, 0]
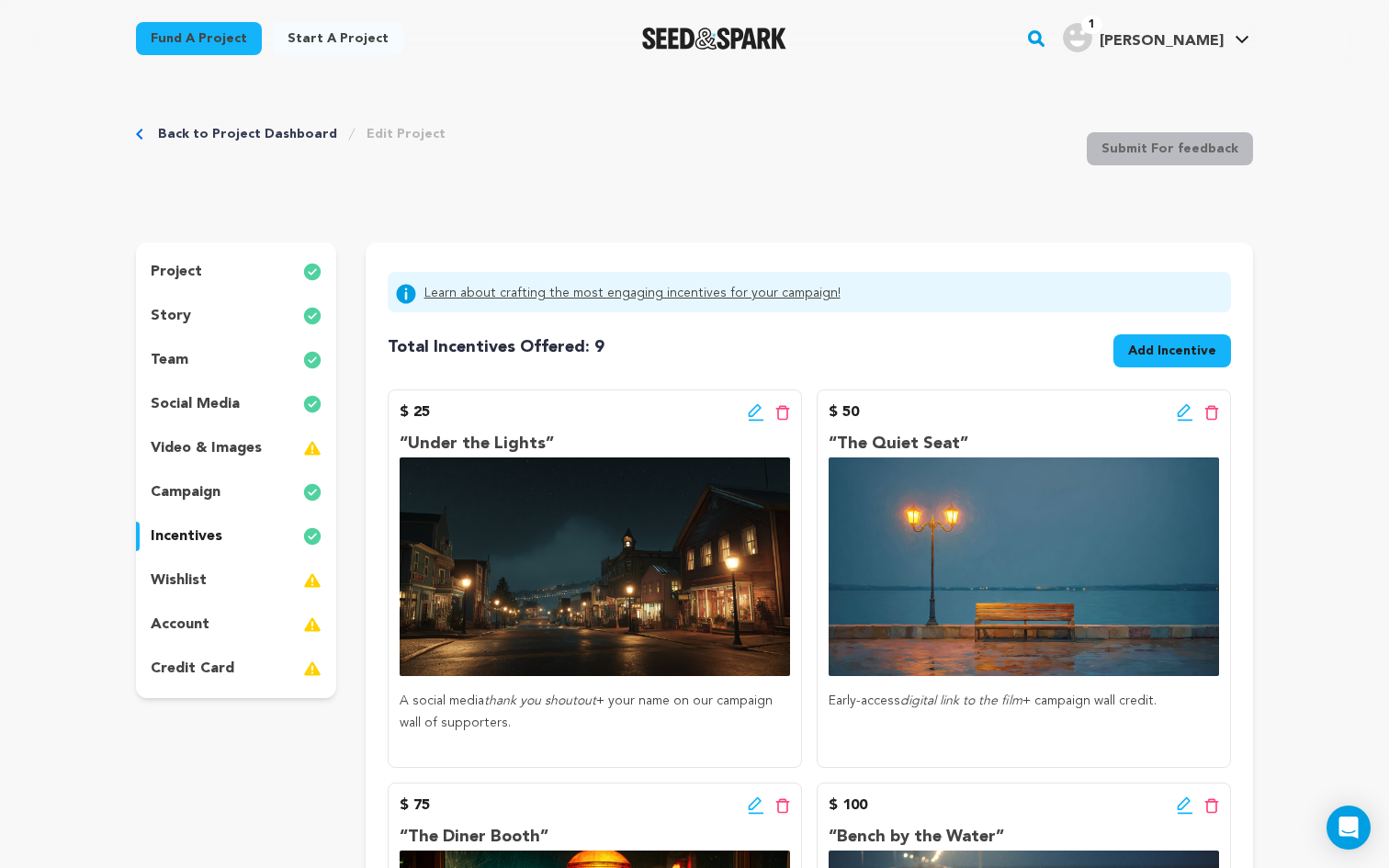
click at [1133, 352] on span "Add Incentive" at bounding box center [1171, 350] width 88 height 19
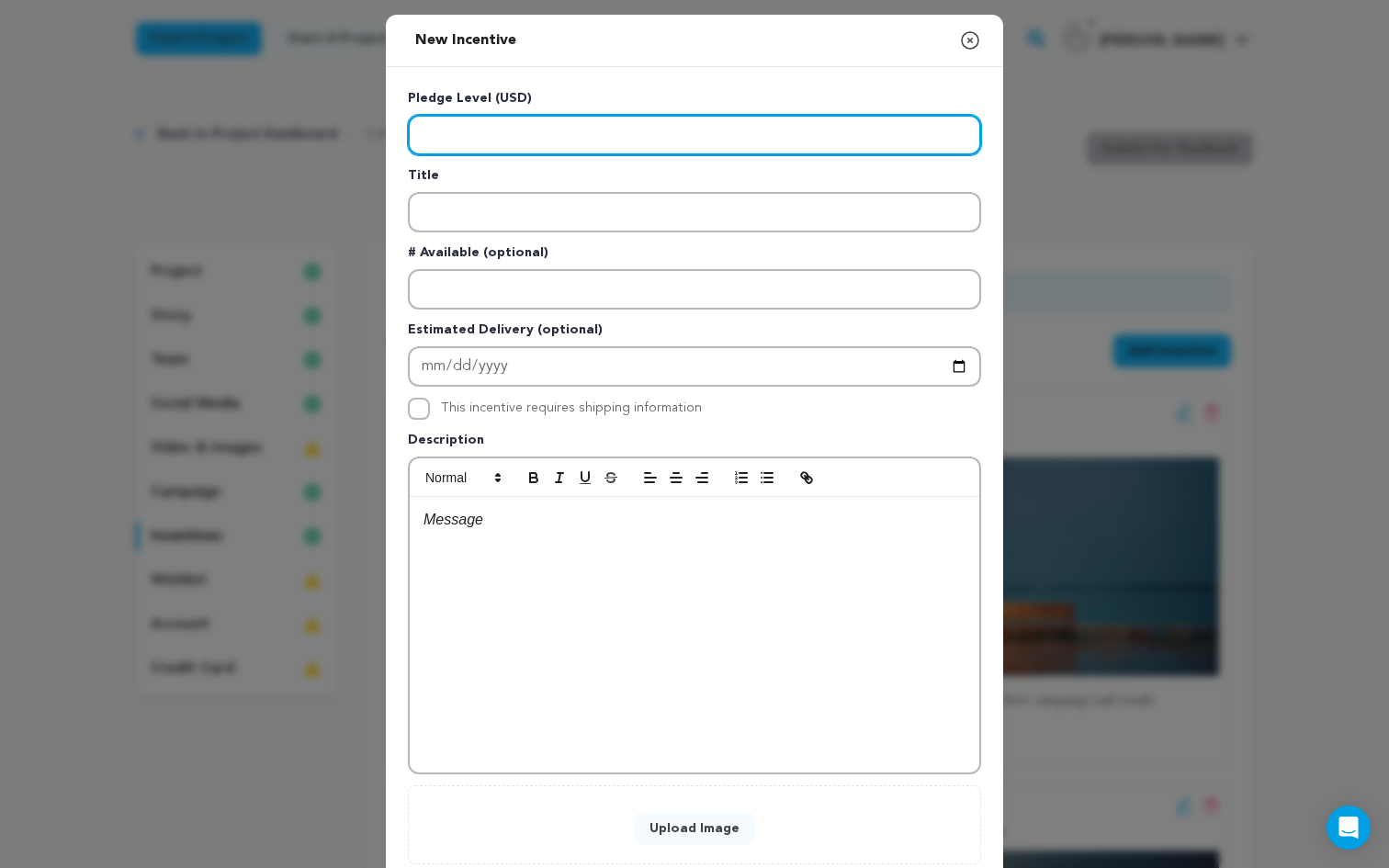
click at [571, 135] on input "Enter level" at bounding box center [694, 134] width 573 height 40
type input "10000"
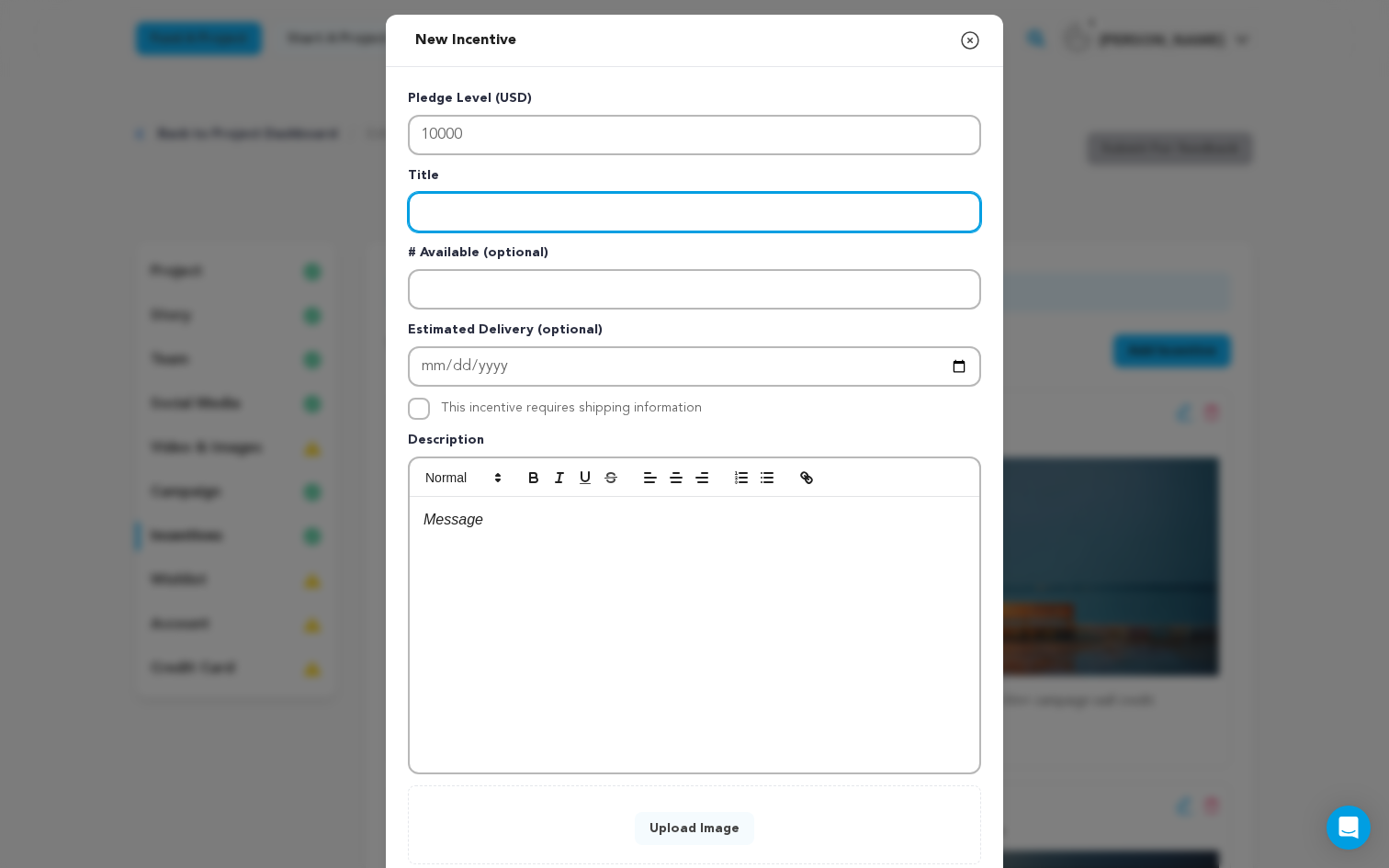
click at [456, 205] on input "Enter title" at bounding box center [694, 212] width 573 height 40
paste input "“Under the Quiet Lights”"
type input "“Under the Quiet Lights”"
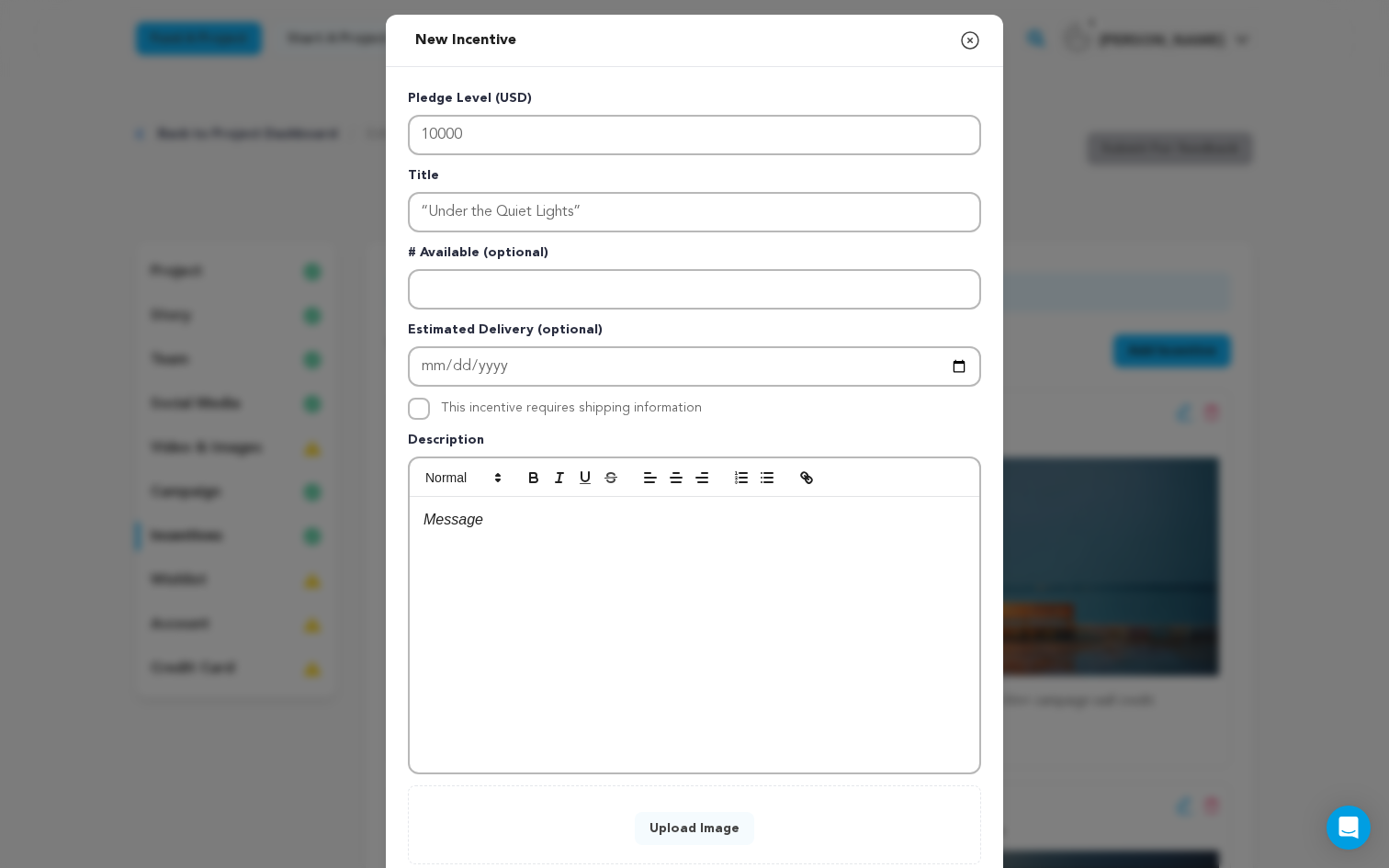
click at [499, 561] on div at bounding box center [694, 634] width 569 height 275
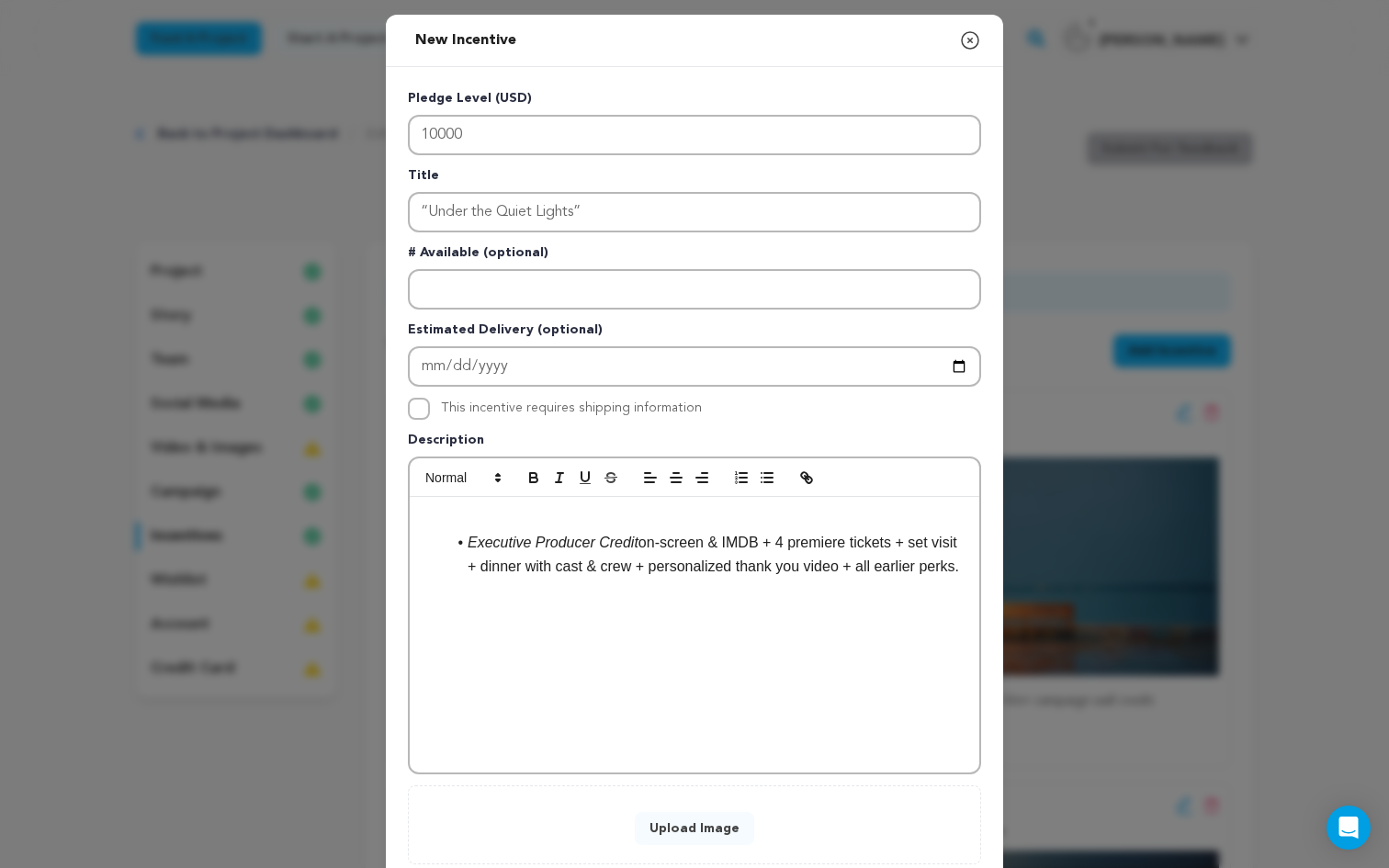
click at [465, 548] on li "Executive Producer Credit on-screen & IMDB + 4 premiere tickets + set visit + d…" at bounding box center [705, 553] width 520 height 46
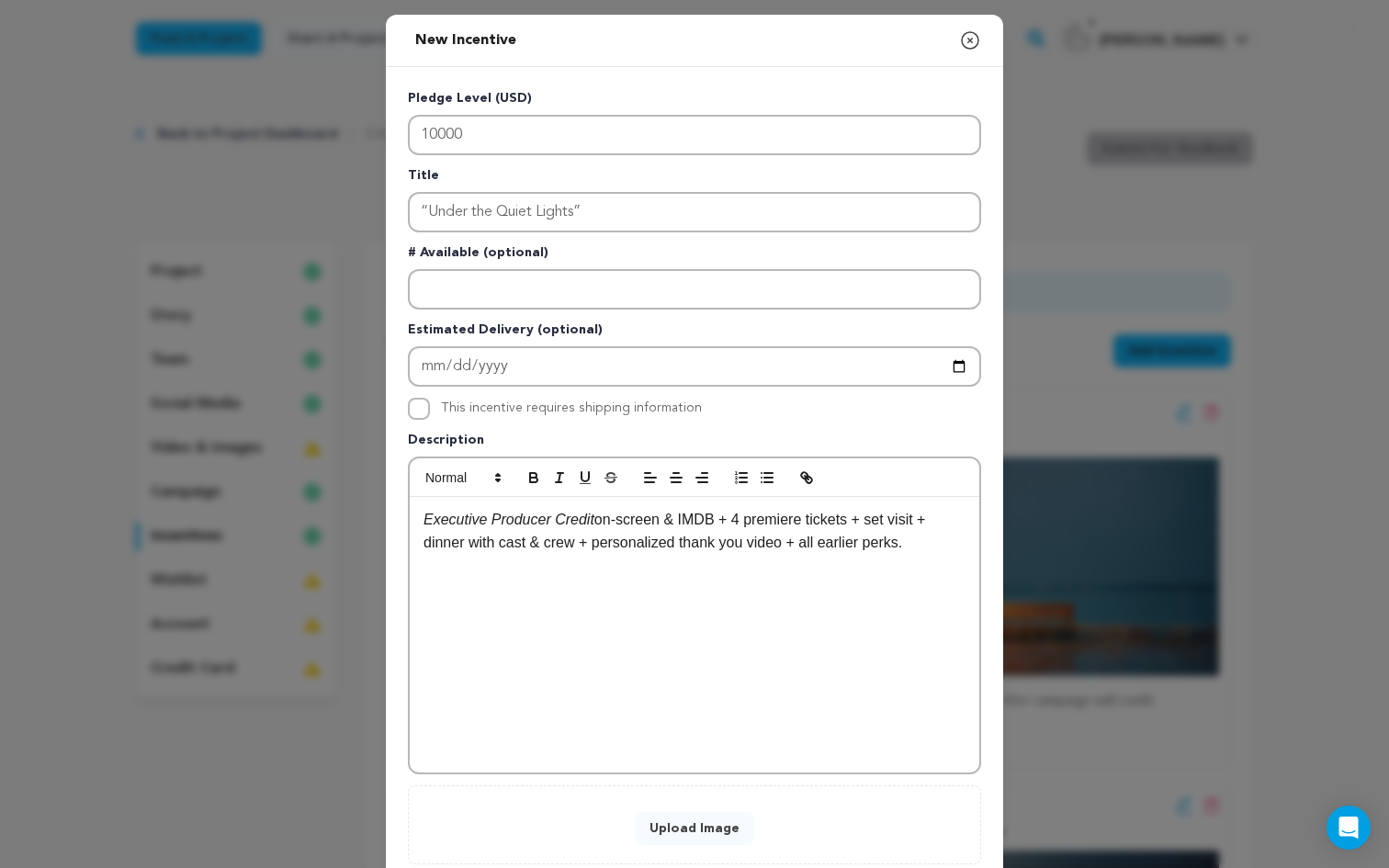
scroll to position [117, 0]
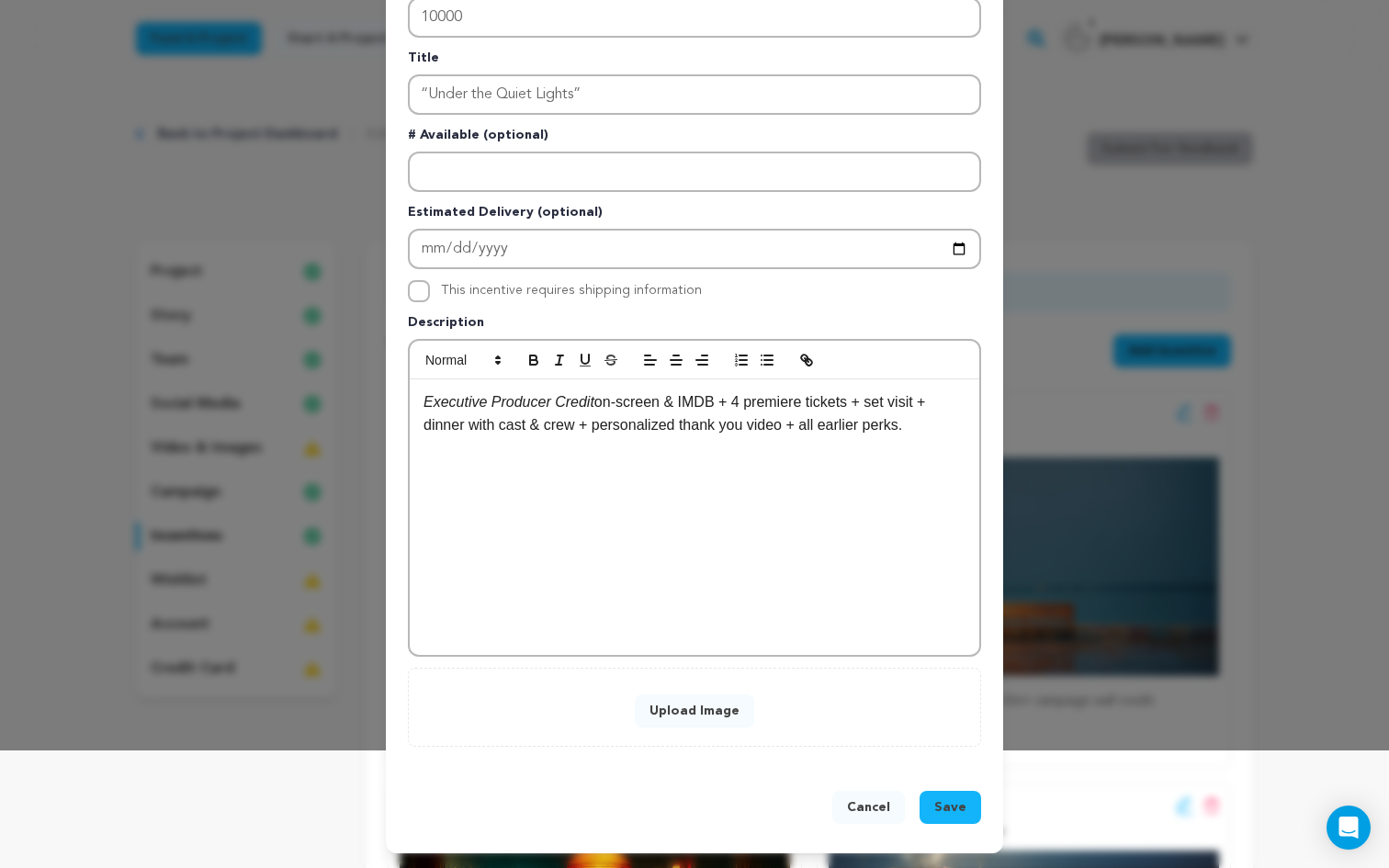
click at [720, 714] on button "Upload Image" at bounding box center [694, 711] width 119 height 34
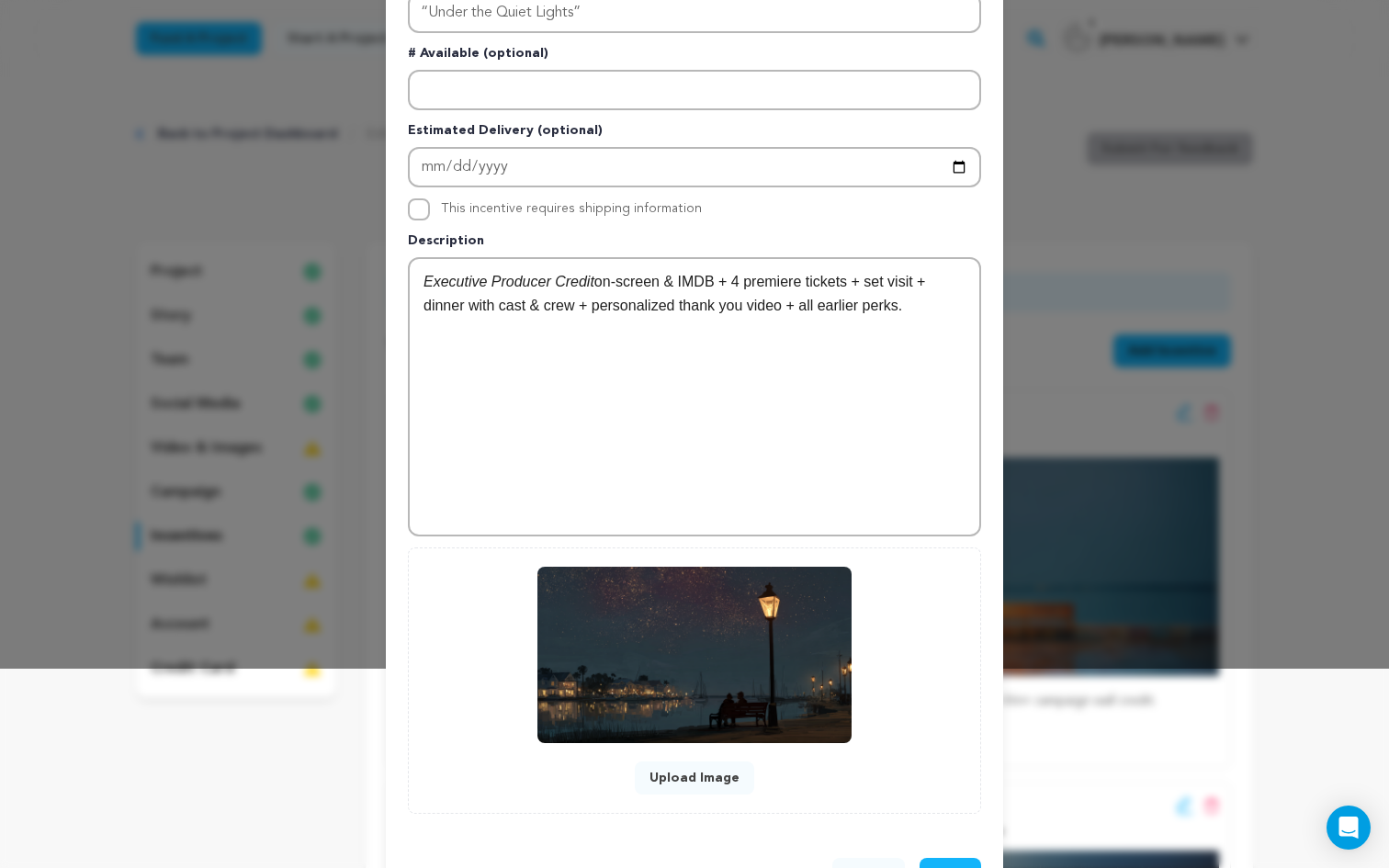
scroll to position [266, 0]
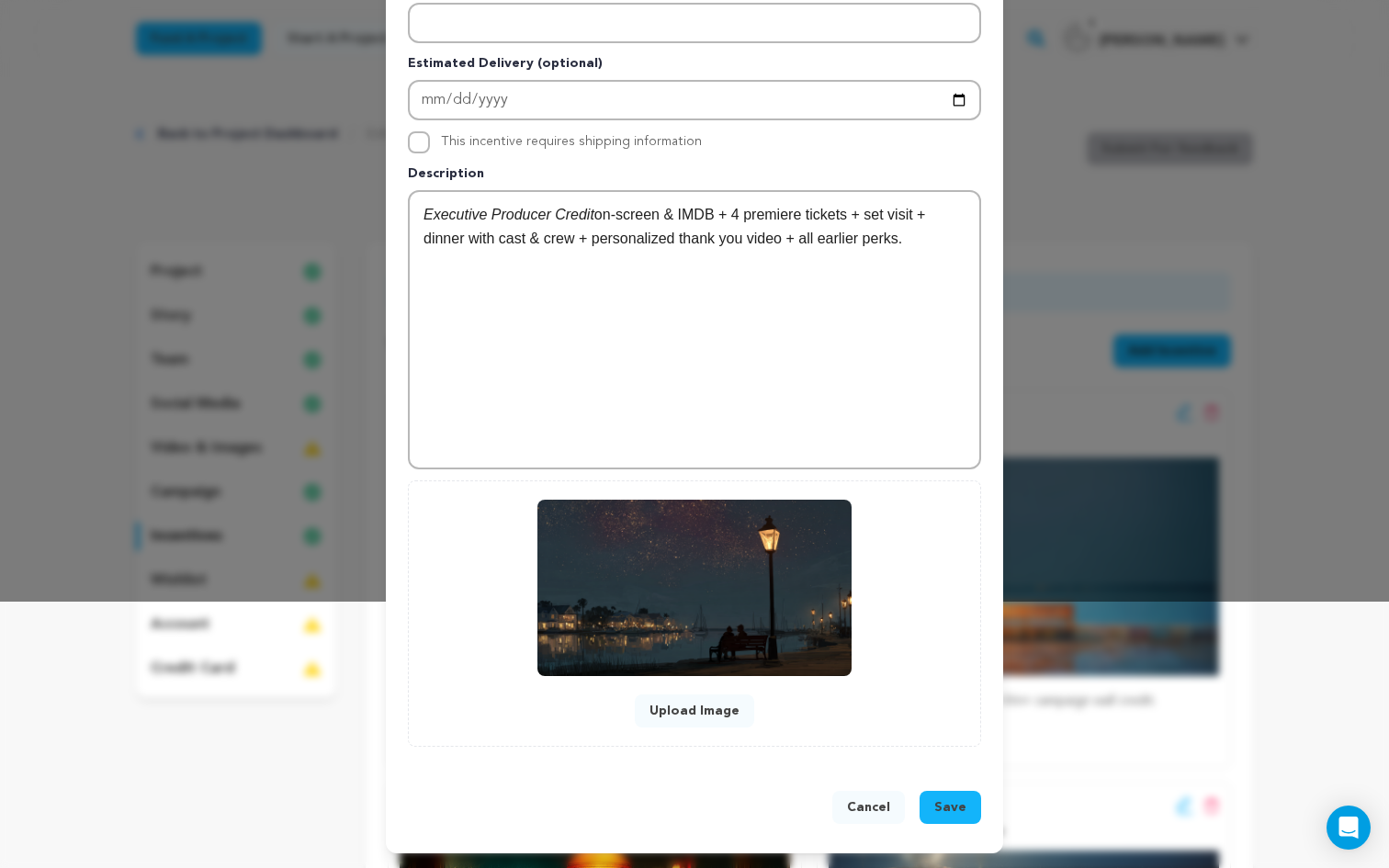
click at [947, 809] on span "Save" at bounding box center [950, 807] width 33 height 19
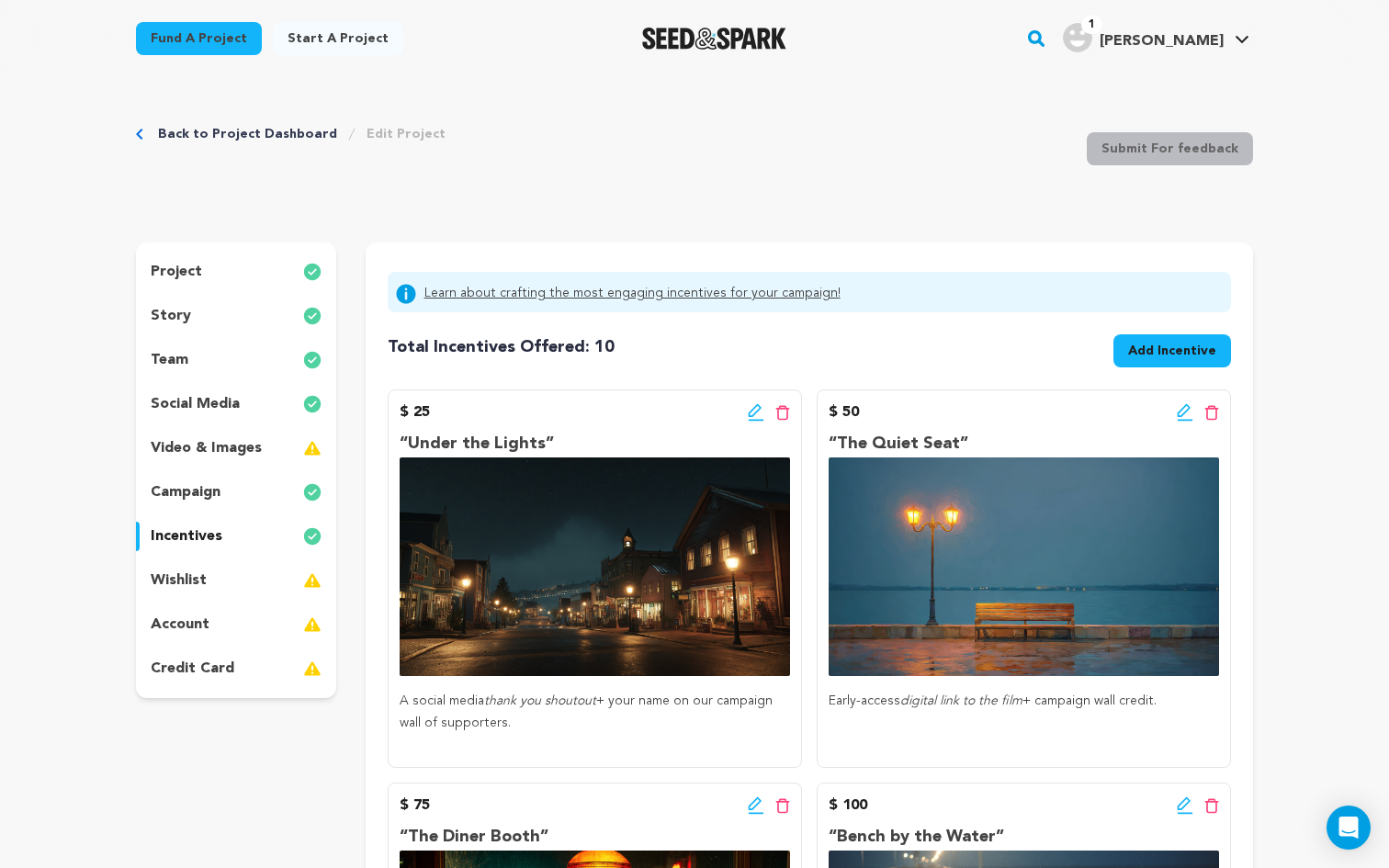
click at [1191, 350] on span "Add Incentive" at bounding box center [1171, 350] width 88 height 19
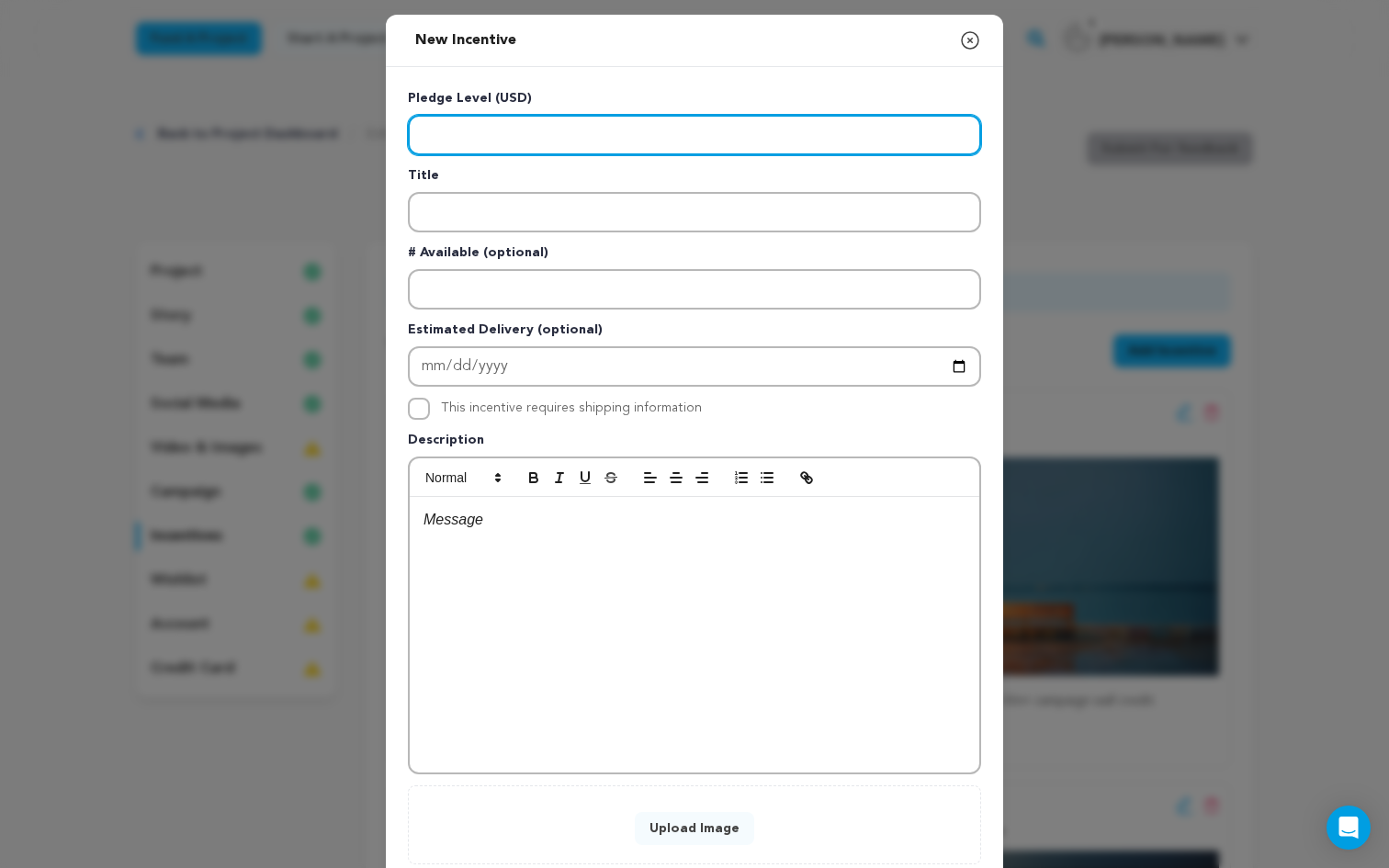
click at [436, 134] on input "Enter level" at bounding box center [694, 134] width 573 height 40
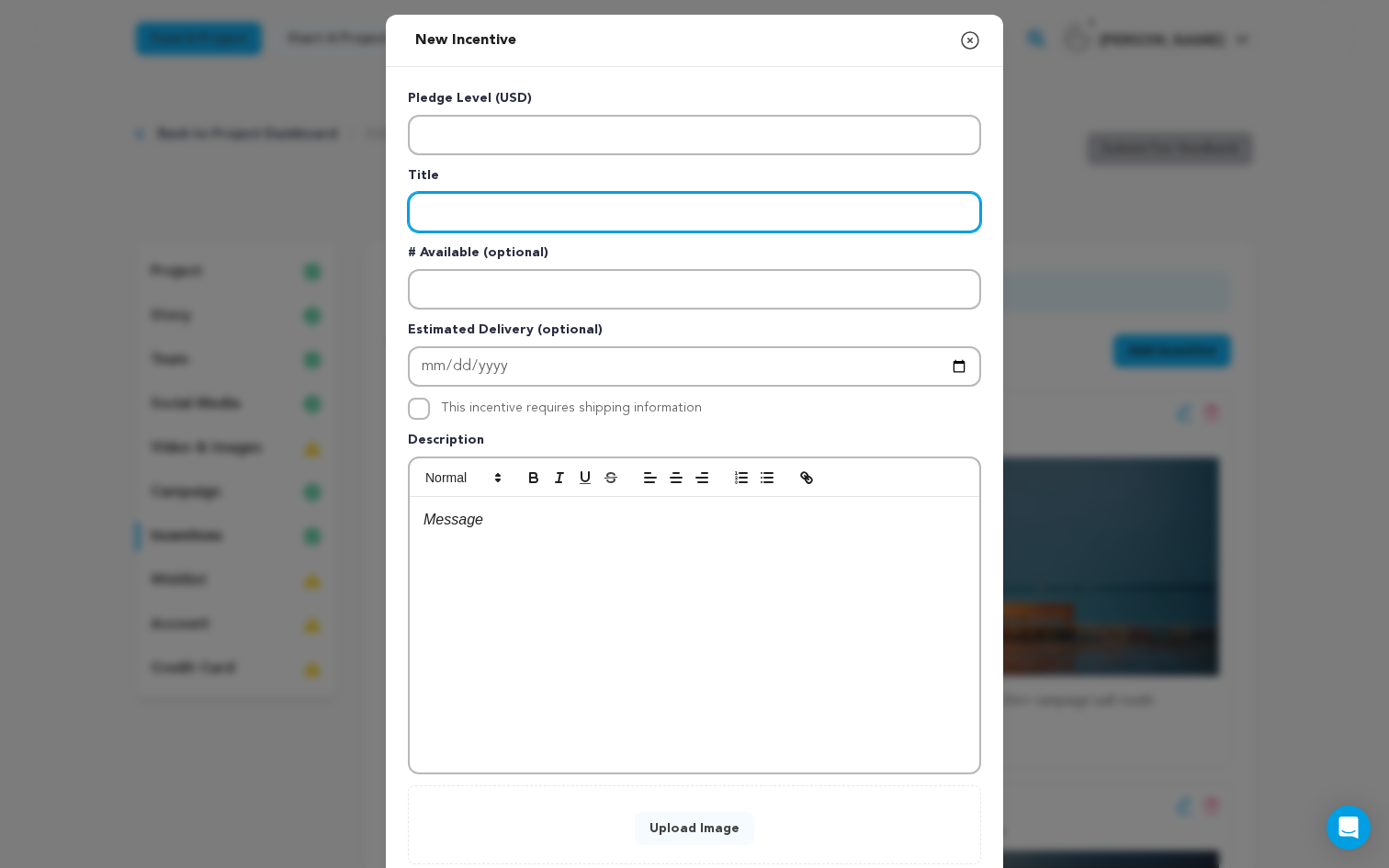
click at [465, 205] on input "Enter title" at bounding box center [694, 212] width 573 height 40
paste input "Postcard from Set"
type input "Postcard from Set"
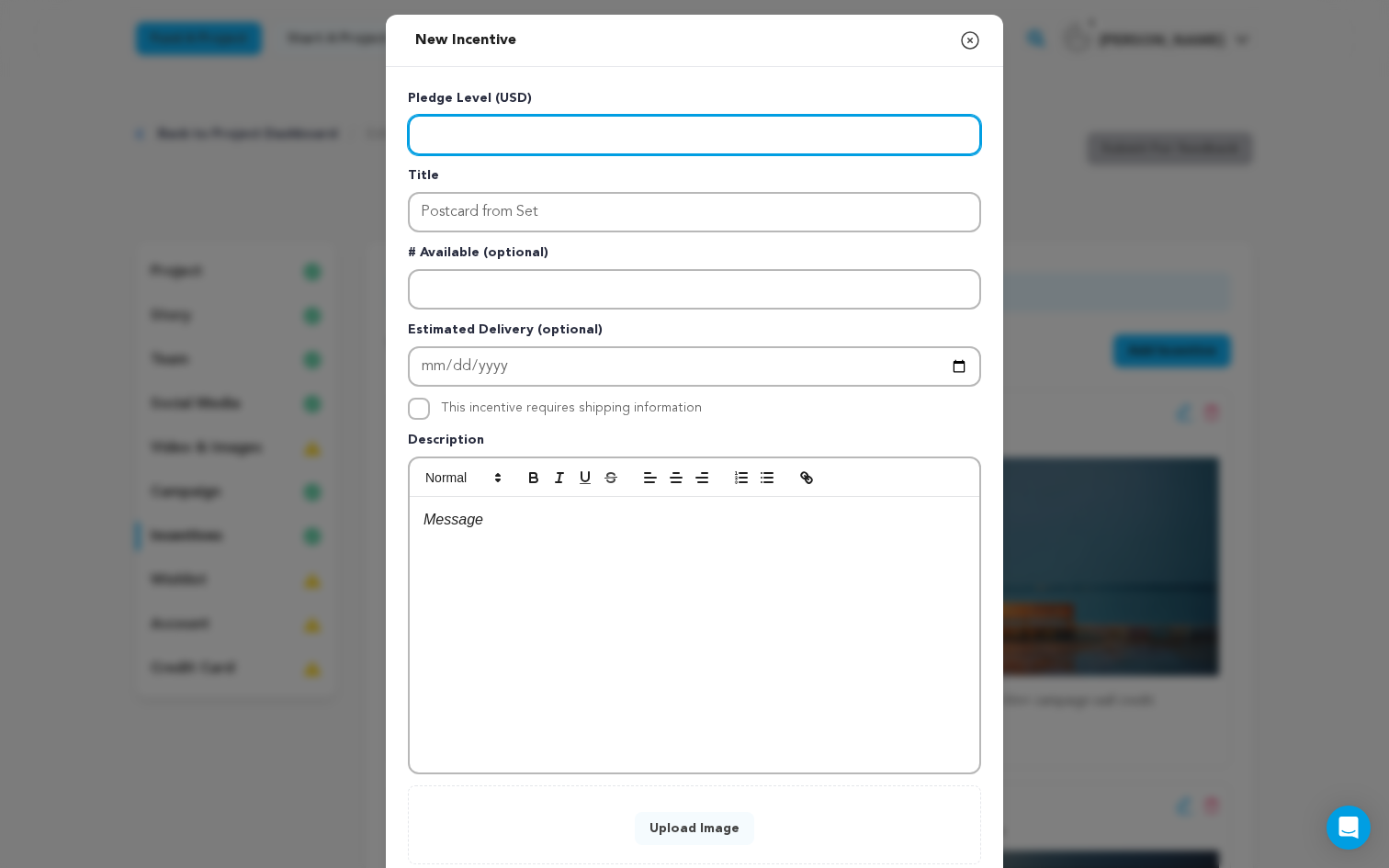
click at [532, 131] on input "Enter level" at bounding box center [694, 134] width 573 height 40
type input "35"
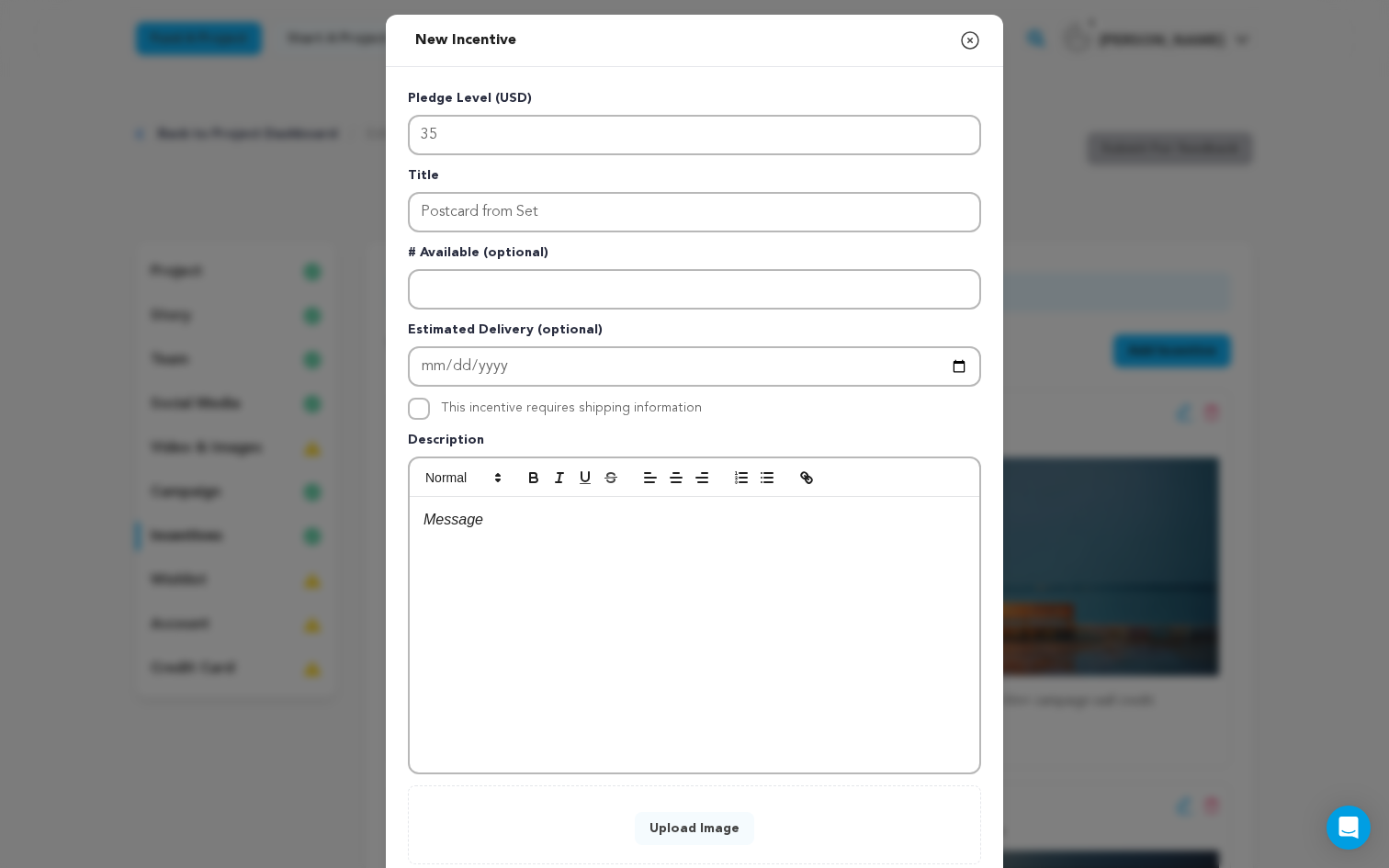
click at [511, 589] on div at bounding box center [694, 634] width 569 height 275
click at [468, 542] on li "A handwritten postcard mailed from [PERSON_NAME][GEOGRAPHIC_DATA] during filmin…" at bounding box center [705, 553] width 520 height 46
